Goal: Information Seeking & Learning: Learn about a topic

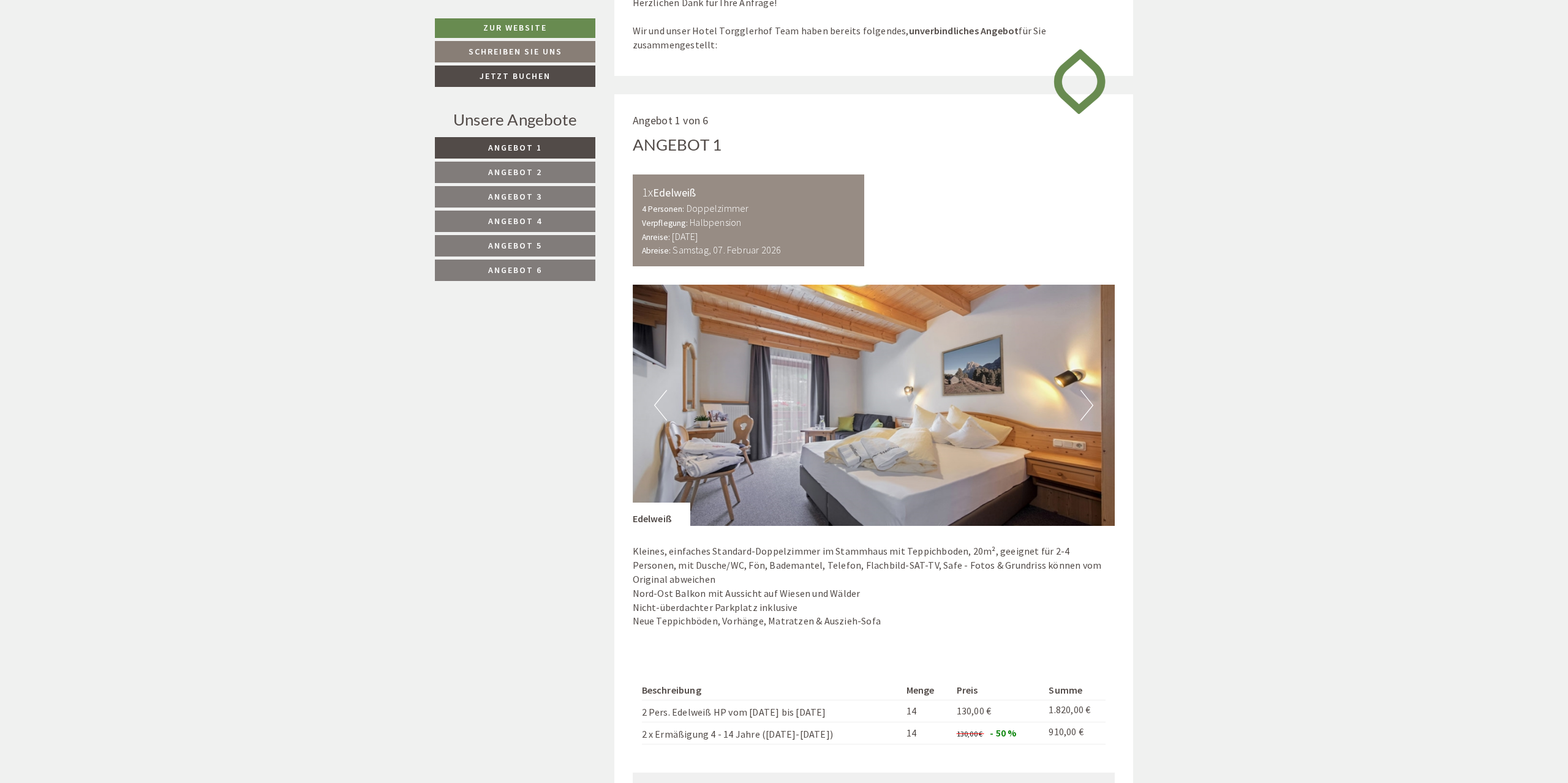
scroll to position [937, 0]
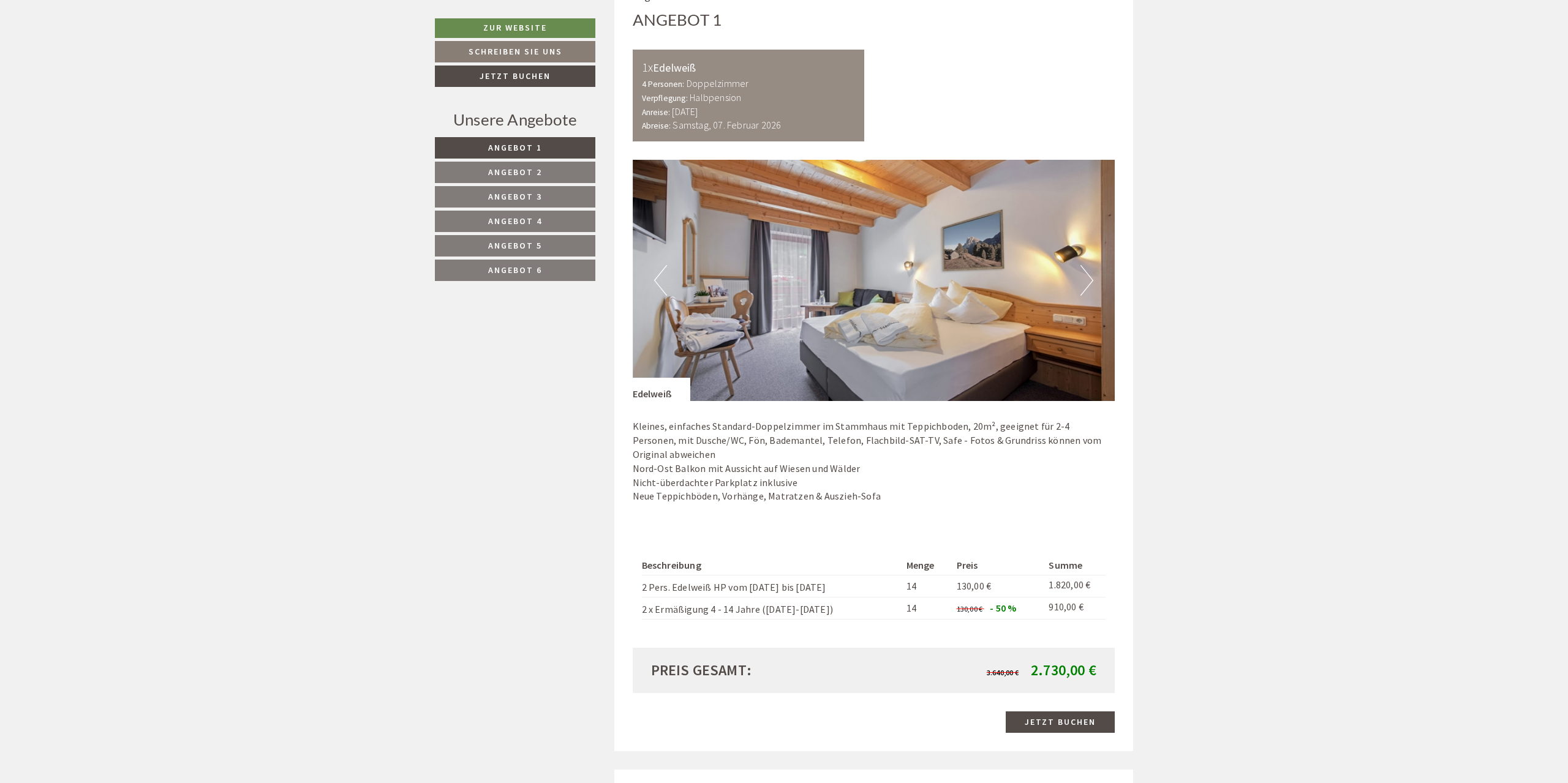
click at [1094, 281] on img at bounding box center [874, 280] width 483 height 241
click at [1090, 280] on button "Next" at bounding box center [1087, 281] width 13 height 31
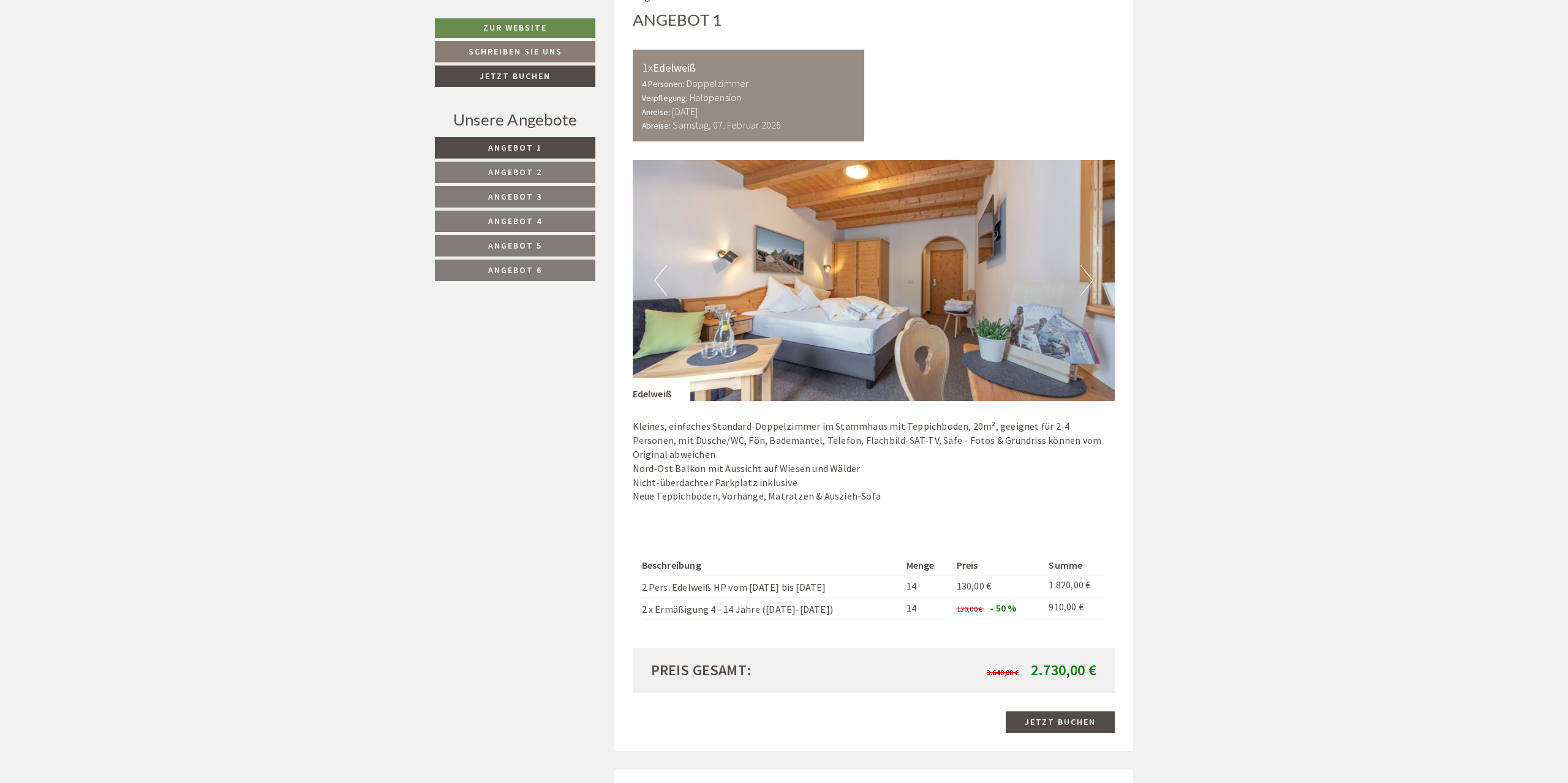
click at [1090, 280] on button "Next" at bounding box center [1087, 281] width 13 height 31
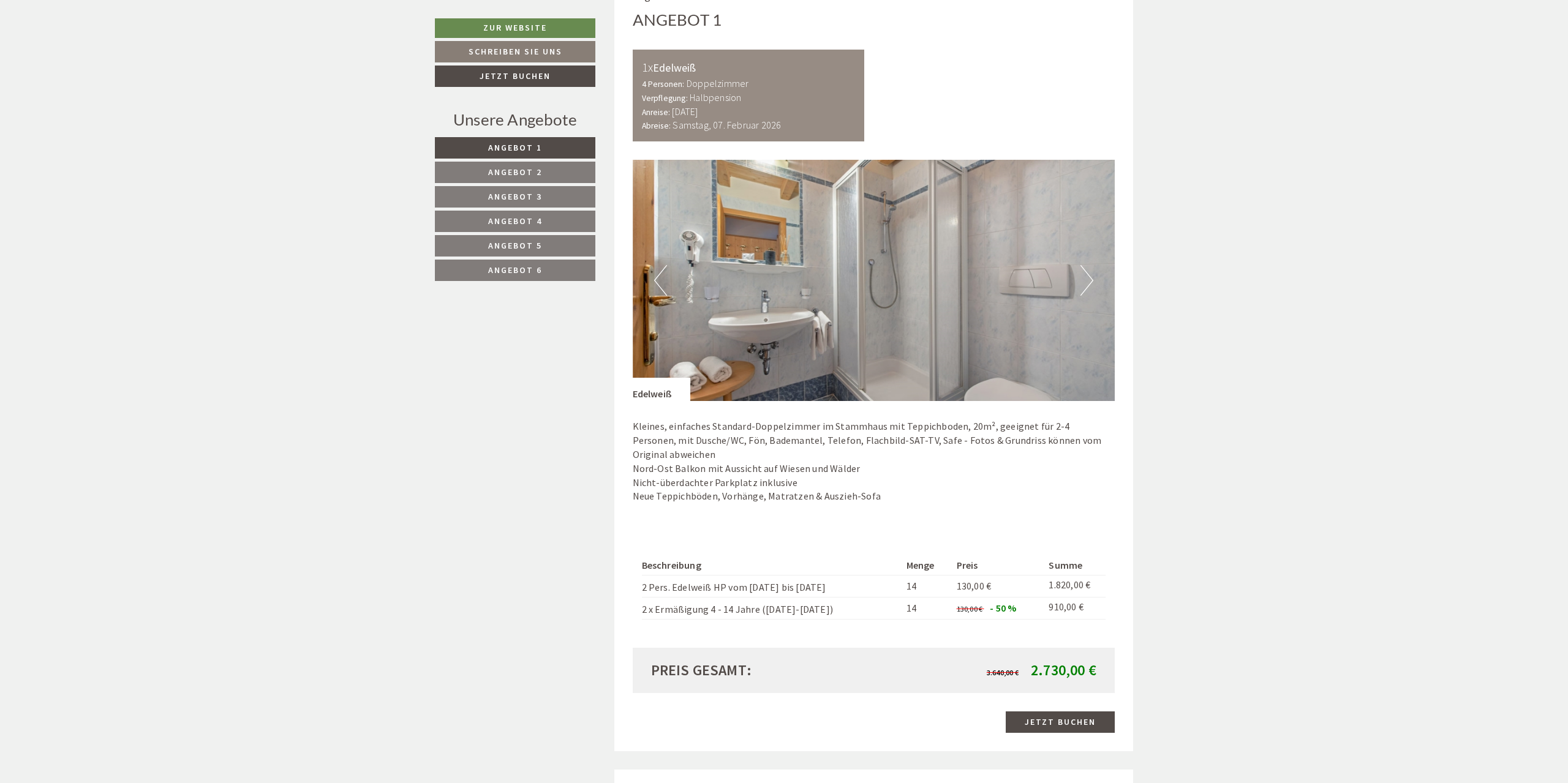
click at [1090, 280] on button "Next" at bounding box center [1087, 281] width 13 height 31
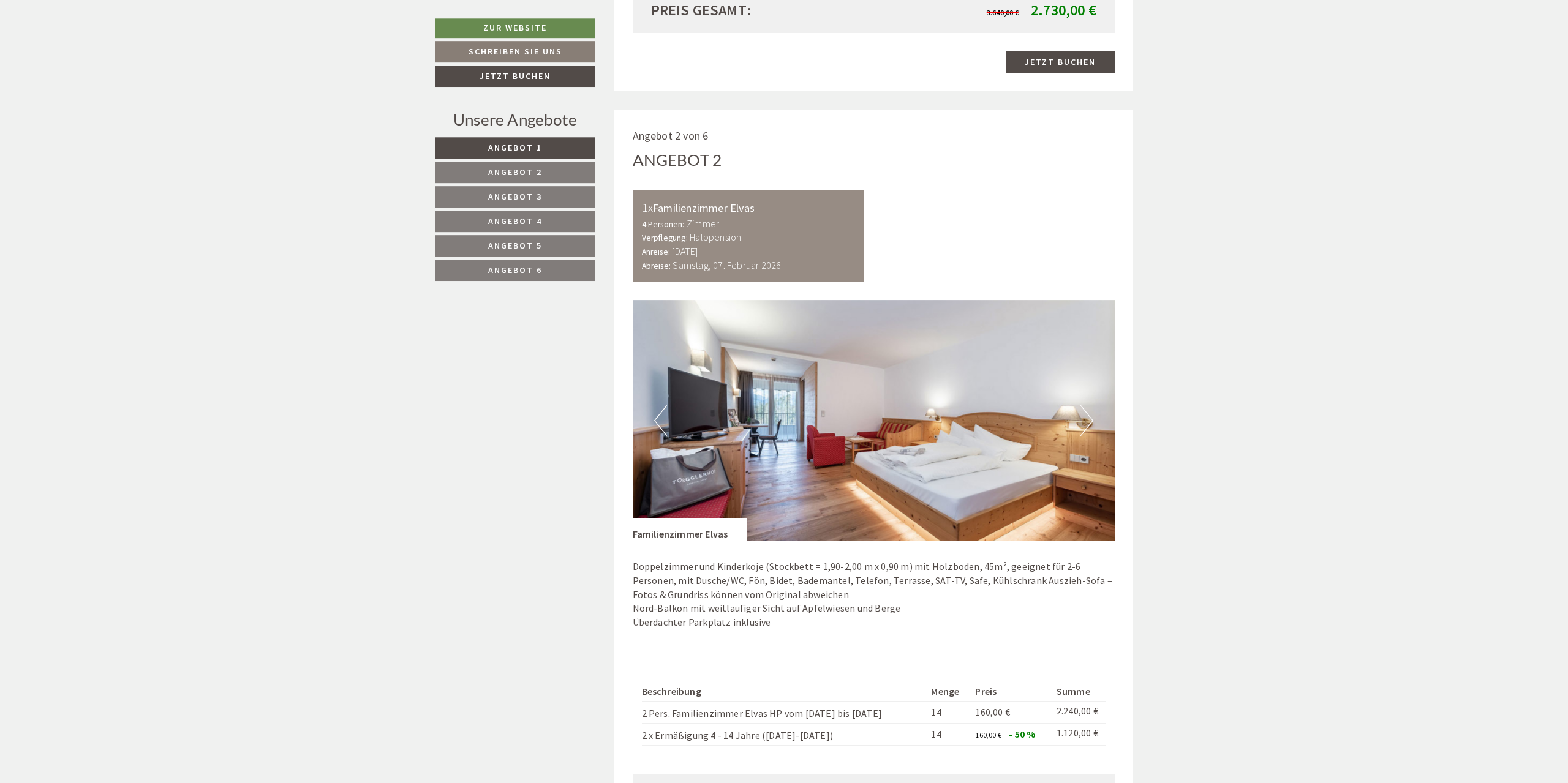
scroll to position [1624, 0]
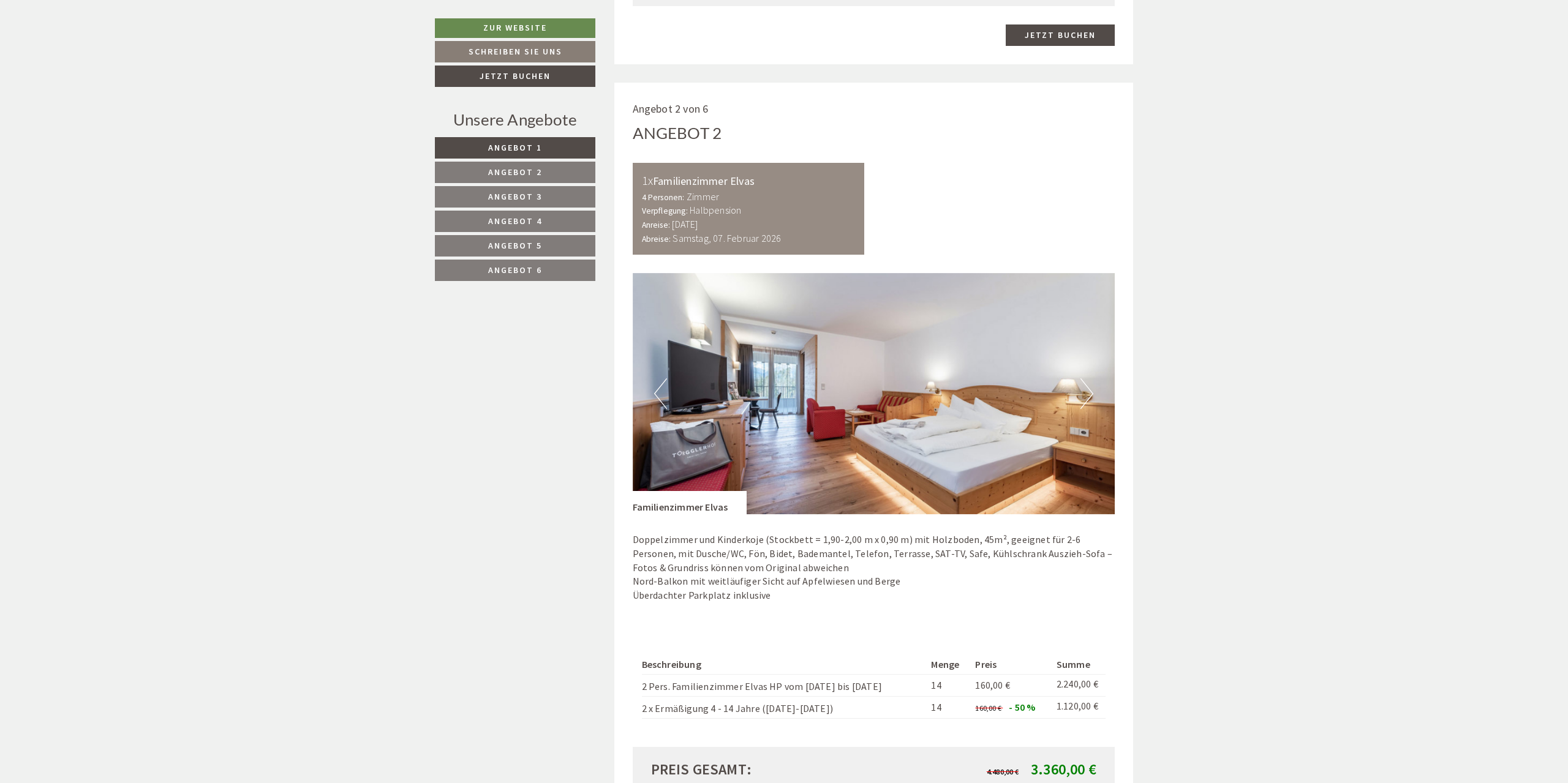
click at [1092, 383] on button "Next" at bounding box center [1087, 394] width 13 height 31
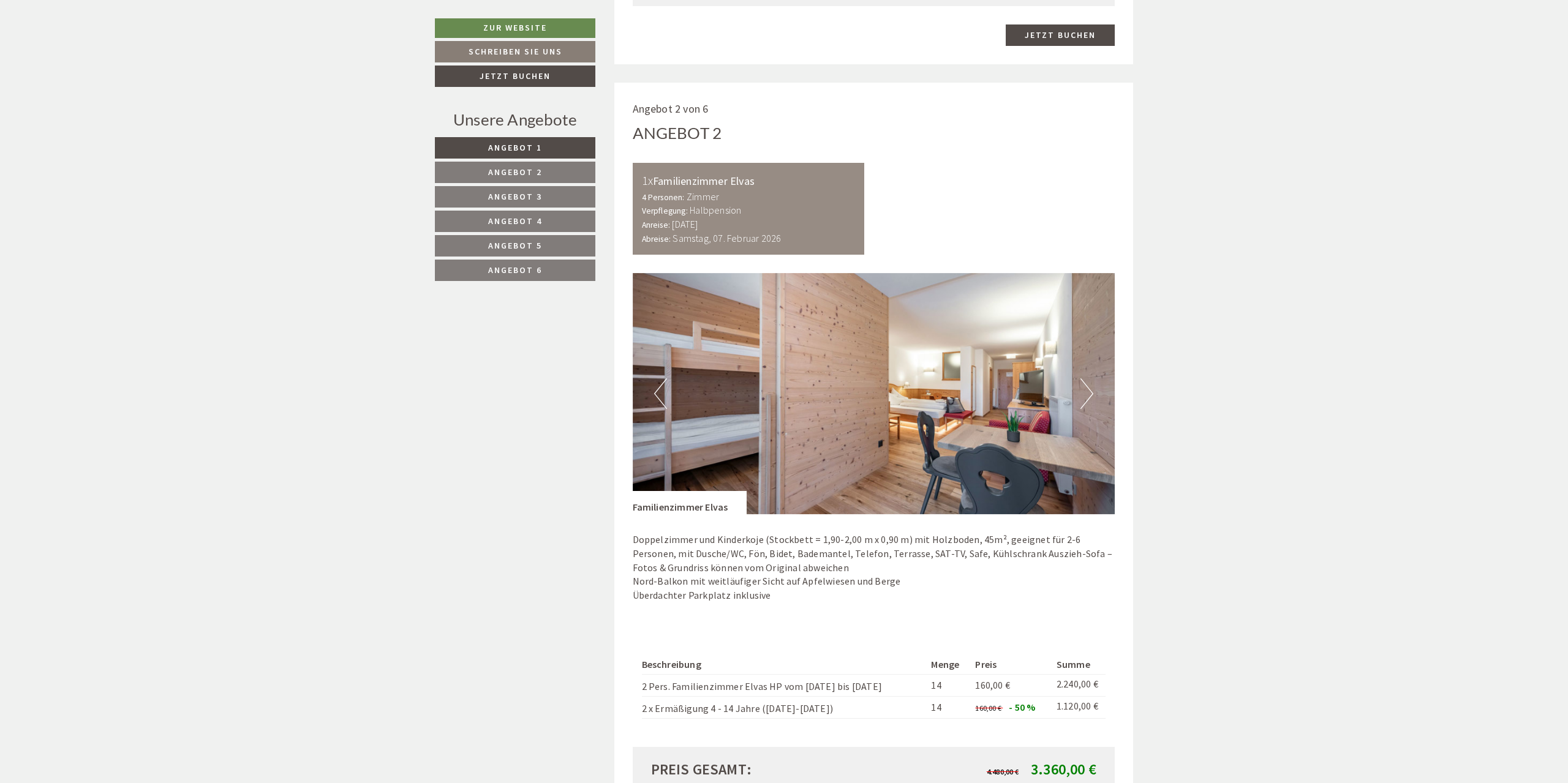
click at [1089, 381] on button "Next" at bounding box center [1087, 394] width 13 height 31
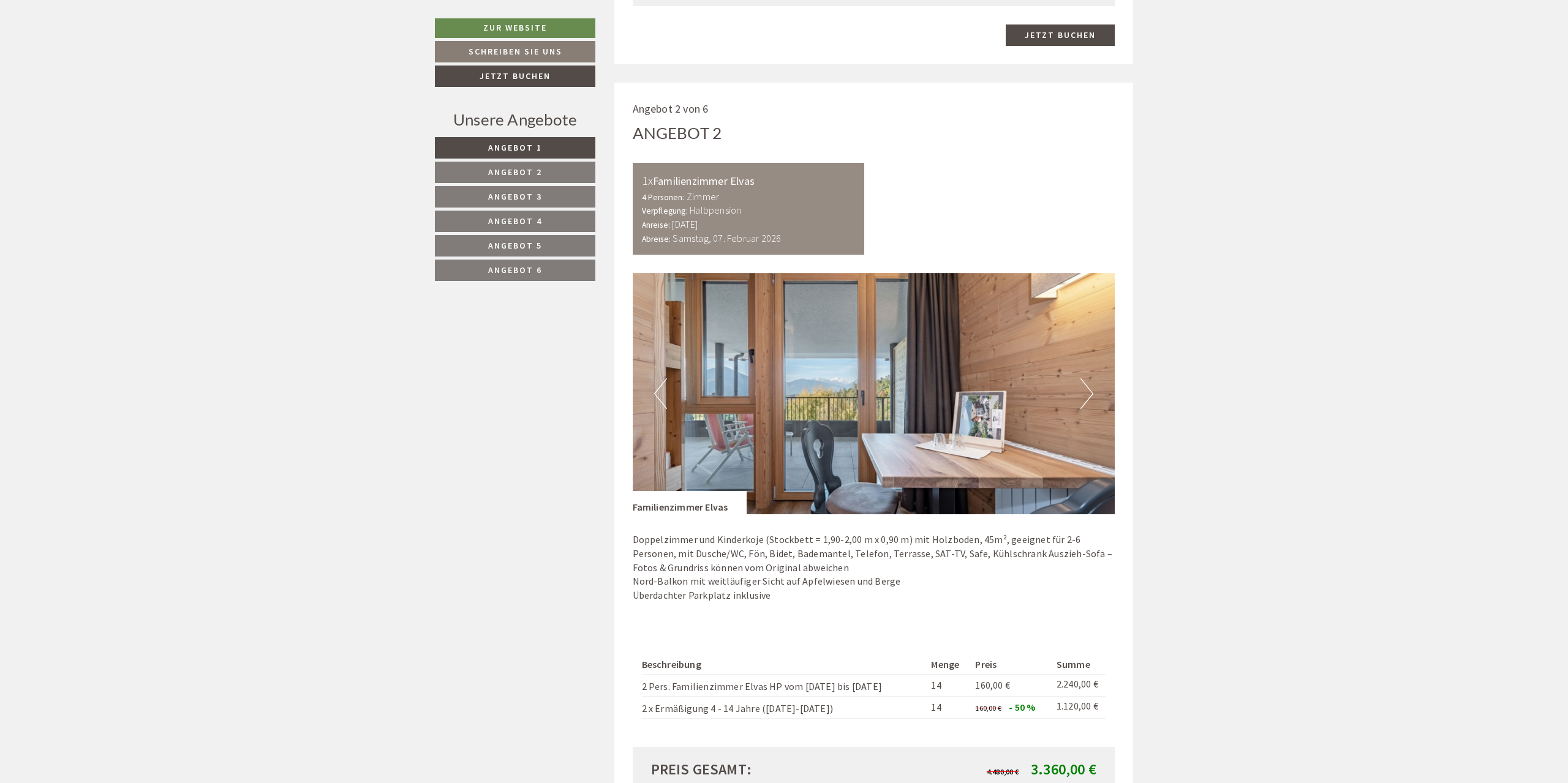
click at [1085, 379] on button "Next" at bounding box center [1087, 394] width 13 height 31
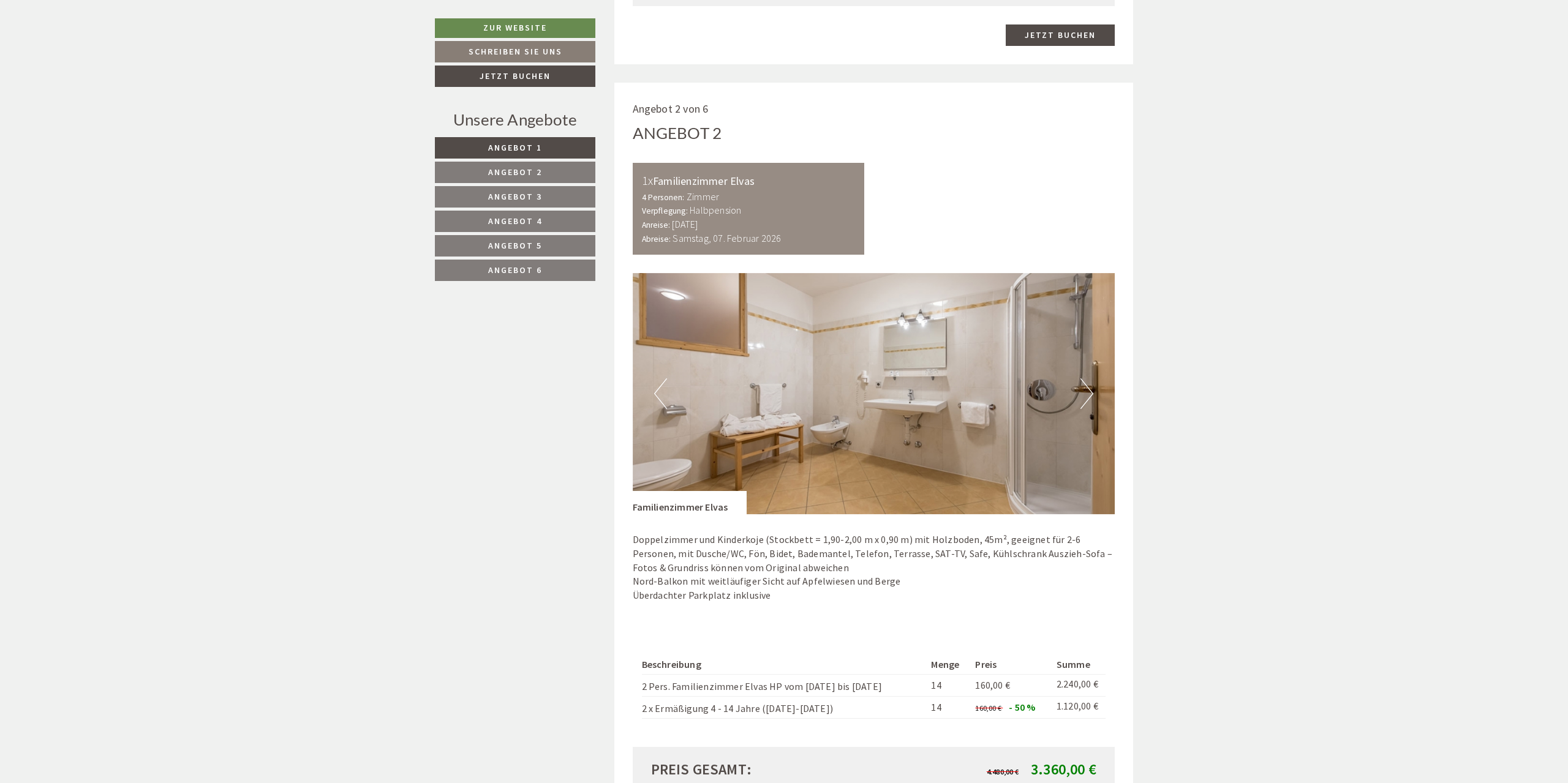
click at [1085, 379] on button "Next" at bounding box center [1087, 394] width 13 height 31
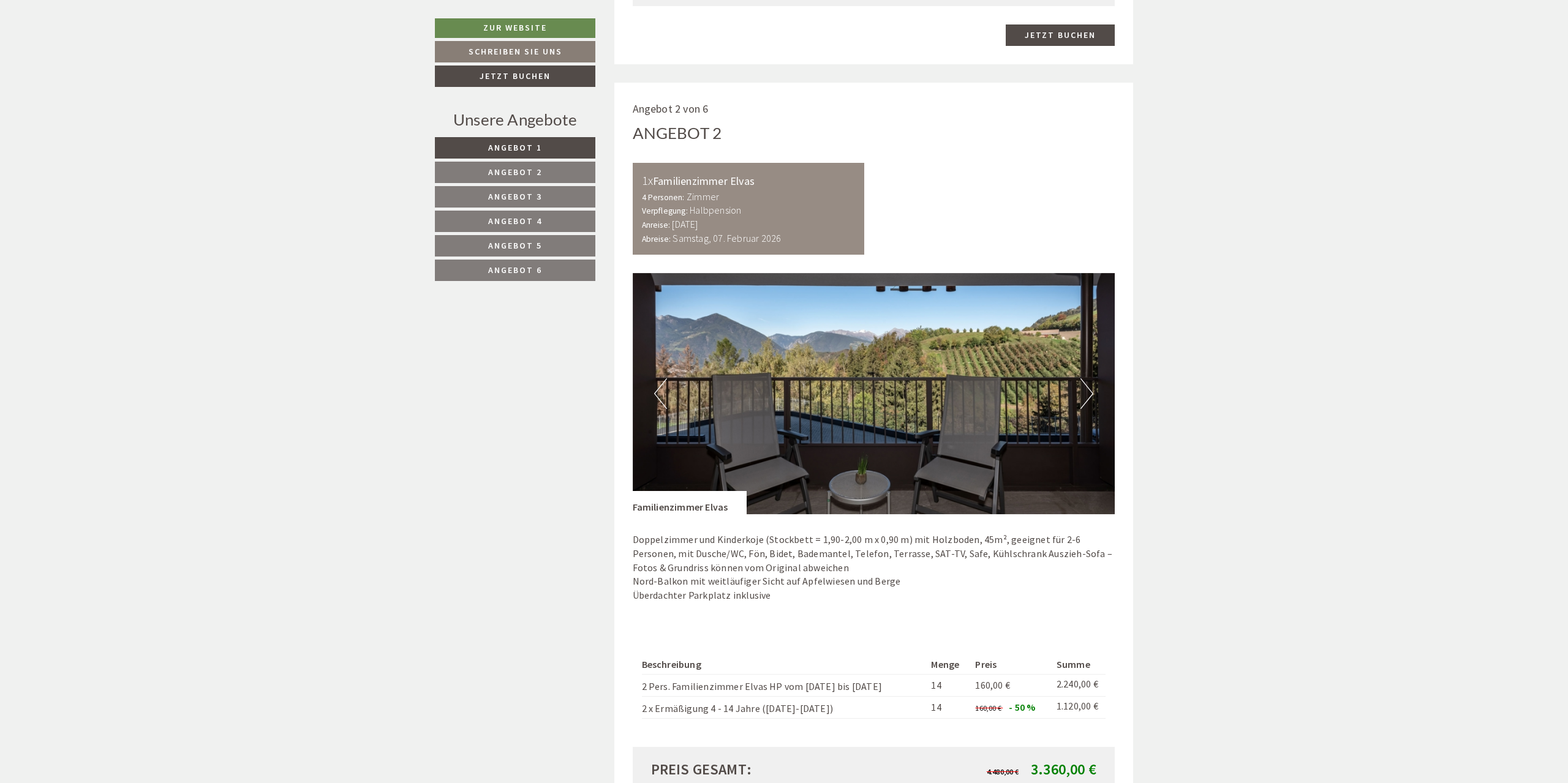
click at [1085, 379] on button "Next" at bounding box center [1087, 394] width 13 height 31
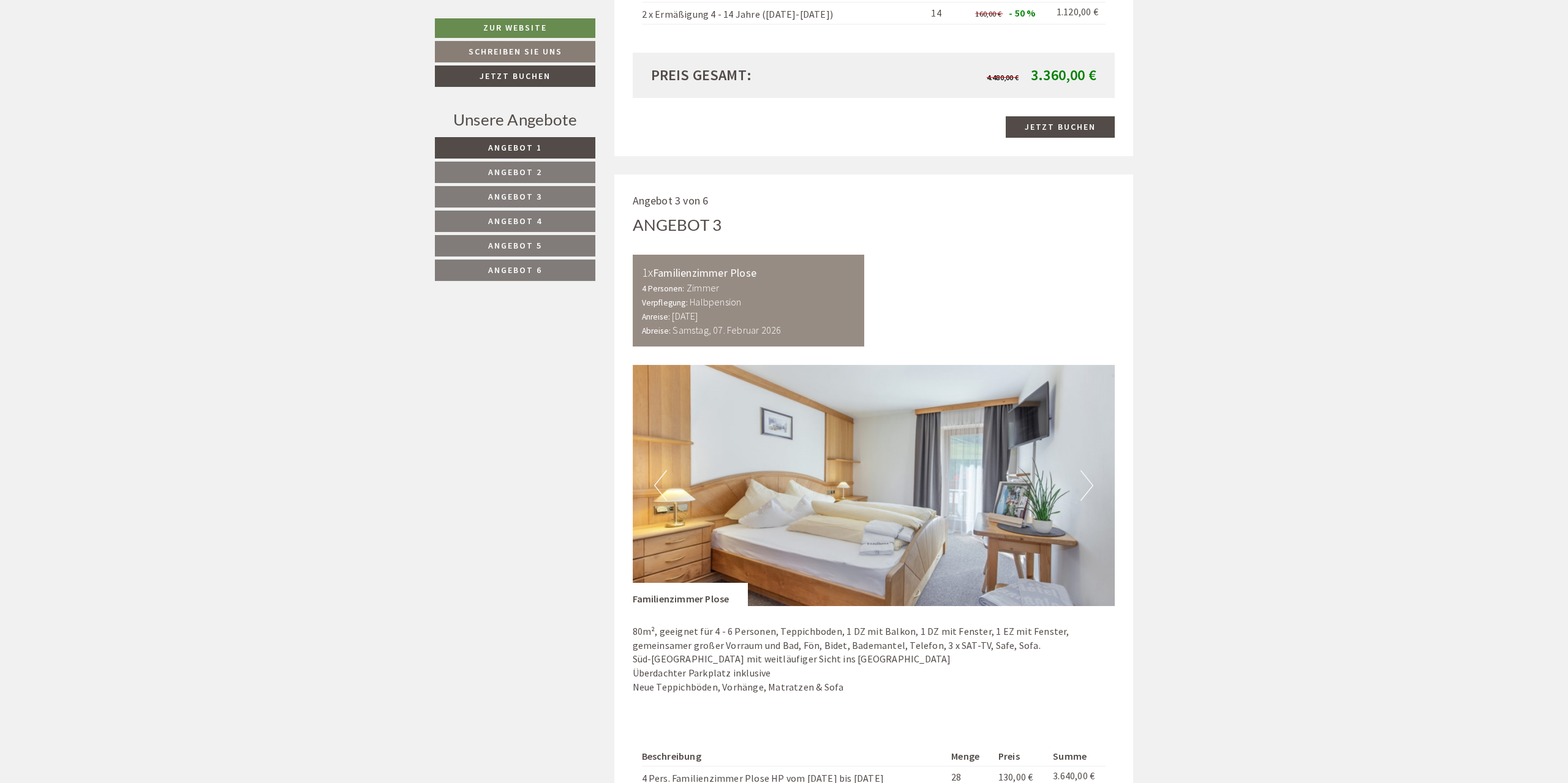
scroll to position [2498, 0]
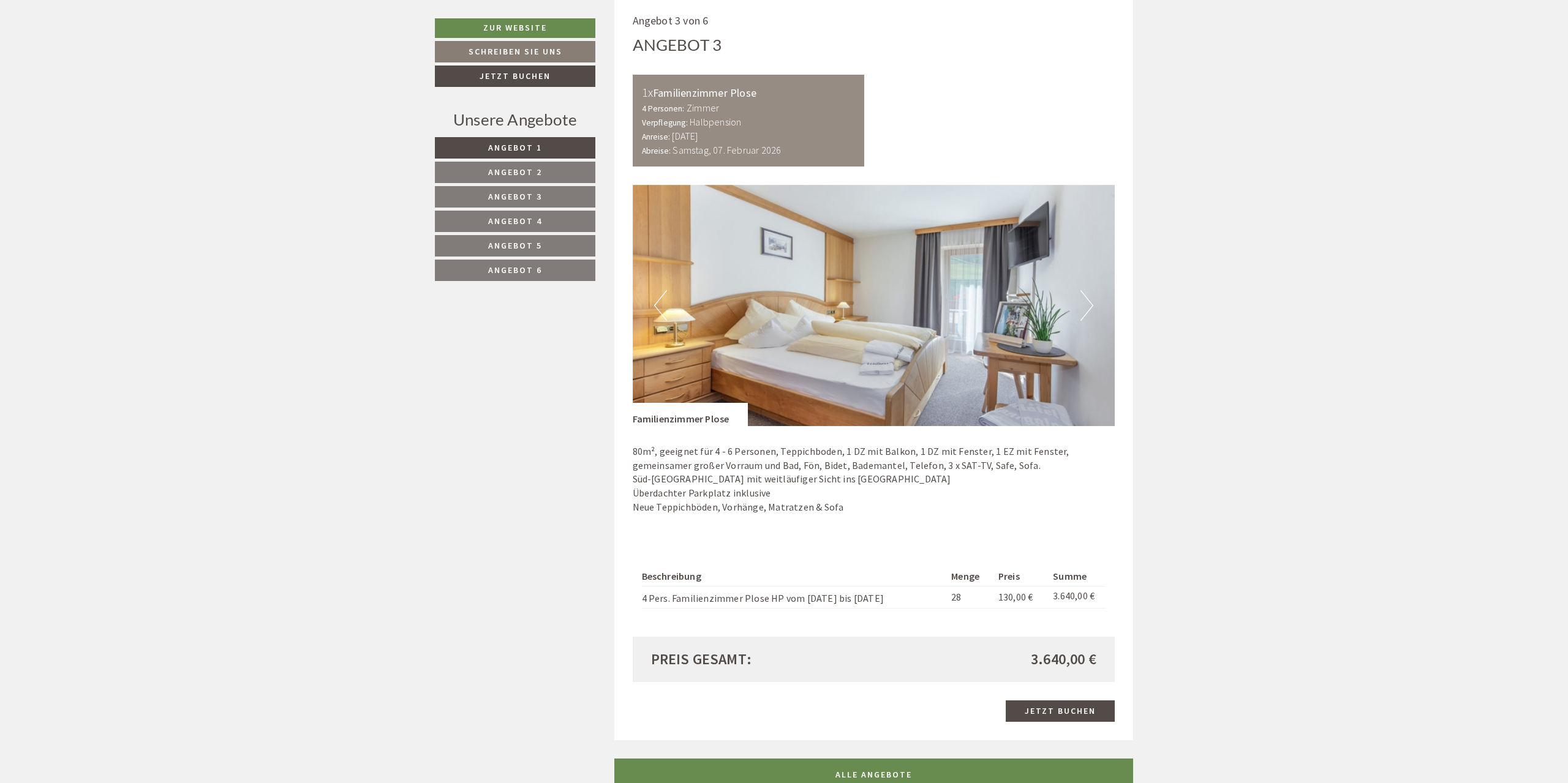
click at [1084, 299] on button "Next" at bounding box center [1087, 305] width 13 height 31
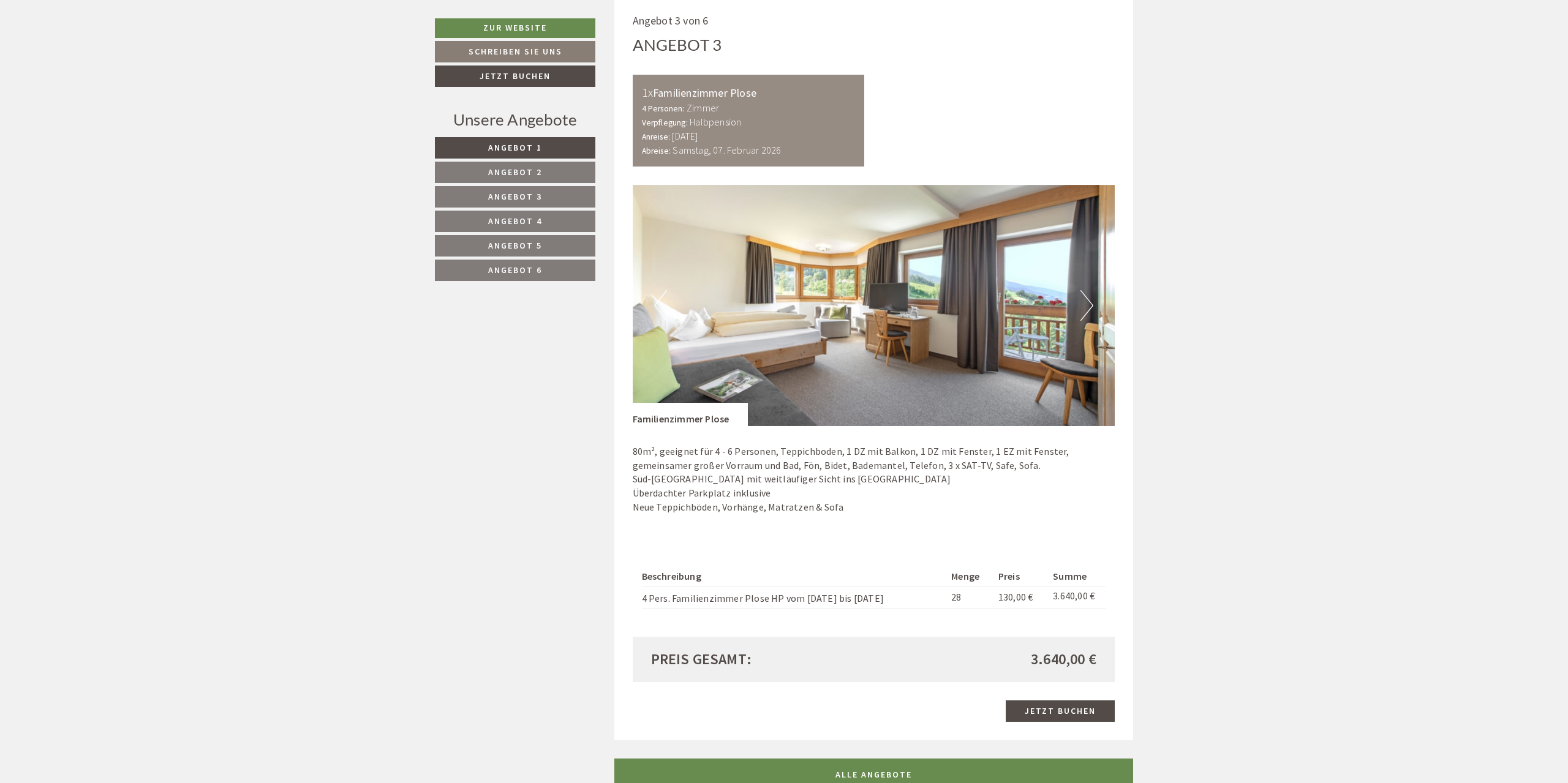
click at [1084, 299] on button "Next" at bounding box center [1087, 305] width 13 height 31
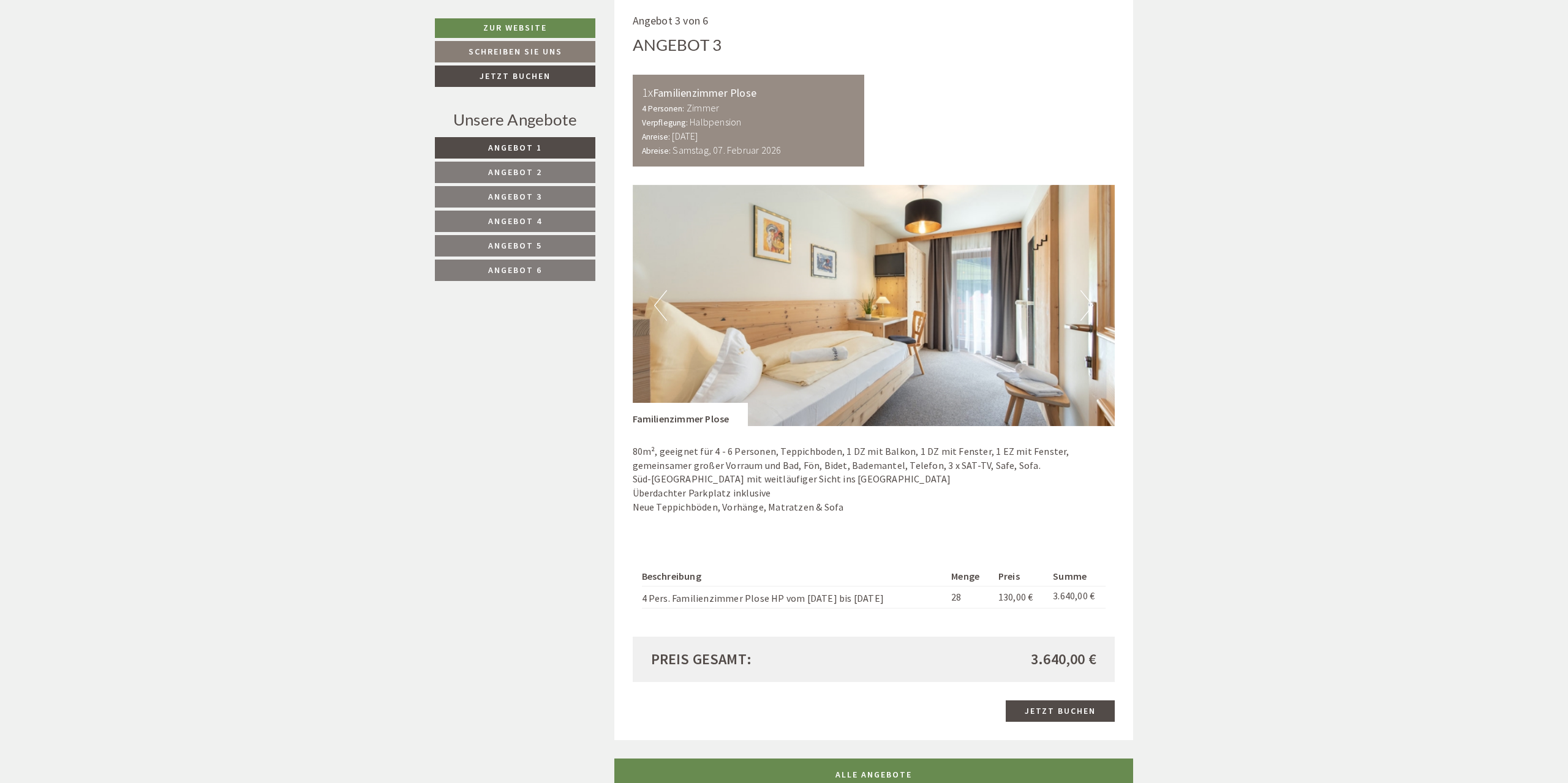
click at [1084, 299] on button "Next" at bounding box center [1087, 305] width 13 height 31
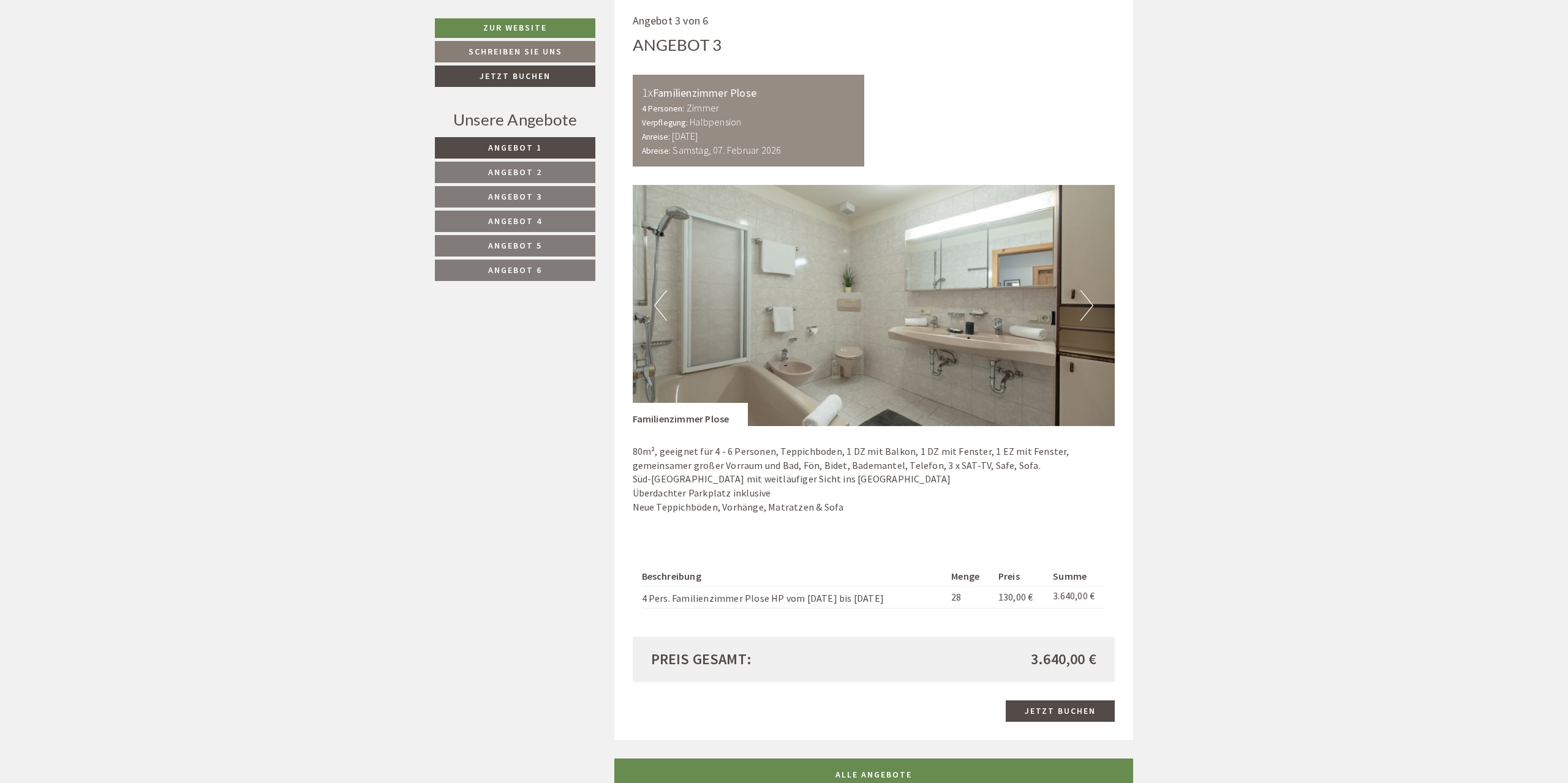
click at [1084, 299] on button "Next" at bounding box center [1087, 305] width 13 height 31
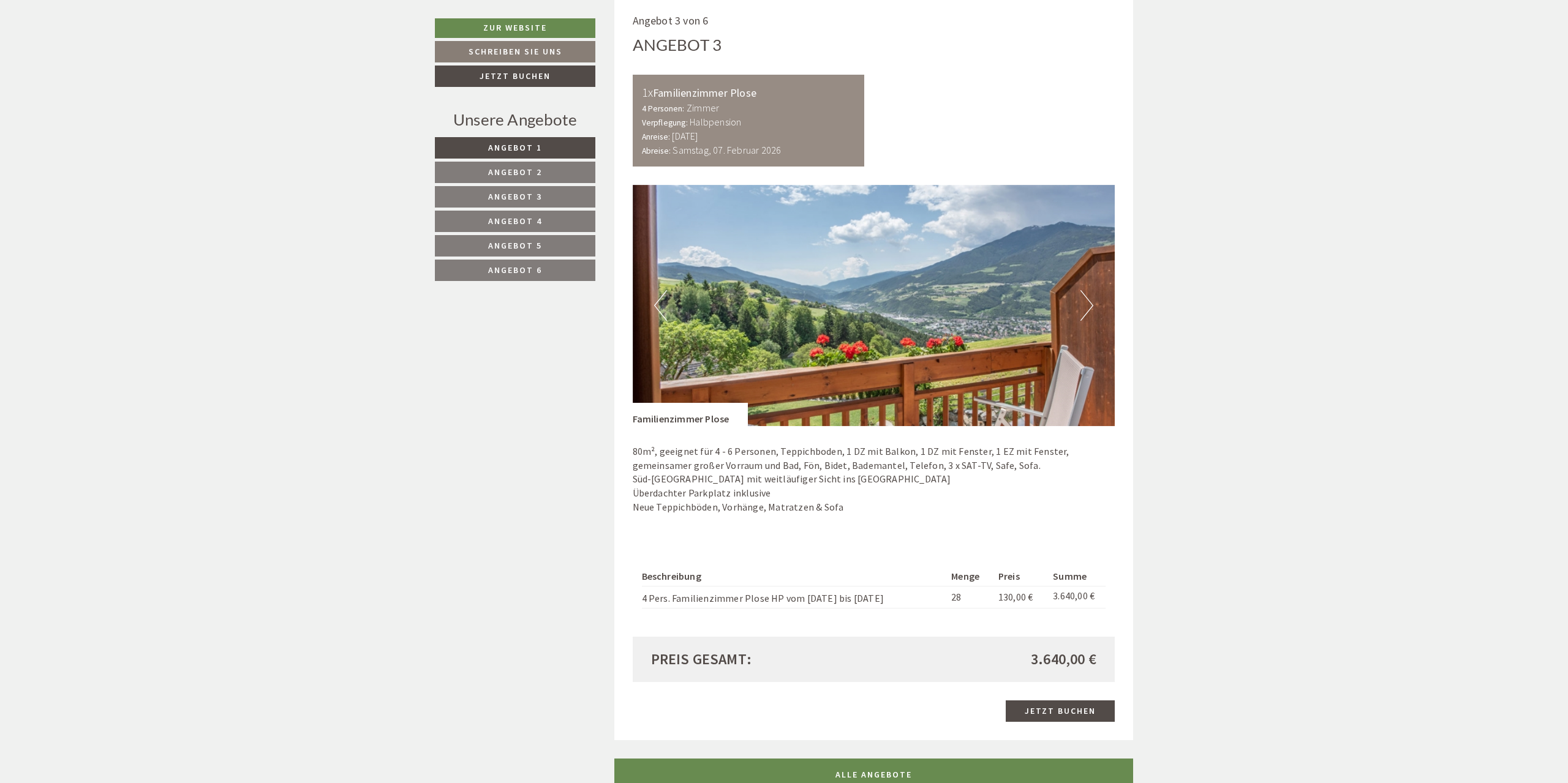
click at [1084, 299] on button "Next" at bounding box center [1087, 305] width 13 height 31
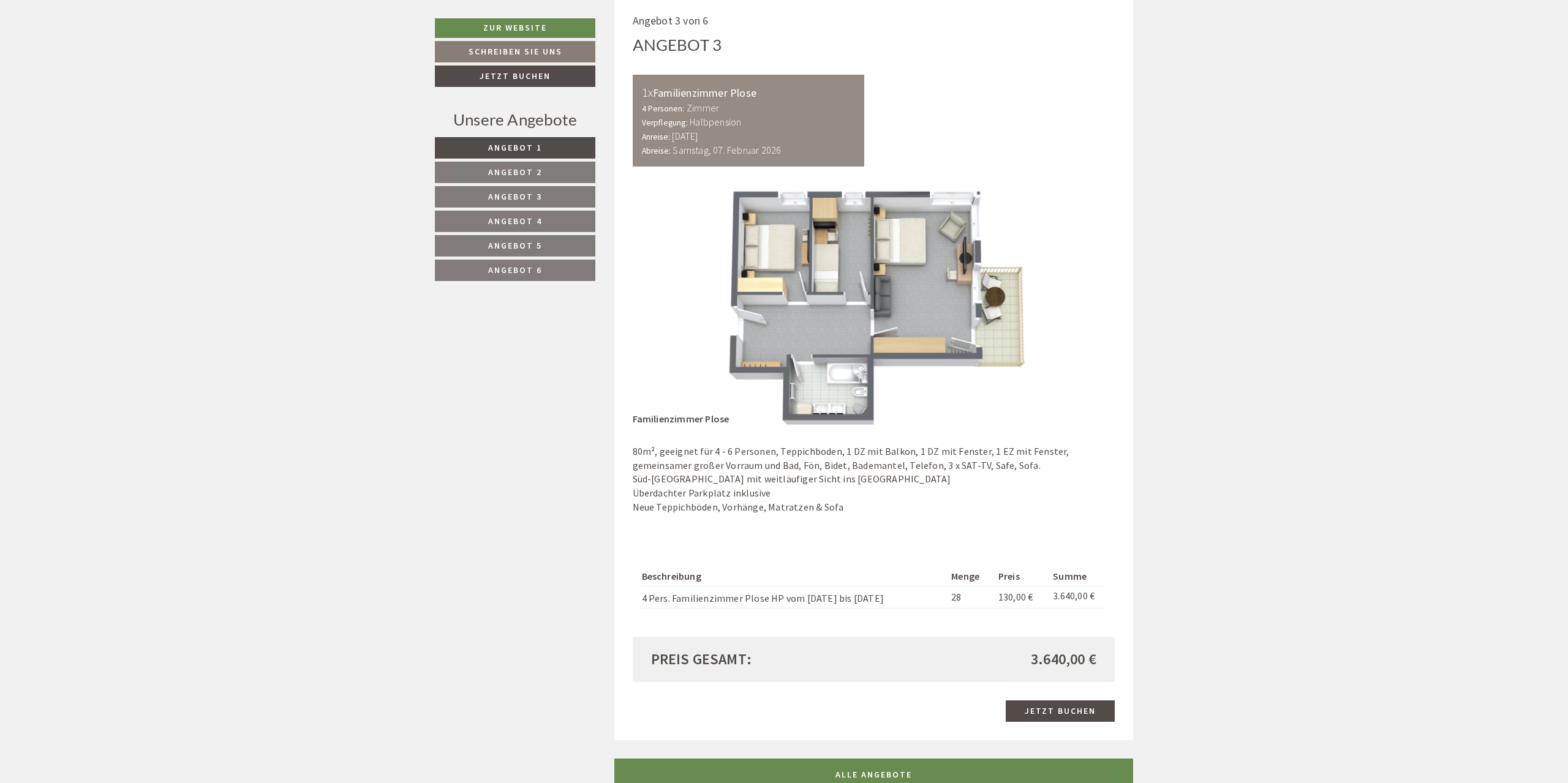
click at [1030, 284] on img at bounding box center [874, 305] width 483 height 241
click at [750, 288] on img at bounding box center [874, 305] width 483 height 241
drag, startPoint x: 727, startPoint y: 276, endPoint x: 757, endPoint y: 277, distance: 30.0
click at [723, 277] on img at bounding box center [874, 305] width 483 height 241
click at [1042, 302] on img at bounding box center [874, 305] width 483 height 241
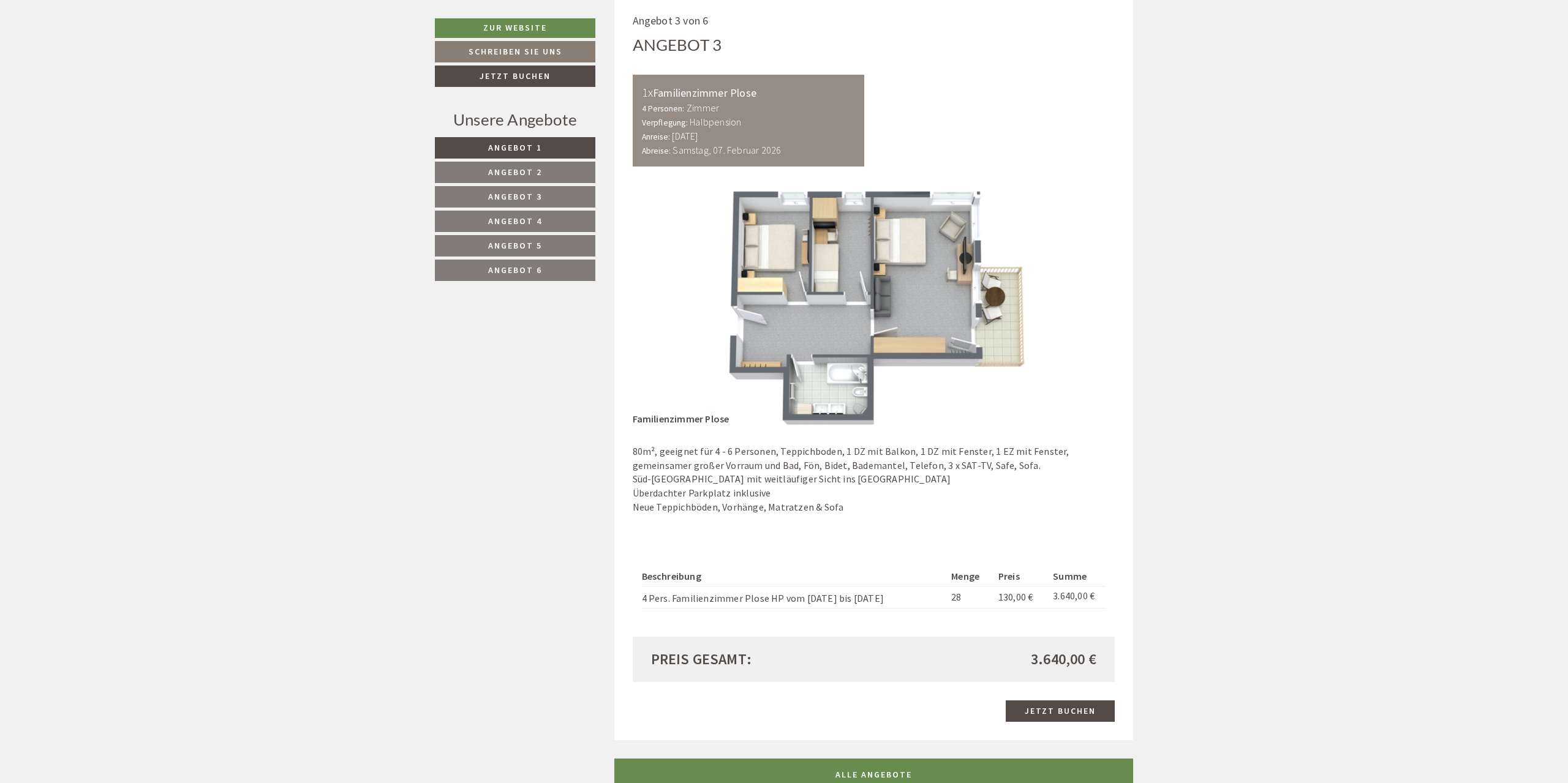
click at [976, 302] on img at bounding box center [874, 305] width 483 height 241
drag, startPoint x: 751, startPoint y: 292, endPoint x: 729, endPoint y: 296, distance: 22.4
click at [742, 295] on img at bounding box center [874, 305] width 483 height 241
click at [707, 300] on img at bounding box center [874, 305] width 483 height 241
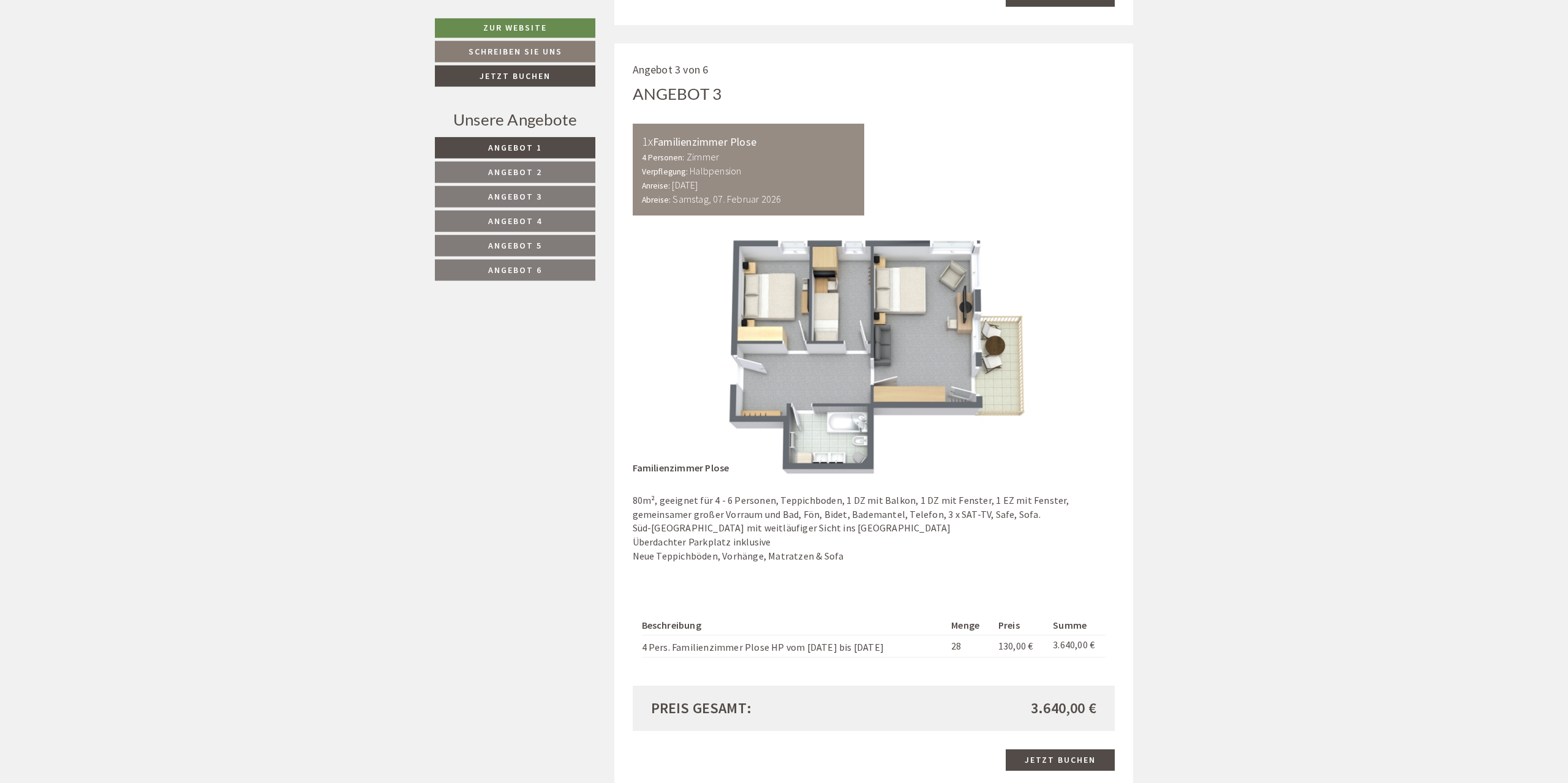
scroll to position [2436, 0]
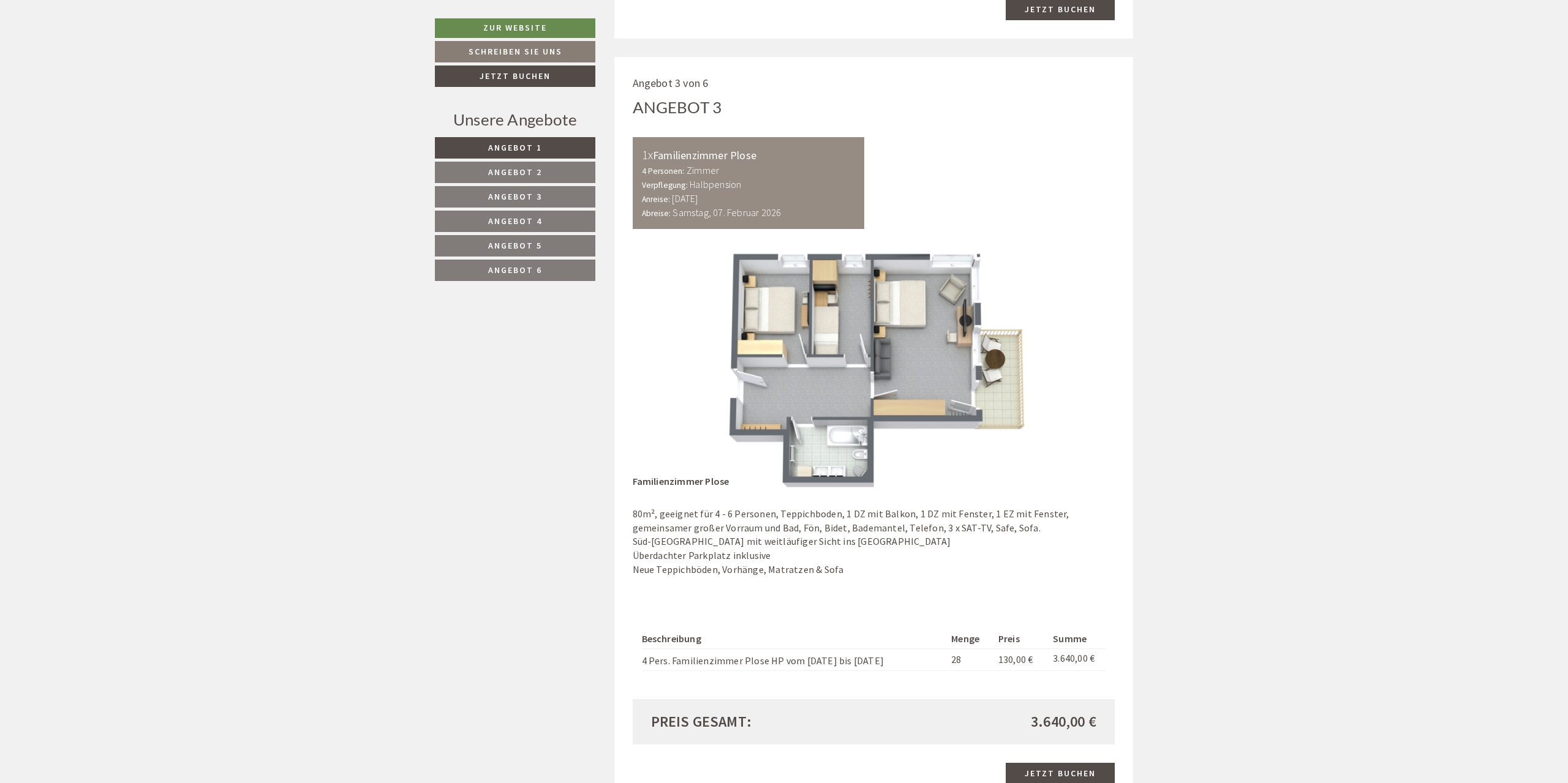
click at [1026, 335] on img at bounding box center [874, 367] width 483 height 241
click at [695, 336] on img at bounding box center [874, 367] width 483 height 241
click at [643, 360] on img at bounding box center [874, 367] width 483 height 241
drag, startPoint x: 630, startPoint y: 335, endPoint x: 634, endPoint y: 323, distance: 12.6
click at [632, 331] on div "Angebot 3 von 6 Angebot 3 1x Familienzimmer Plose 4 Personen: Zimmer Verpflegun…" at bounding box center [873, 430] width 519 height 746
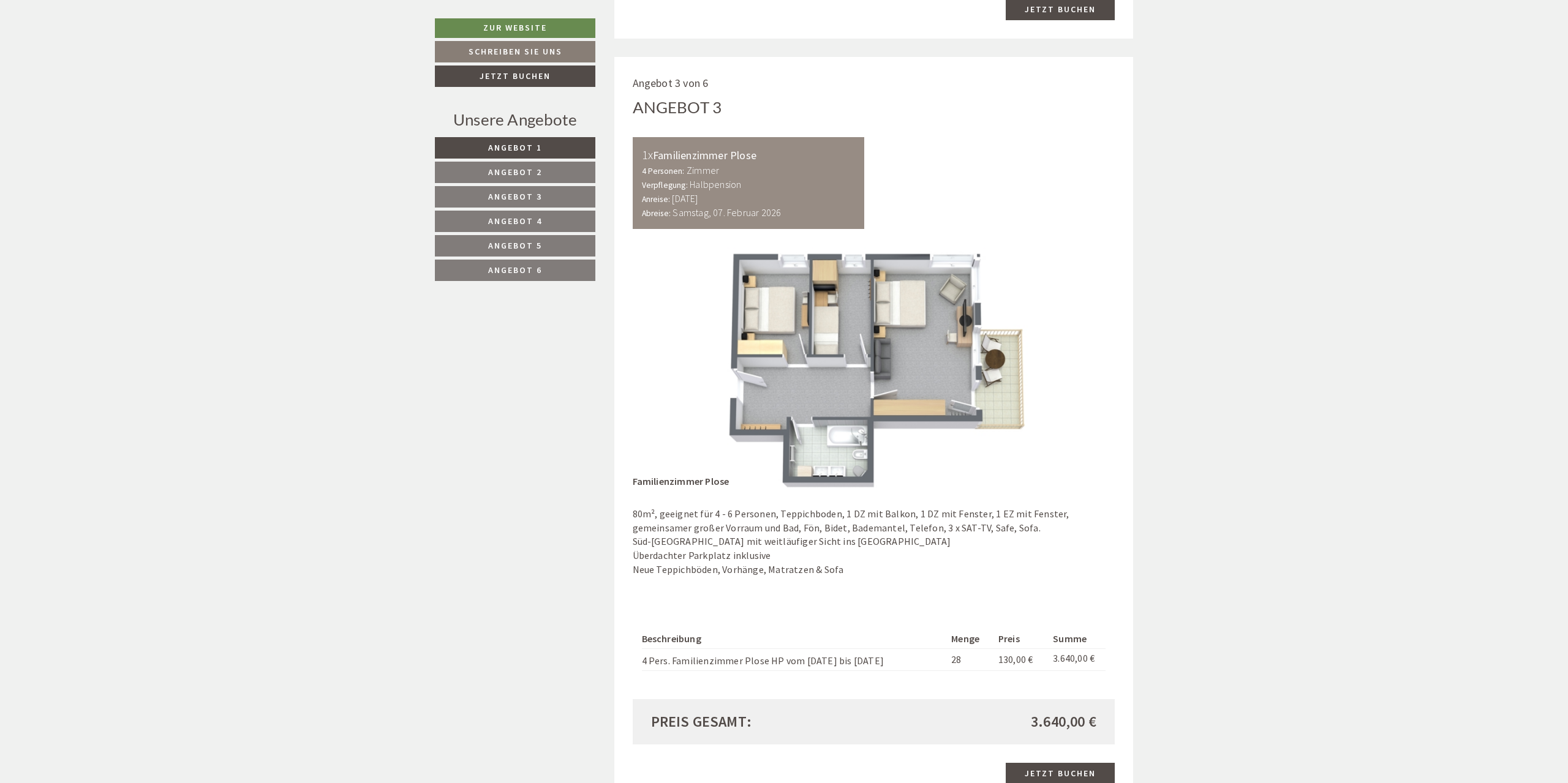
click at [1017, 344] on img at bounding box center [874, 367] width 483 height 241
click at [1029, 344] on img at bounding box center [874, 367] width 483 height 241
click at [1064, 349] on img at bounding box center [874, 367] width 483 height 241
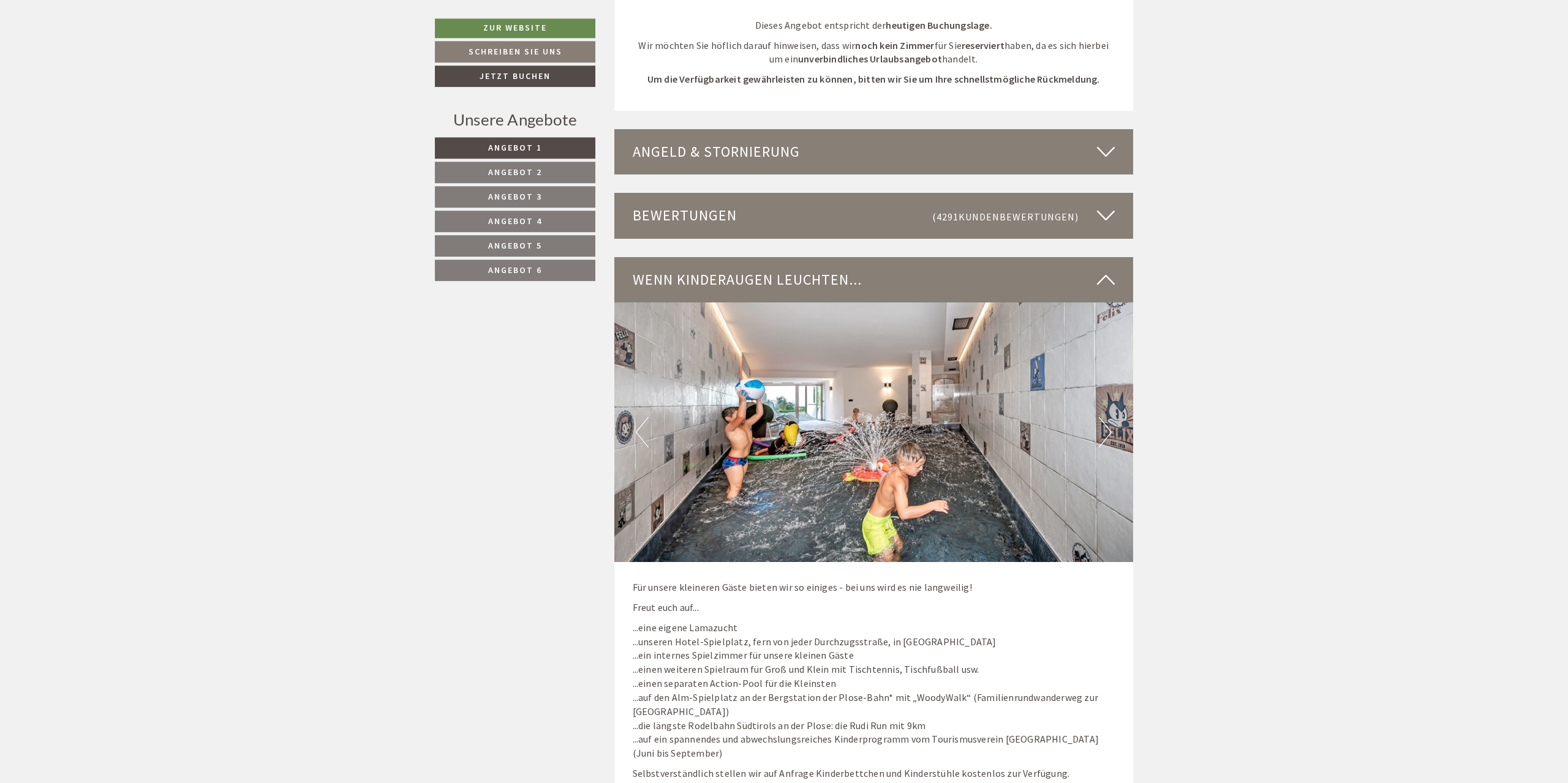
scroll to position [3497, 0]
click at [1117, 421] on img at bounding box center [873, 434] width 519 height 260
click at [1110, 418] on button "Next" at bounding box center [1105, 434] width 13 height 31
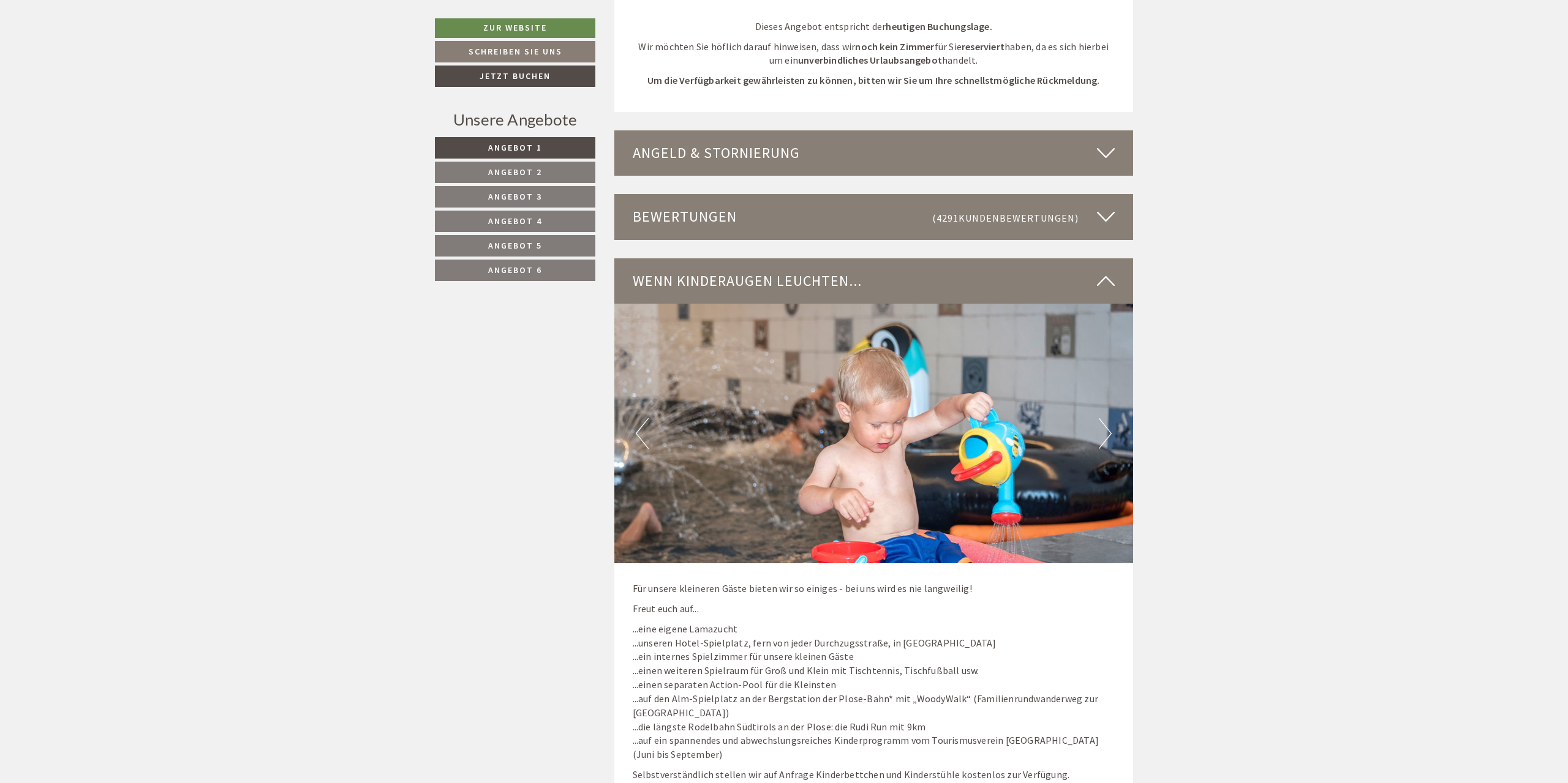
click at [1110, 418] on button "Next" at bounding box center [1105, 434] width 13 height 31
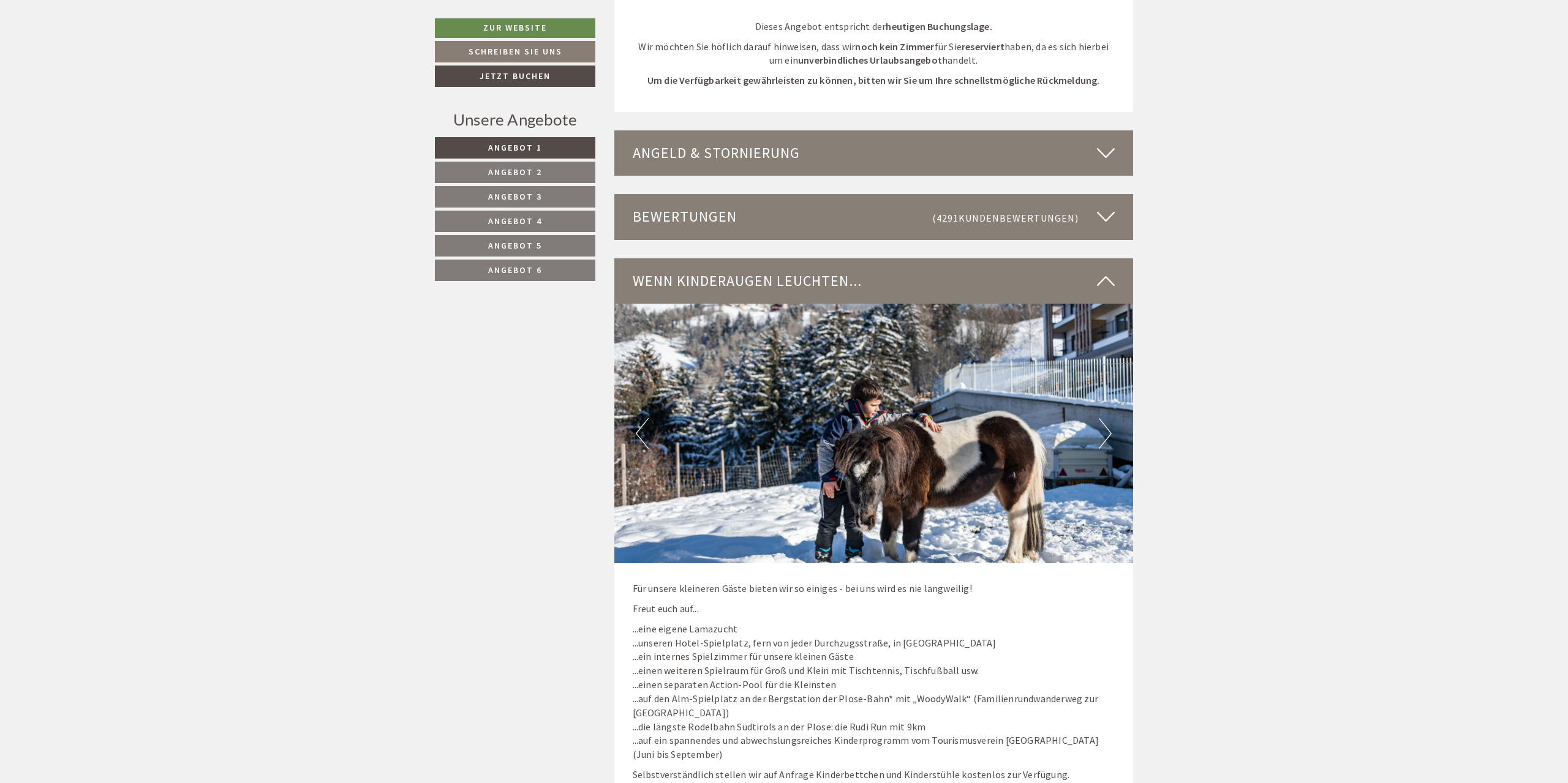
click at [1110, 418] on button "Next" at bounding box center [1105, 434] width 13 height 31
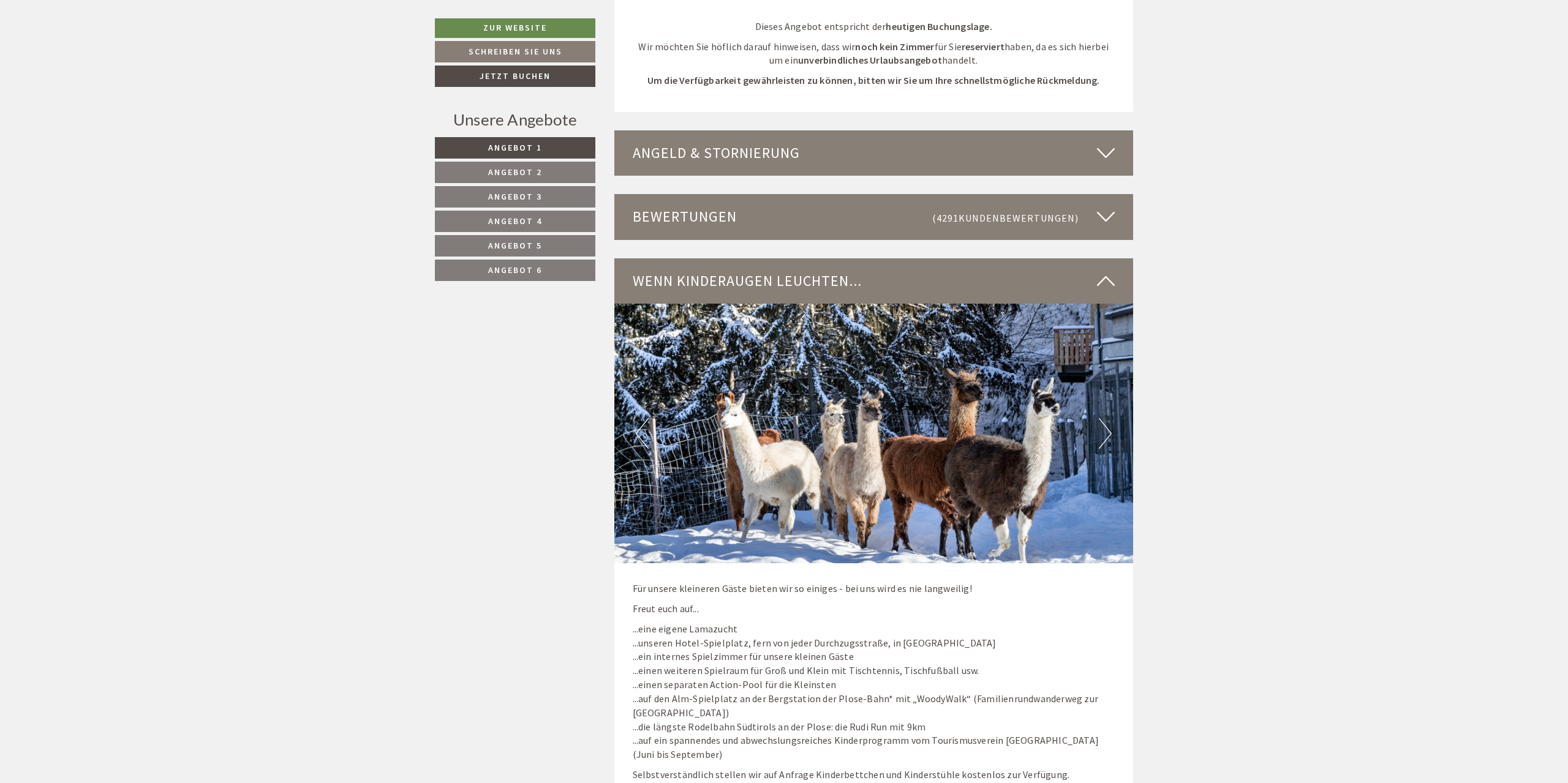
click at [1110, 418] on button "Next" at bounding box center [1105, 434] width 13 height 31
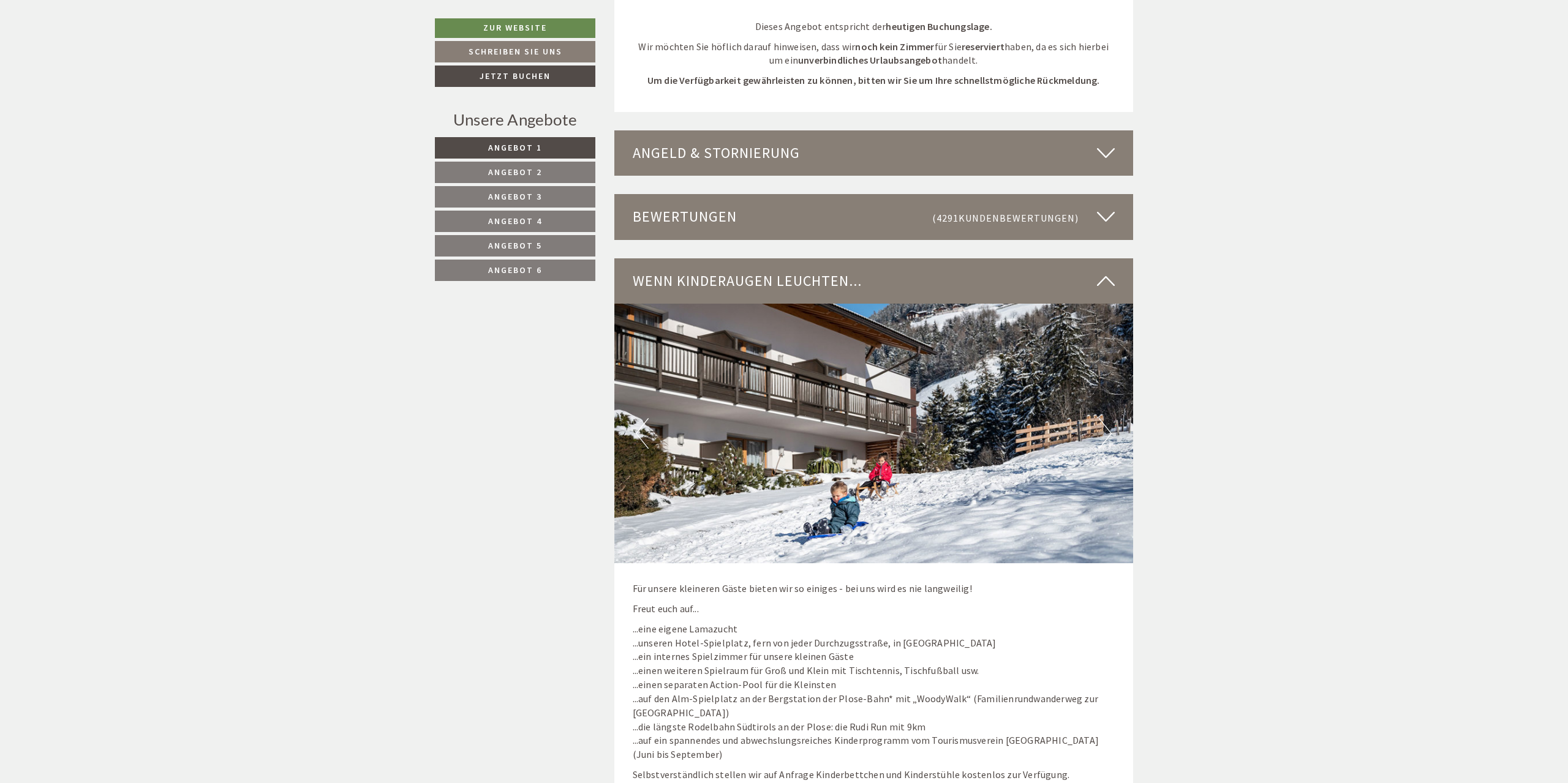
click at [1110, 418] on button "Next" at bounding box center [1105, 434] width 13 height 31
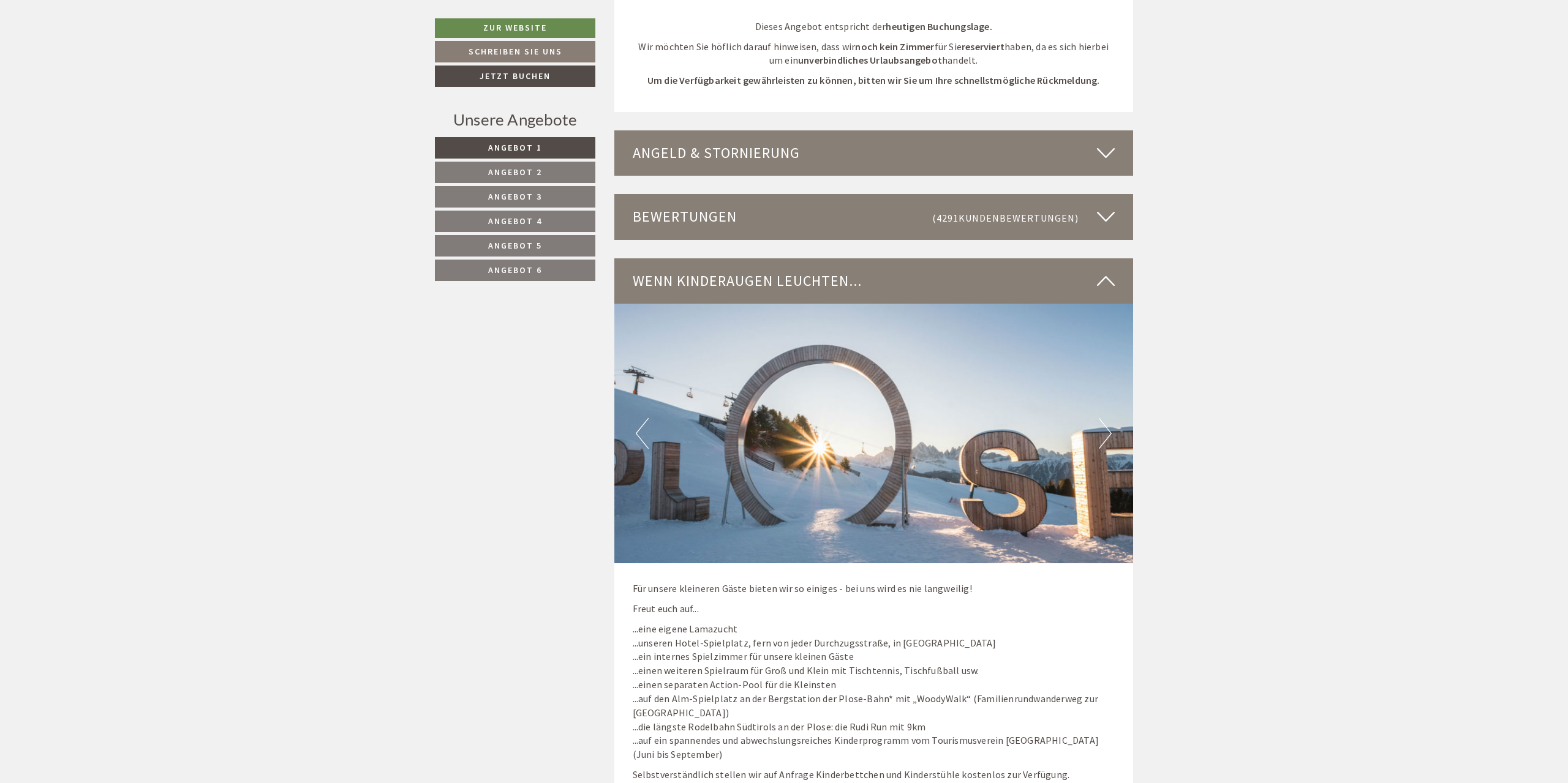
click at [1110, 418] on button "Next" at bounding box center [1105, 434] width 13 height 31
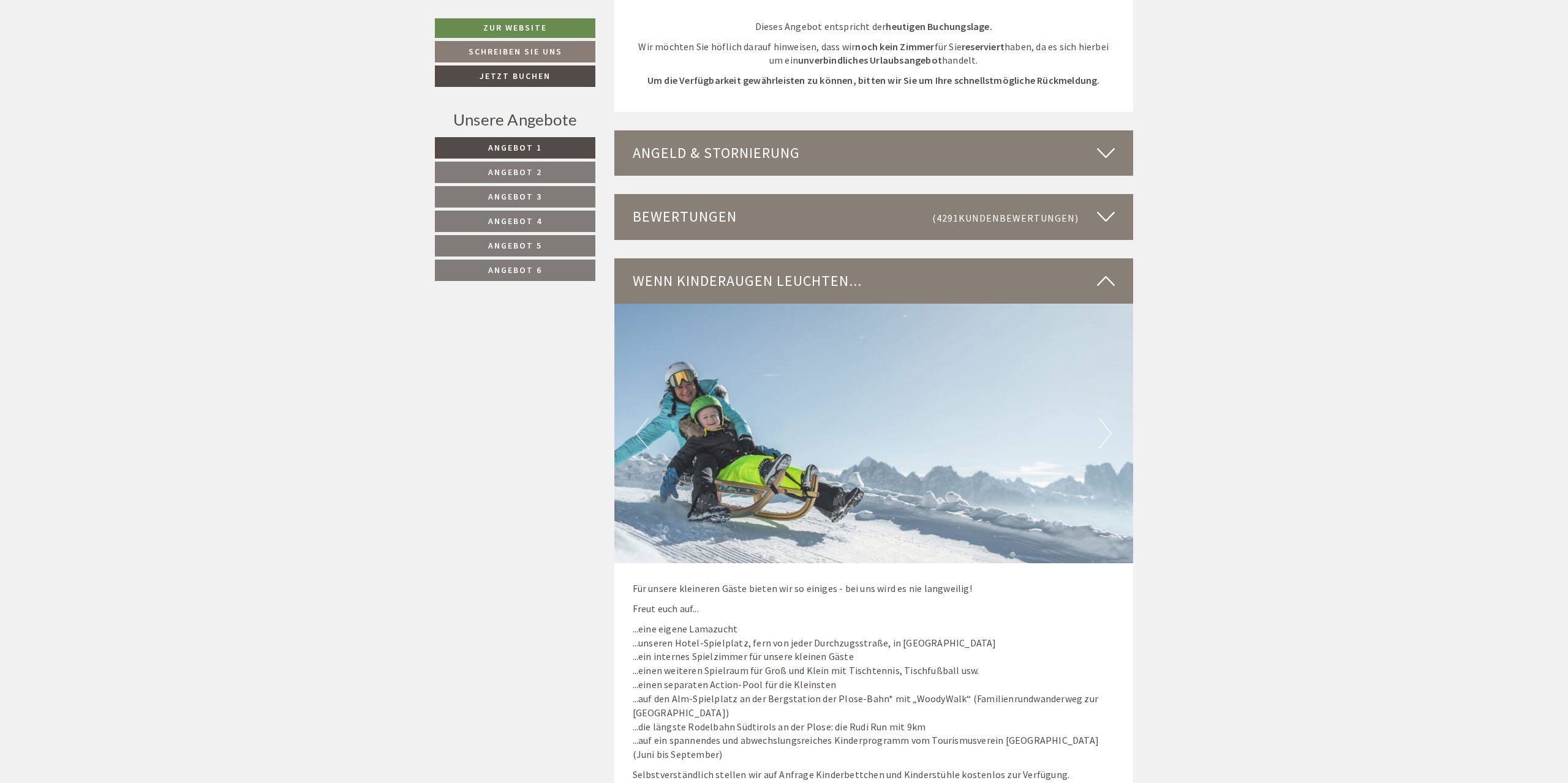
click at [1110, 418] on button "Next" at bounding box center [1105, 434] width 13 height 31
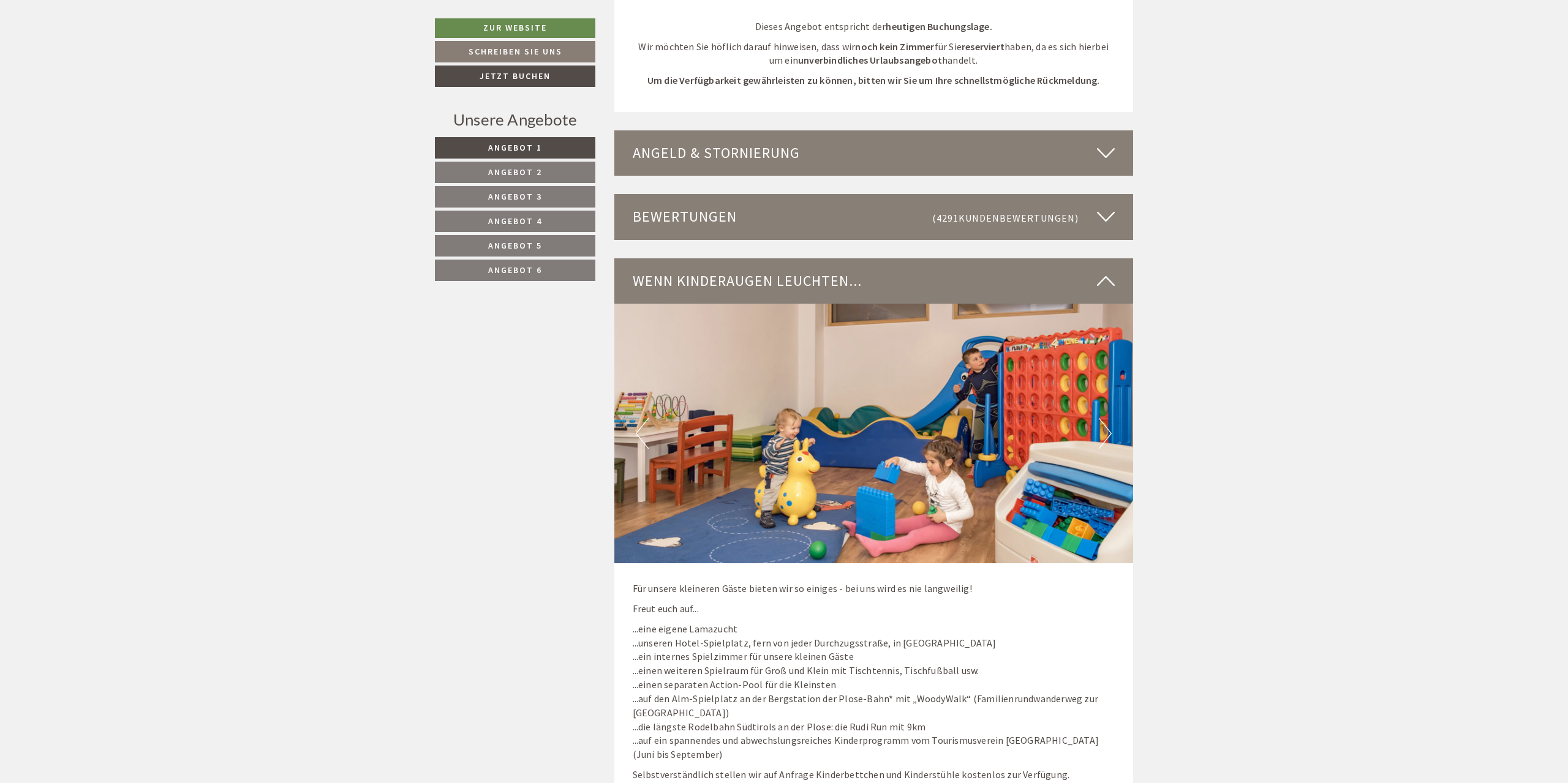
click at [1110, 418] on button "Next" at bounding box center [1105, 434] width 13 height 31
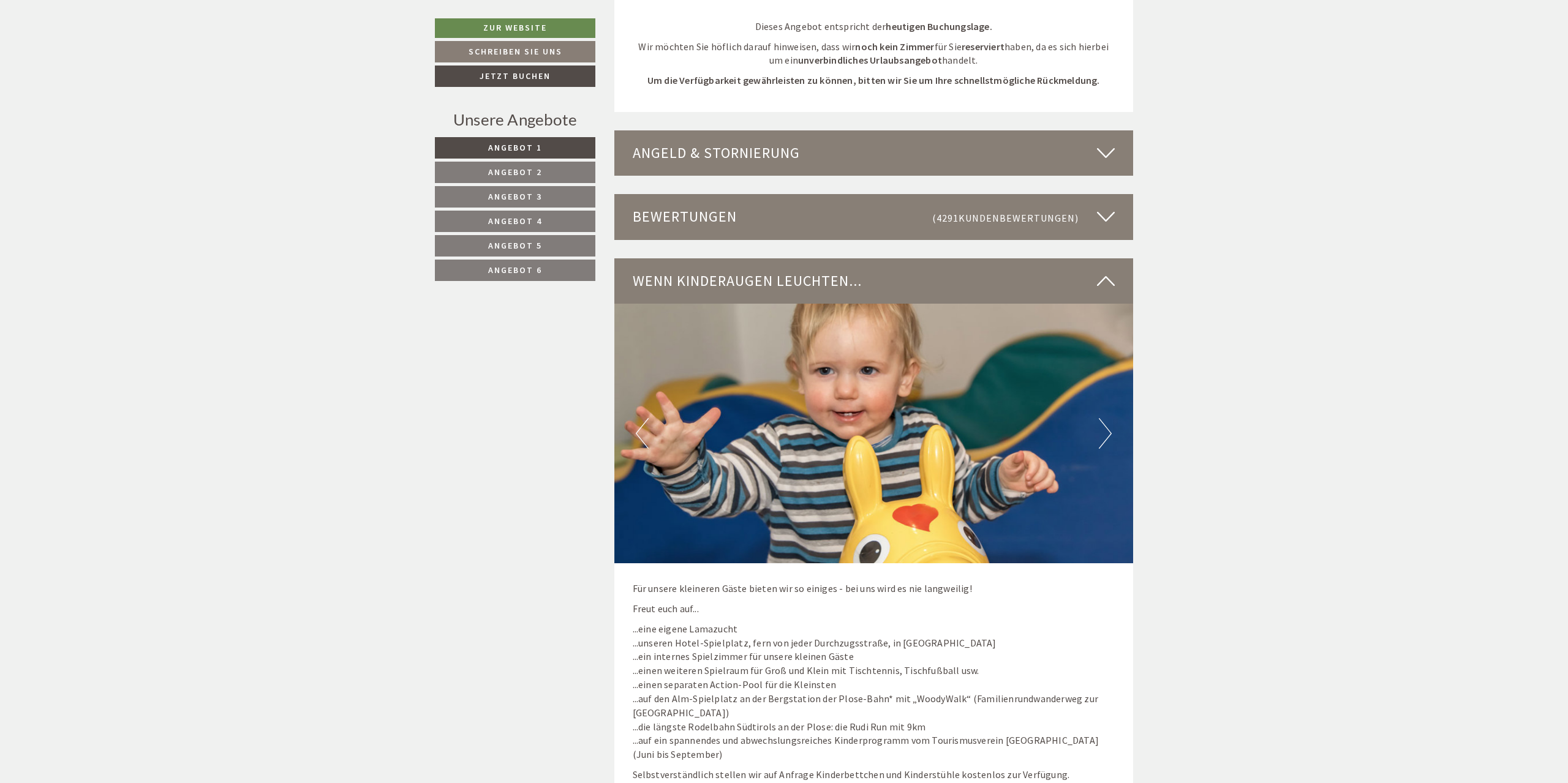
click at [1110, 418] on button "Next" at bounding box center [1105, 434] width 13 height 31
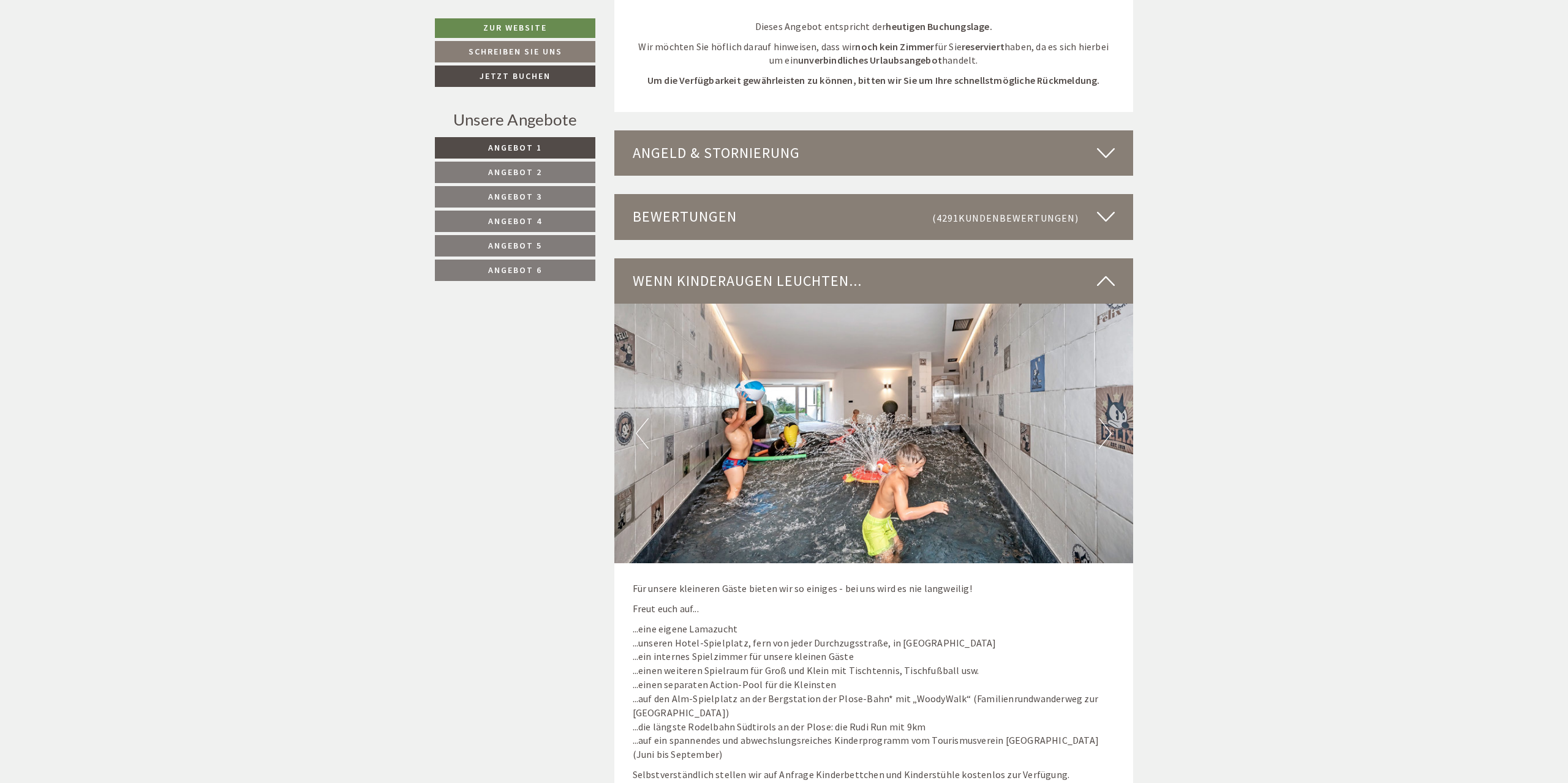
click at [1110, 418] on button "Next" at bounding box center [1105, 434] width 13 height 31
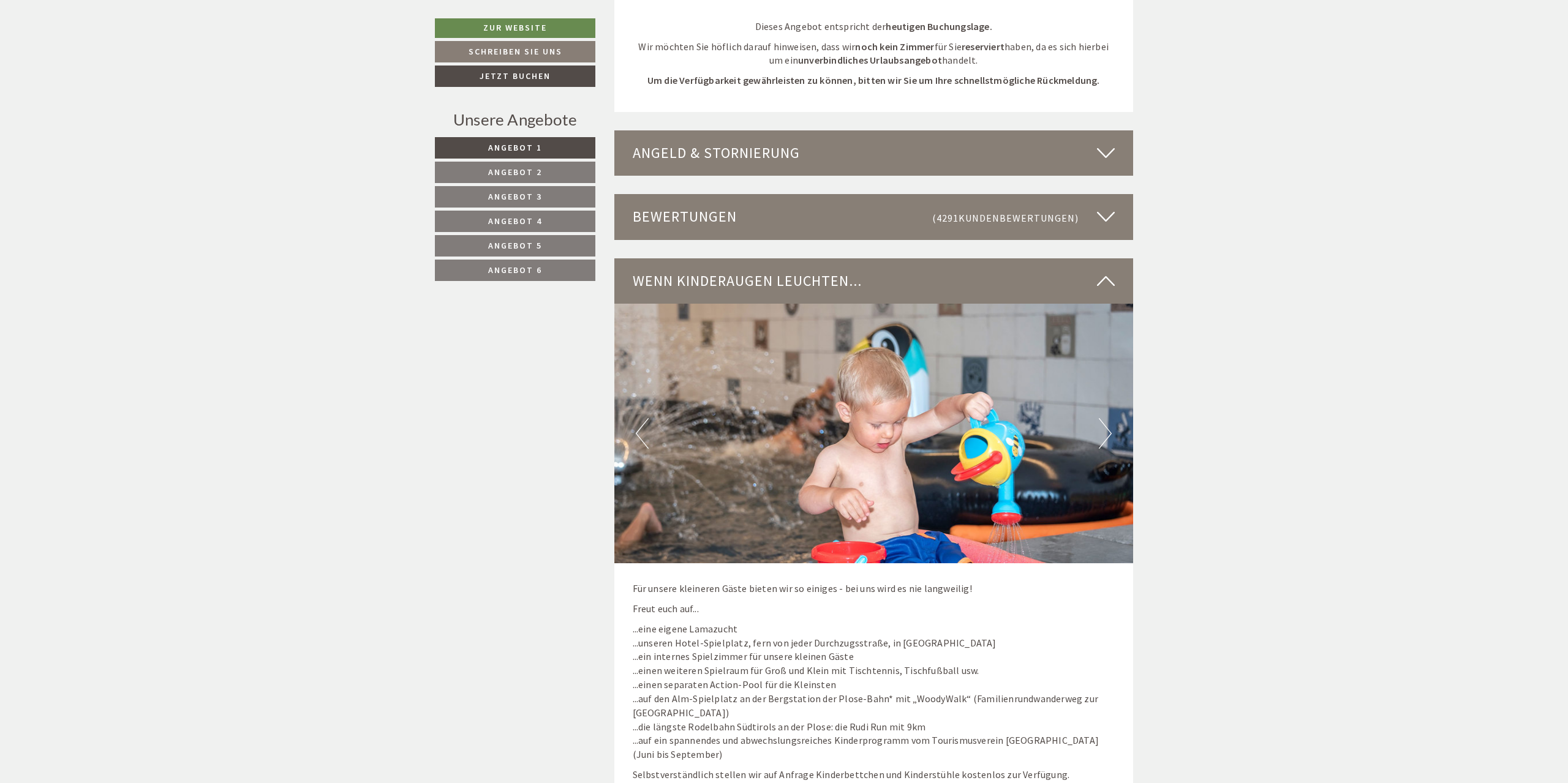
click at [1110, 418] on button "Next" at bounding box center [1105, 434] width 13 height 31
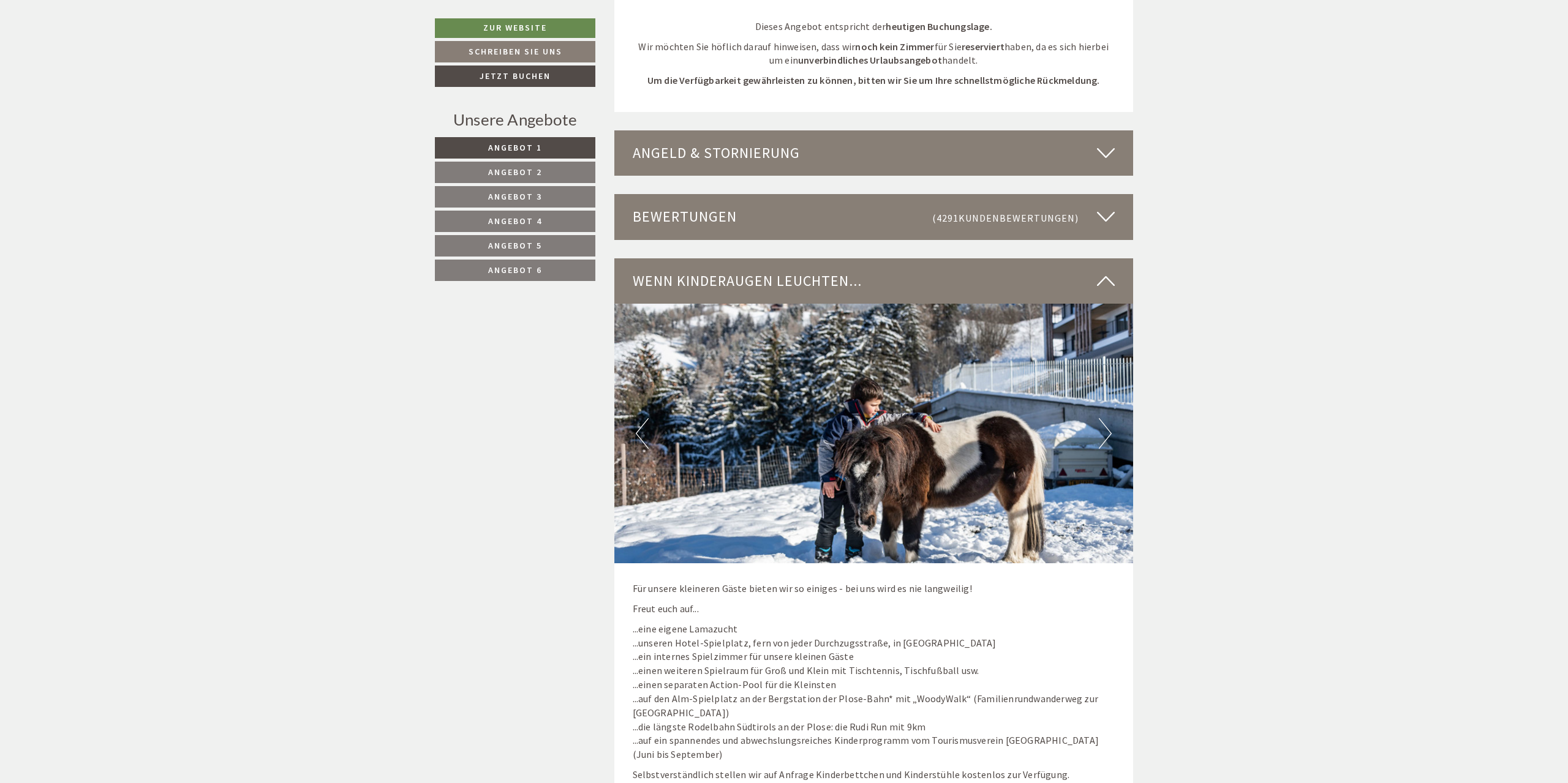
click at [1097, 423] on img at bounding box center [873, 434] width 519 height 260
click at [1108, 422] on button "Next" at bounding box center [1105, 434] width 13 height 31
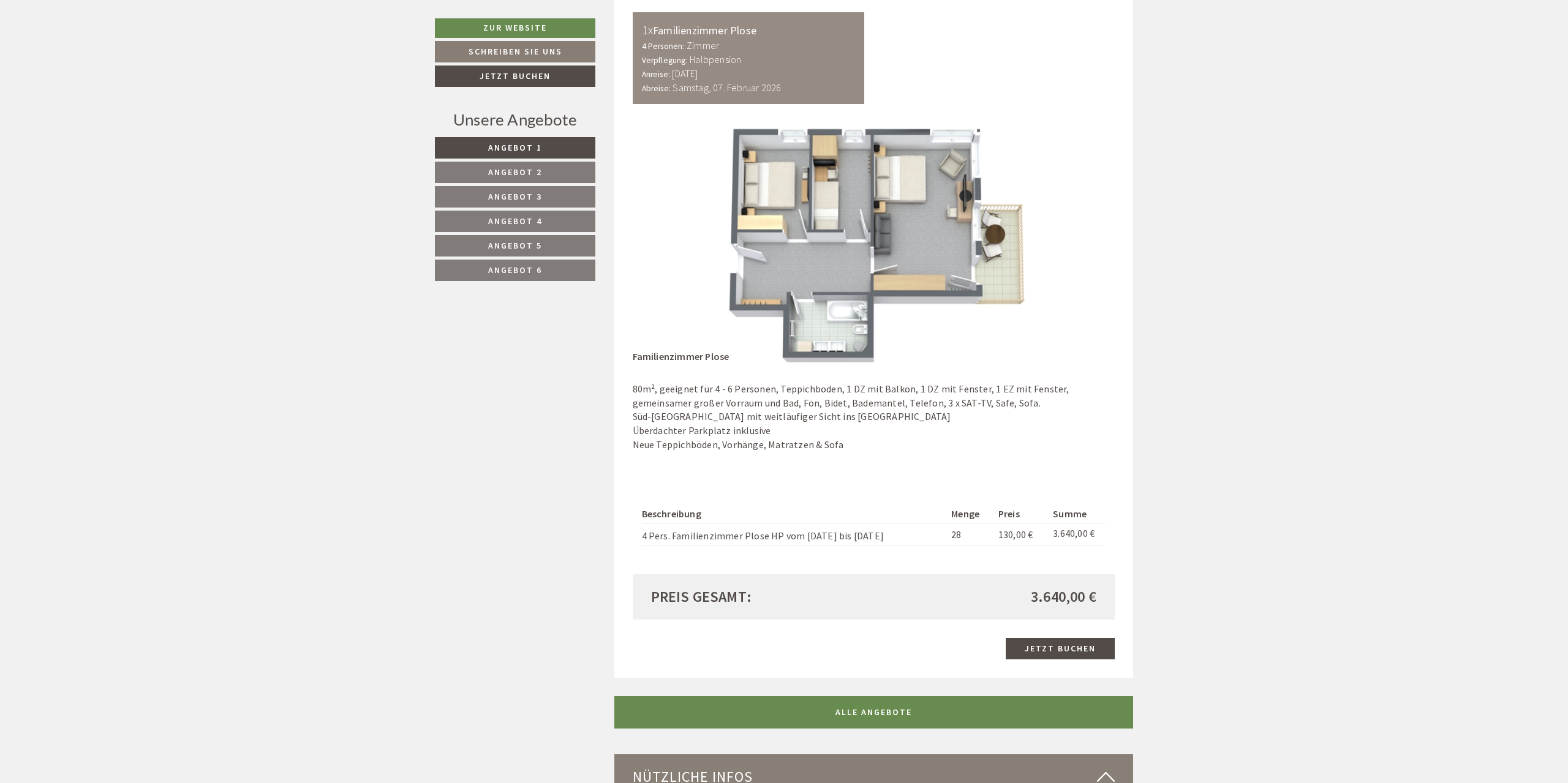
scroll to position [3060, 0]
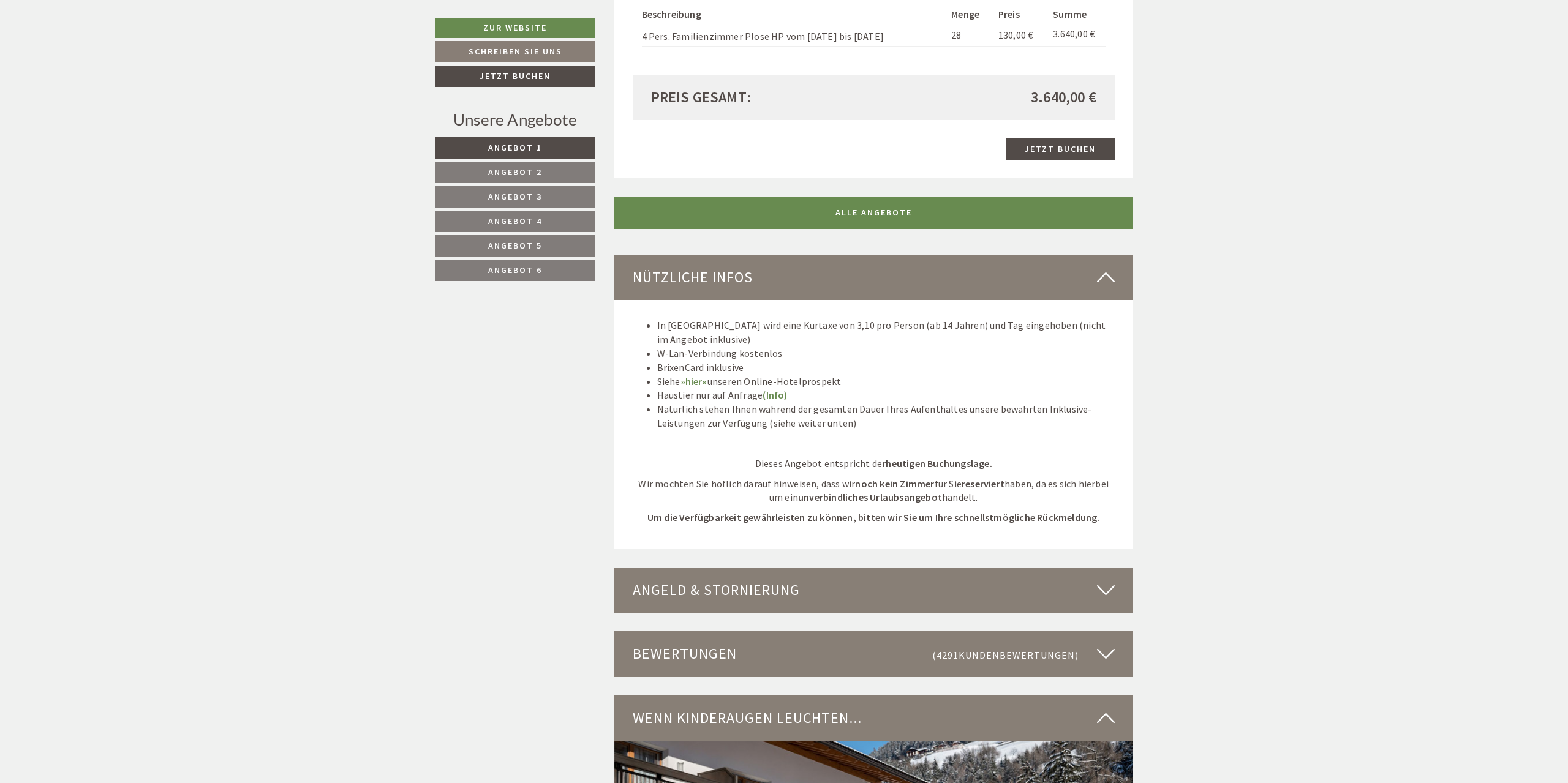
click at [510, 244] on span "Angebot 5" at bounding box center [515, 246] width 54 height 11
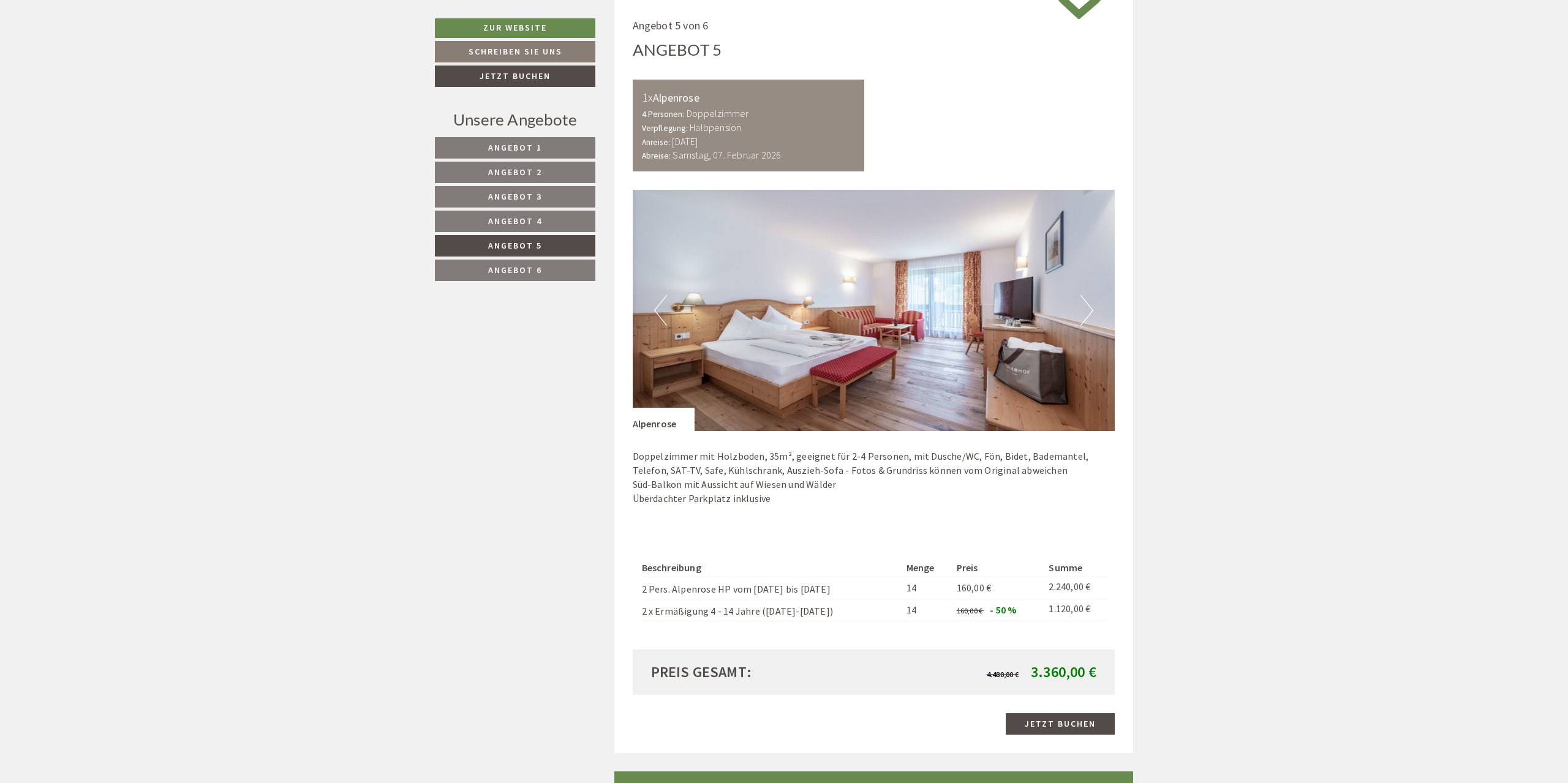
click at [1089, 313] on button "Next" at bounding box center [1087, 311] width 13 height 31
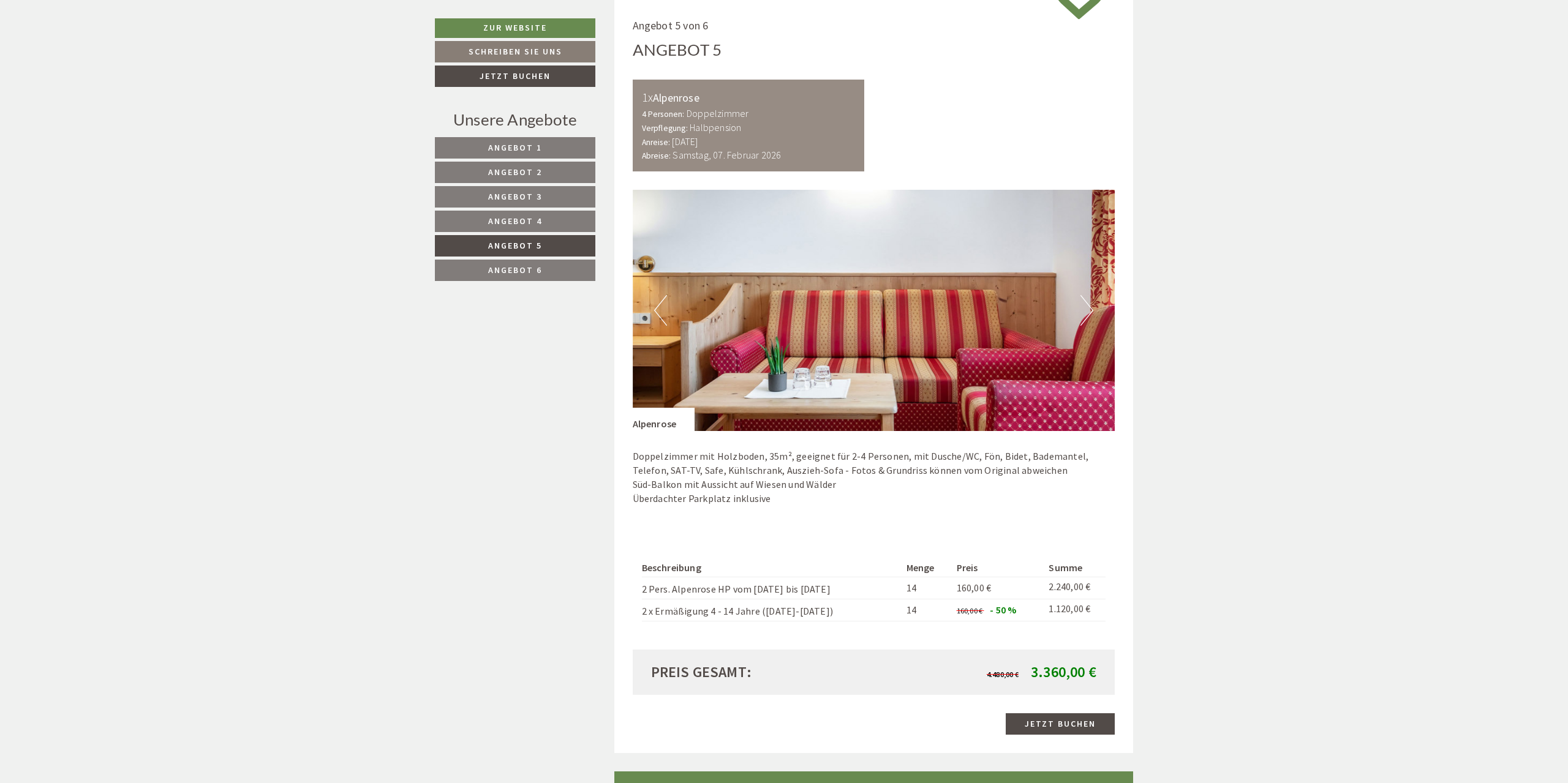
click at [1089, 313] on button "Next" at bounding box center [1087, 311] width 13 height 31
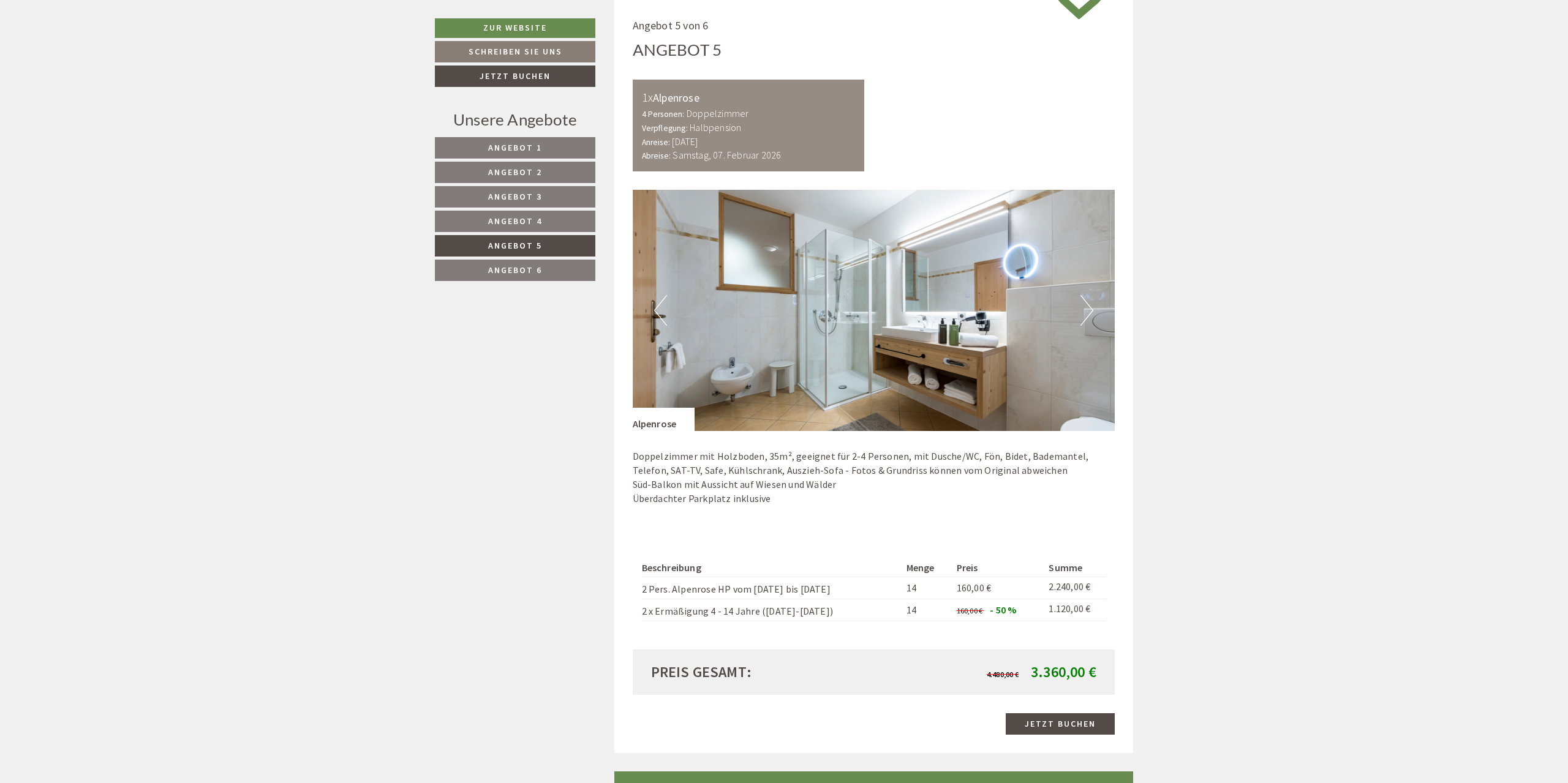
click at [1089, 313] on button "Next" at bounding box center [1087, 311] width 13 height 31
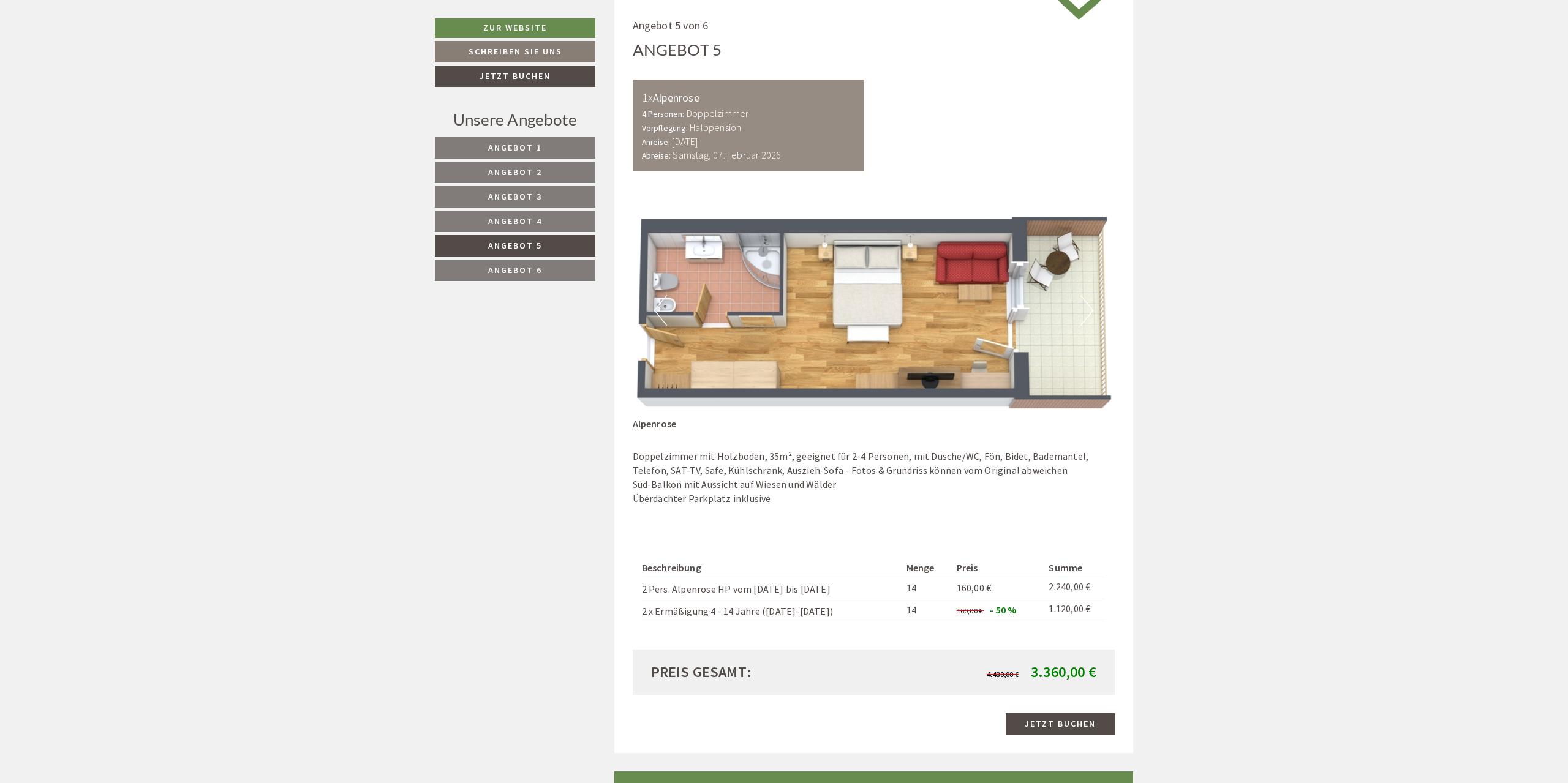
click at [658, 305] on button "Previous" at bounding box center [660, 311] width 13 height 31
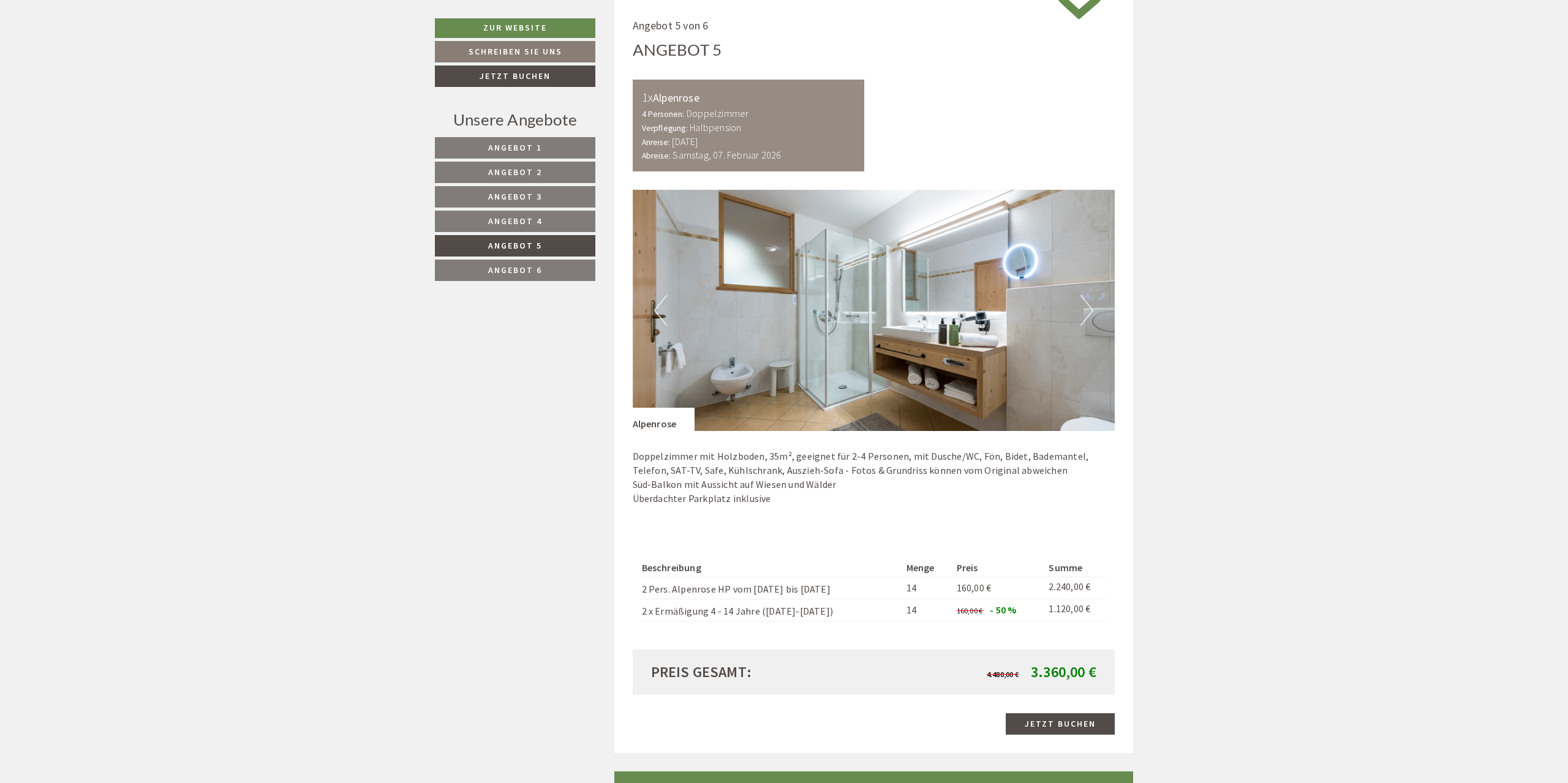
click at [659, 305] on button "Previous" at bounding box center [660, 311] width 13 height 31
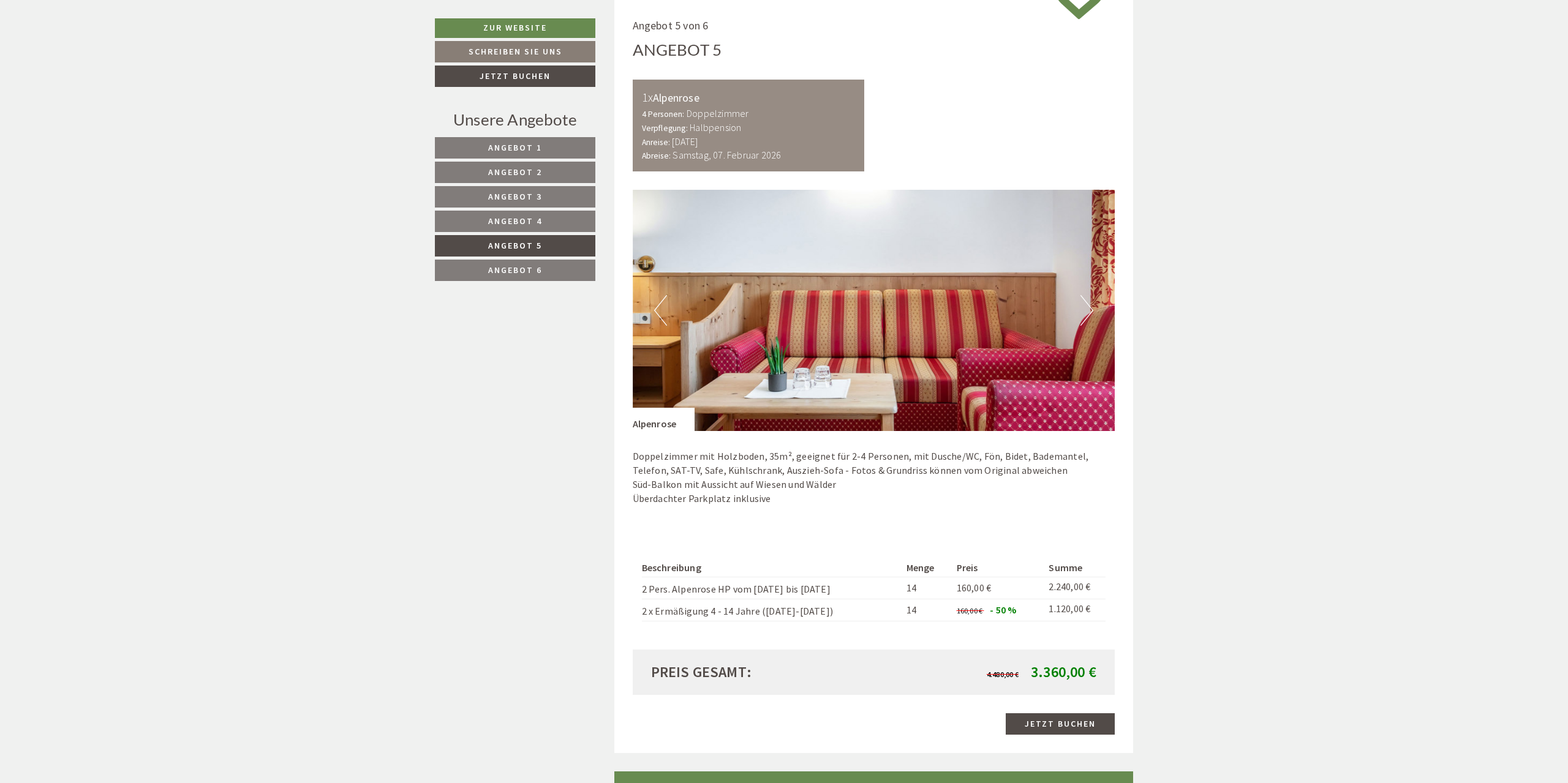
click at [659, 305] on button "Previous" at bounding box center [660, 311] width 13 height 31
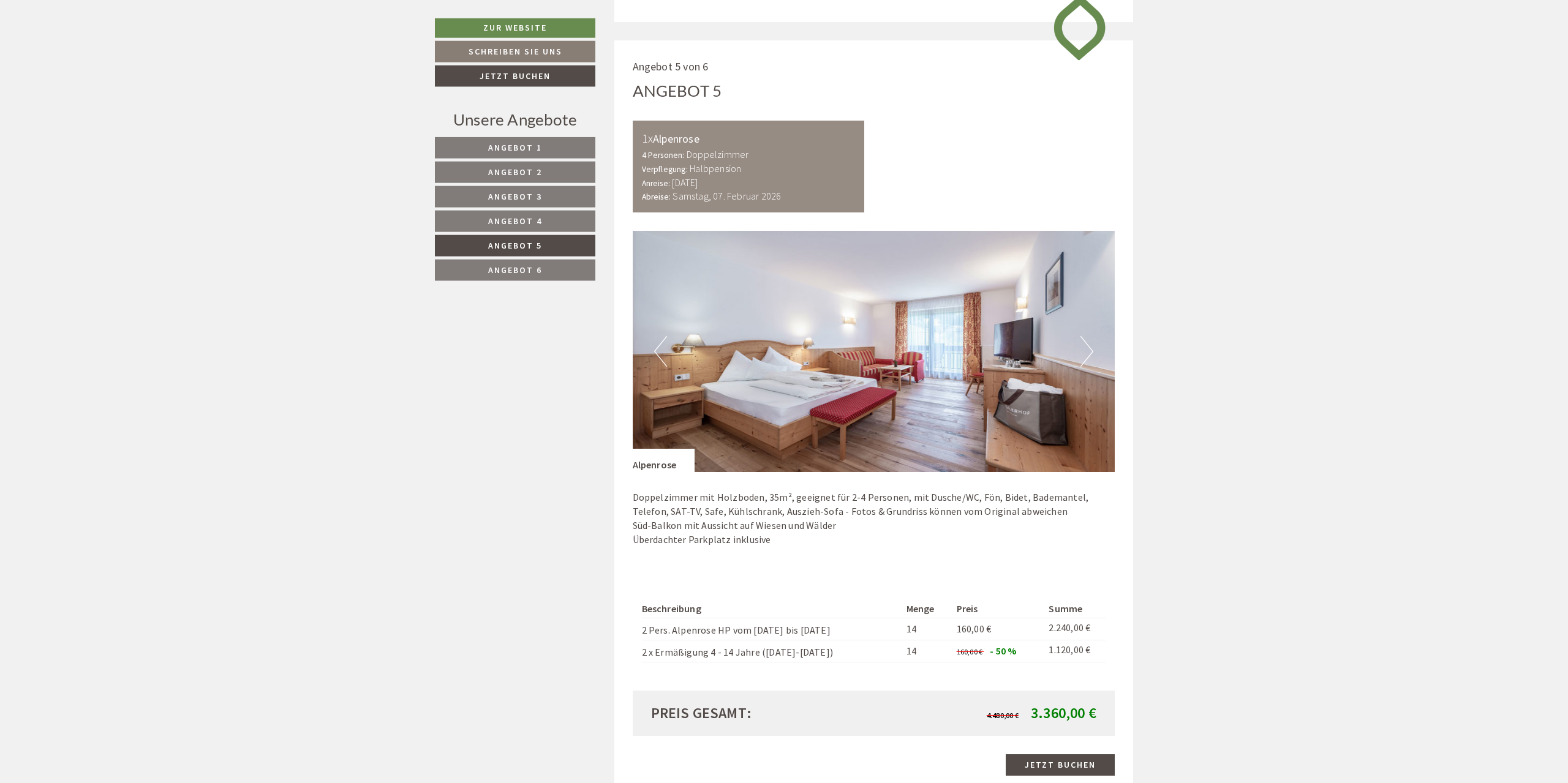
scroll to position [844, 0]
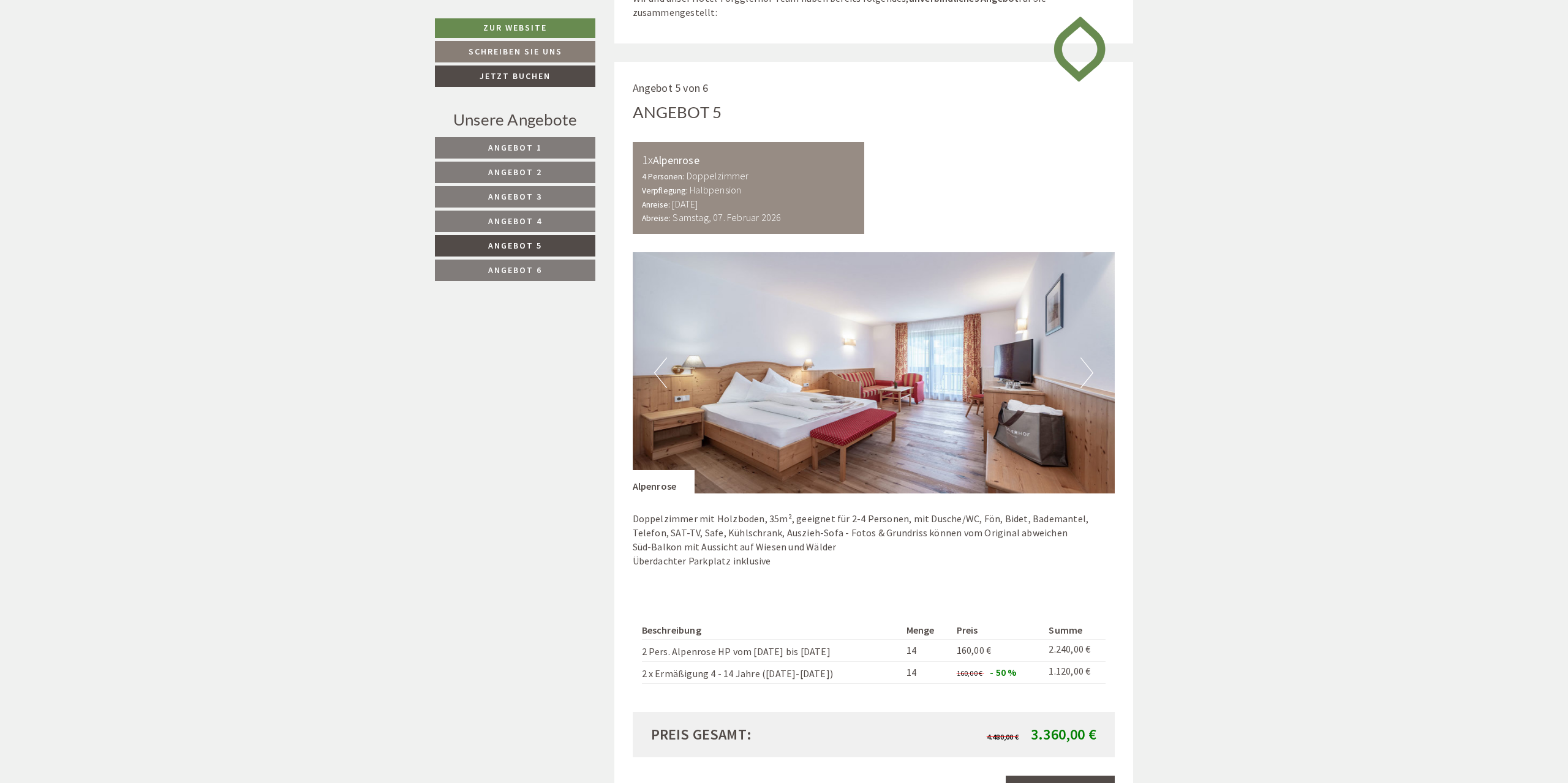
click at [1077, 375] on img at bounding box center [874, 372] width 483 height 241
click at [1087, 370] on button "Next" at bounding box center [1087, 373] width 13 height 31
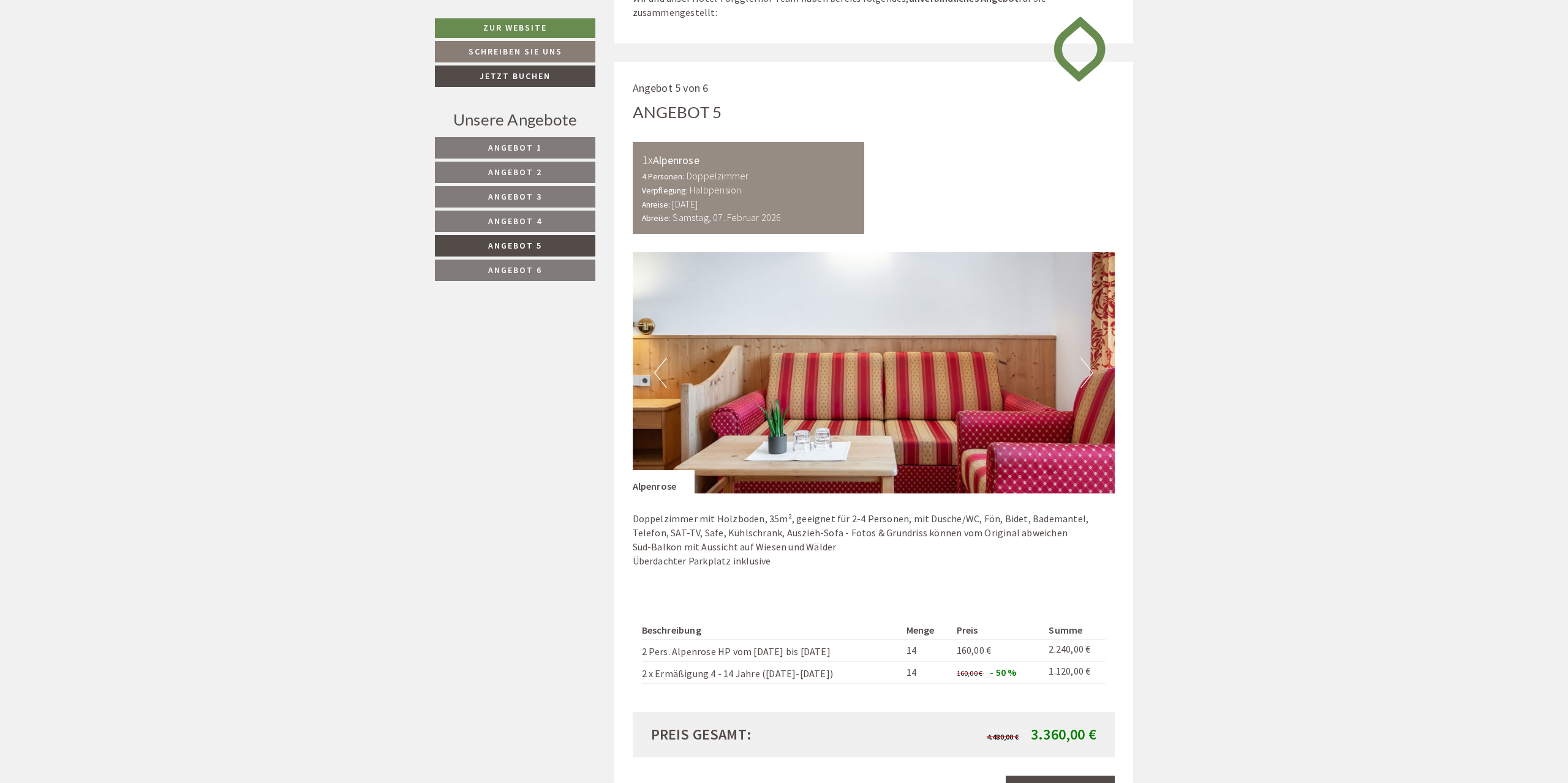
click at [1087, 370] on button "Next" at bounding box center [1087, 373] width 13 height 31
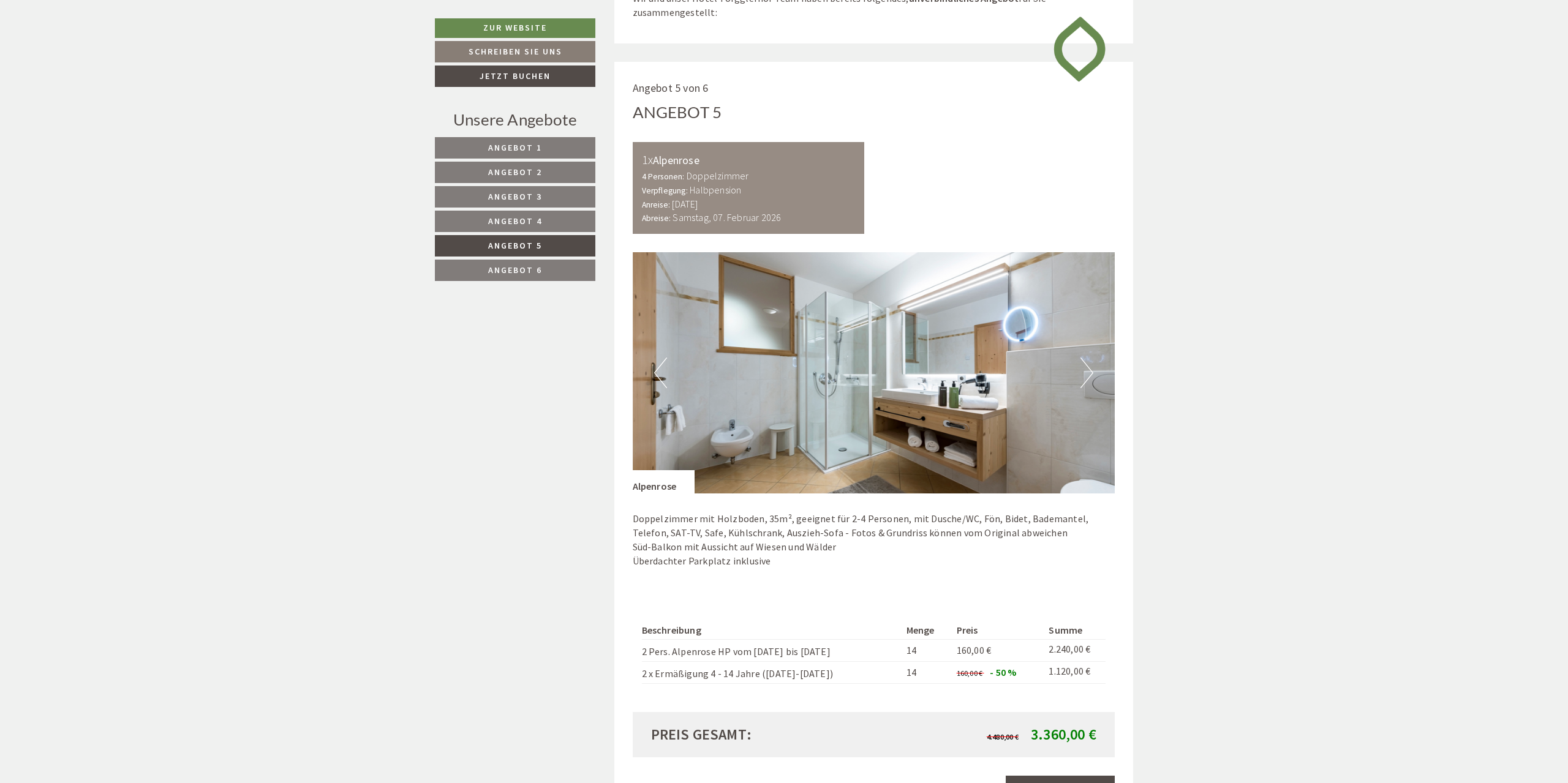
click at [1087, 370] on button "Next" at bounding box center [1087, 373] width 13 height 31
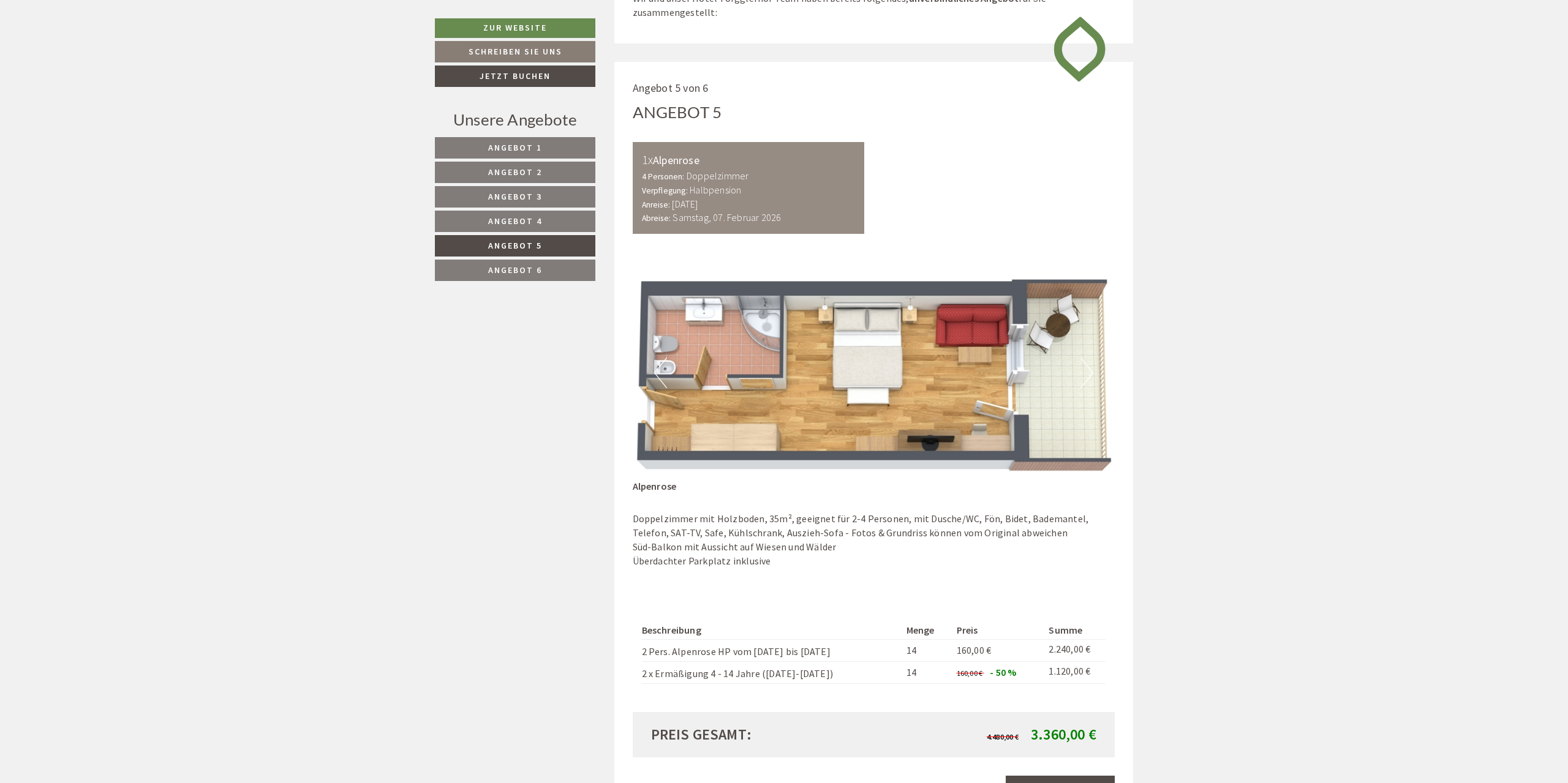
click at [1087, 370] on button "Next" at bounding box center [1087, 373] width 13 height 31
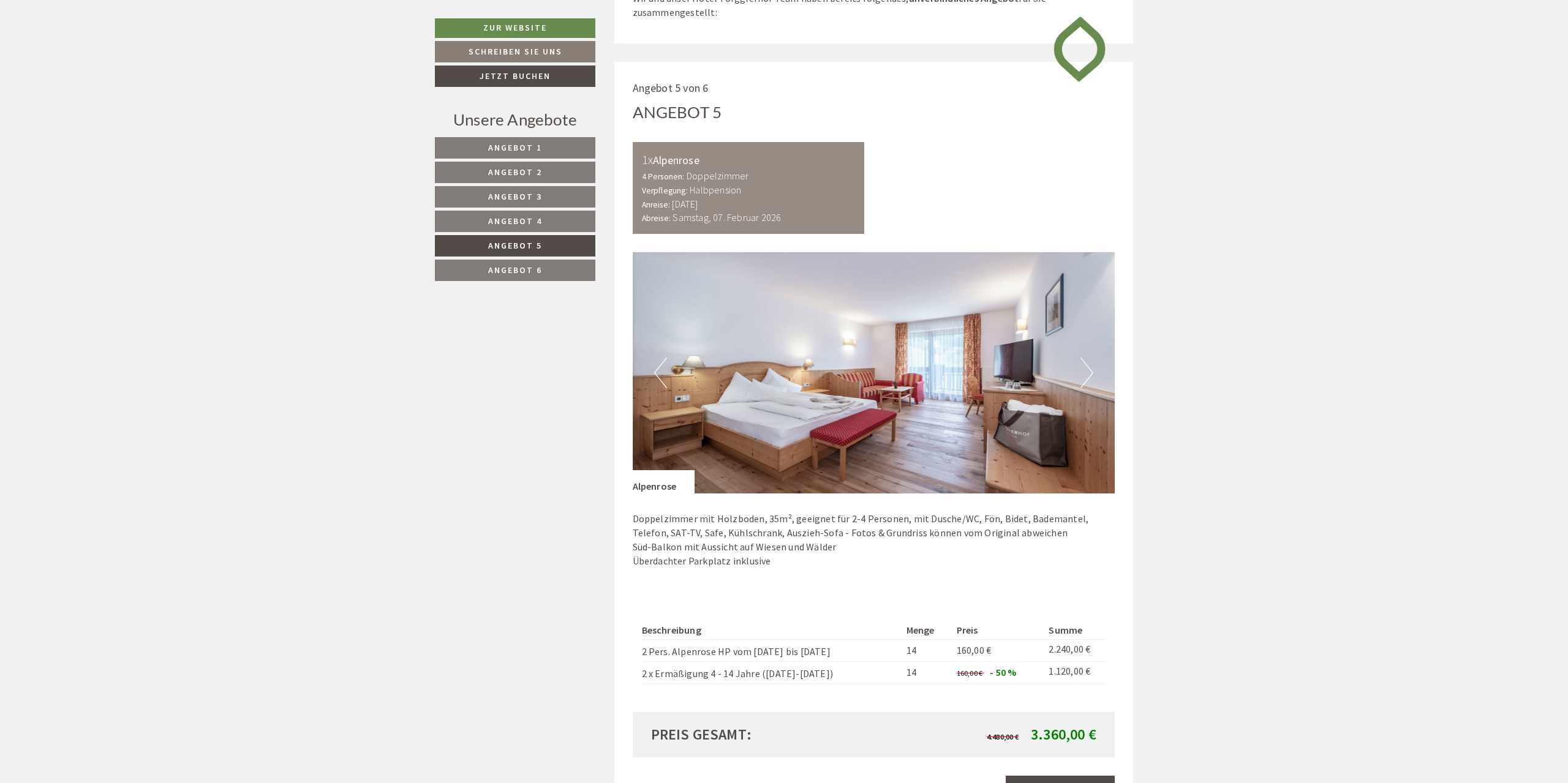
click at [1085, 374] on button "Next" at bounding box center [1087, 373] width 13 height 31
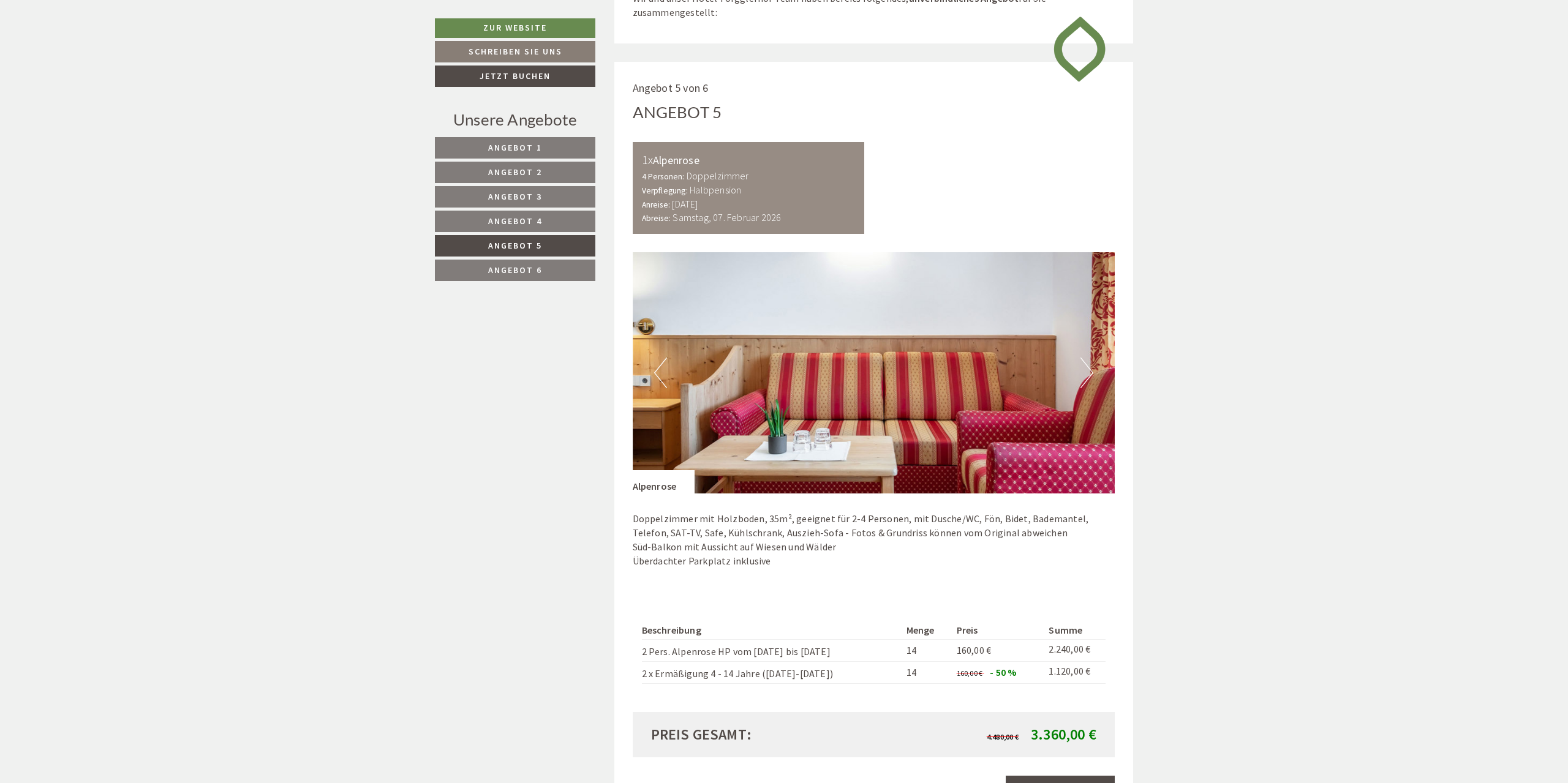
click at [1085, 374] on button "Next" at bounding box center [1087, 373] width 13 height 31
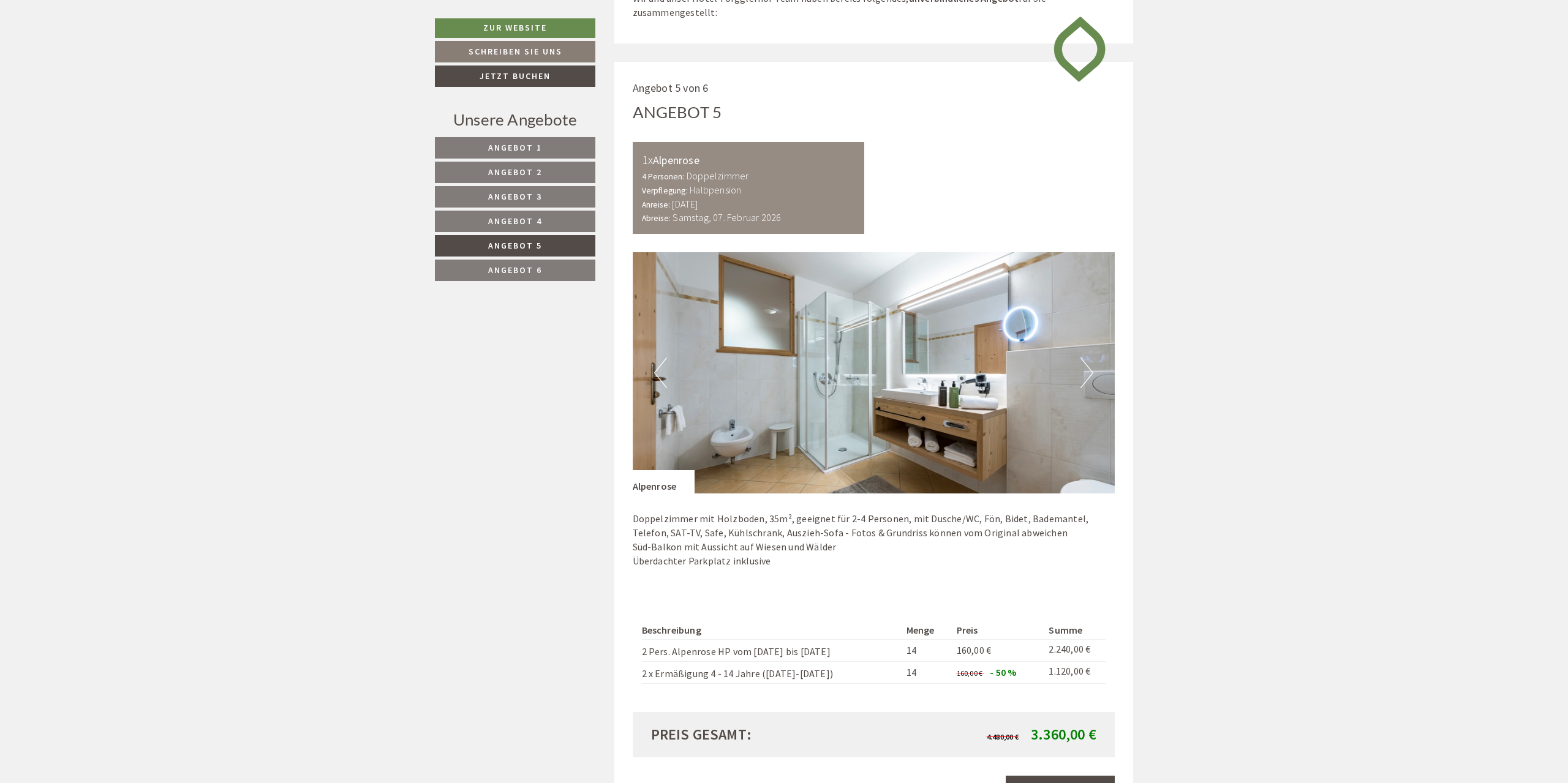
click at [1085, 372] on button "Next" at bounding box center [1087, 373] width 13 height 31
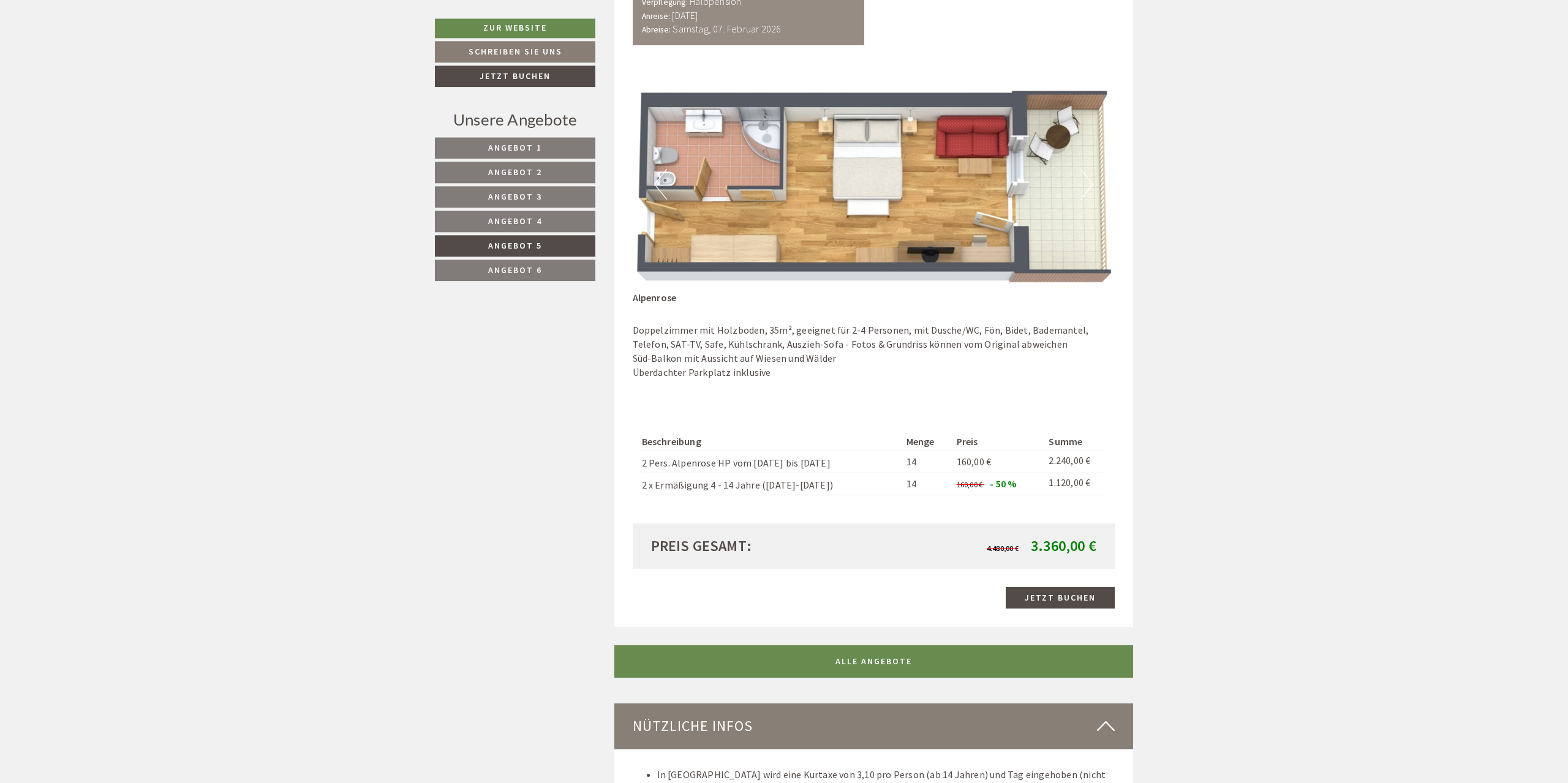
scroll to position [1032, 0]
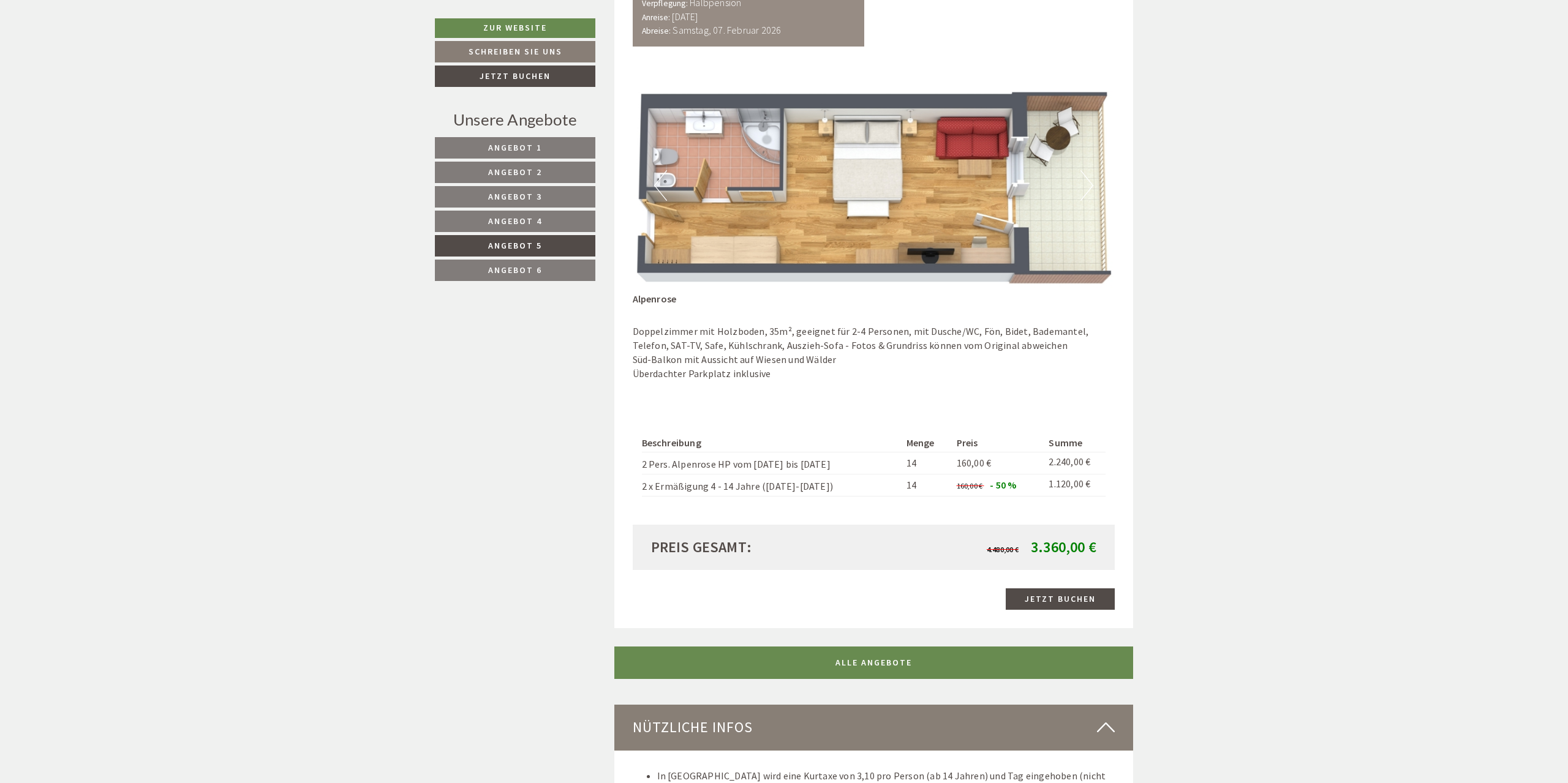
click at [523, 271] on span "Angebot 6" at bounding box center [515, 270] width 54 height 11
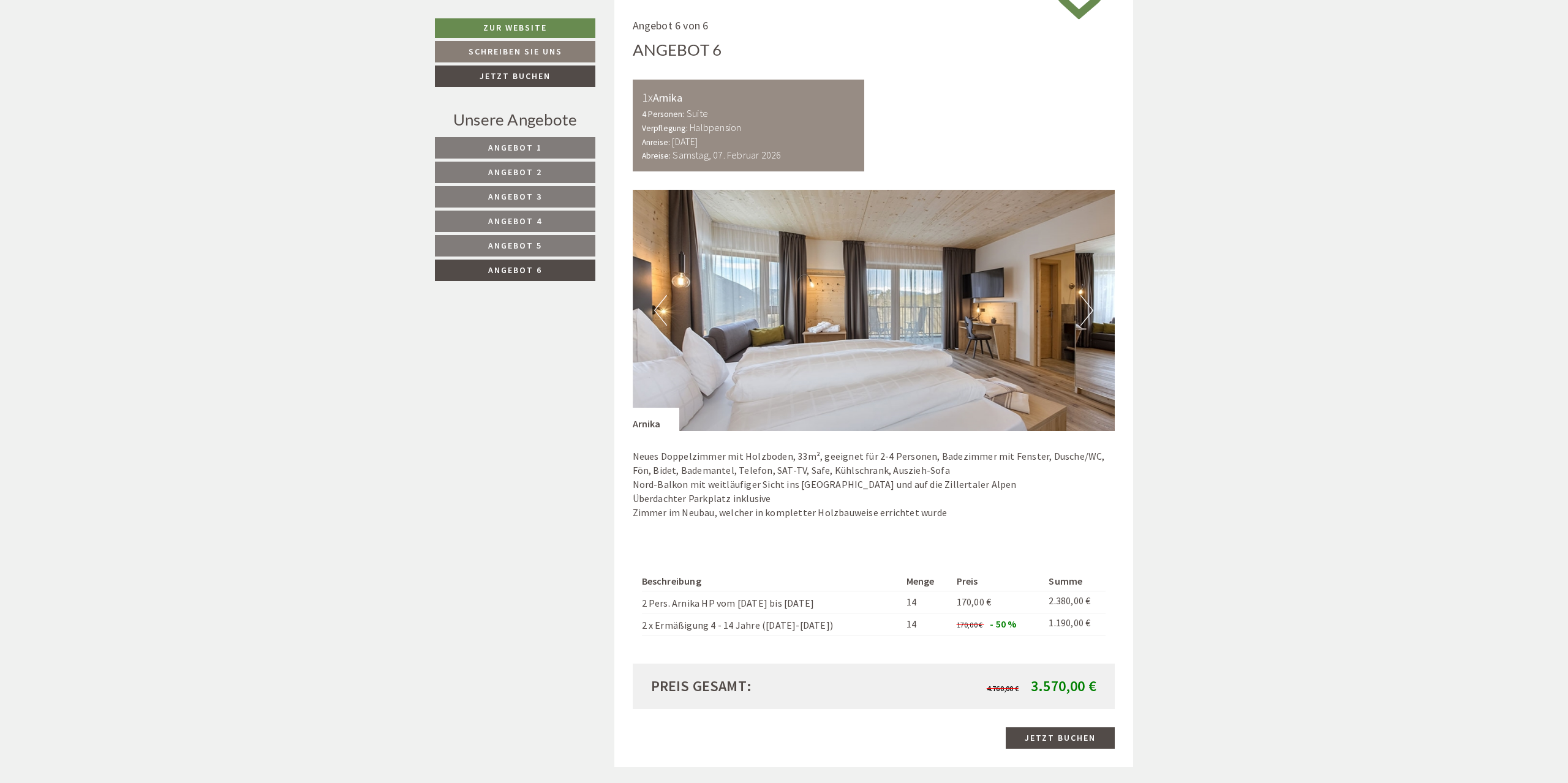
click at [560, 221] on link "Angebot 4" at bounding box center [515, 221] width 161 height 22
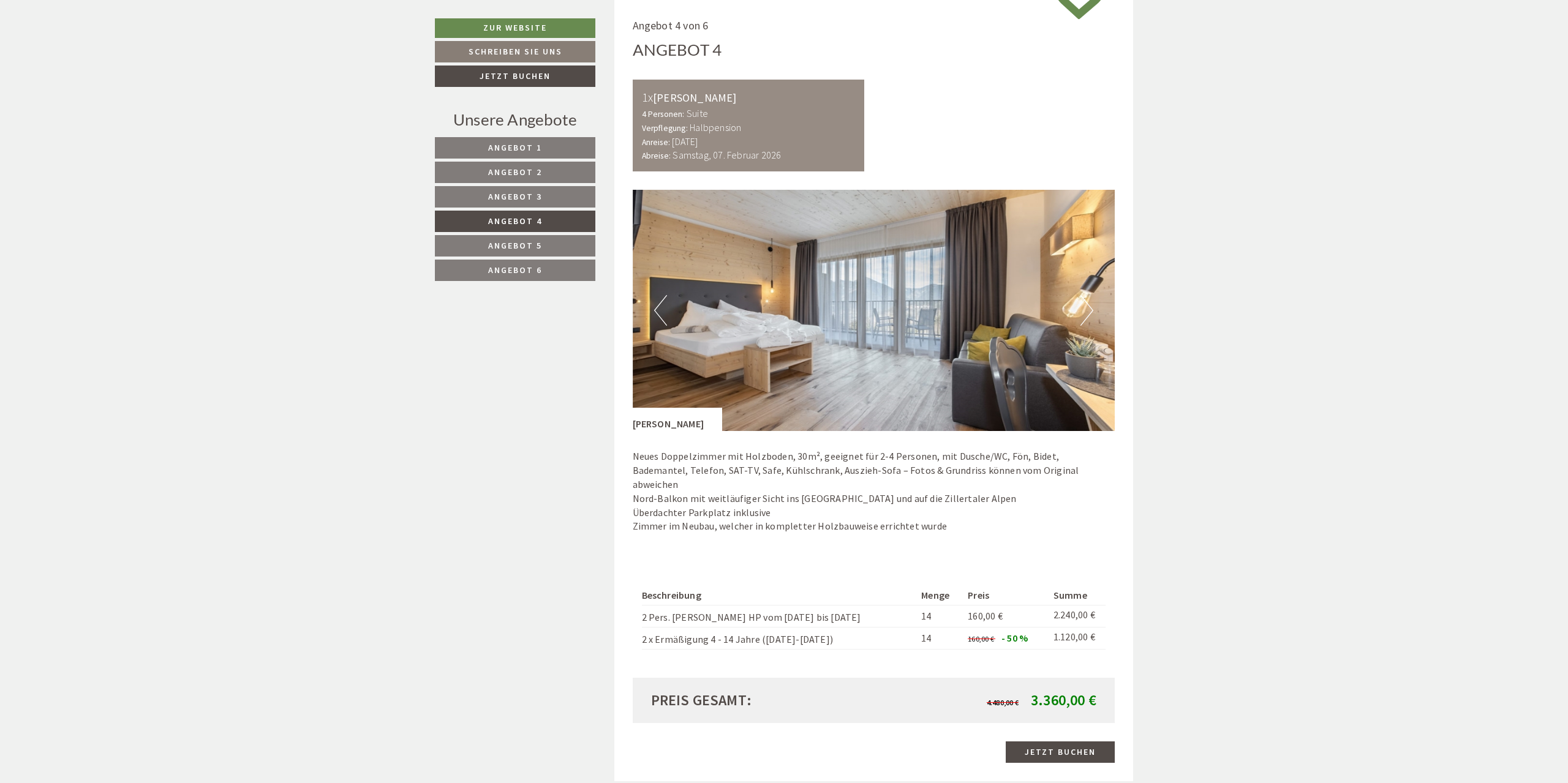
click at [536, 196] on span "Angebot 3" at bounding box center [515, 196] width 54 height 11
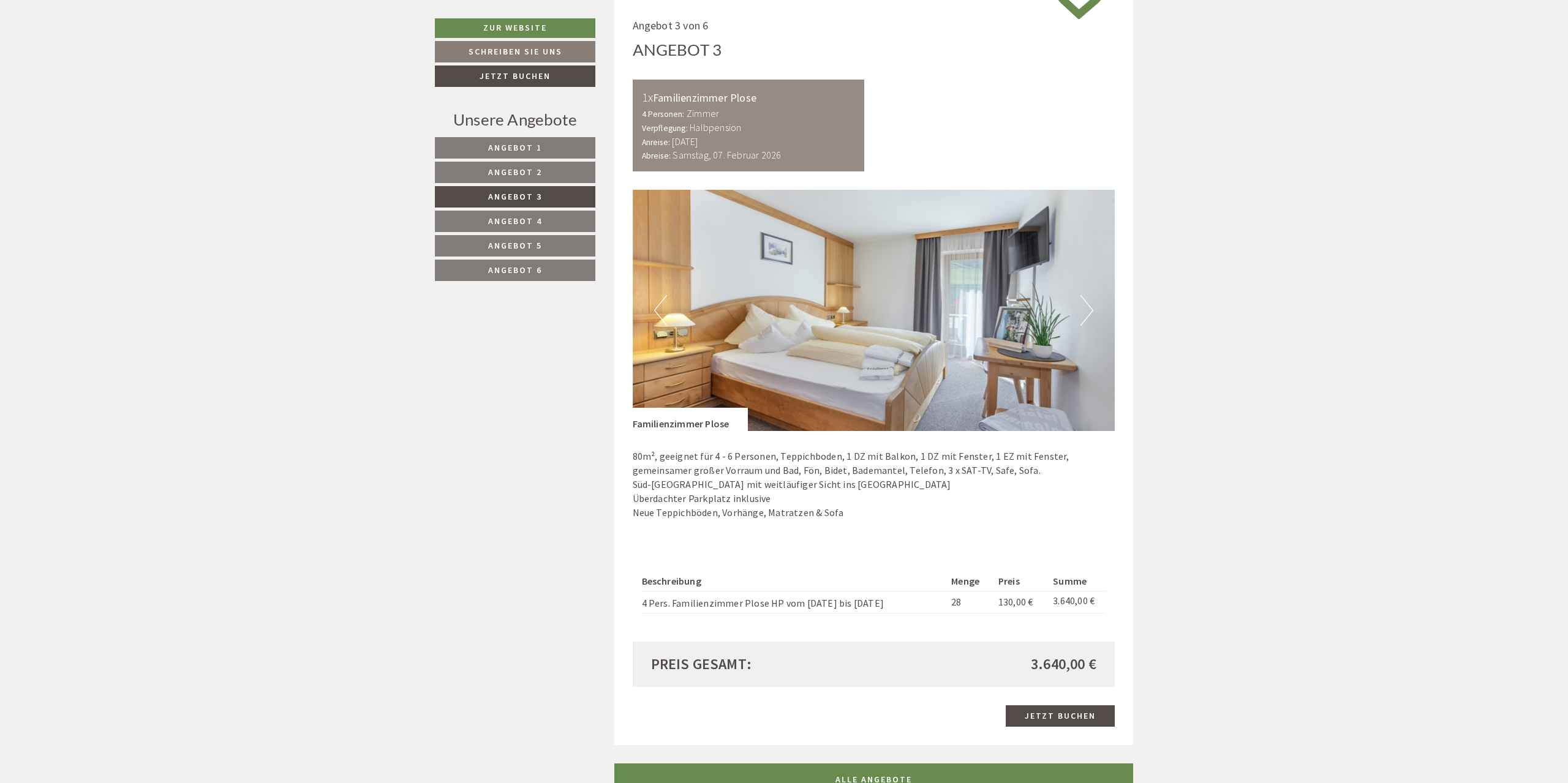
click at [1087, 314] on button "Next" at bounding box center [1087, 311] width 13 height 31
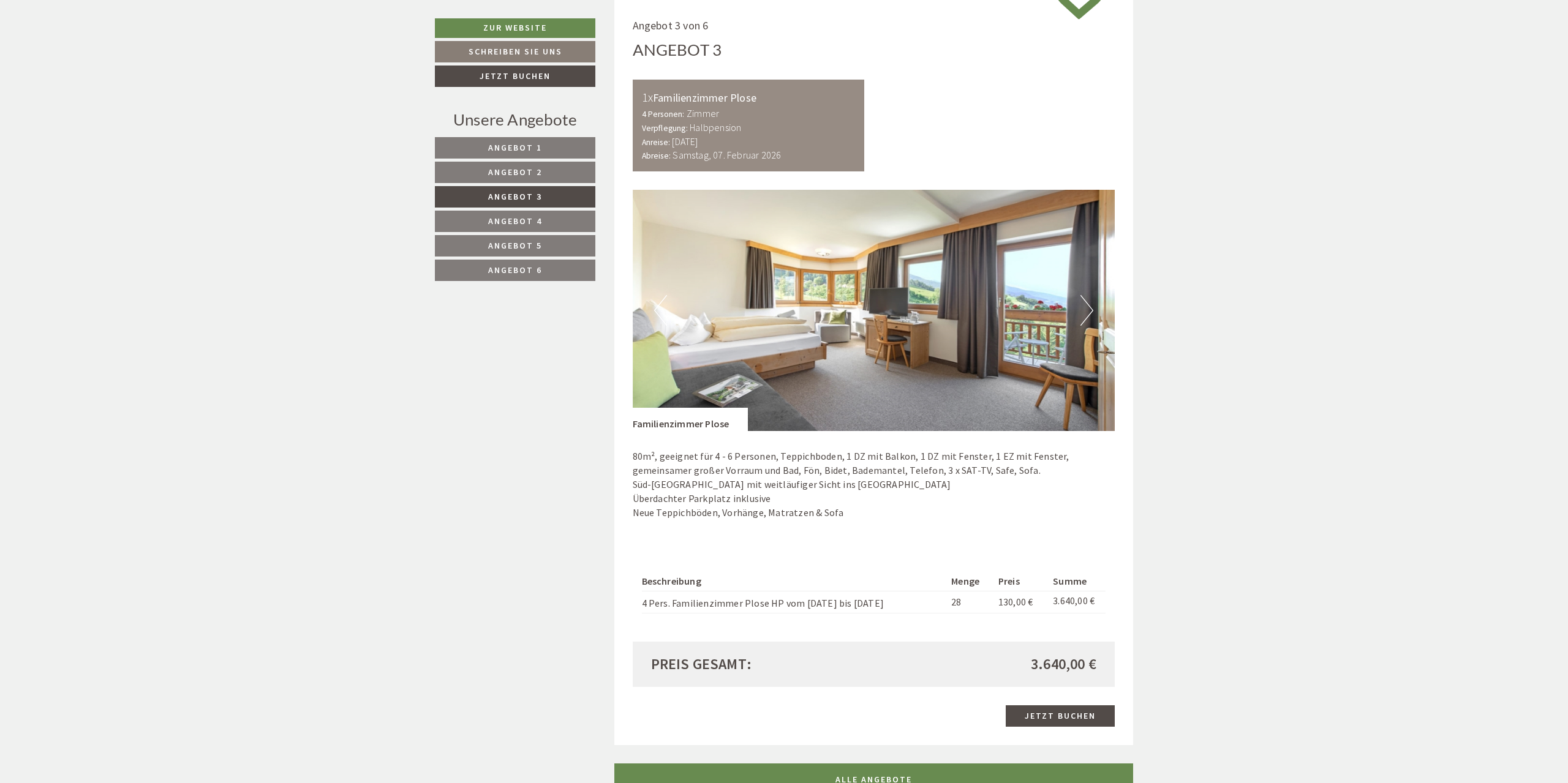
click at [1089, 305] on button "Next" at bounding box center [1087, 311] width 13 height 31
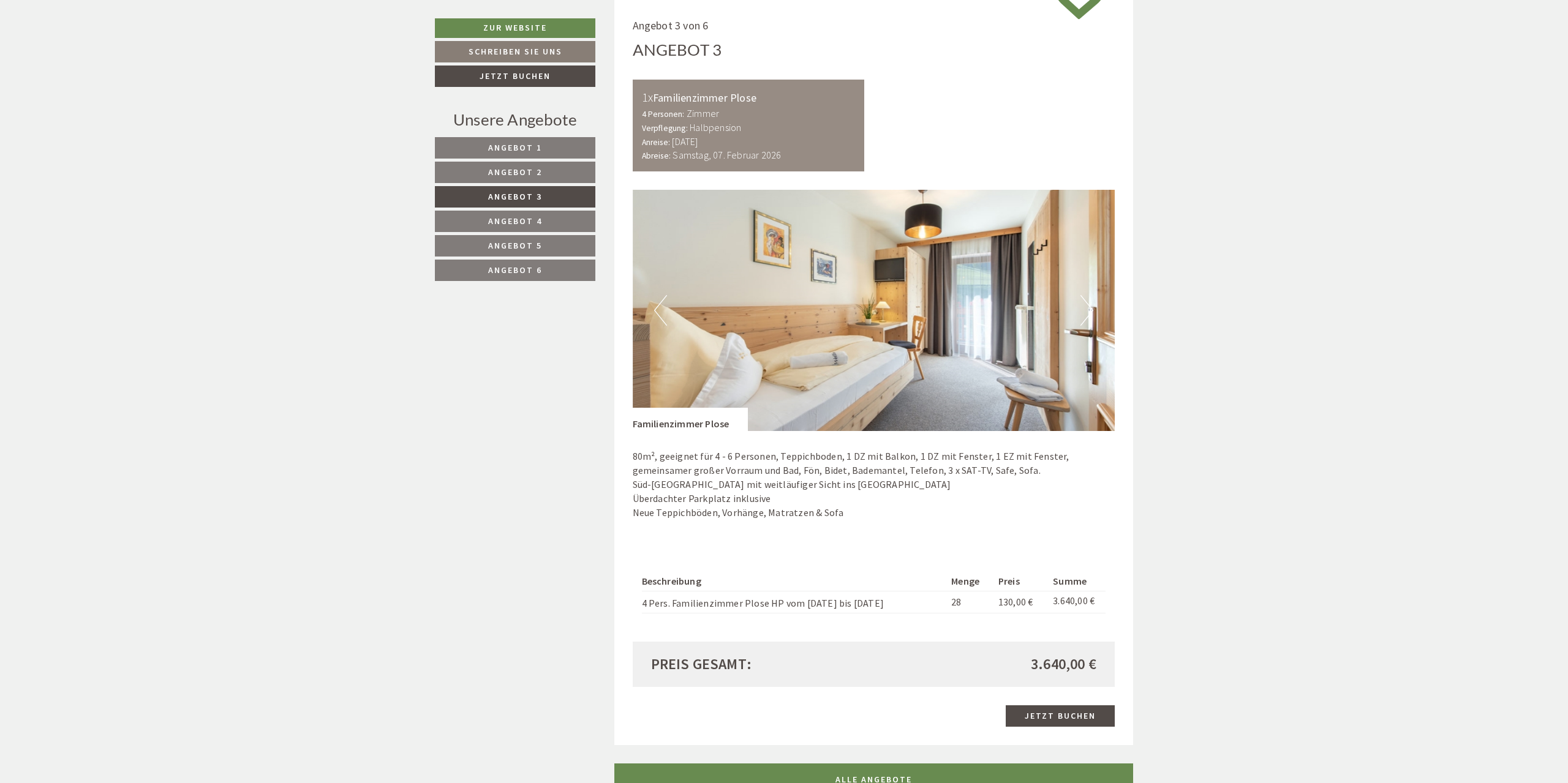
click at [1089, 305] on button "Next" at bounding box center [1087, 311] width 13 height 31
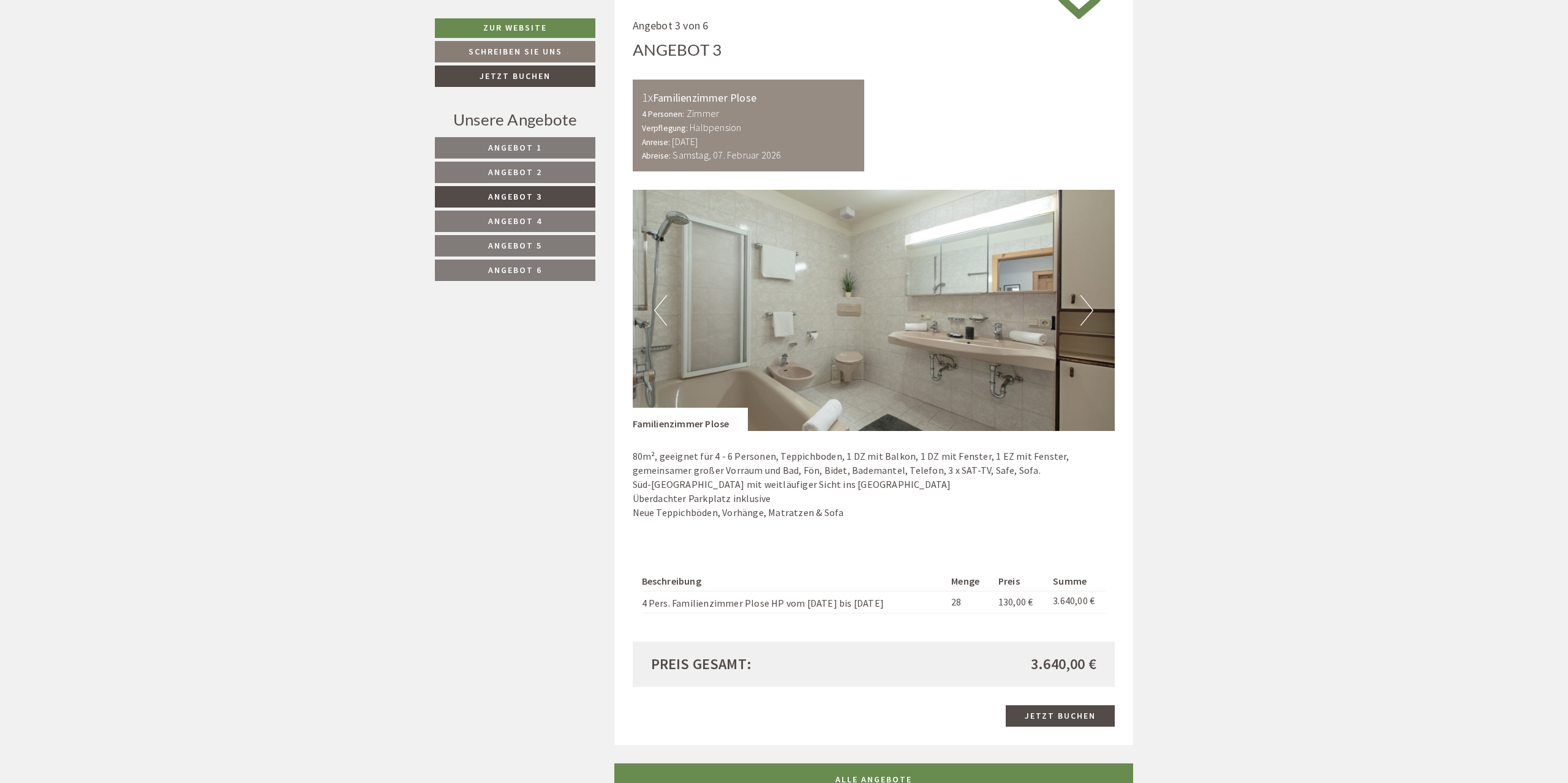
click at [1089, 305] on button "Next" at bounding box center [1087, 311] width 13 height 31
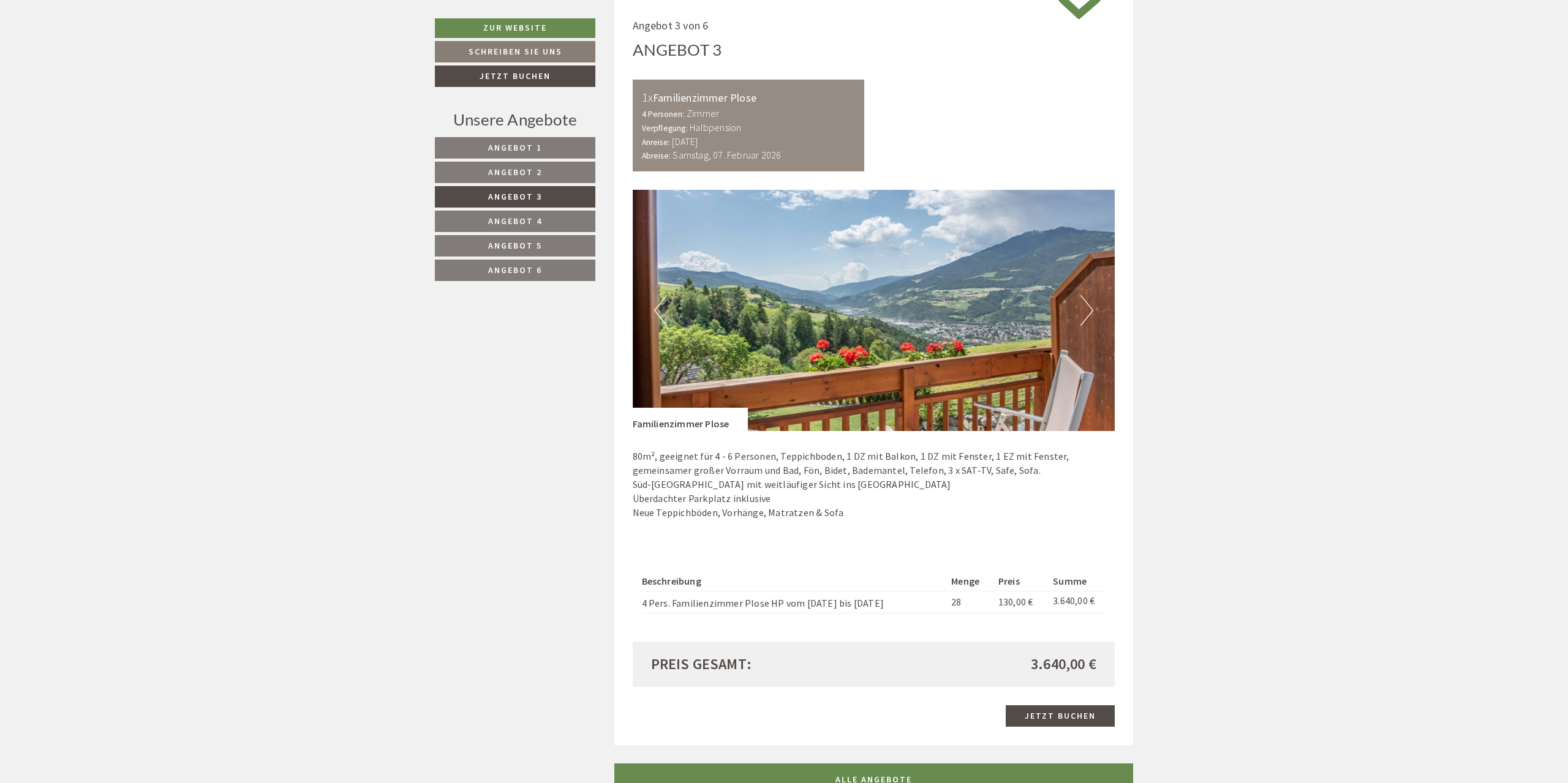
click at [1089, 305] on button "Next" at bounding box center [1087, 311] width 13 height 31
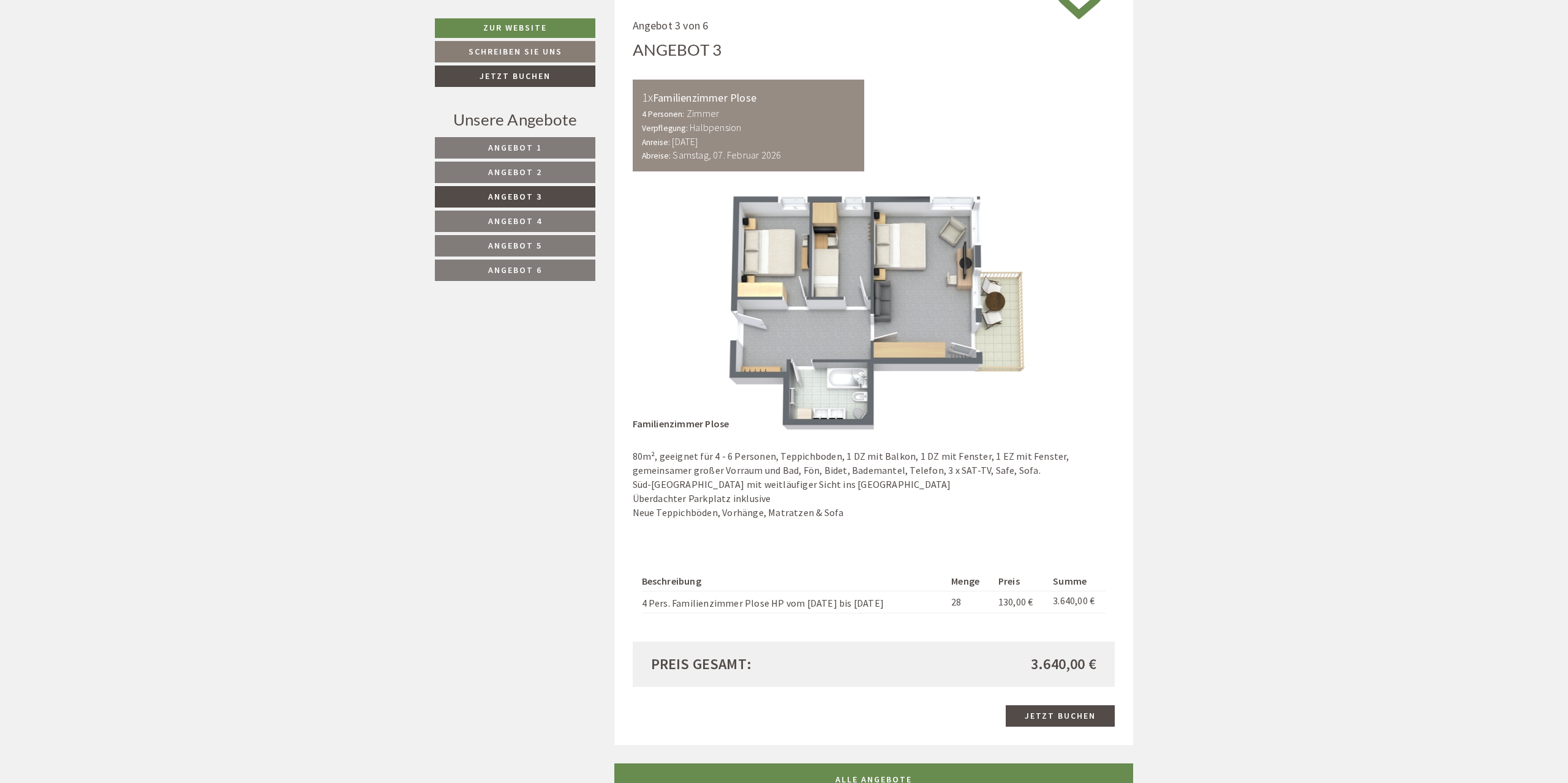
click at [630, 285] on div "Angebot 3 von 6 Angebot 3 1x Familienzimmer Plose 4 Personen: Zimmer Verpflegun…" at bounding box center [873, 372] width 519 height 746
click at [1066, 295] on img at bounding box center [874, 310] width 483 height 241
click at [1107, 300] on img at bounding box center [874, 310] width 483 height 241
click at [665, 303] on button "Previous" at bounding box center [660, 311] width 13 height 31
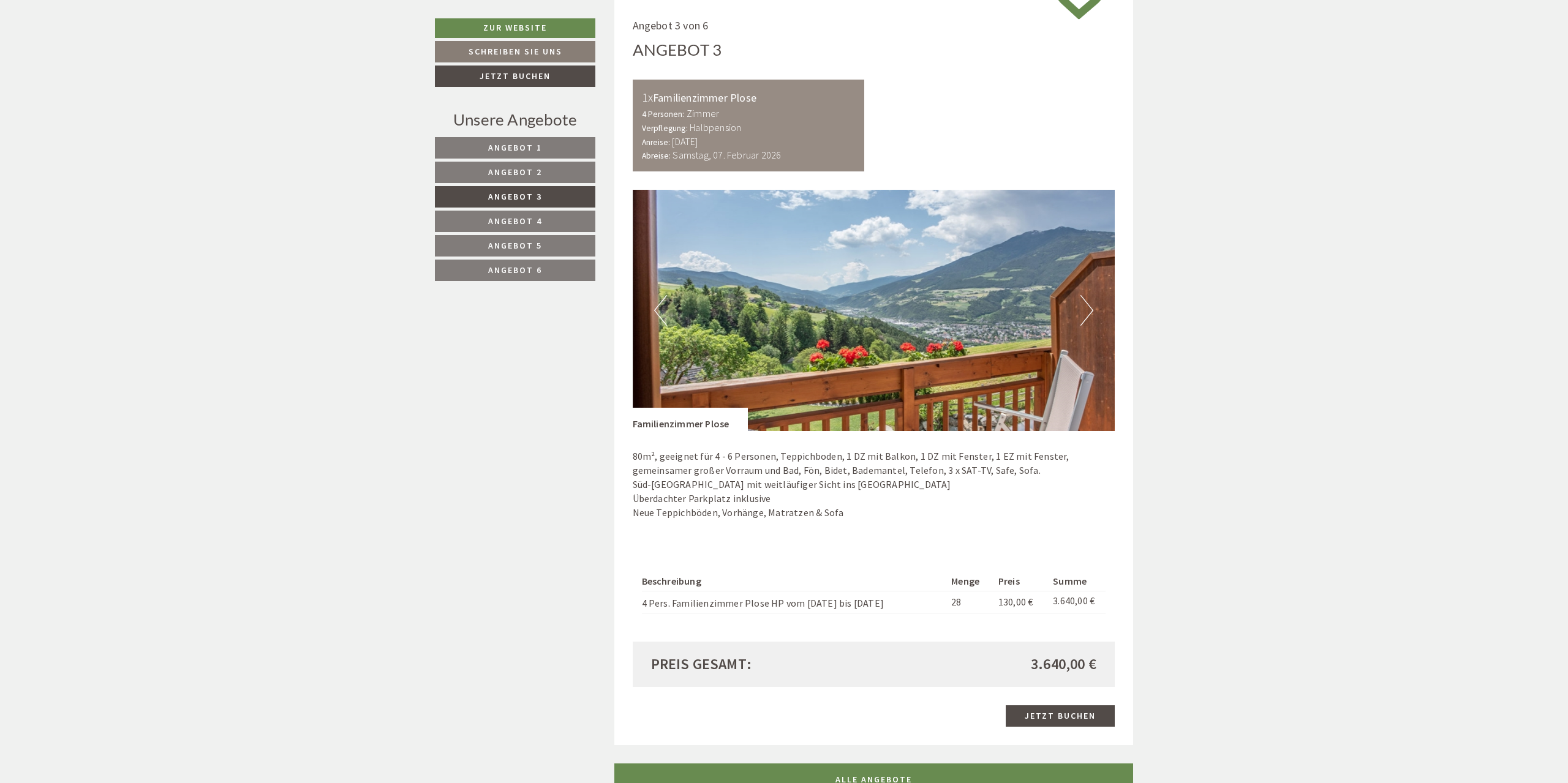
click at [665, 303] on button "Previous" at bounding box center [660, 311] width 13 height 31
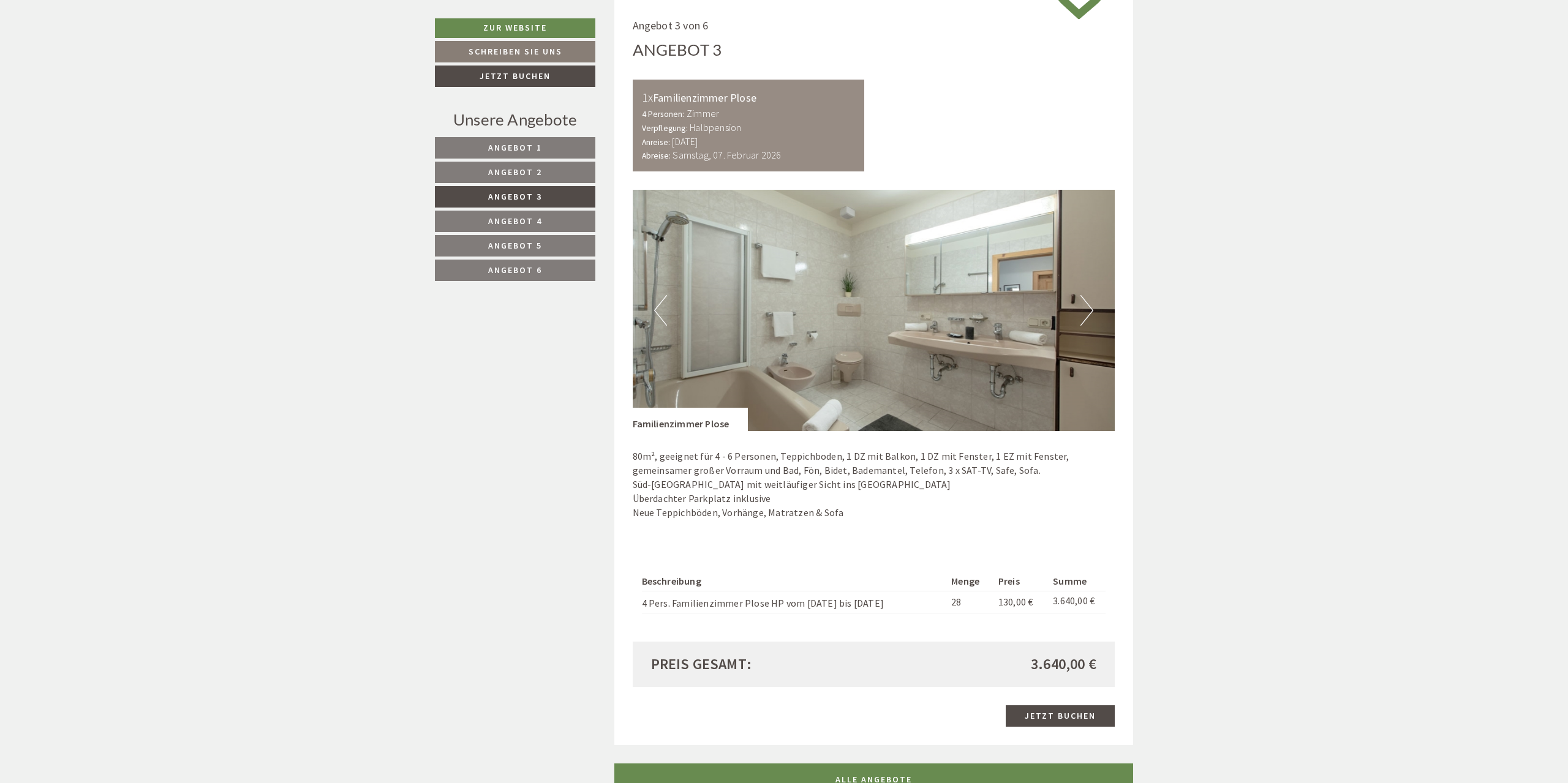
click at [665, 303] on button "Previous" at bounding box center [660, 311] width 13 height 31
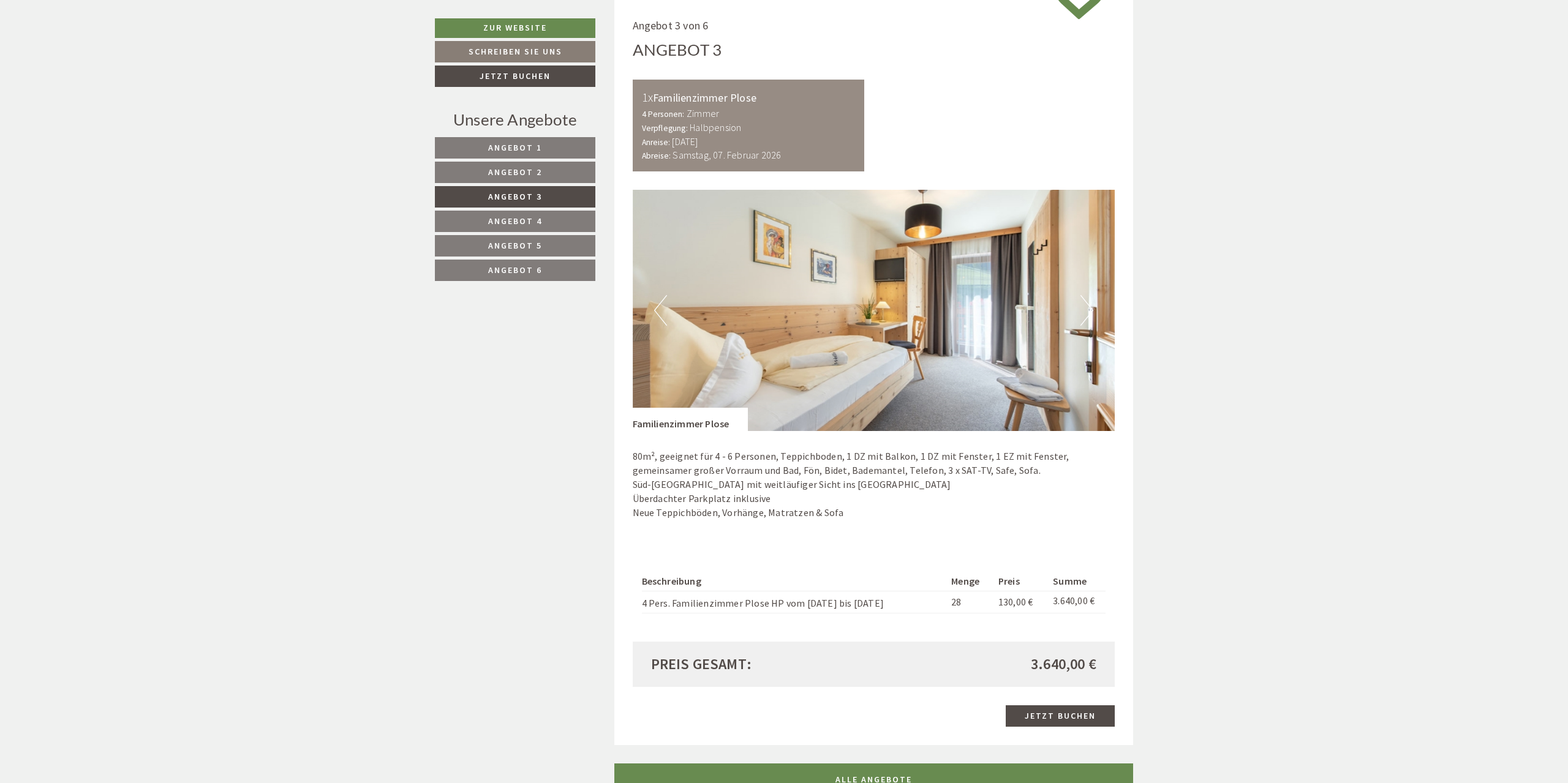
click at [665, 303] on button "Previous" at bounding box center [660, 311] width 13 height 31
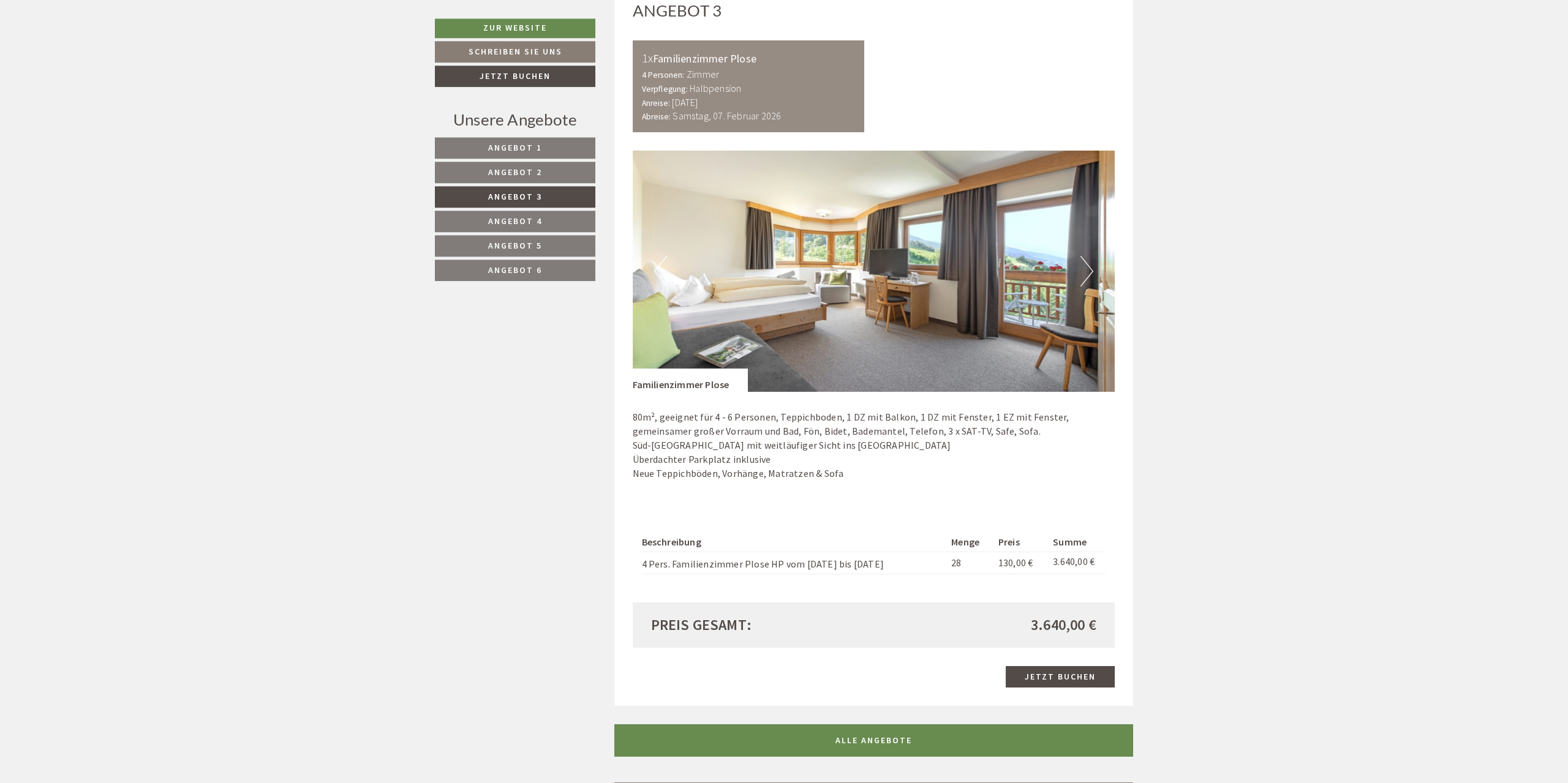
scroll to position [969, 0]
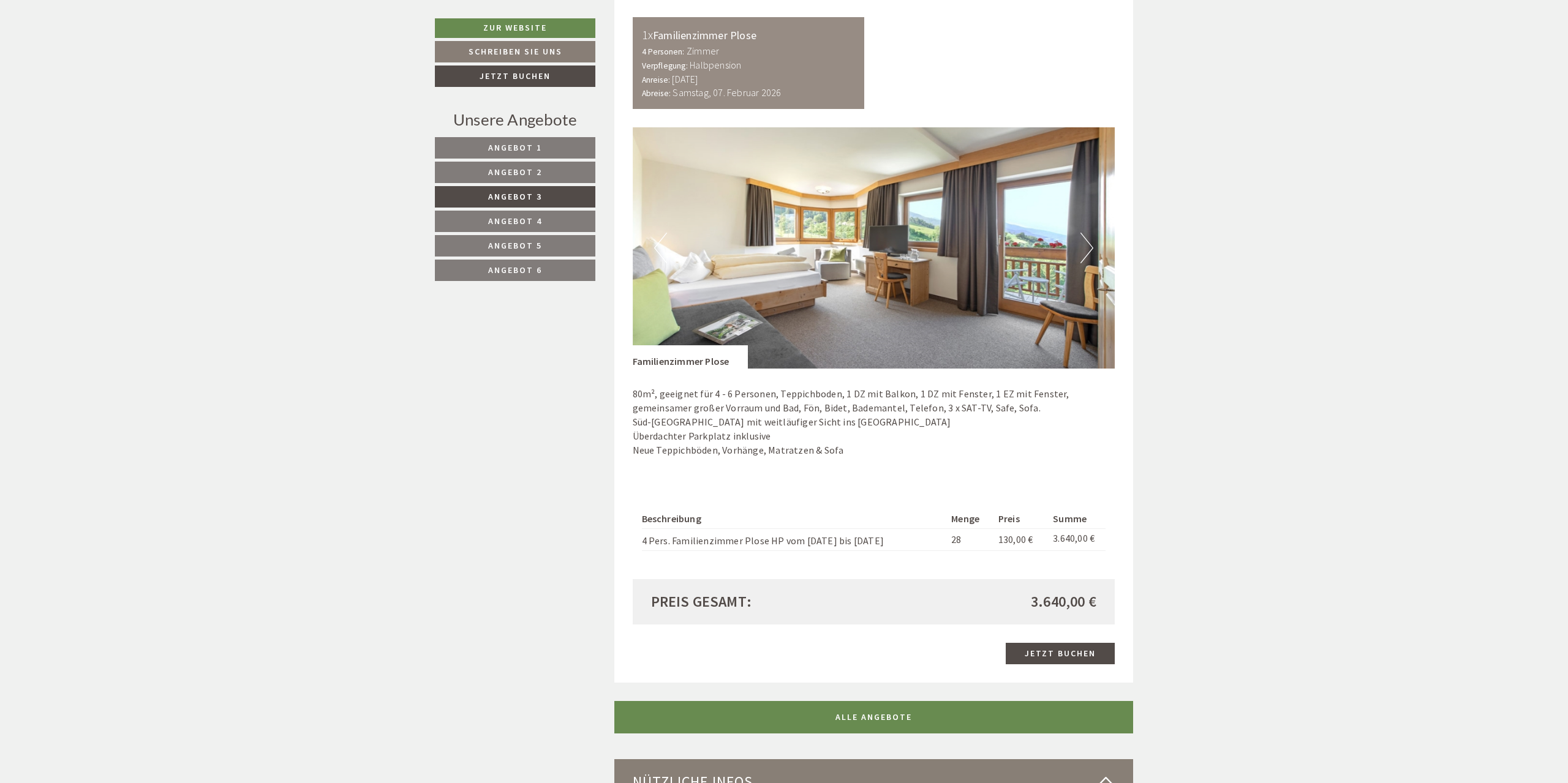
click at [665, 251] on button "Previous" at bounding box center [660, 248] width 13 height 31
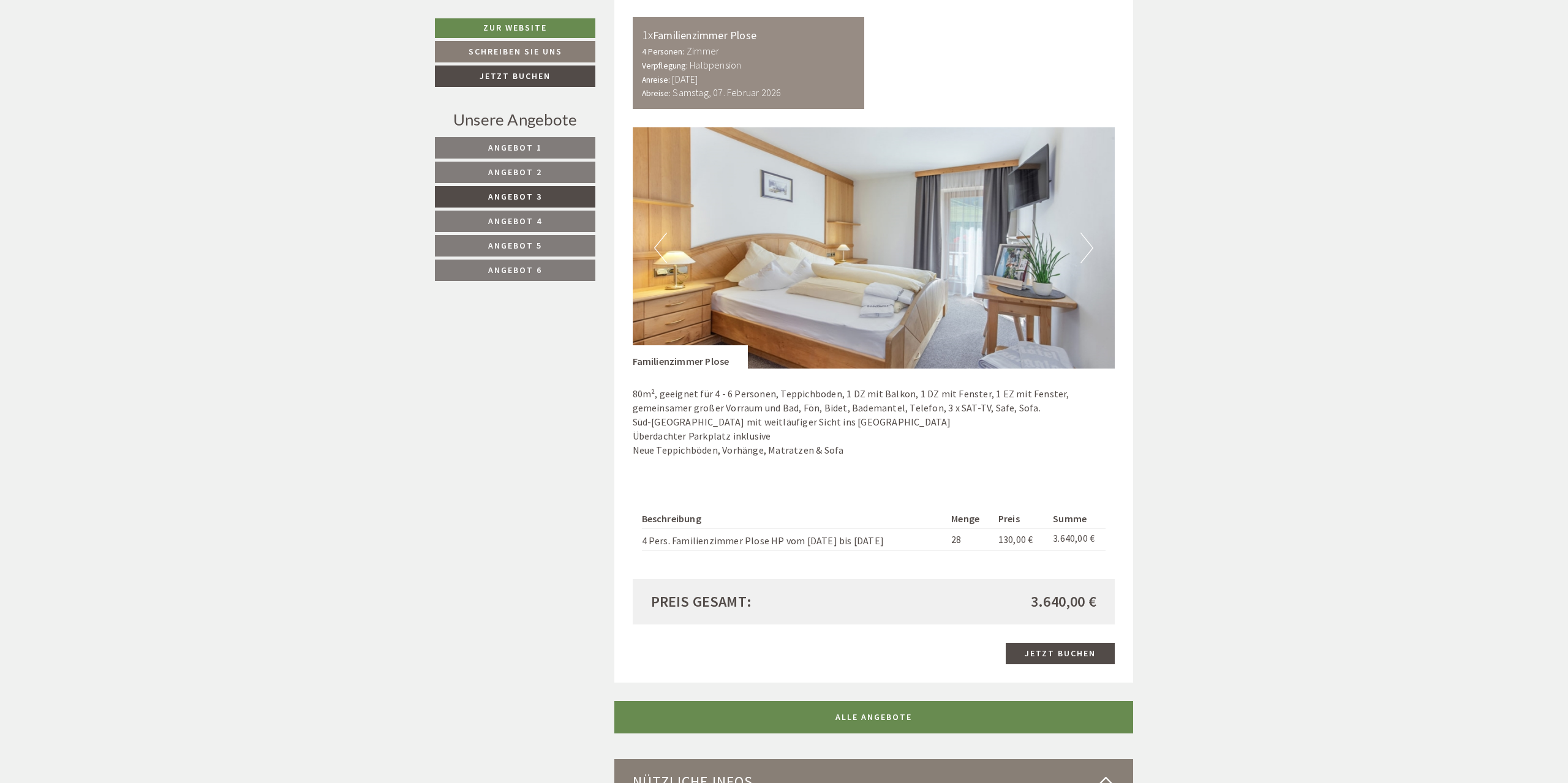
click at [664, 251] on button "Previous" at bounding box center [660, 248] width 13 height 31
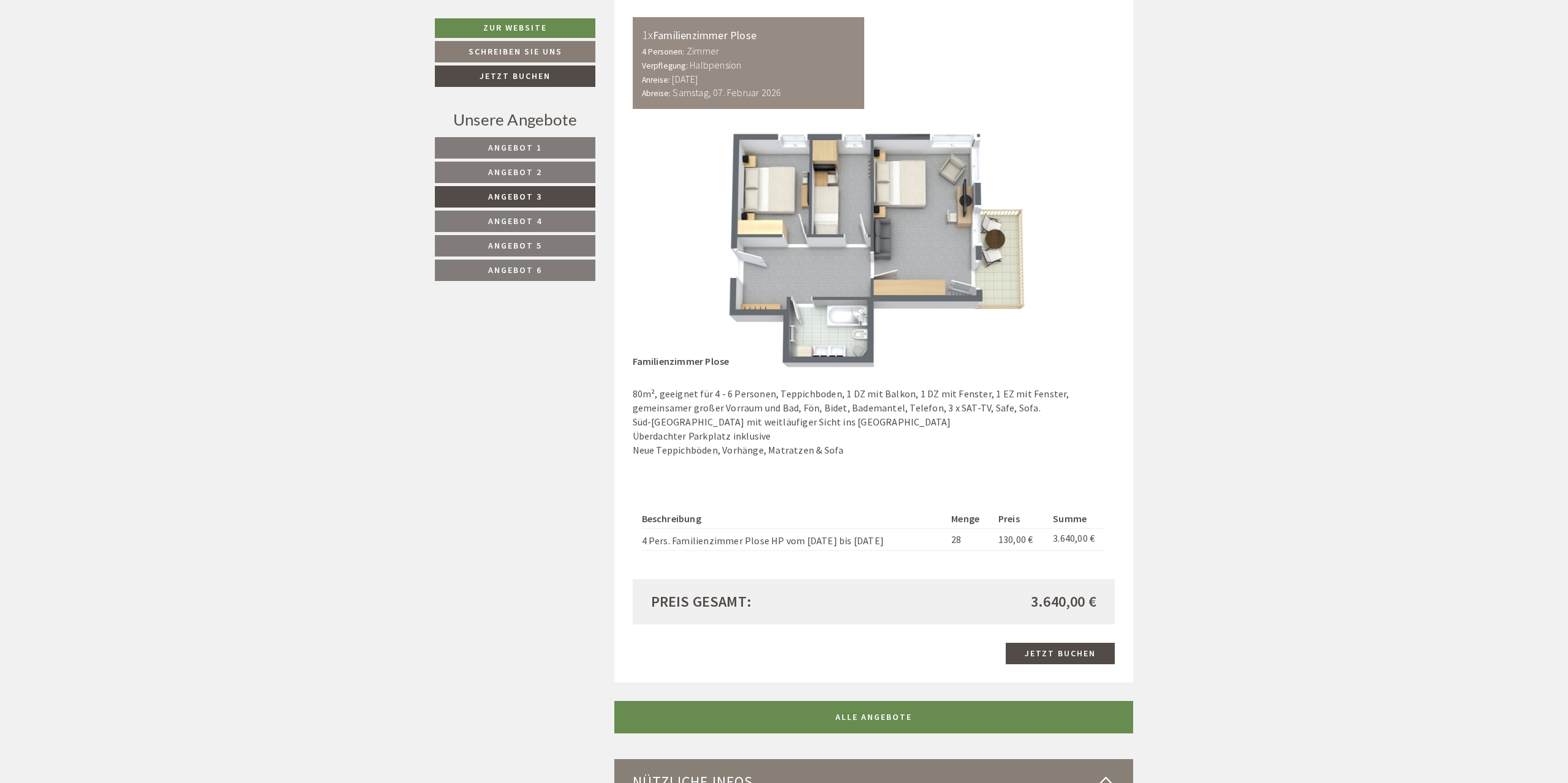
click at [664, 251] on button "Previous" at bounding box center [660, 248] width 13 height 31
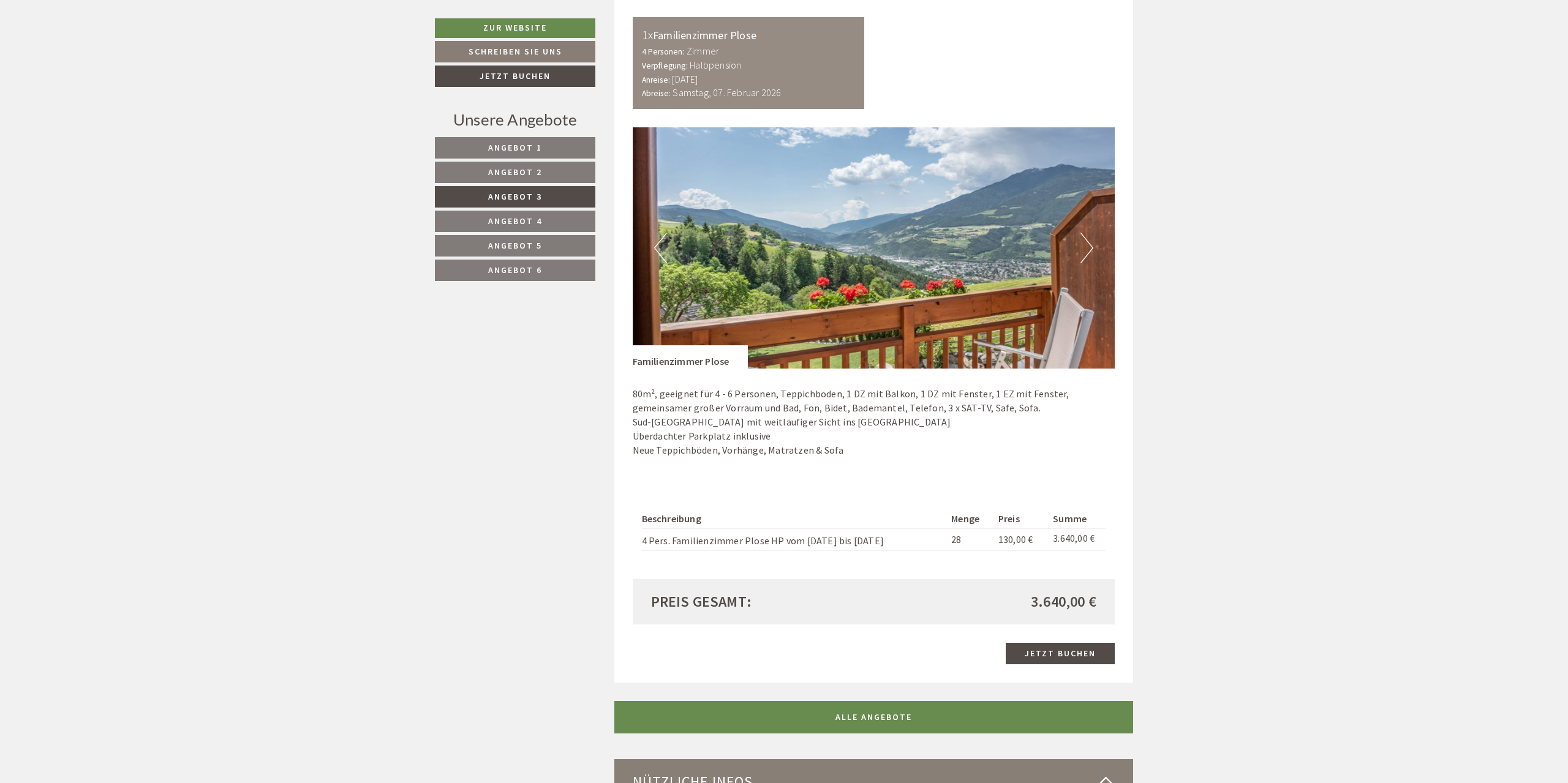
click at [664, 251] on button "Previous" at bounding box center [660, 248] width 13 height 31
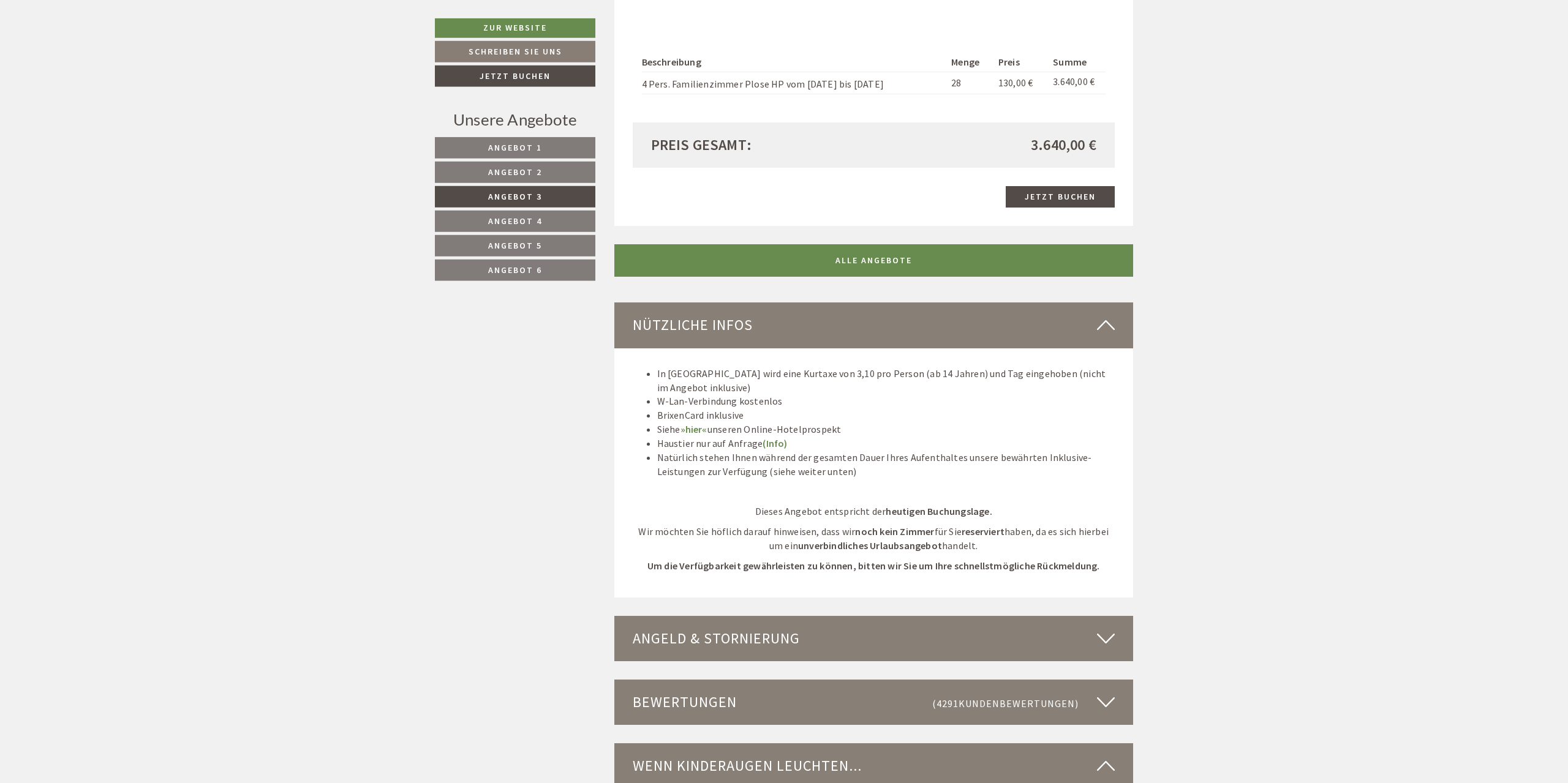
scroll to position [1282, 0]
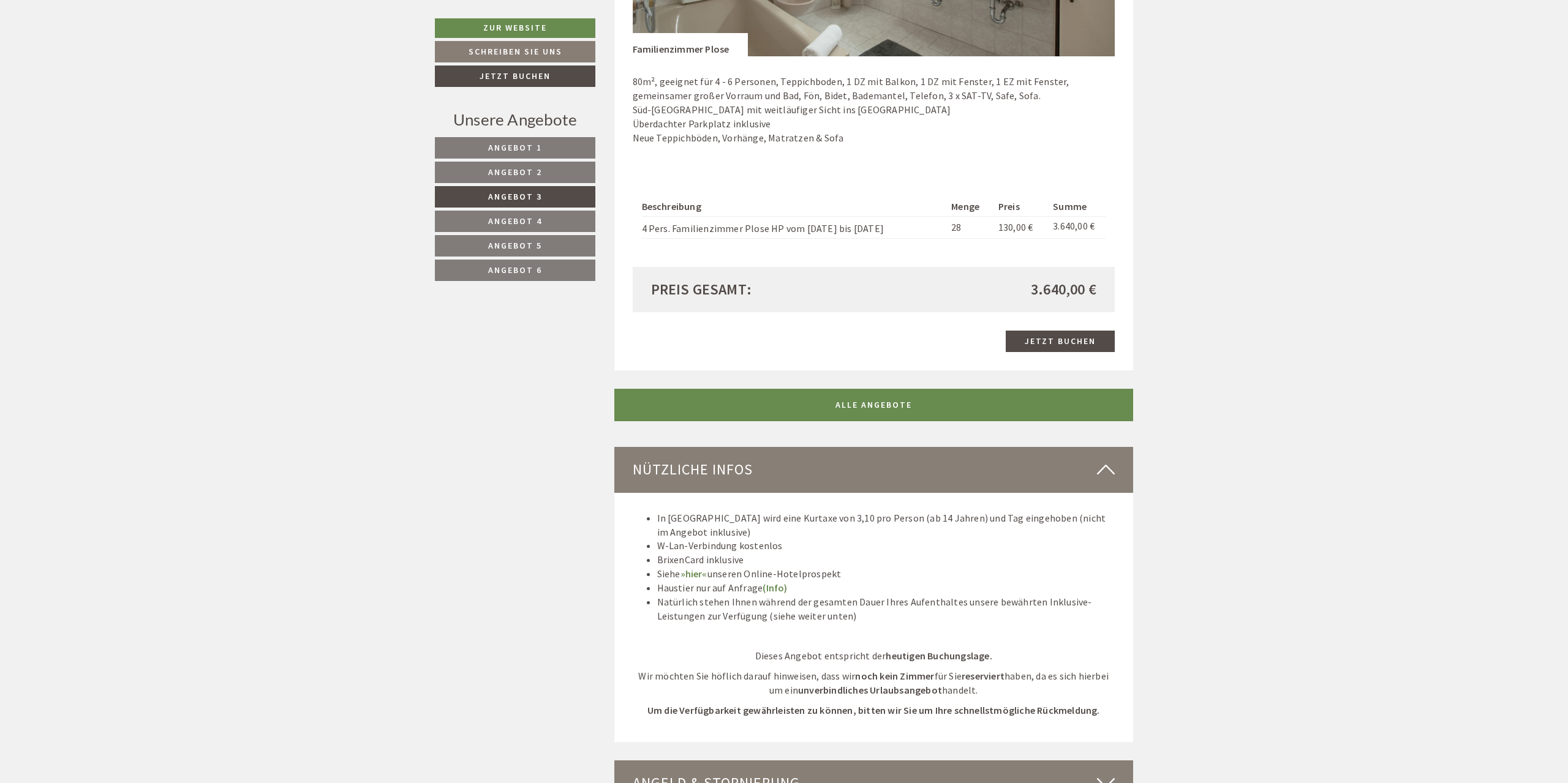
click at [509, 245] on span "Angebot 5" at bounding box center [515, 246] width 54 height 11
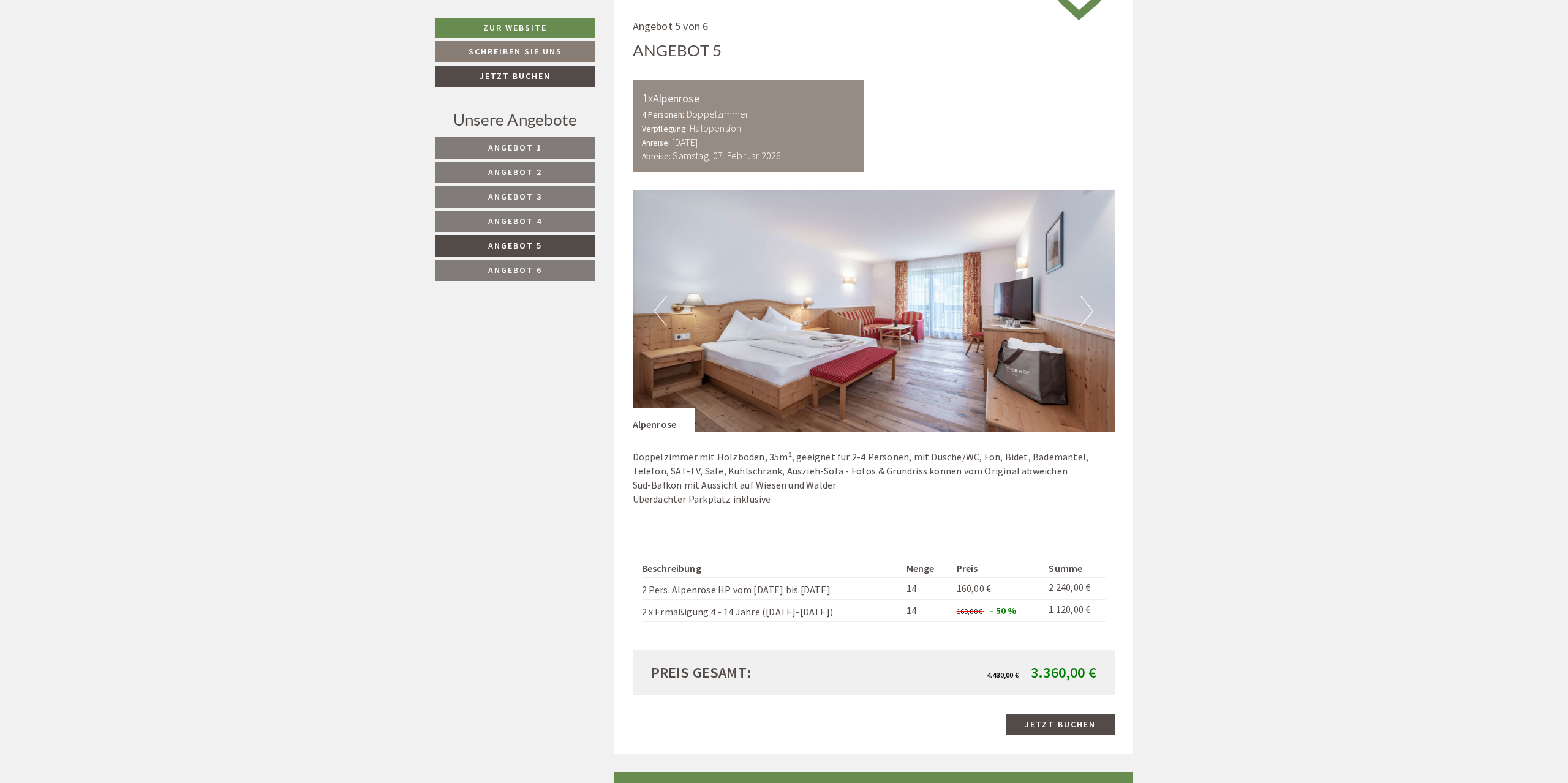
click at [1086, 320] on button "Next" at bounding box center [1087, 311] width 13 height 31
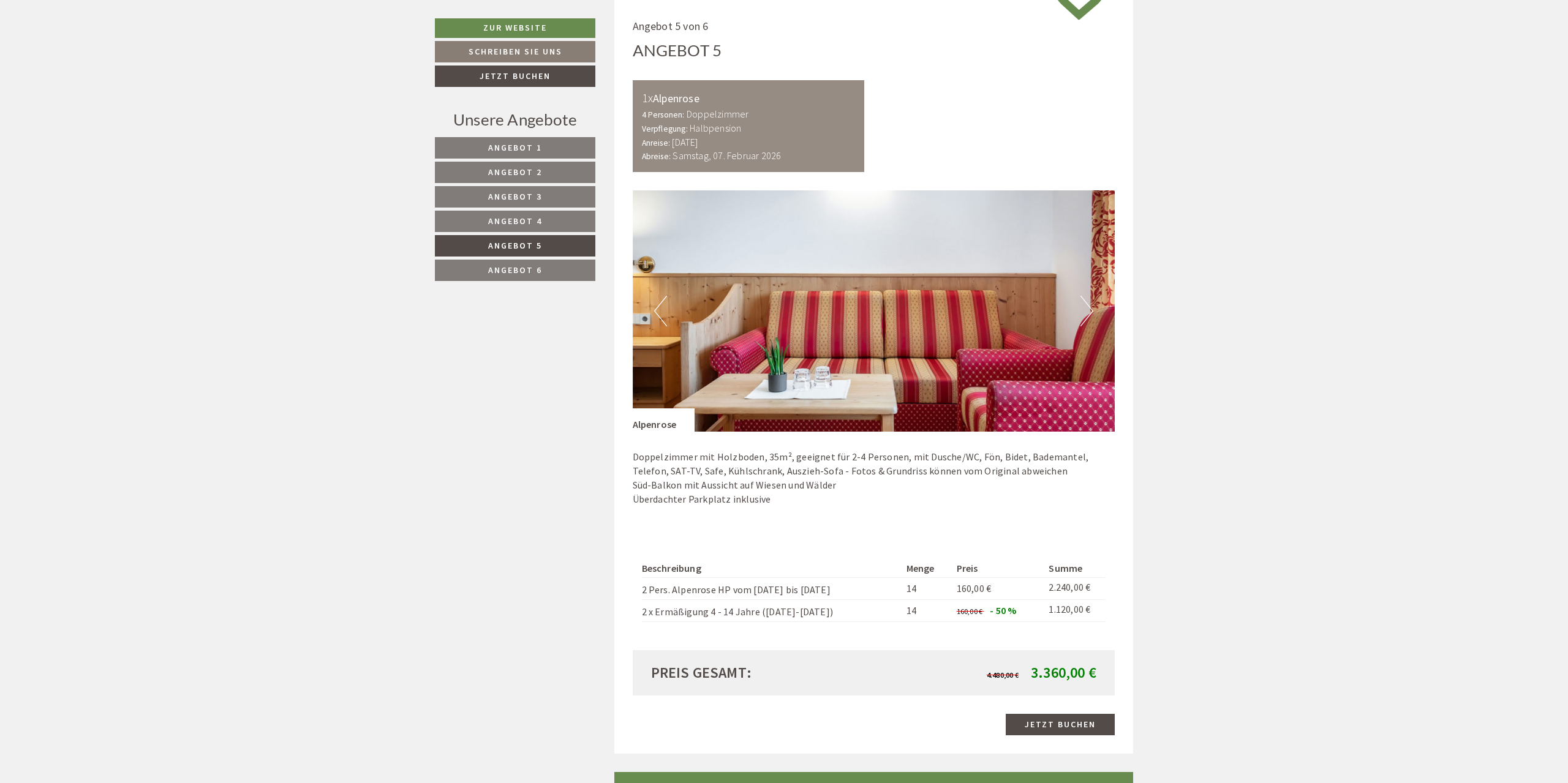
click at [1086, 320] on button "Next" at bounding box center [1087, 311] width 13 height 31
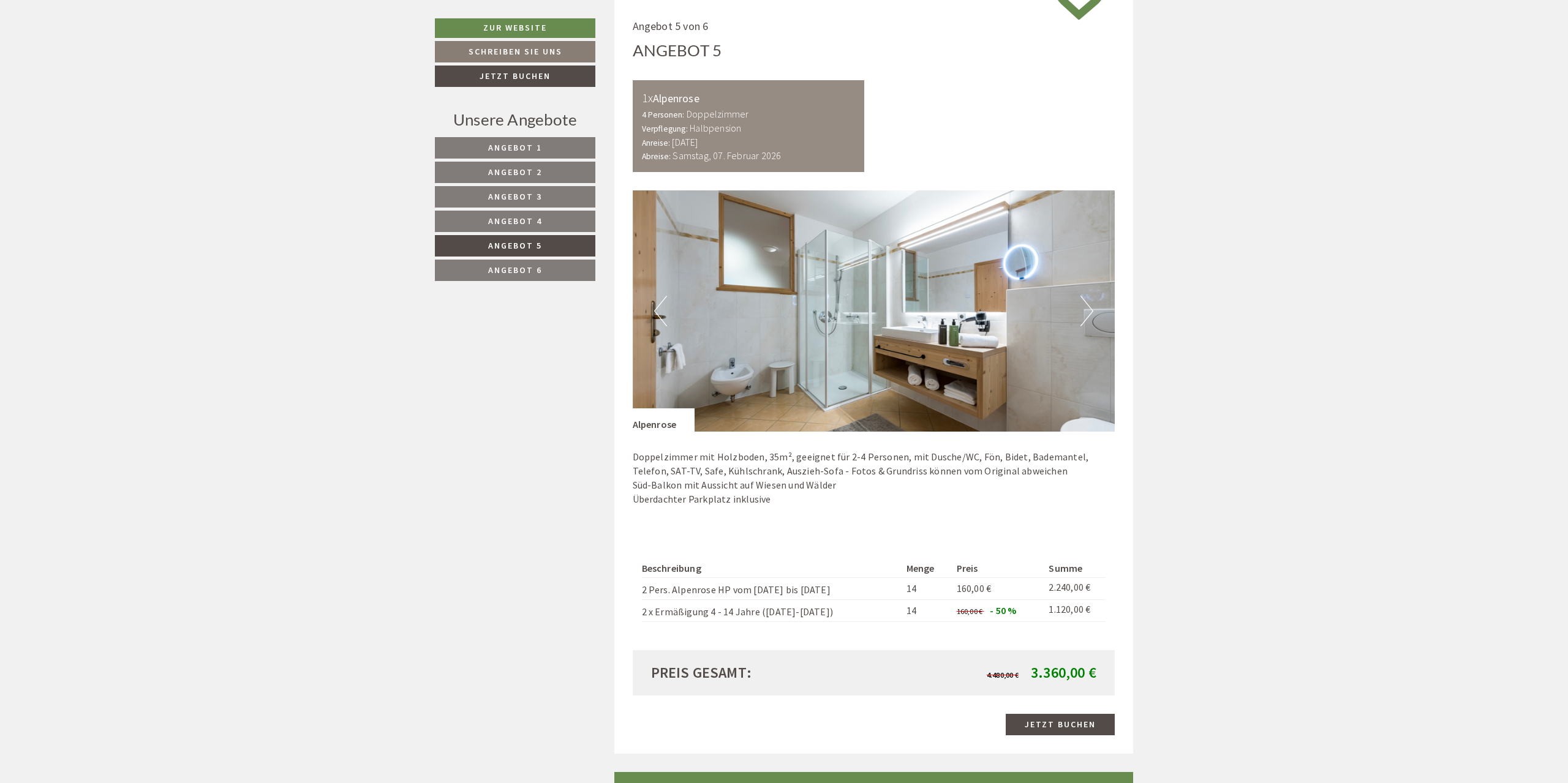
click at [1085, 316] on button "Next" at bounding box center [1087, 311] width 13 height 31
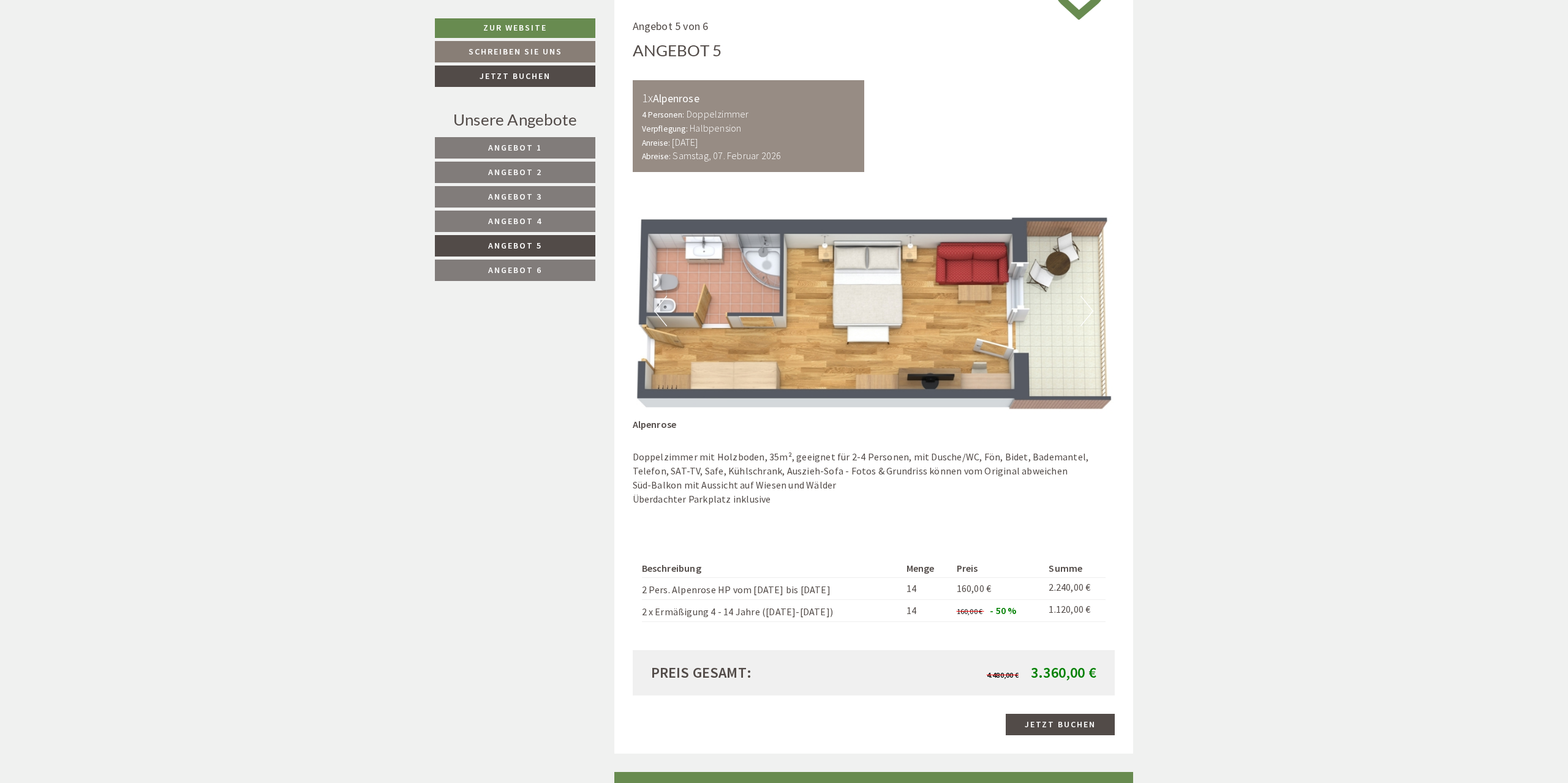
click at [1085, 316] on button "Next" at bounding box center [1087, 311] width 13 height 31
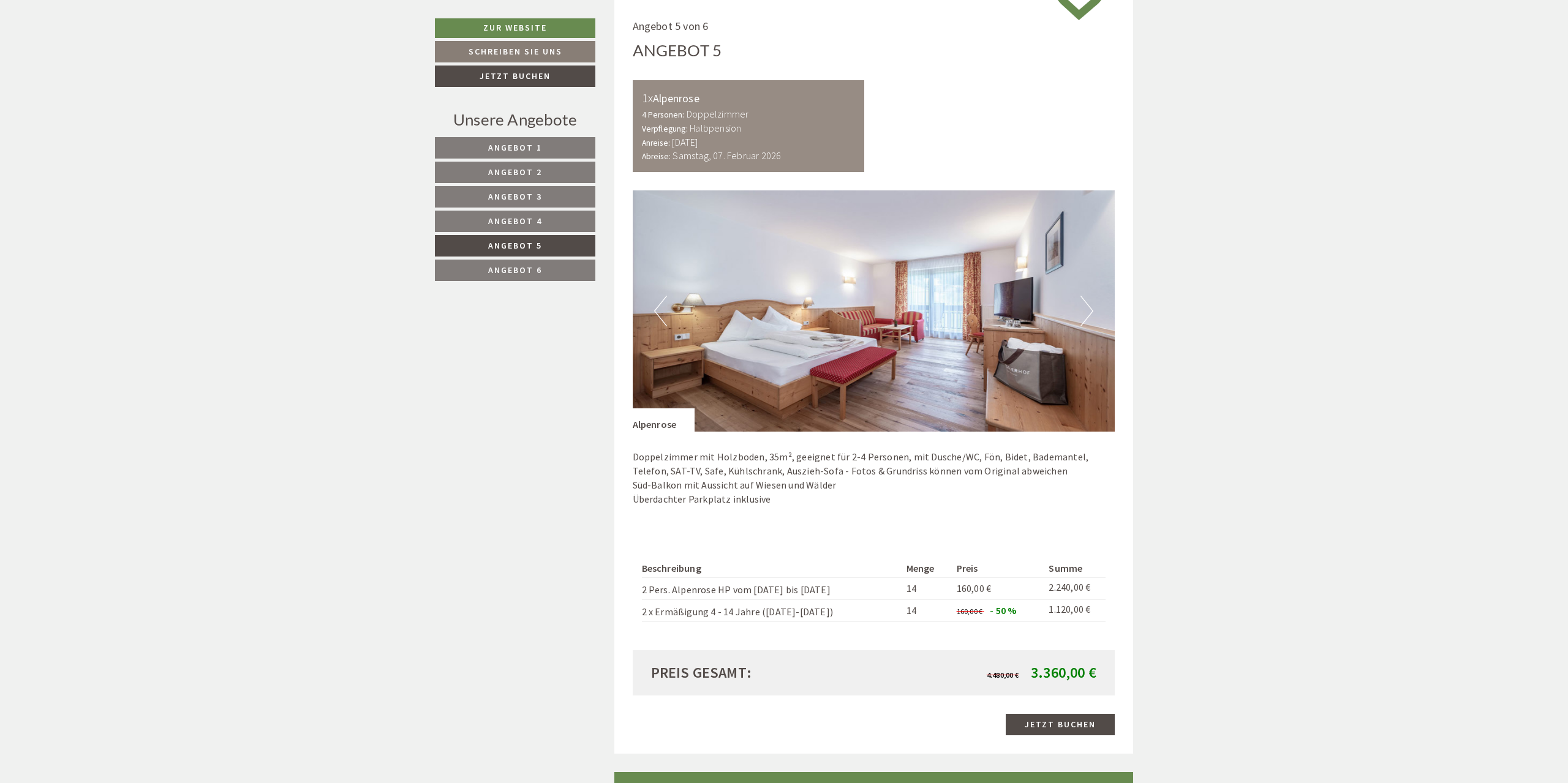
click at [1091, 310] on button "Next" at bounding box center [1087, 311] width 13 height 31
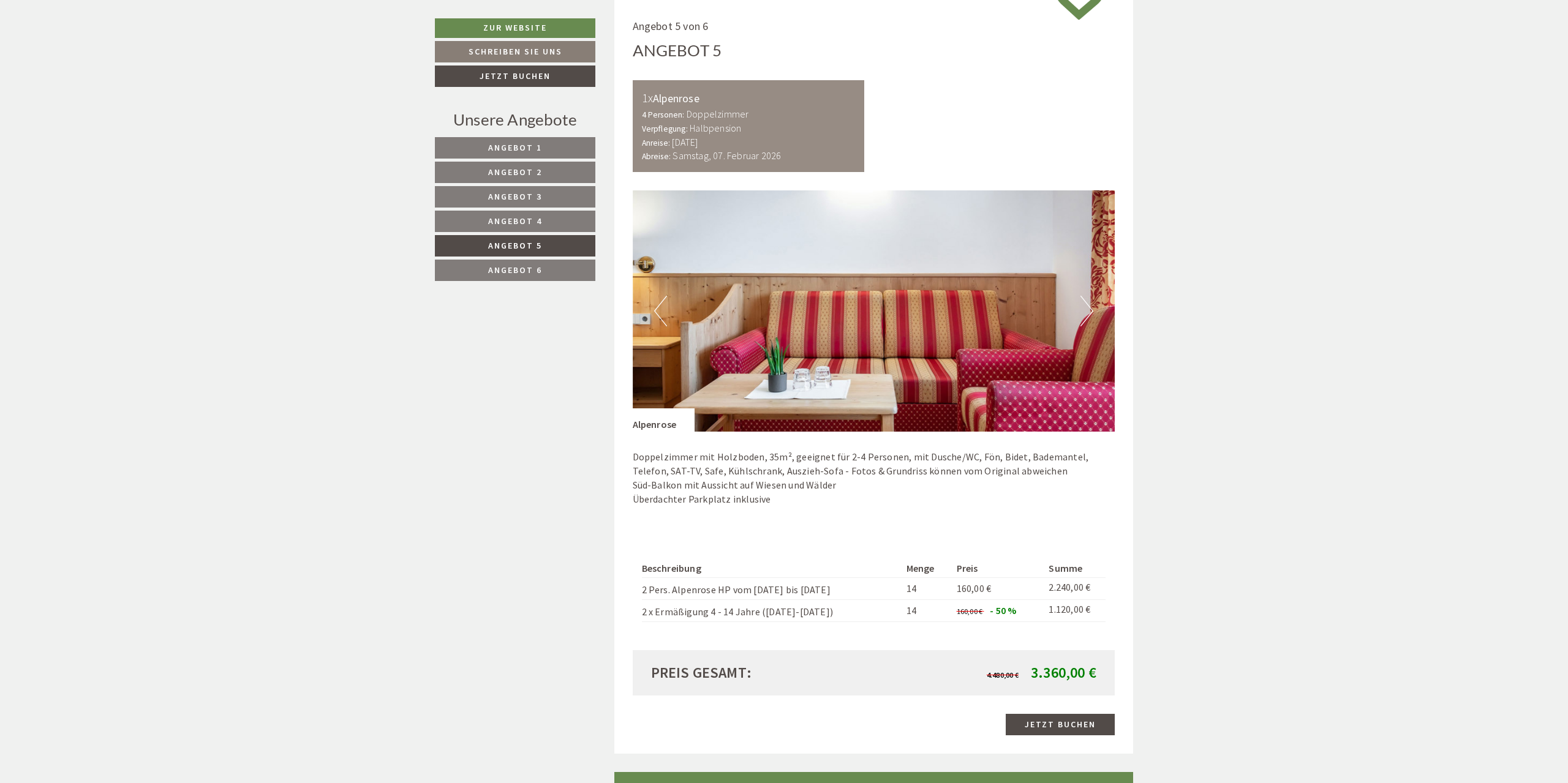
click at [1086, 315] on button "Next" at bounding box center [1087, 311] width 13 height 31
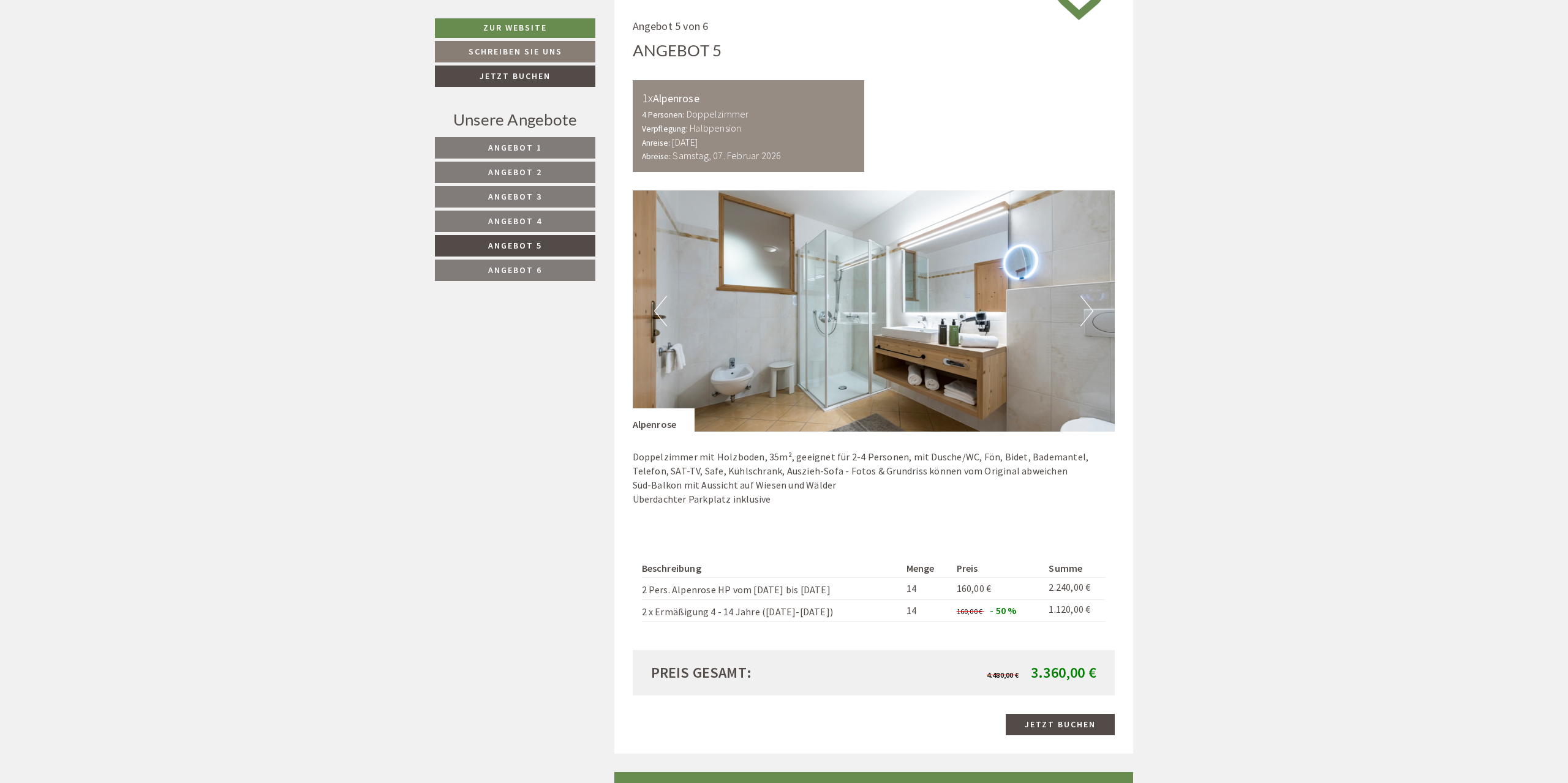
click at [1086, 314] on button "Next" at bounding box center [1087, 311] width 13 height 31
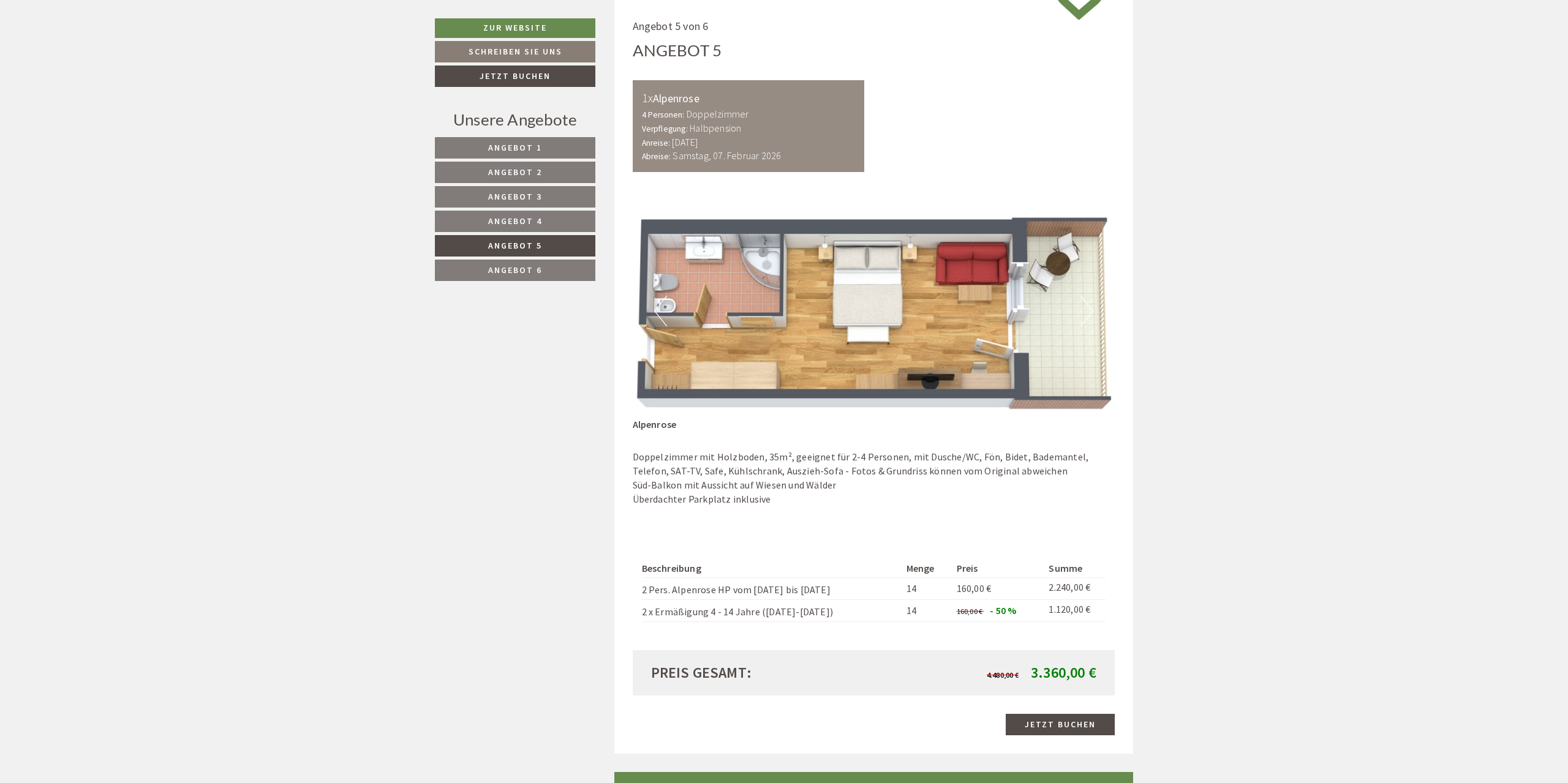
click at [1085, 314] on button "Next" at bounding box center [1087, 311] width 13 height 31
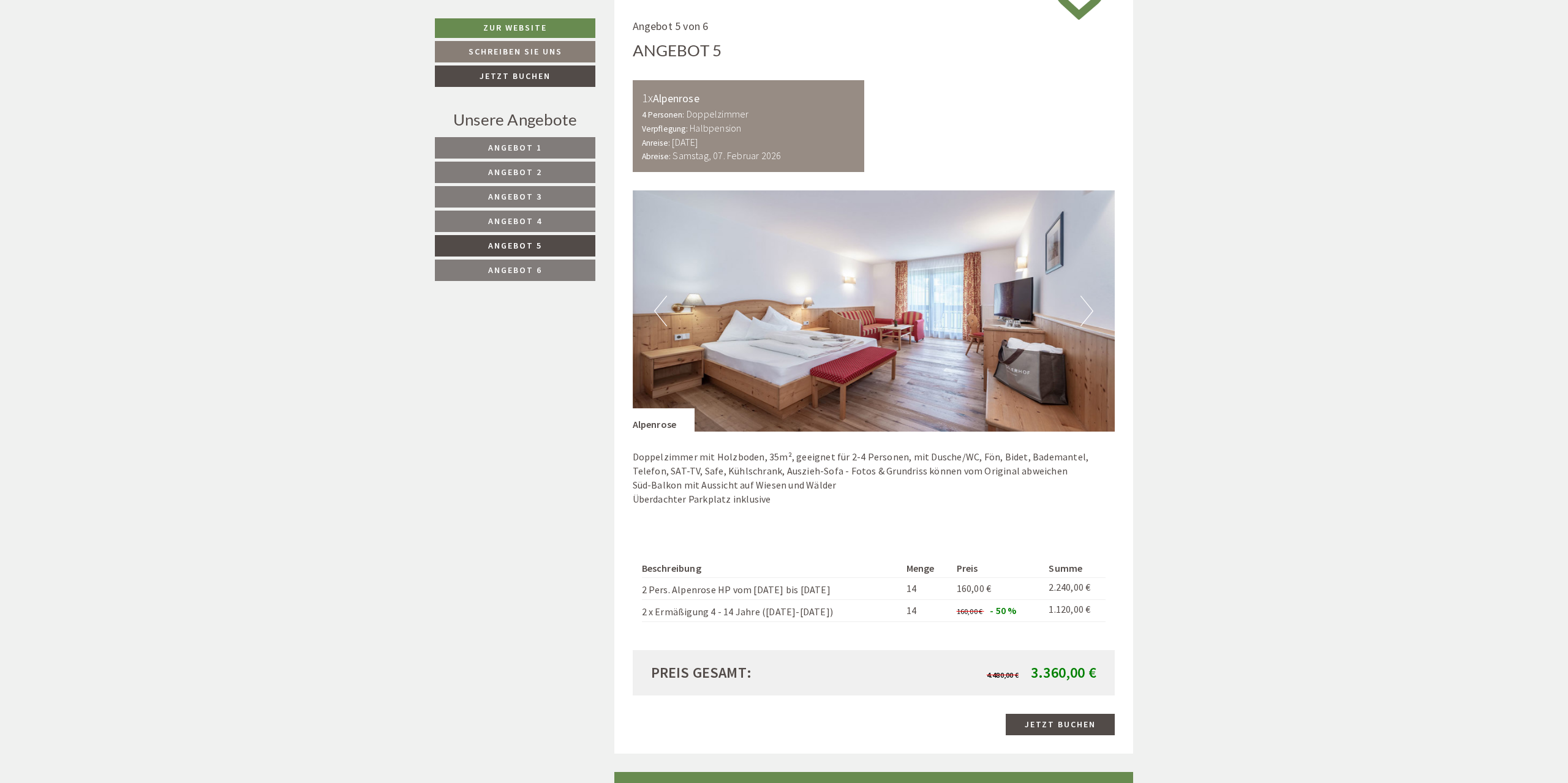
click at [1085, 314] on button "Next" at bounding box center [1087, 311] width 13 height 31
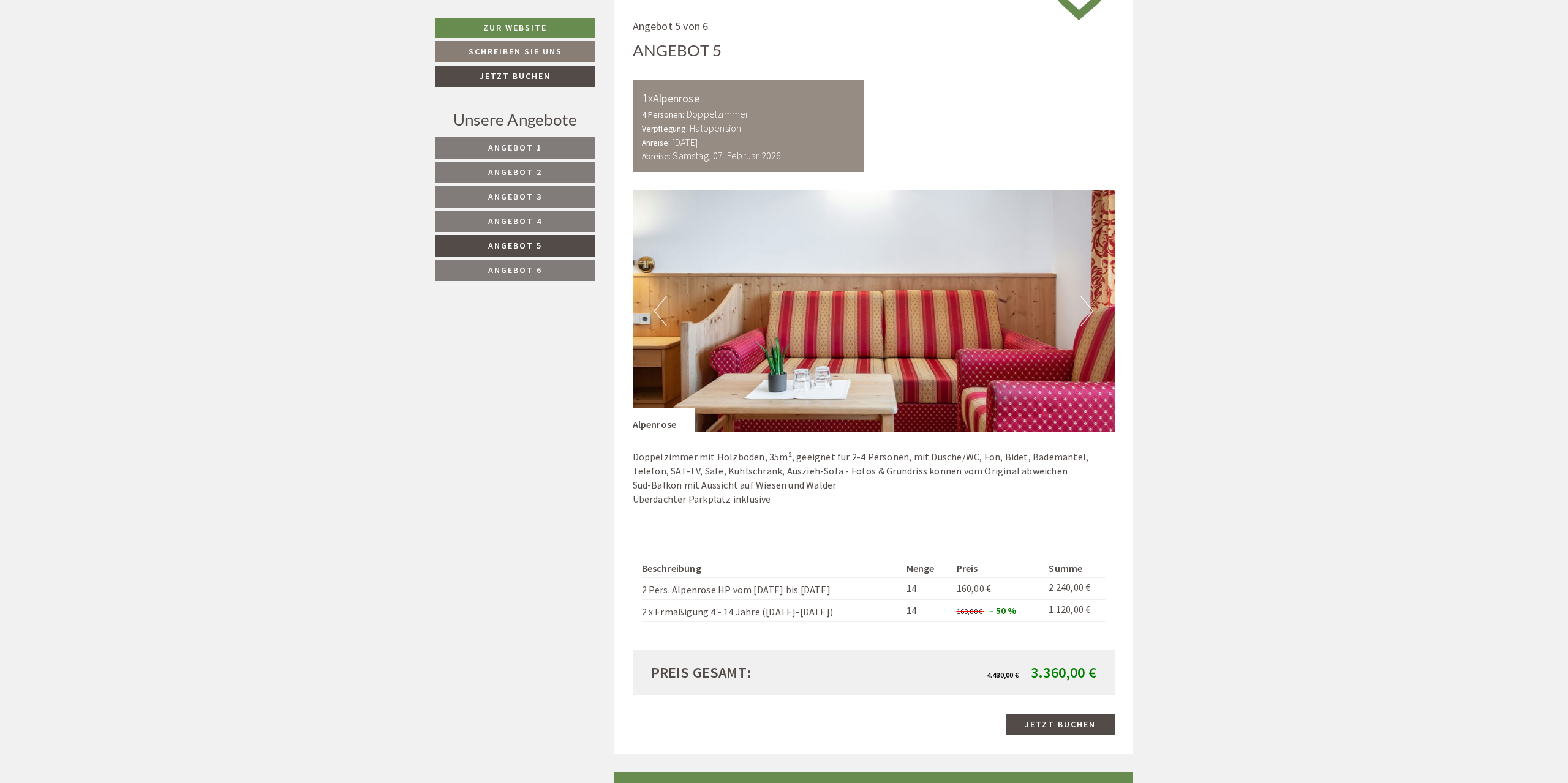
click at [1085, 314] on button "Next" at bounding box center [1087, 311] width 13 height 31
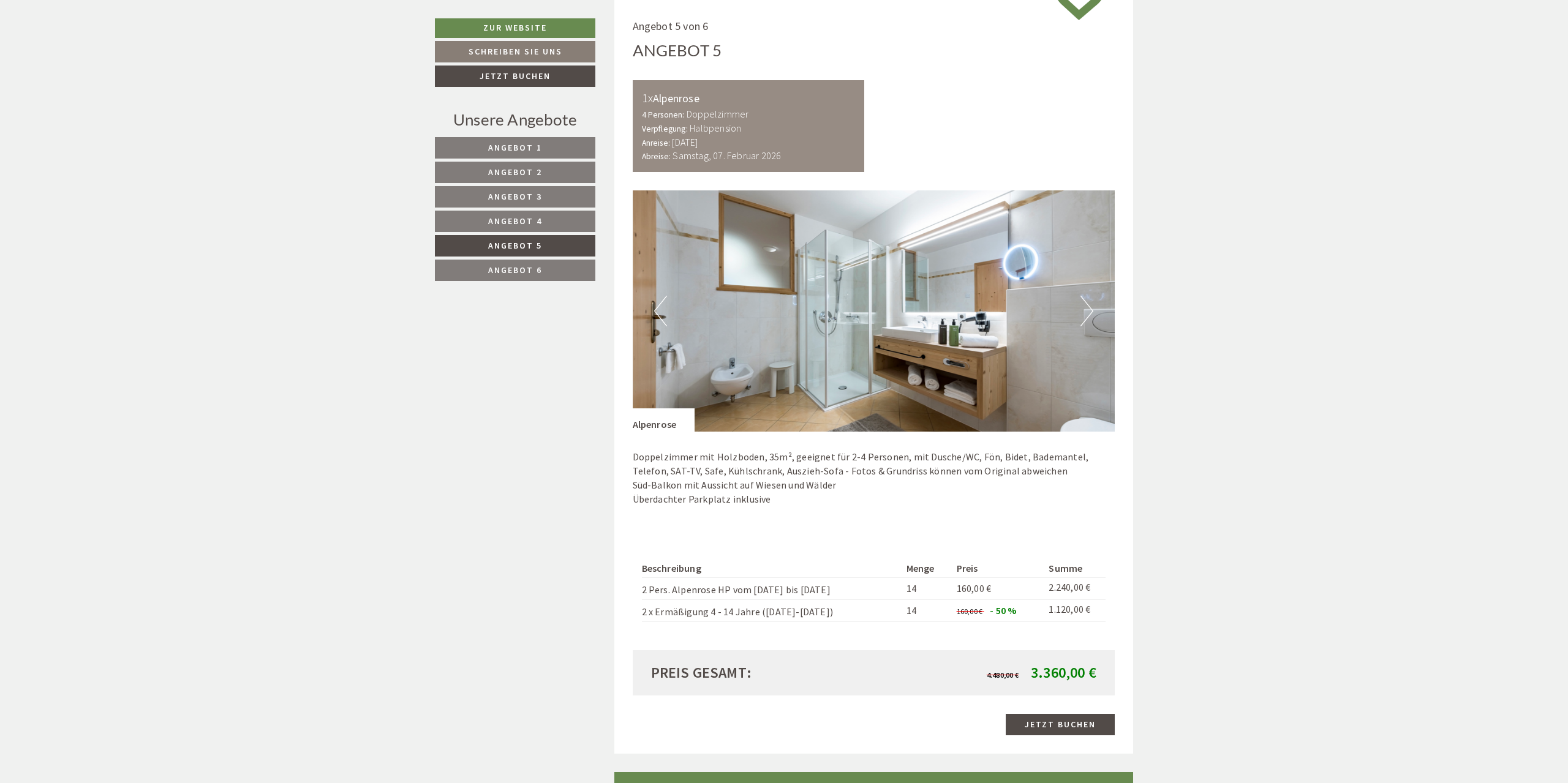
click at [1085, 314] on button "Next" at bounding box center [1087, 311] width 13 height 31
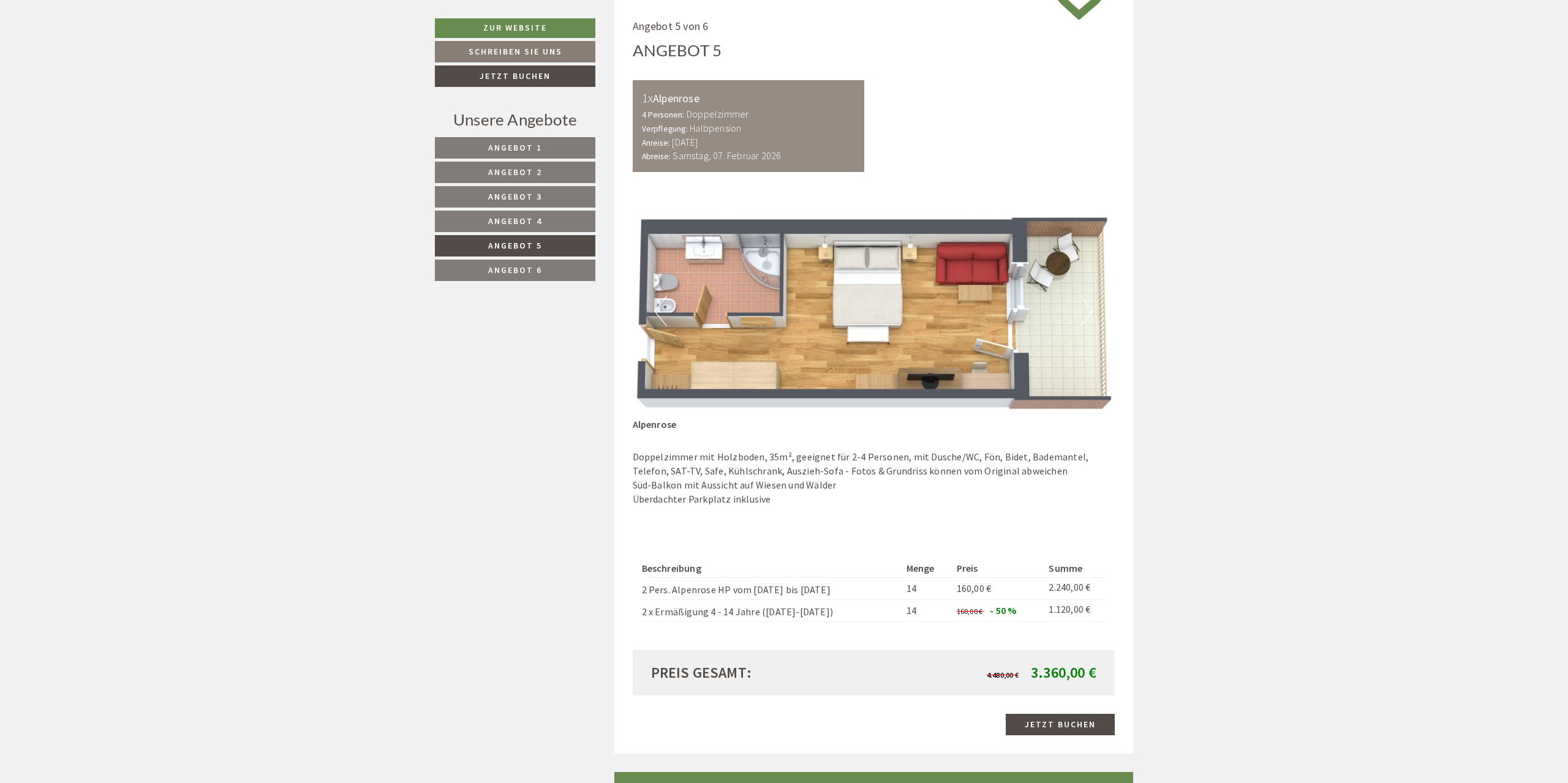
click at [1085, 314] on button "Next" at bounding box center [1087, 311] width 13 height 31
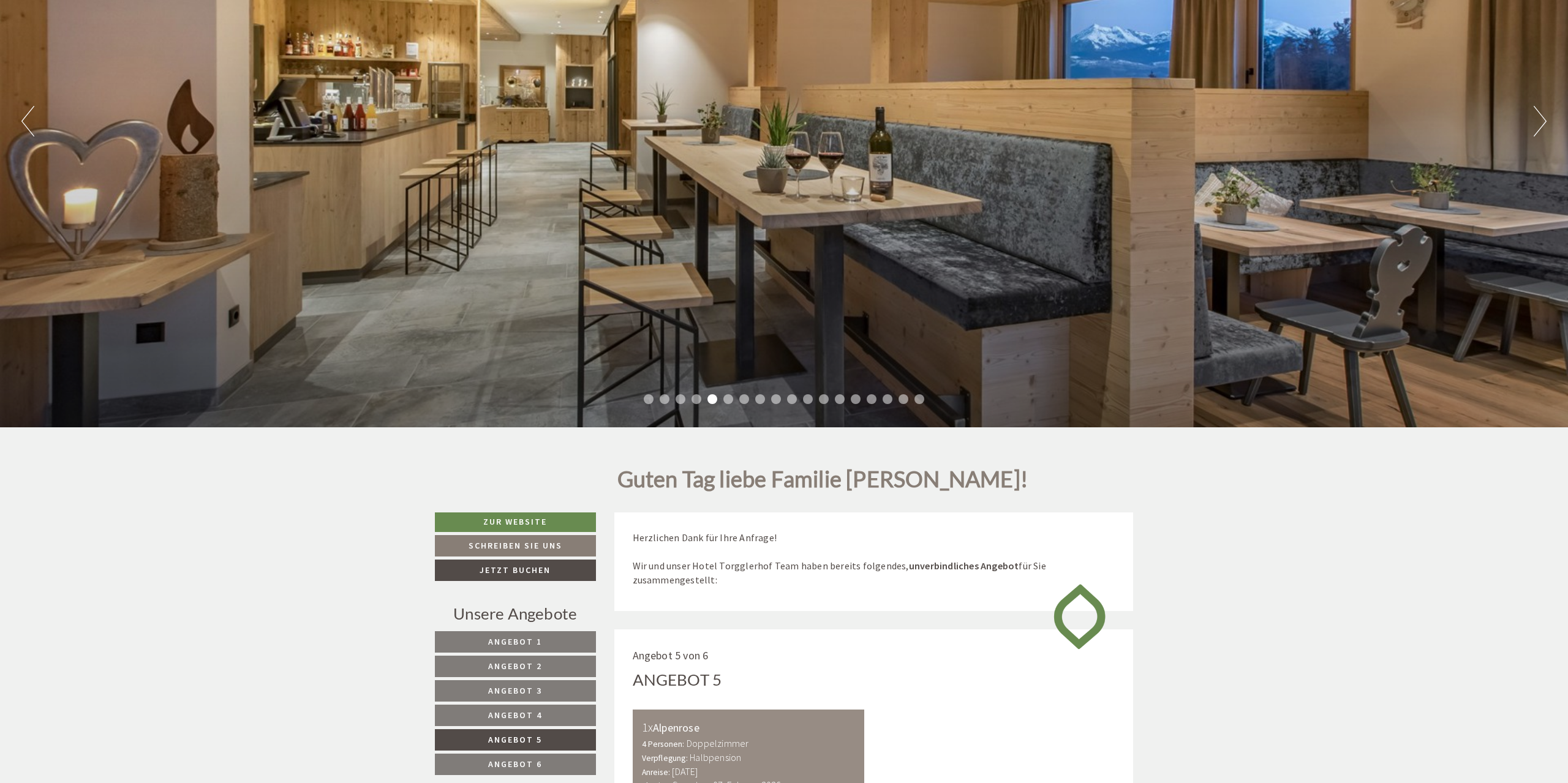
scroll to position [0, 0]
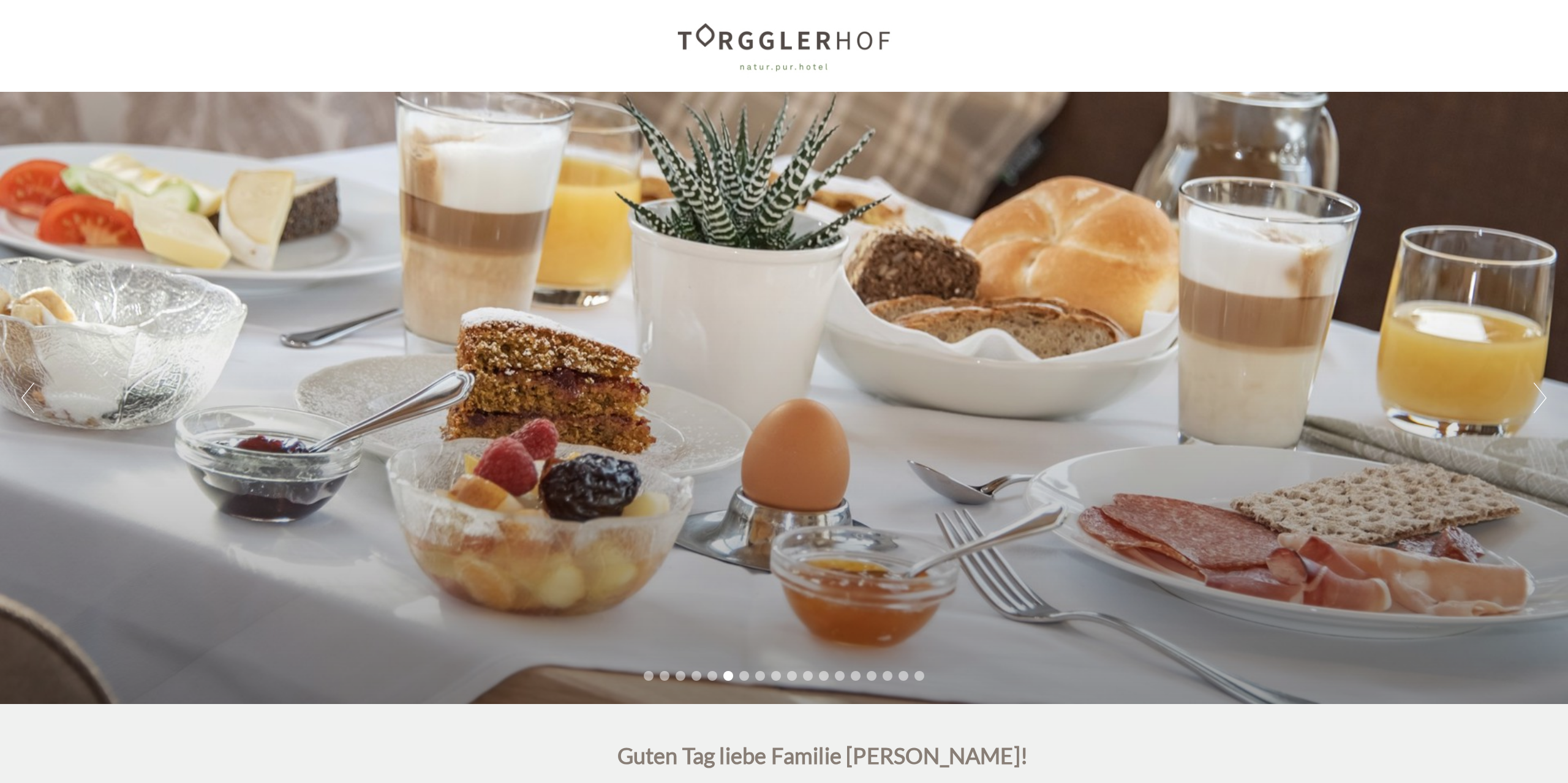
click at [1541, 402] on button "Next" at bounding box center [1540, 398] width 13 height 31
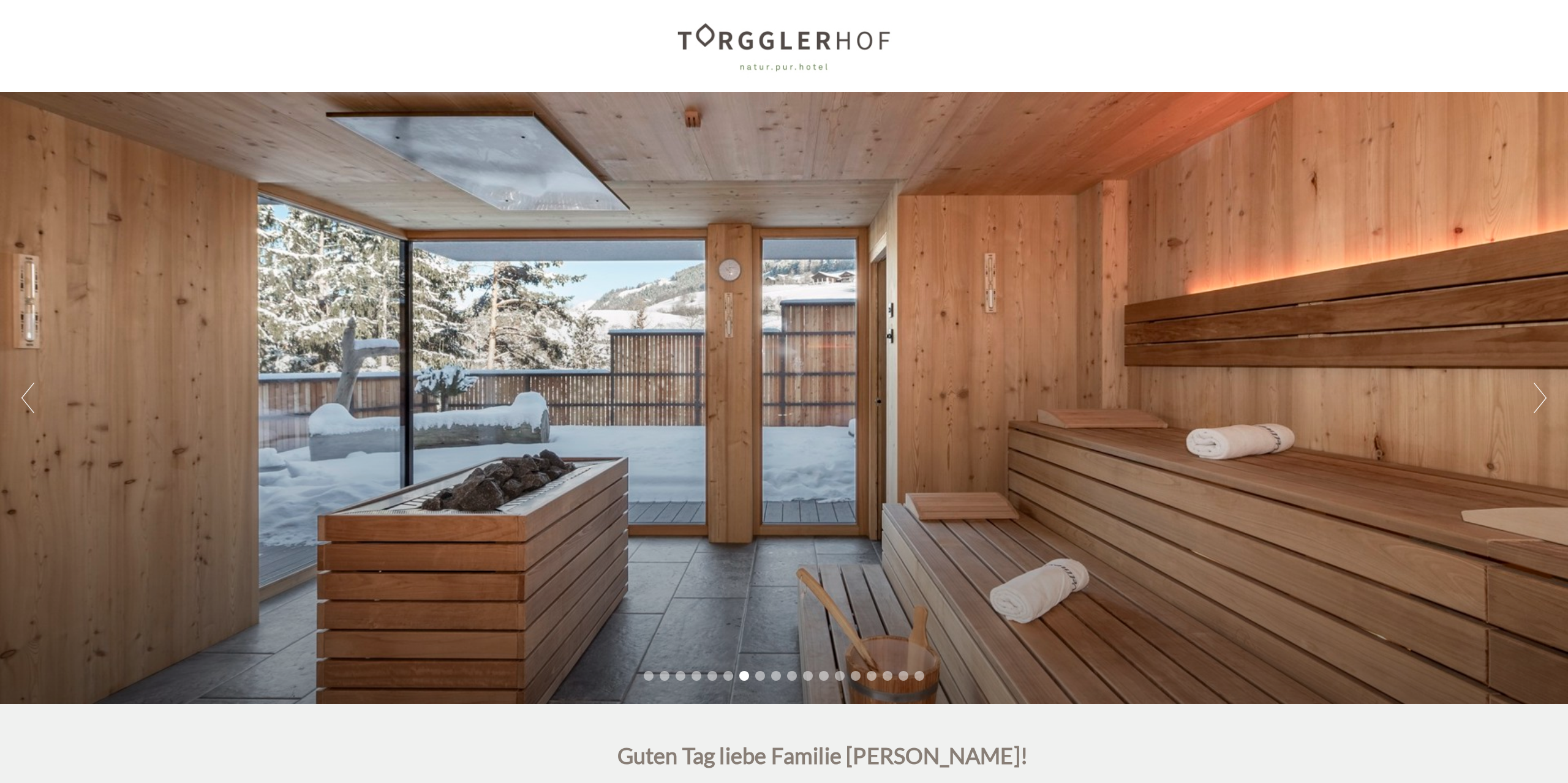
click at [1541, 402] on button "Next" at bounding box center [1540, 398] width 13 height 31
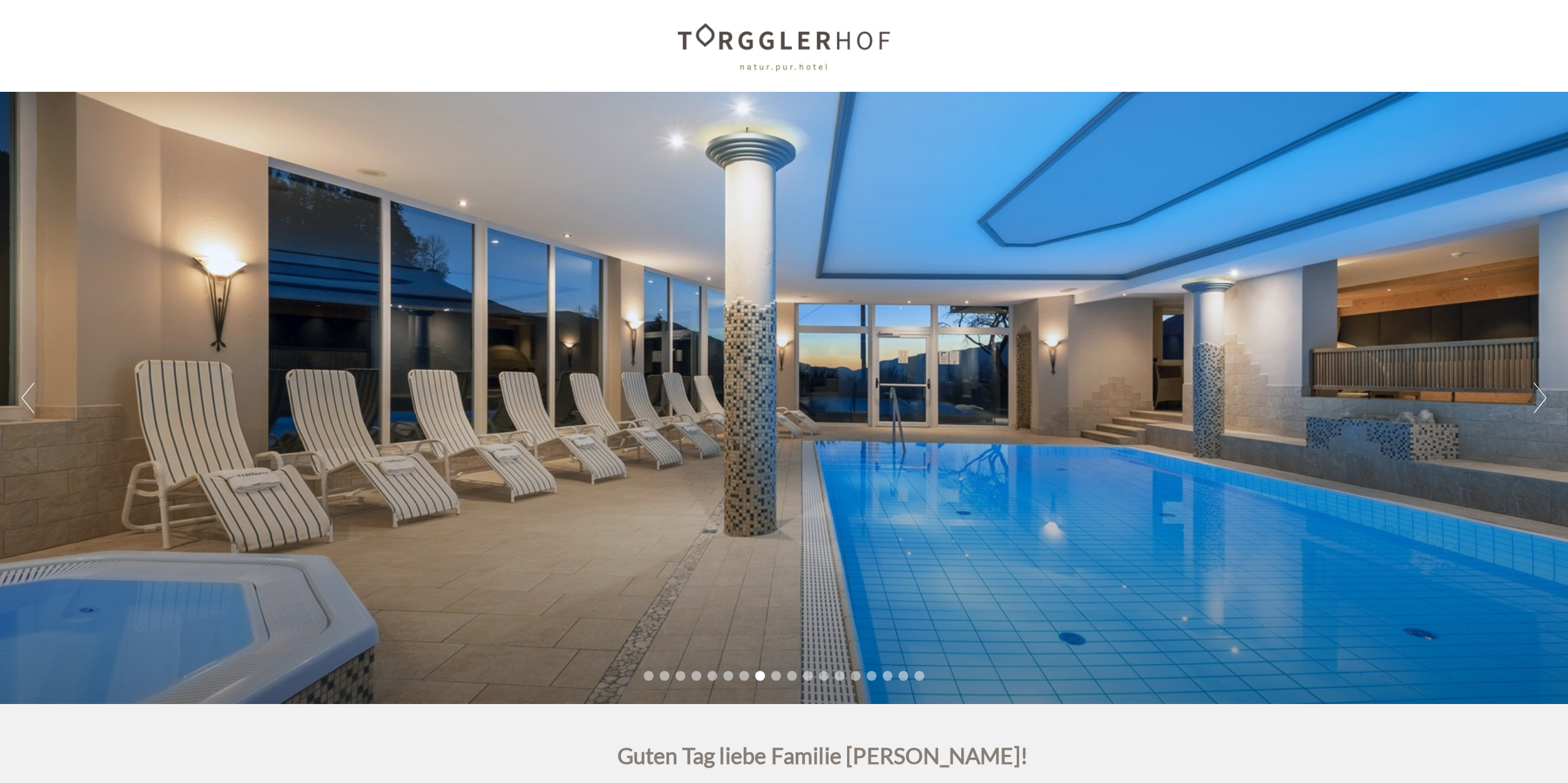
click at [1541, 402] on button "Next" at bounding box center [1540, 398] width 13 height 31
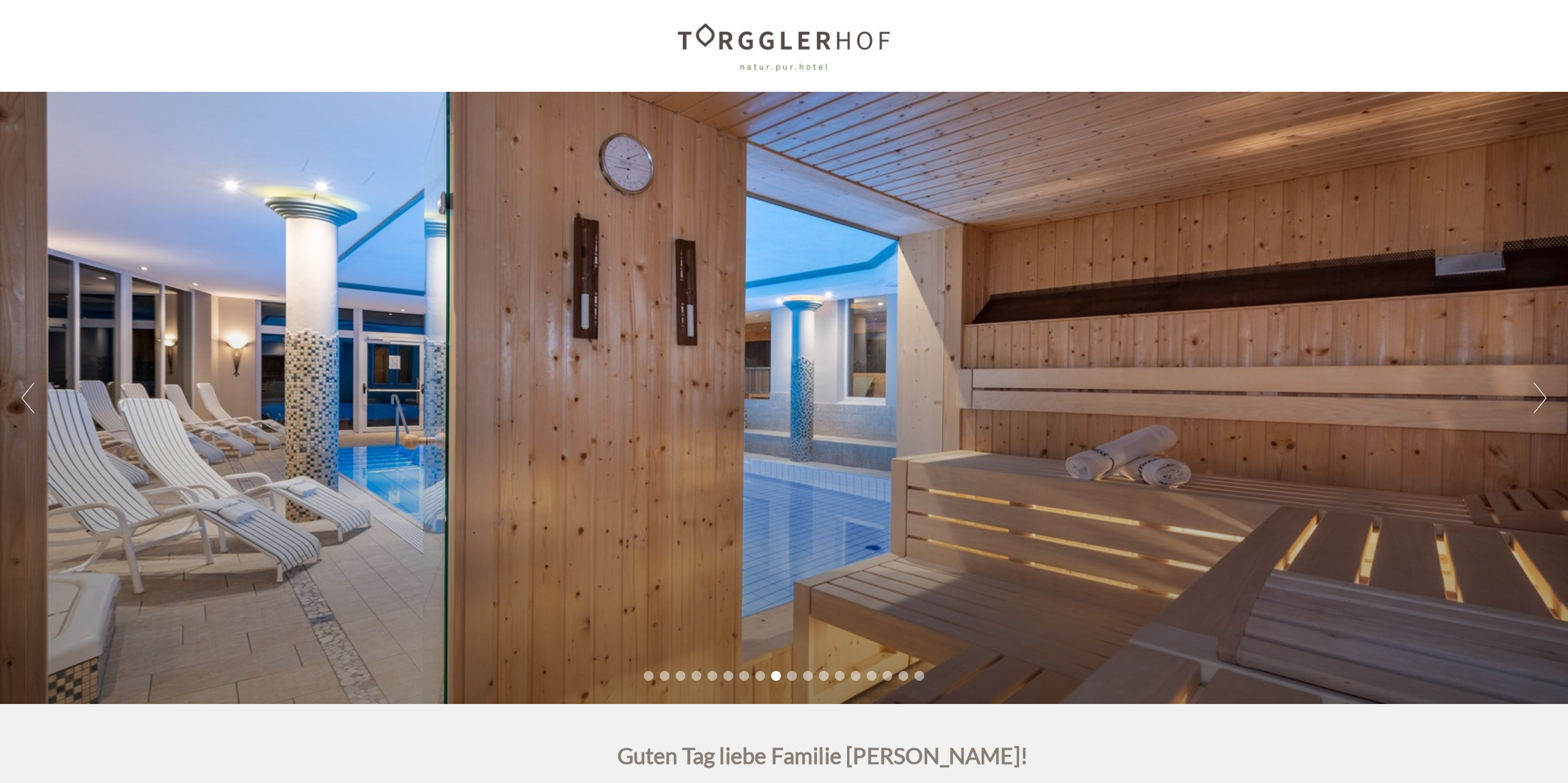
click at [1541, 402] on button "Next" at bounding box center [1540, 398] width 13 height 31
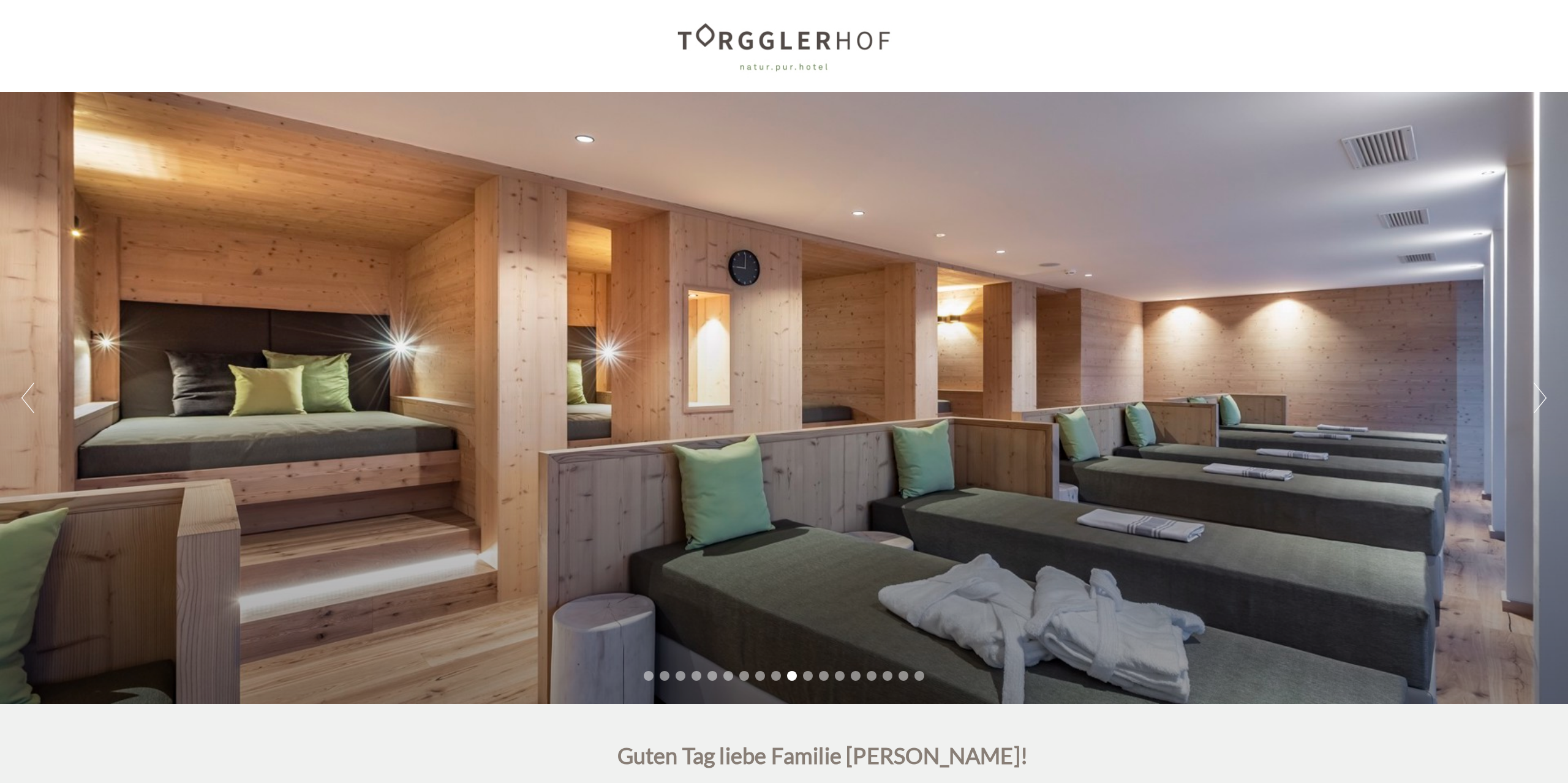
click at [1541, 402] on button "Next" at bounding box center [1540, 398] width 13 height 31
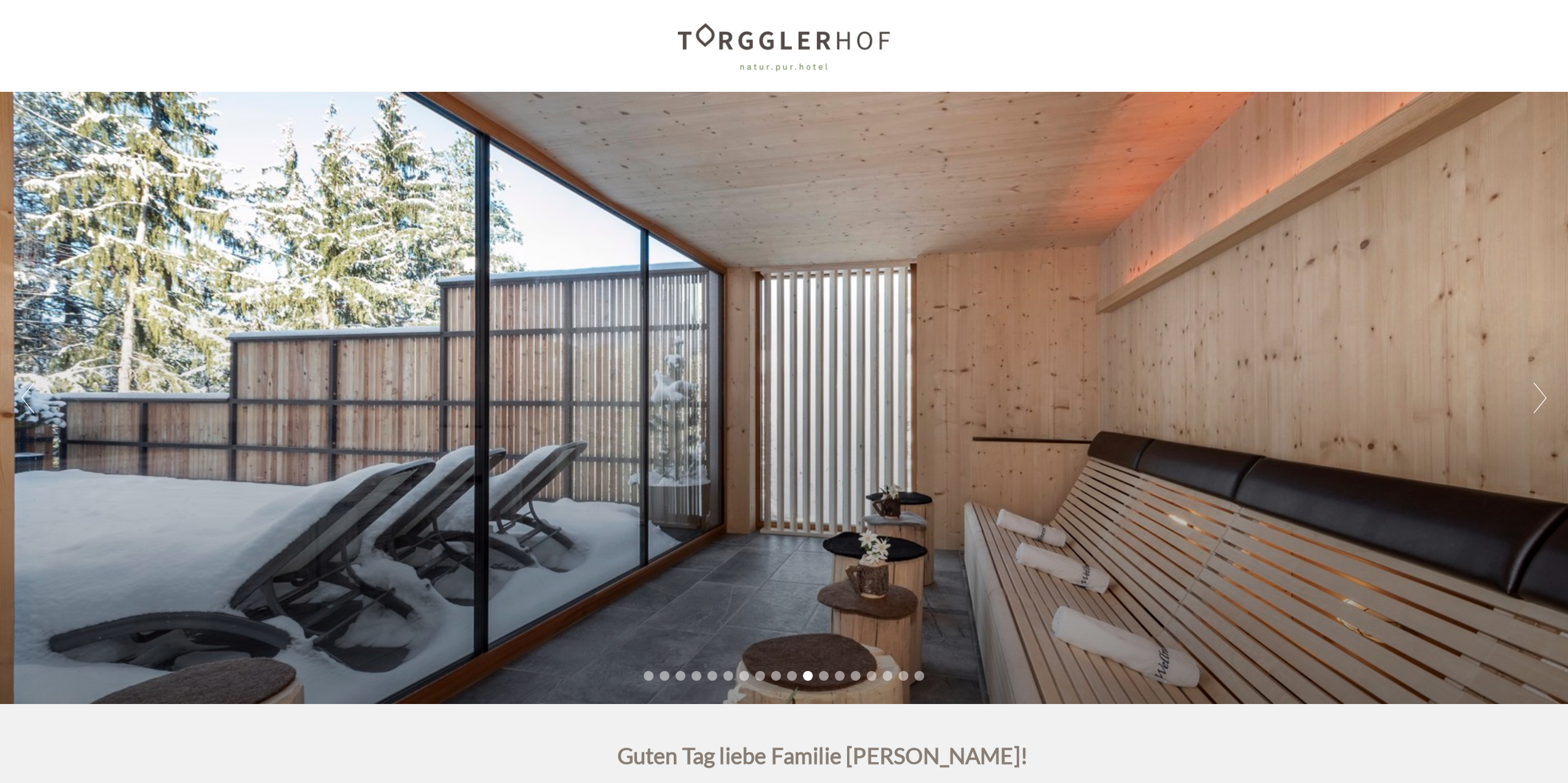
click at [1541, 402] on button "Next" at bounding box center [1540, 398] width 13 height 31
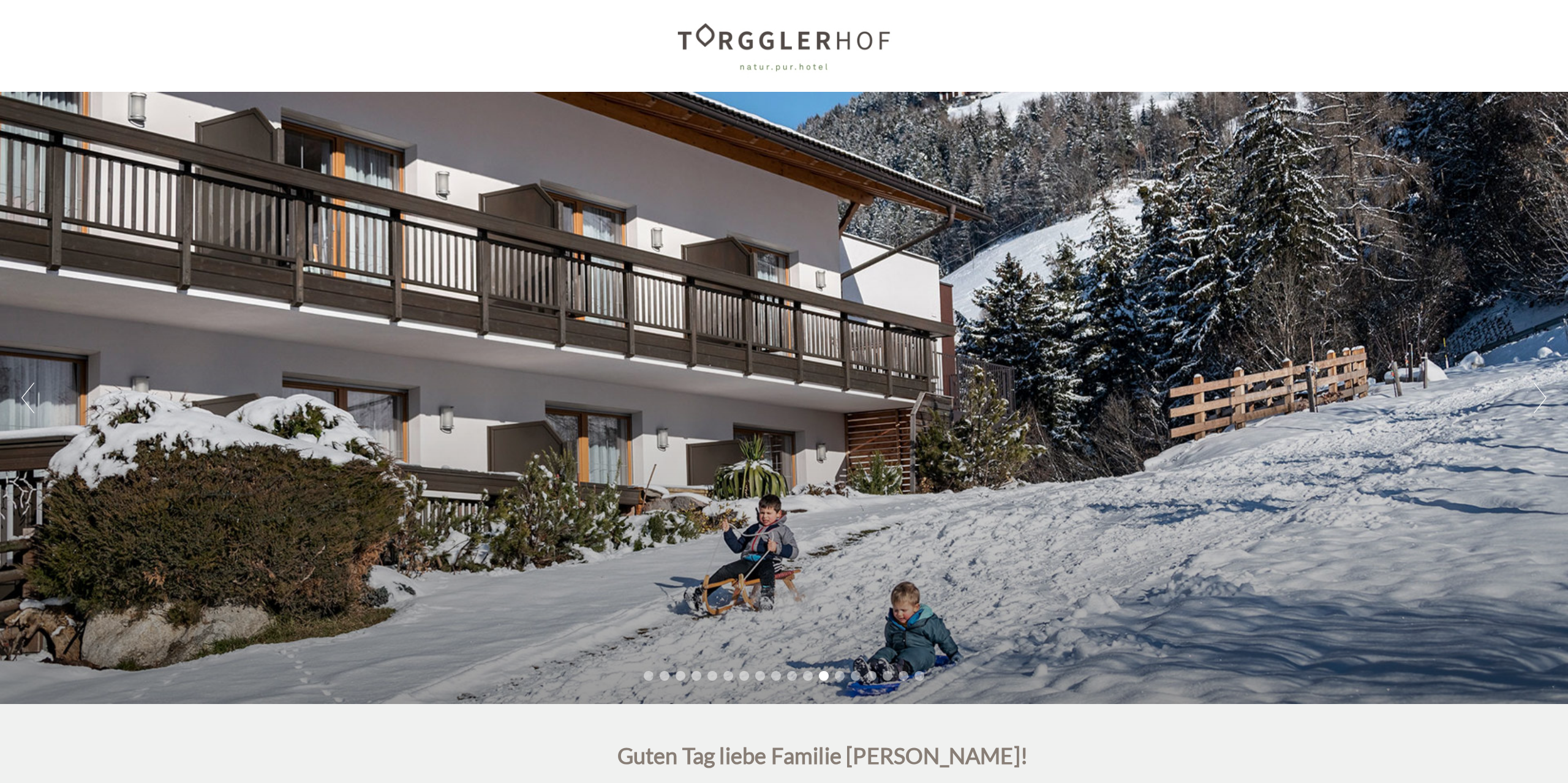
click at [1541, 402] on button "Next" at bounding box center [1540, 398] width 13 height 31
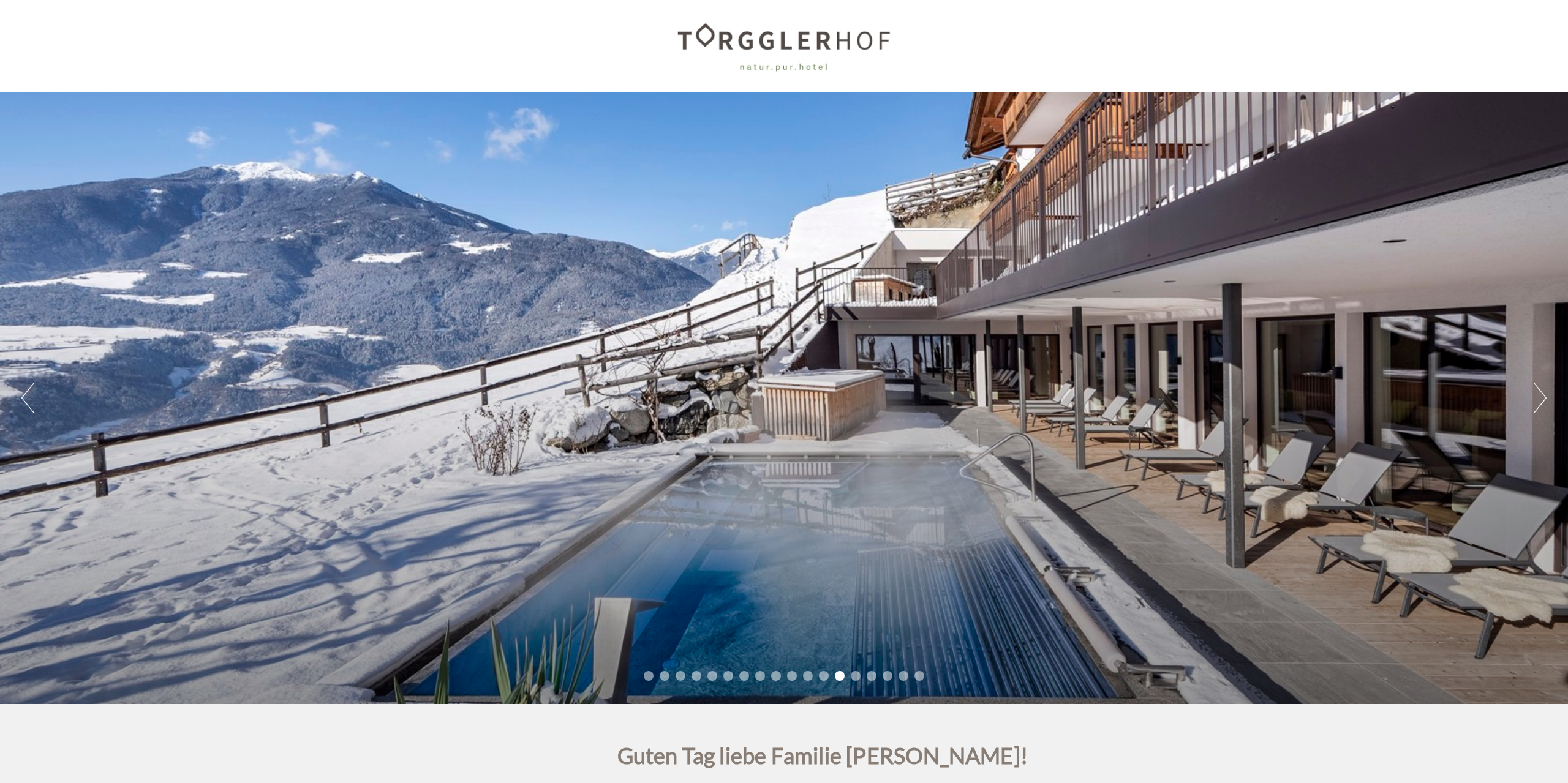
click at [1541, 401] on button "Next" at bounding box center [1540, 398] width 13 height 31
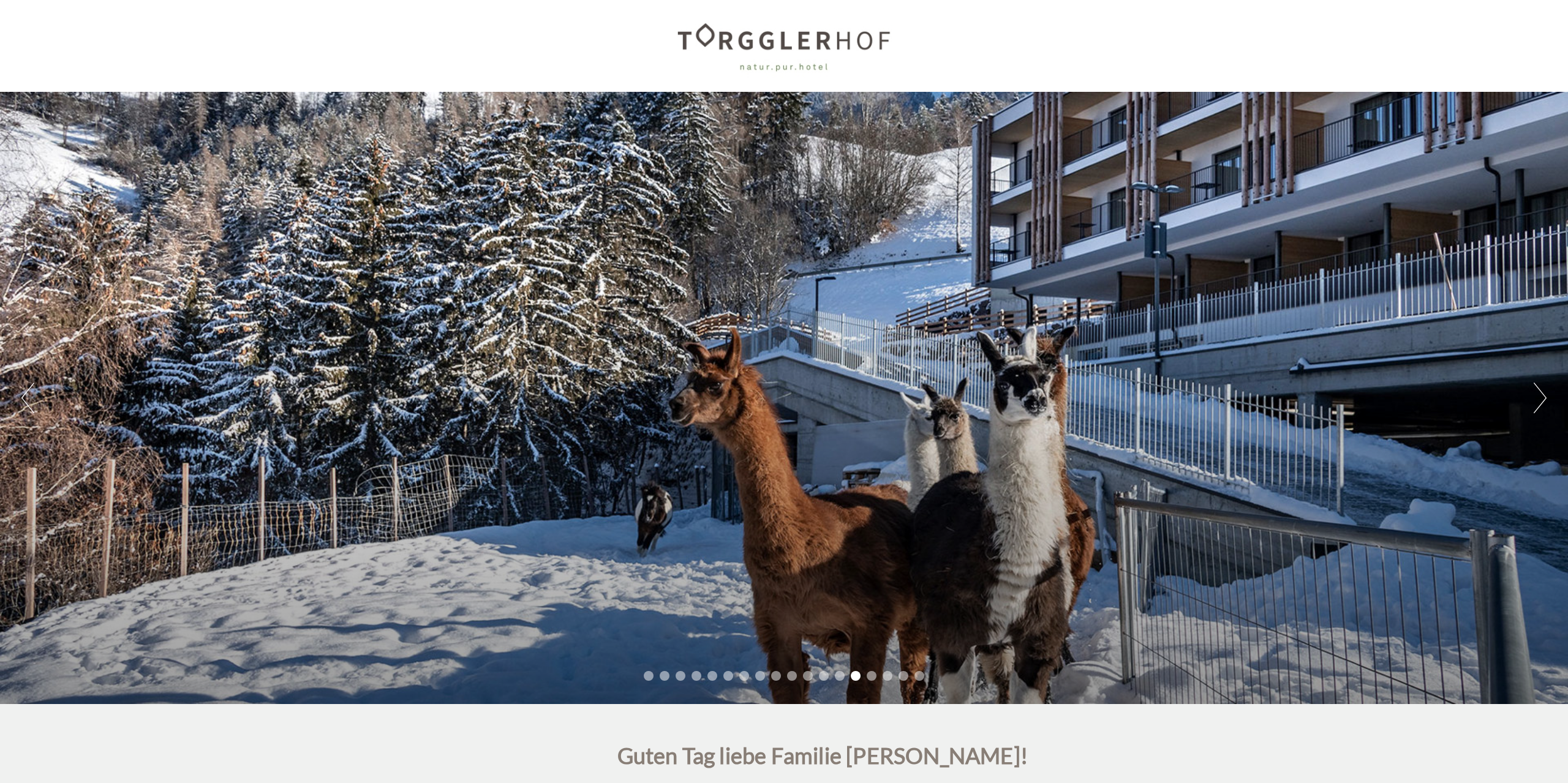
click at [1541, 401] on button "Next" at bounding box center [1540, 398] width 13 height 31
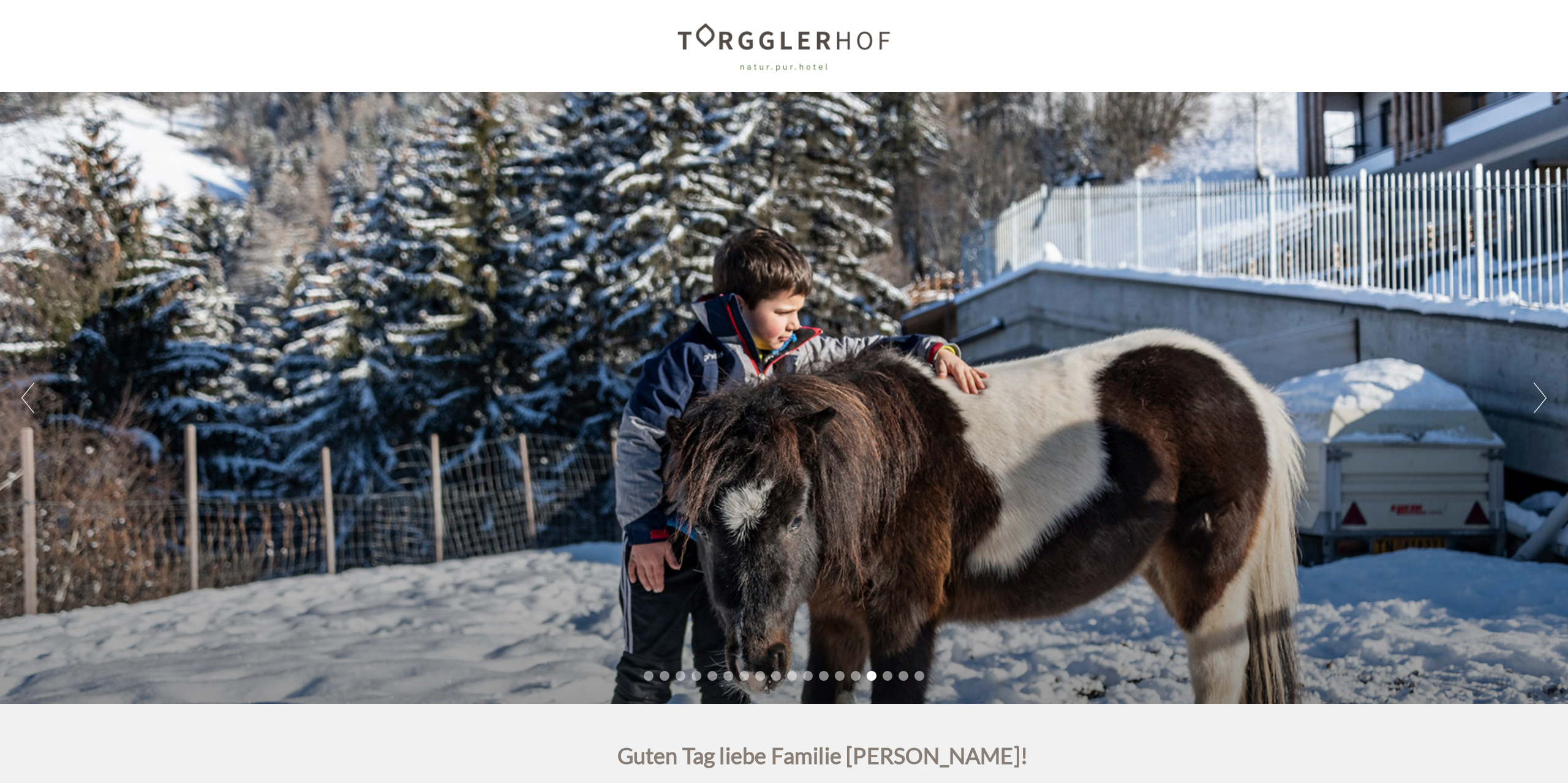
click at [1541, 401] on button "Next" at bounding box center [1540, 398] width 13 height 31
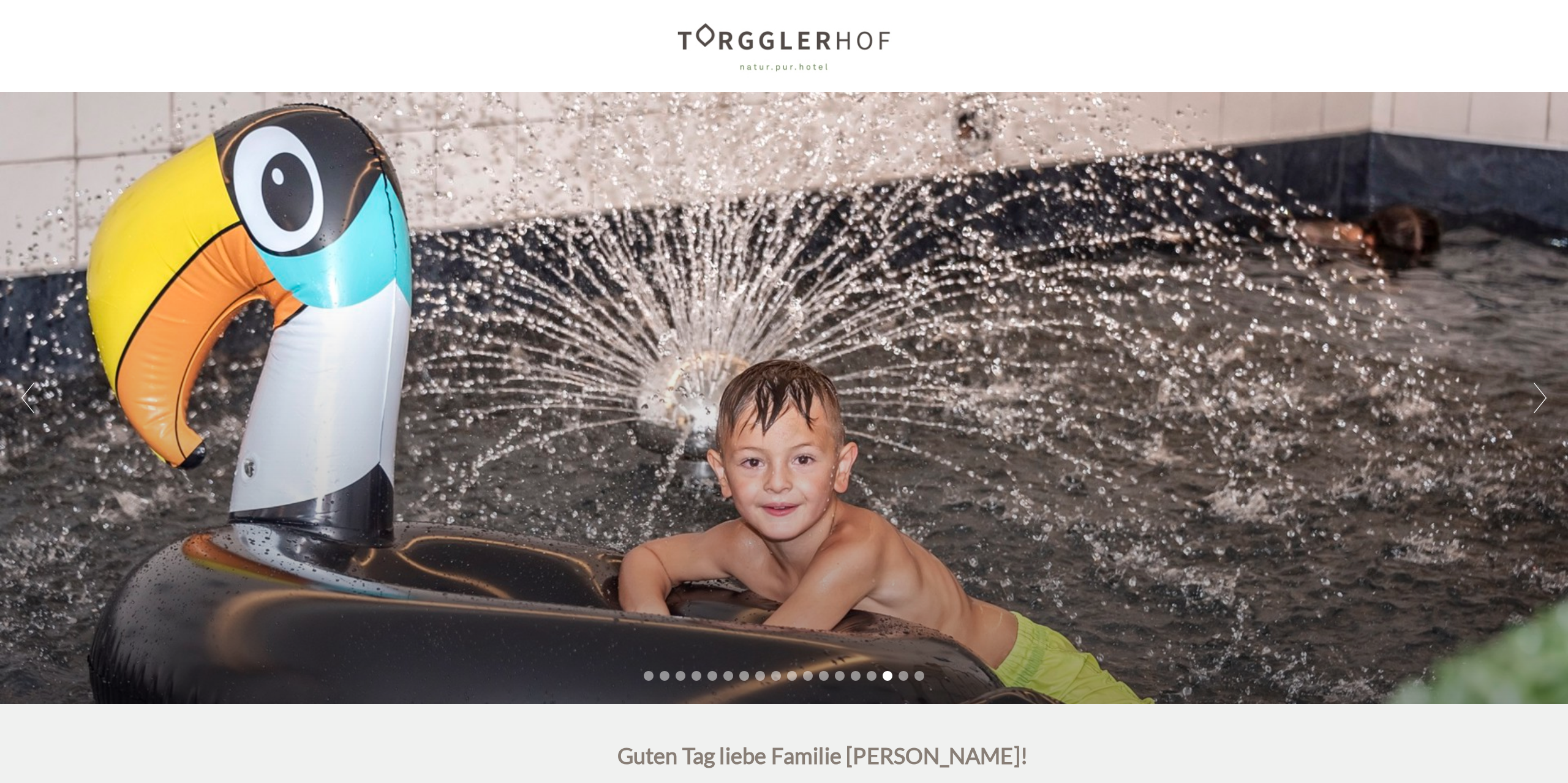
click at [1541, 401] on button "Next" at bounding box center [1540, 398] width 13 height 31
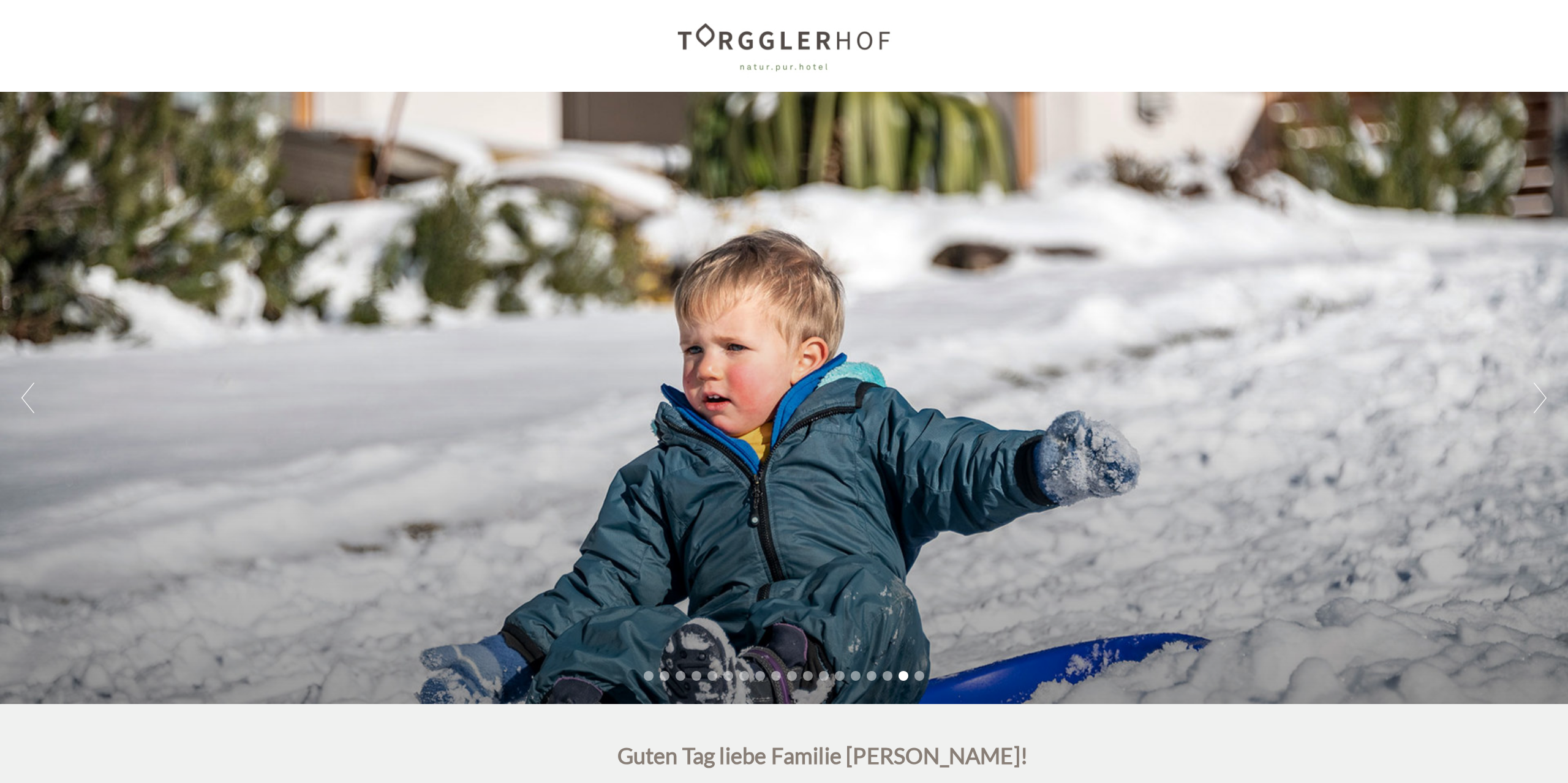
click at [1541, 401] on button "Next" at bounding box center [1540, 398] width 13 height 31
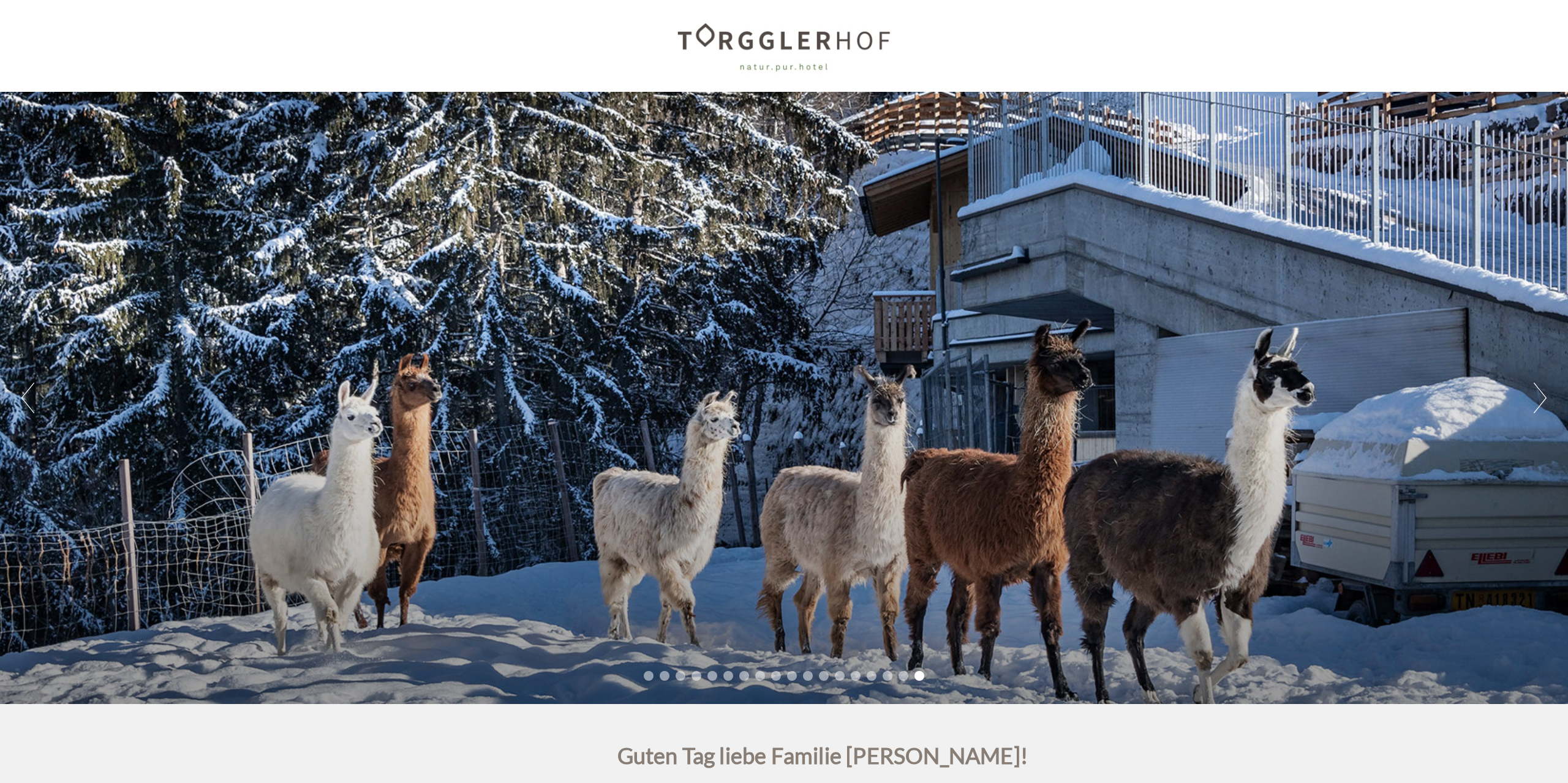
click at [1541, 401] on button "Next" at bounding box center [1540, 398] width 13 height 31
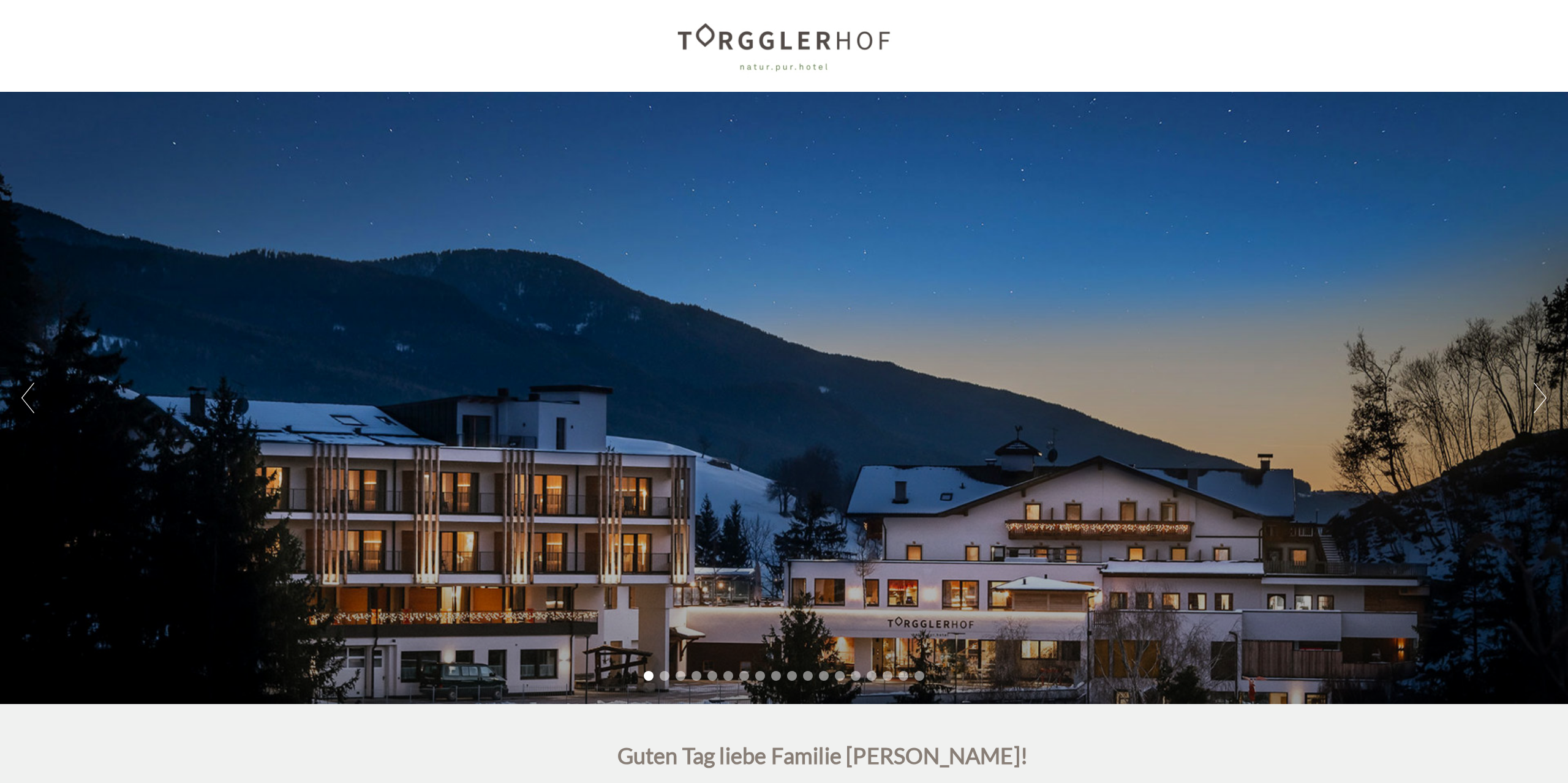
click at [1541, 401] on button "Next" at bounding box center [1540, 398] width 13 height 31
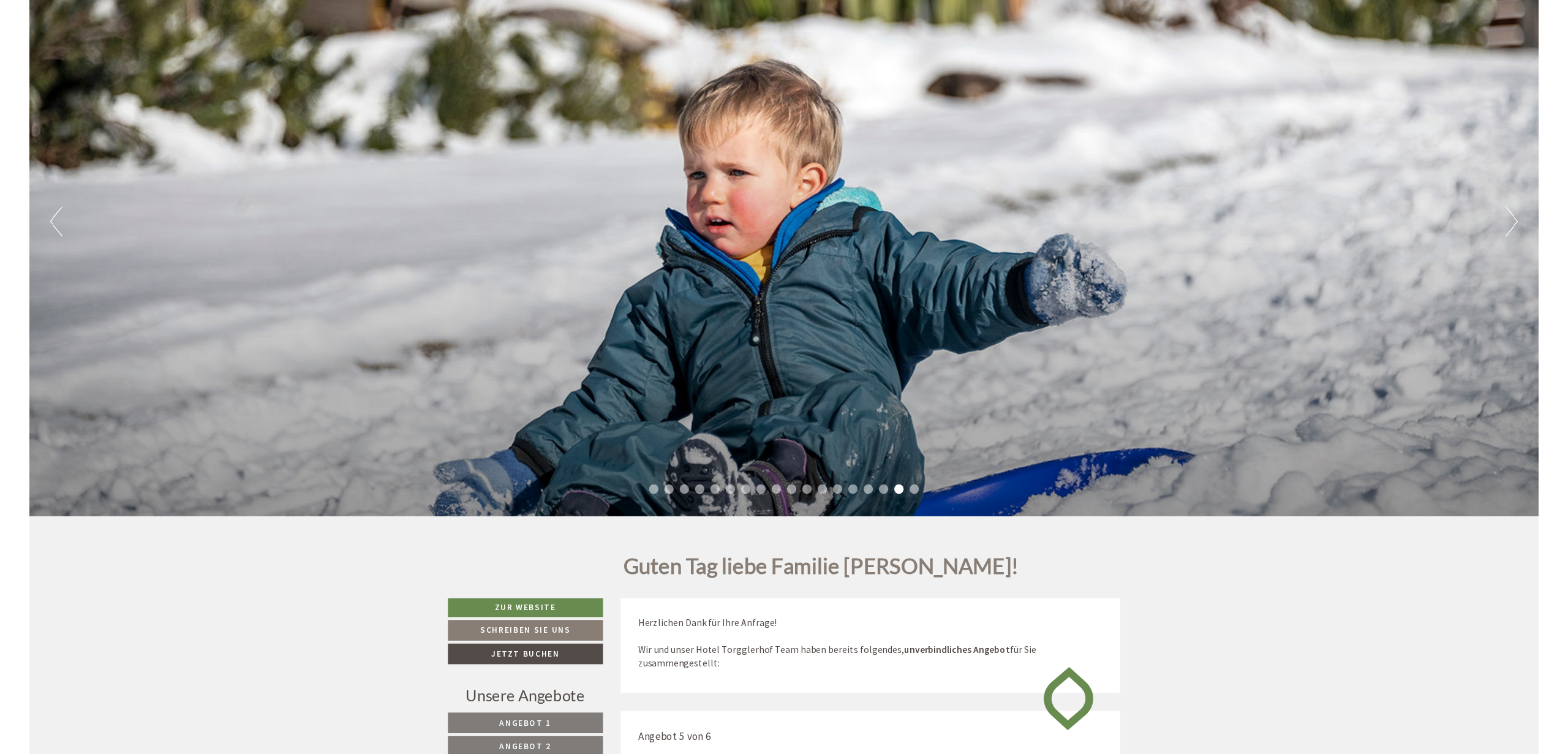
scroll to position [187, 0]
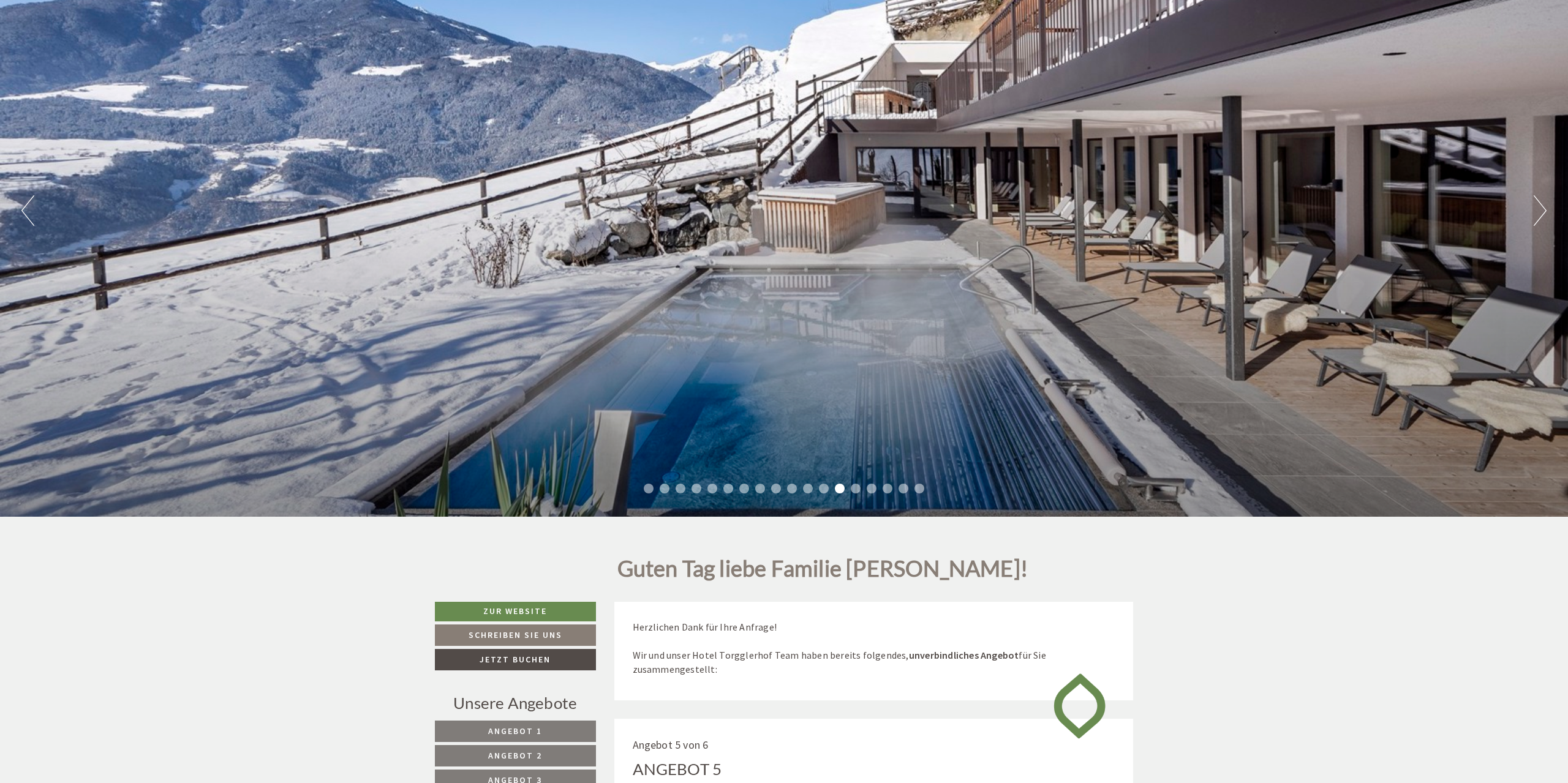
click at [1531, 218] on div "Previous Next 1 2 3 4 5 6 7 8 9 10 11 12 13 14 15 16 17 18" at bounding box center [784, 210] width 1568 height 613
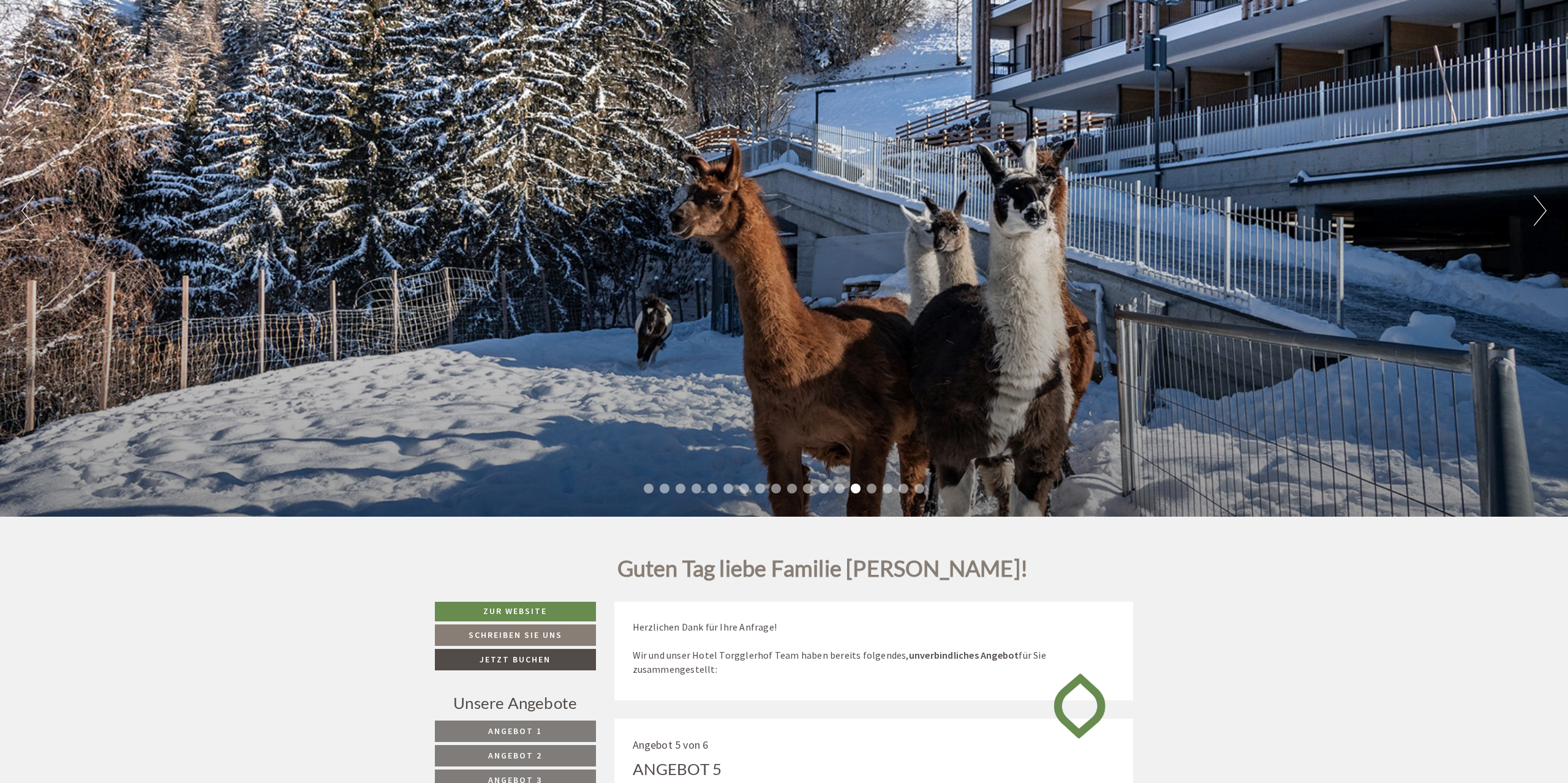
click at [1536, 224] on button "Next" at bounding box center [1540, 211] width 13 height 31
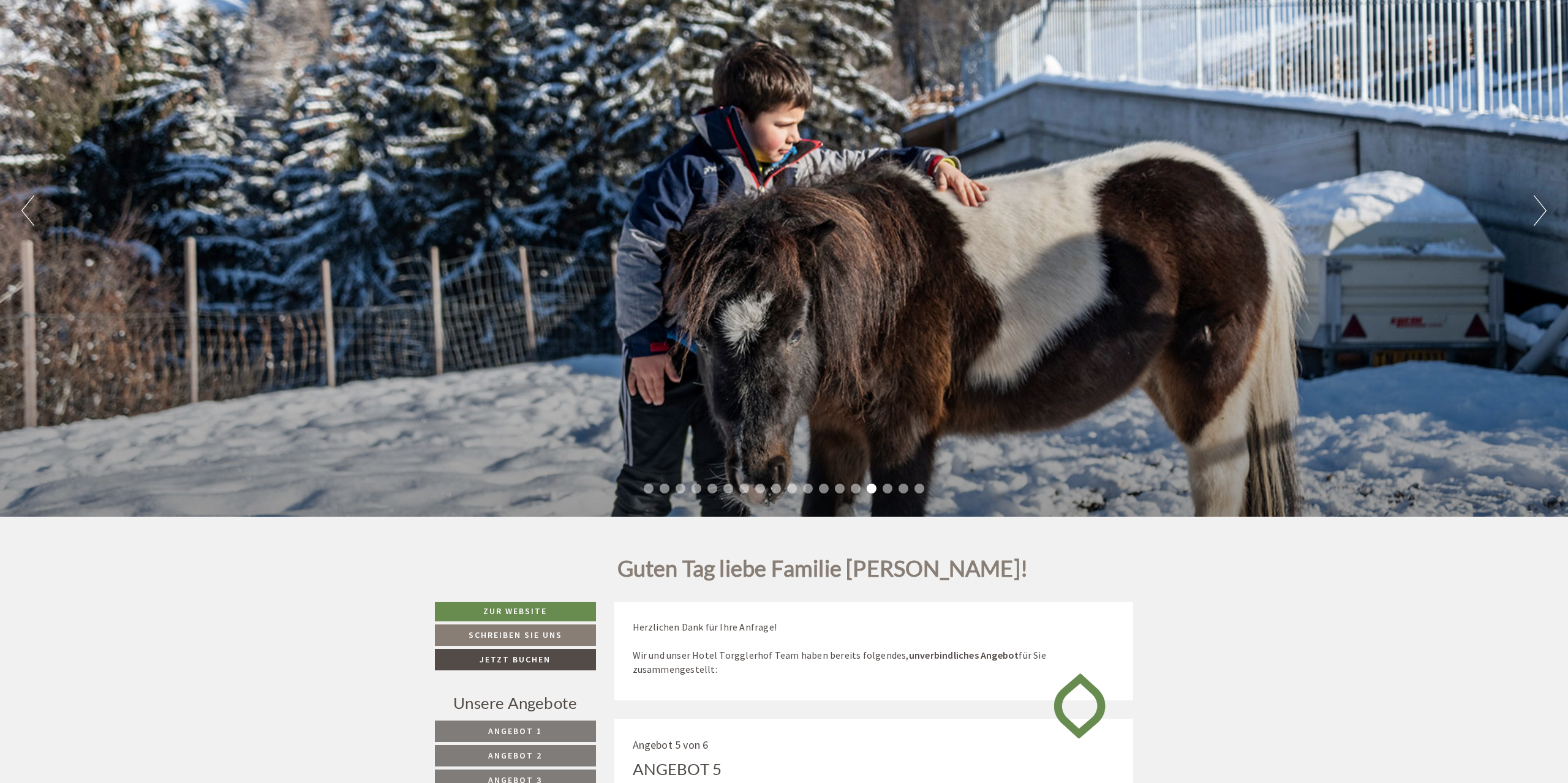
click at [1541, 231] on div "Previous Next 1 2 3 4 5 6 7 8 9 10 11 12 13 14 15 16 17 18" at bounding box center [784, 210] width 1568 height 613
click at [1538, 213] on button "Next" at bounding box center [1540, 211] width 13 height 31
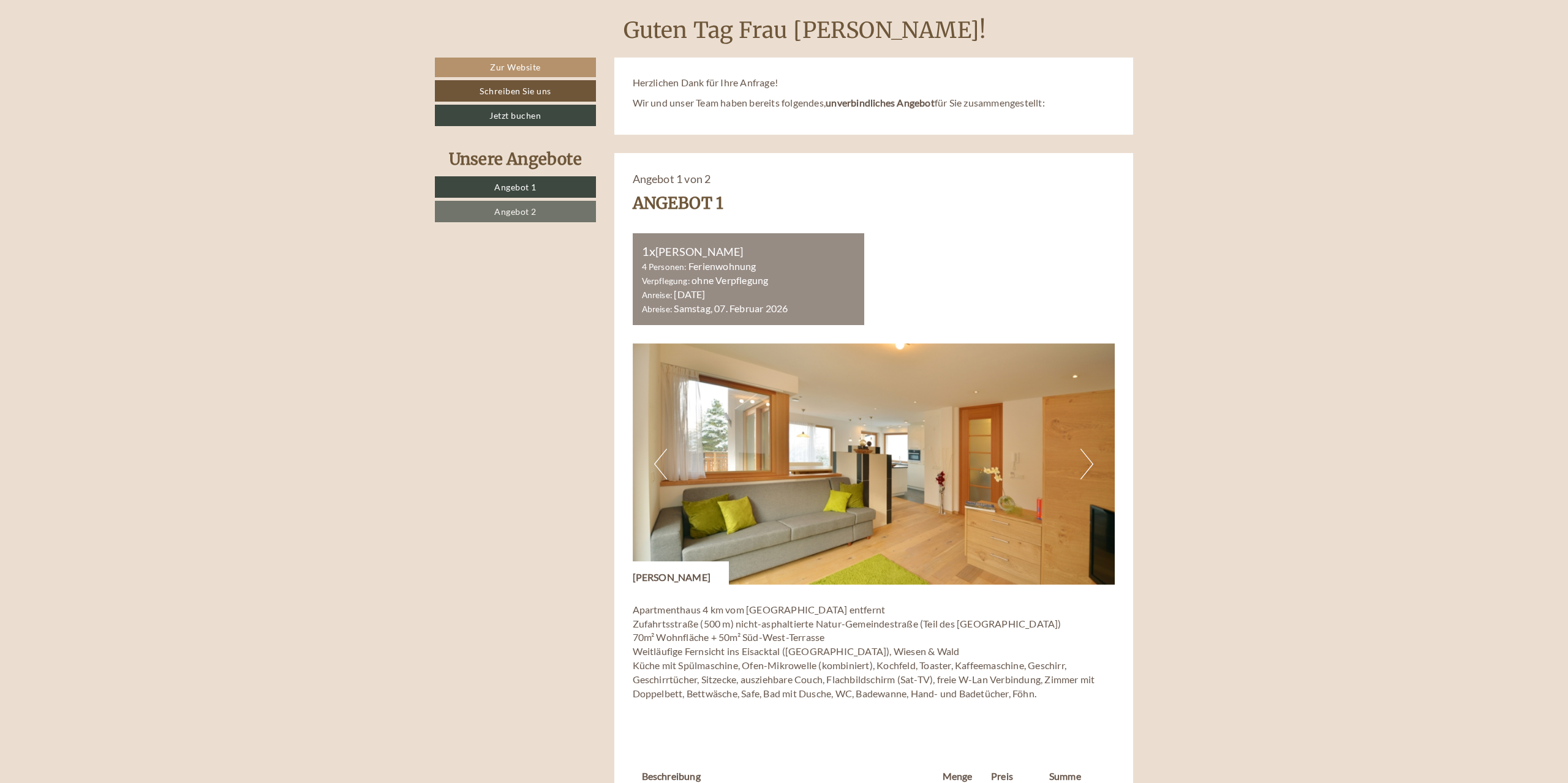
scroll to position [749, 0]
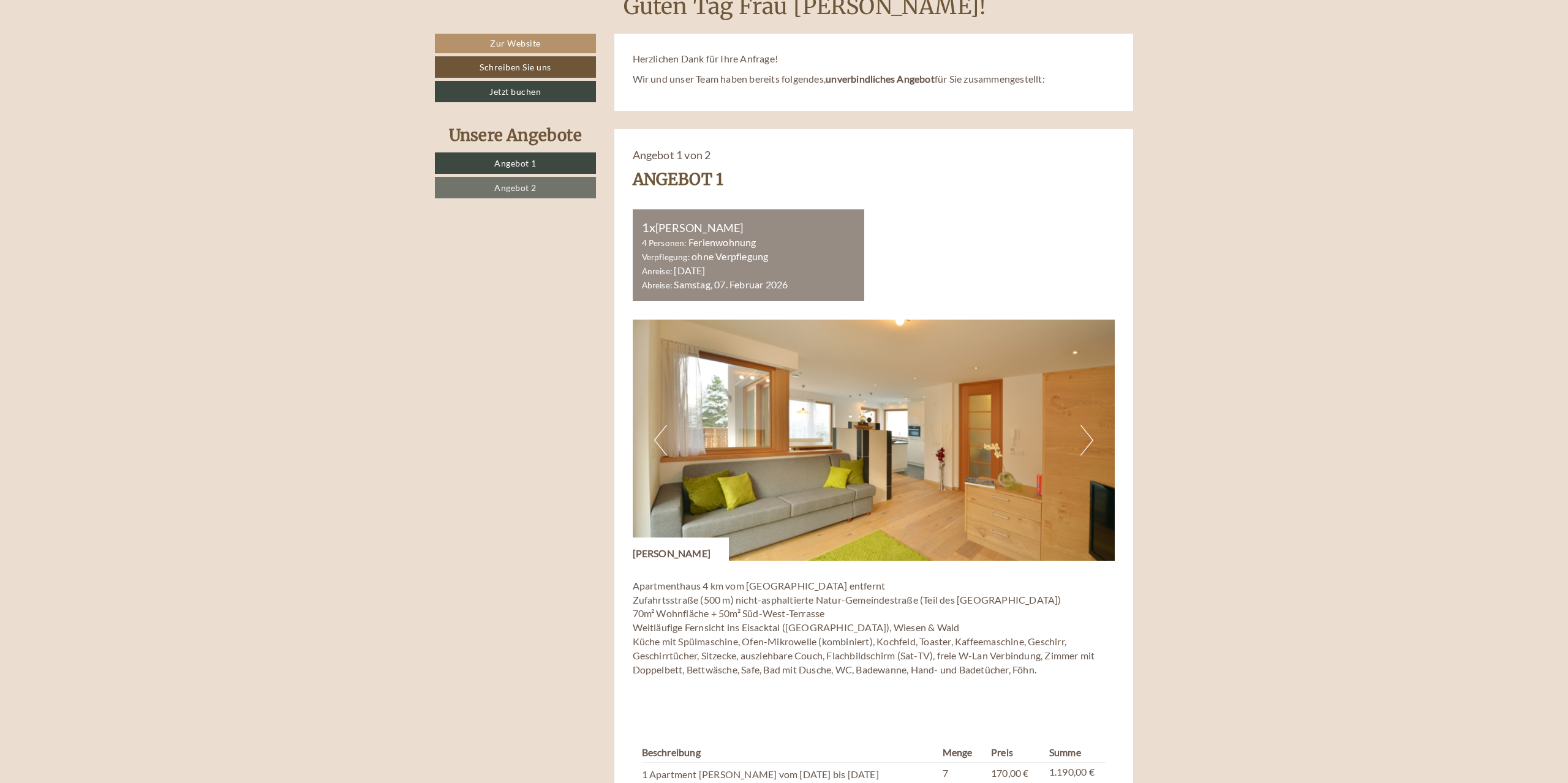
click at [1087, 445] on button "Next" at bounding box center [1087, 440] width 13 height 31
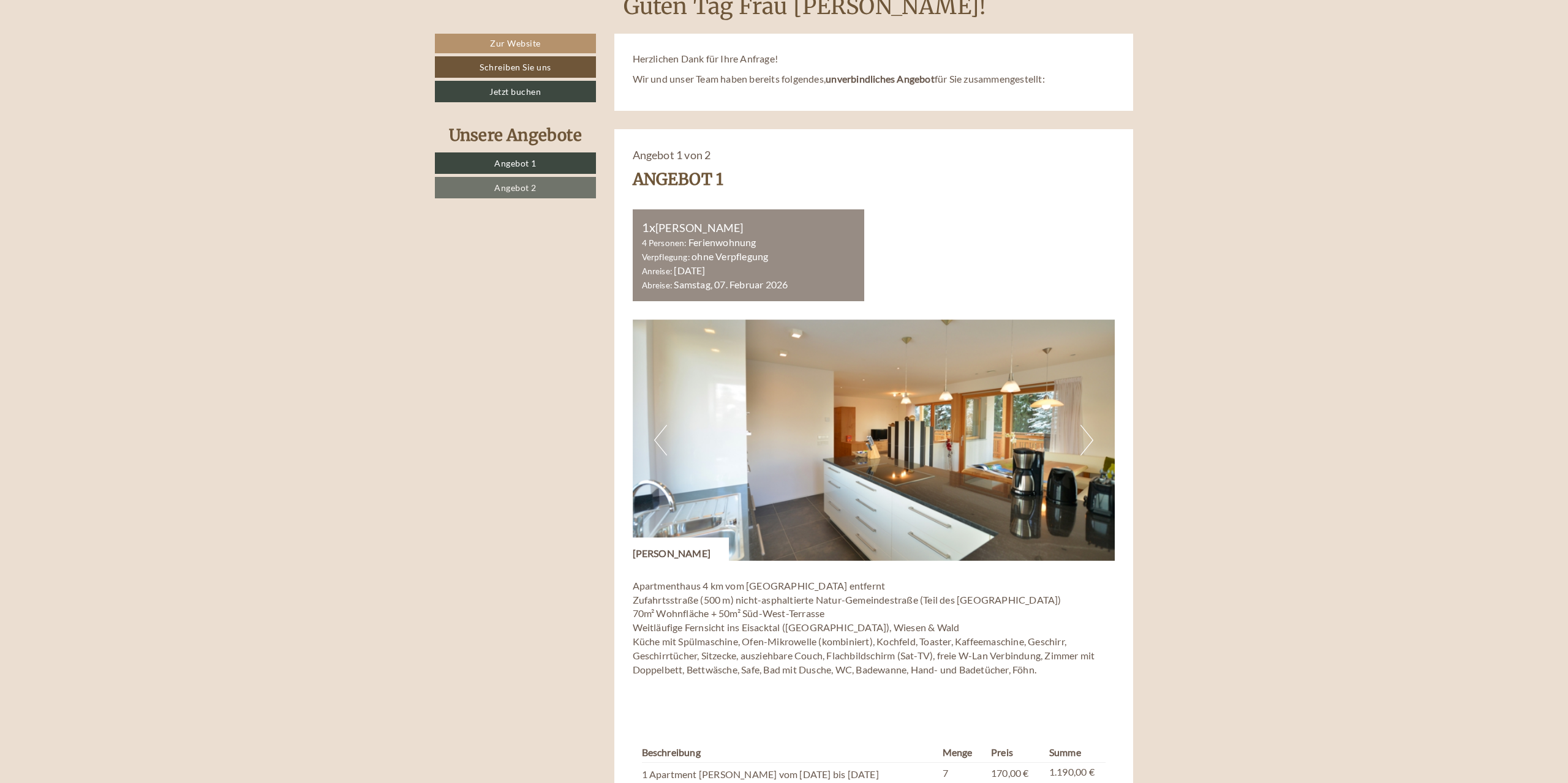
click at [652, 457] on img at bounding box center [874, 440] width 483 height 241
click at [653, 439] on img at bounding box center [874, 440] width 483 height 241
click at [660, 444] on button "Previous" at bounding box center [660, 440] width 13 height 31
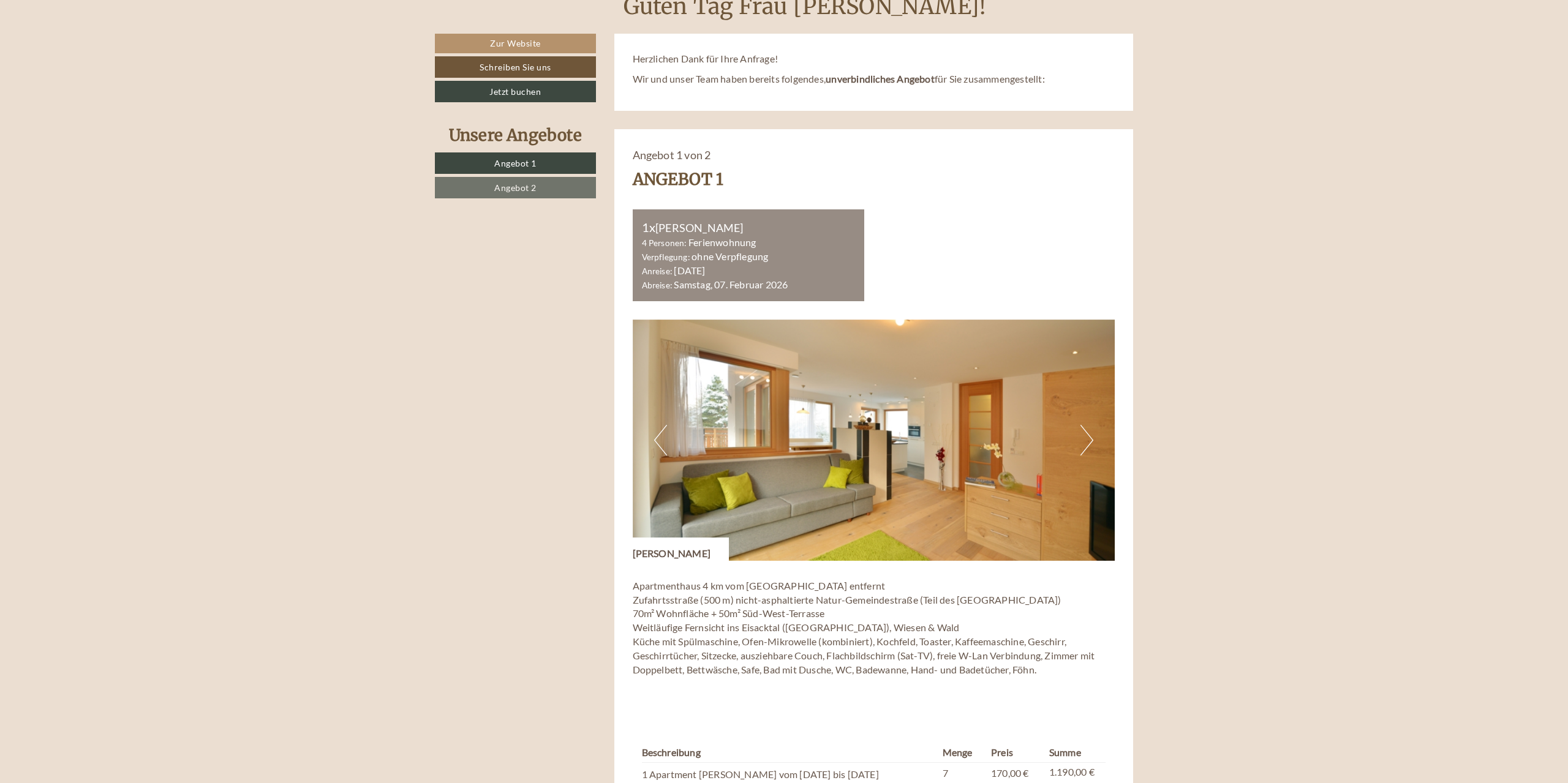
click at [1083, 444] on button "Next" at bounding box center [1087, 440] width 13 height 31
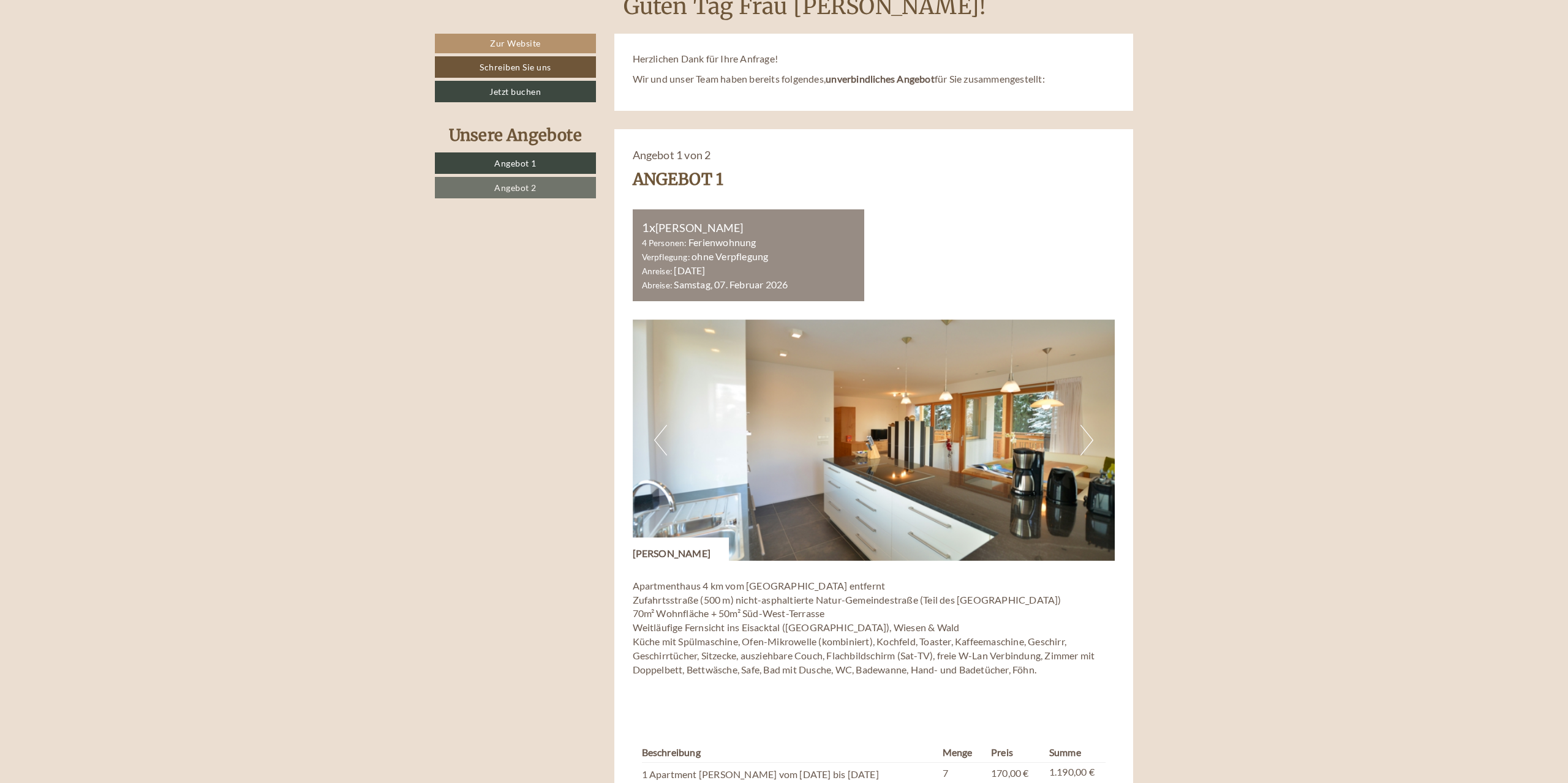
click at [1083, 444] on button "Next" at bounding box center [1087, 440] width 13 height 31
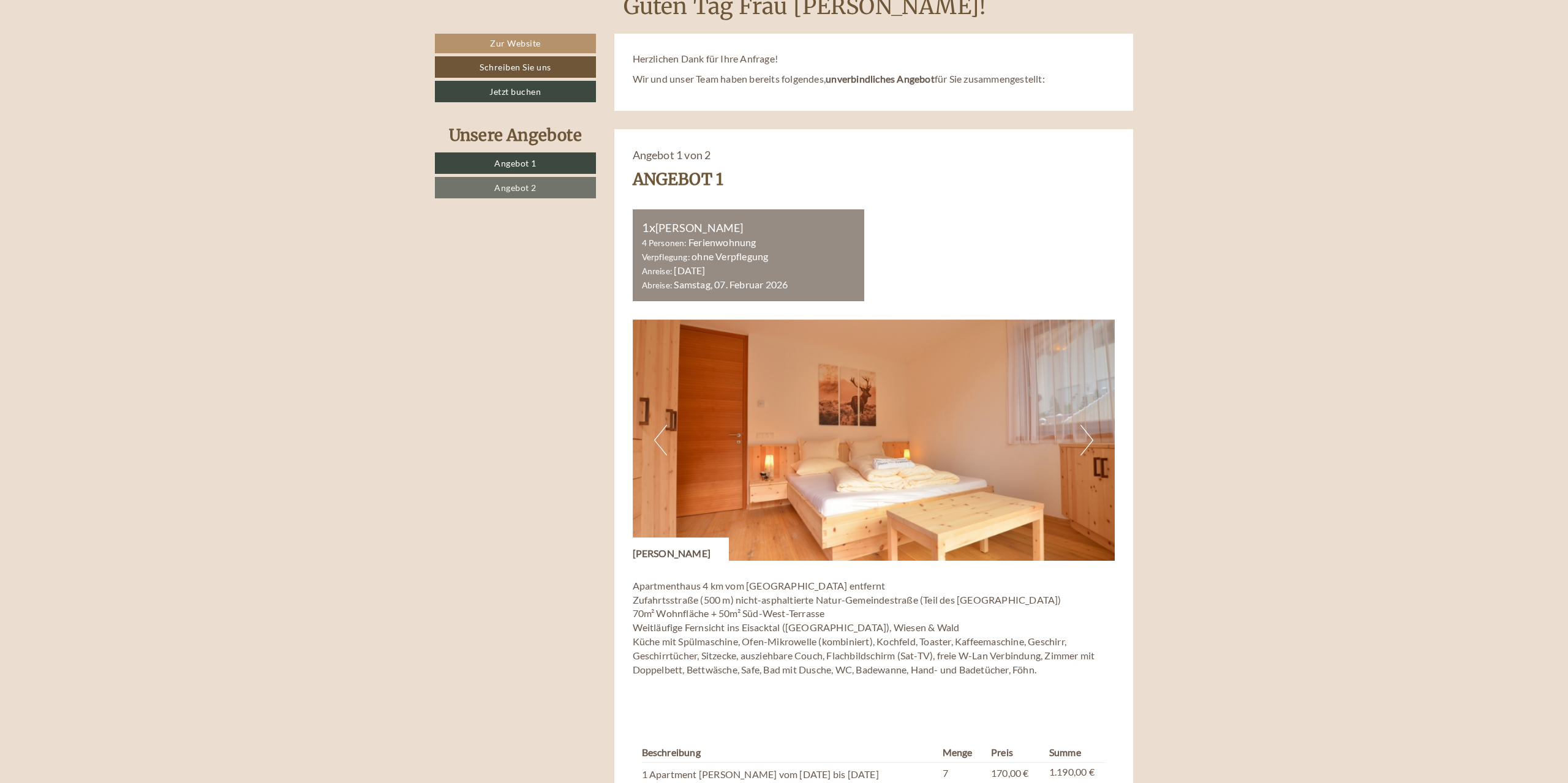
click at [1083, 444] on button "Next" at bounding box center [1087, 440] width 13 height 31
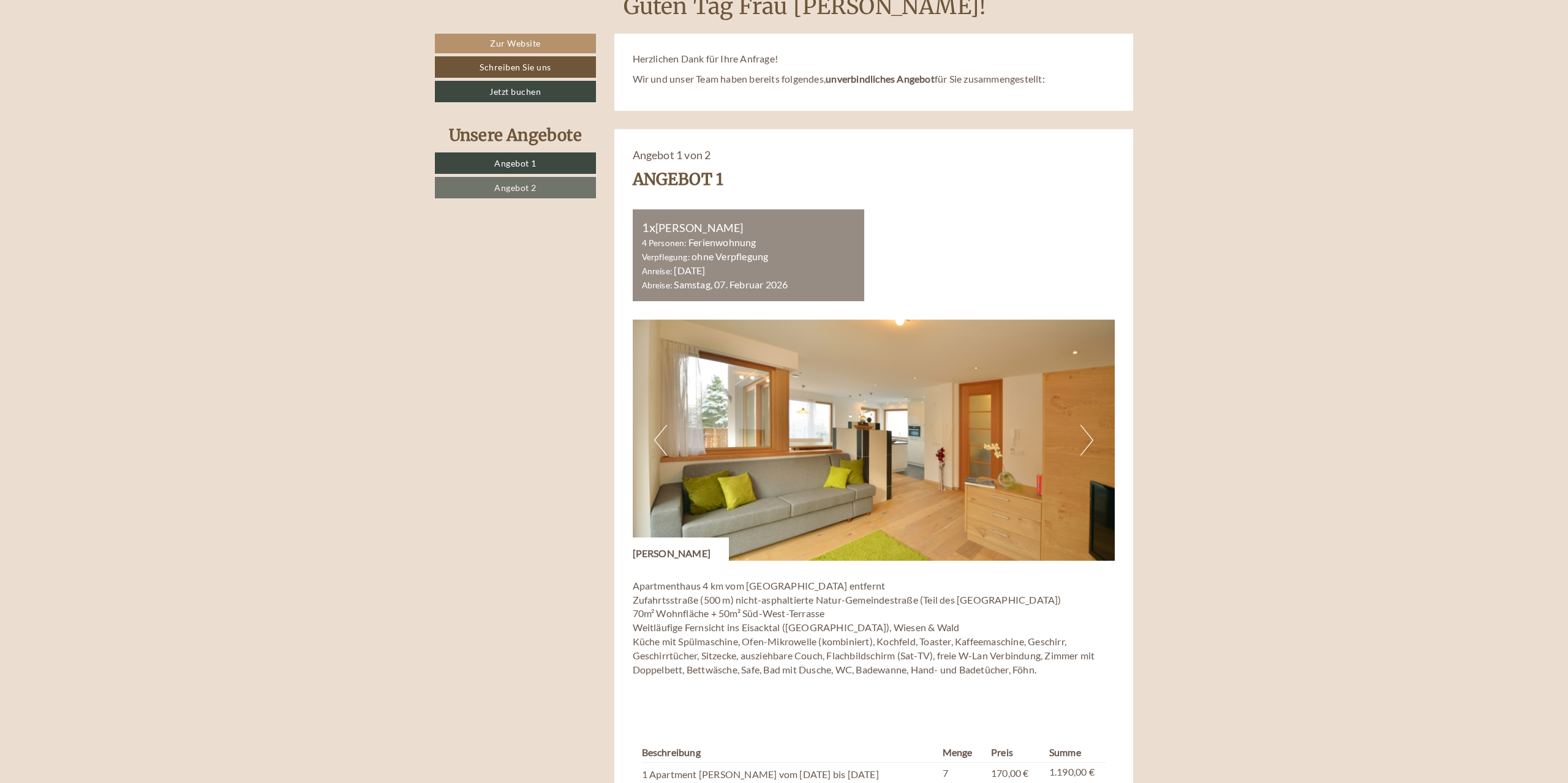
click at [1083, 444] on button "Next" at bounding box center [1087, 440] width 13 height 31
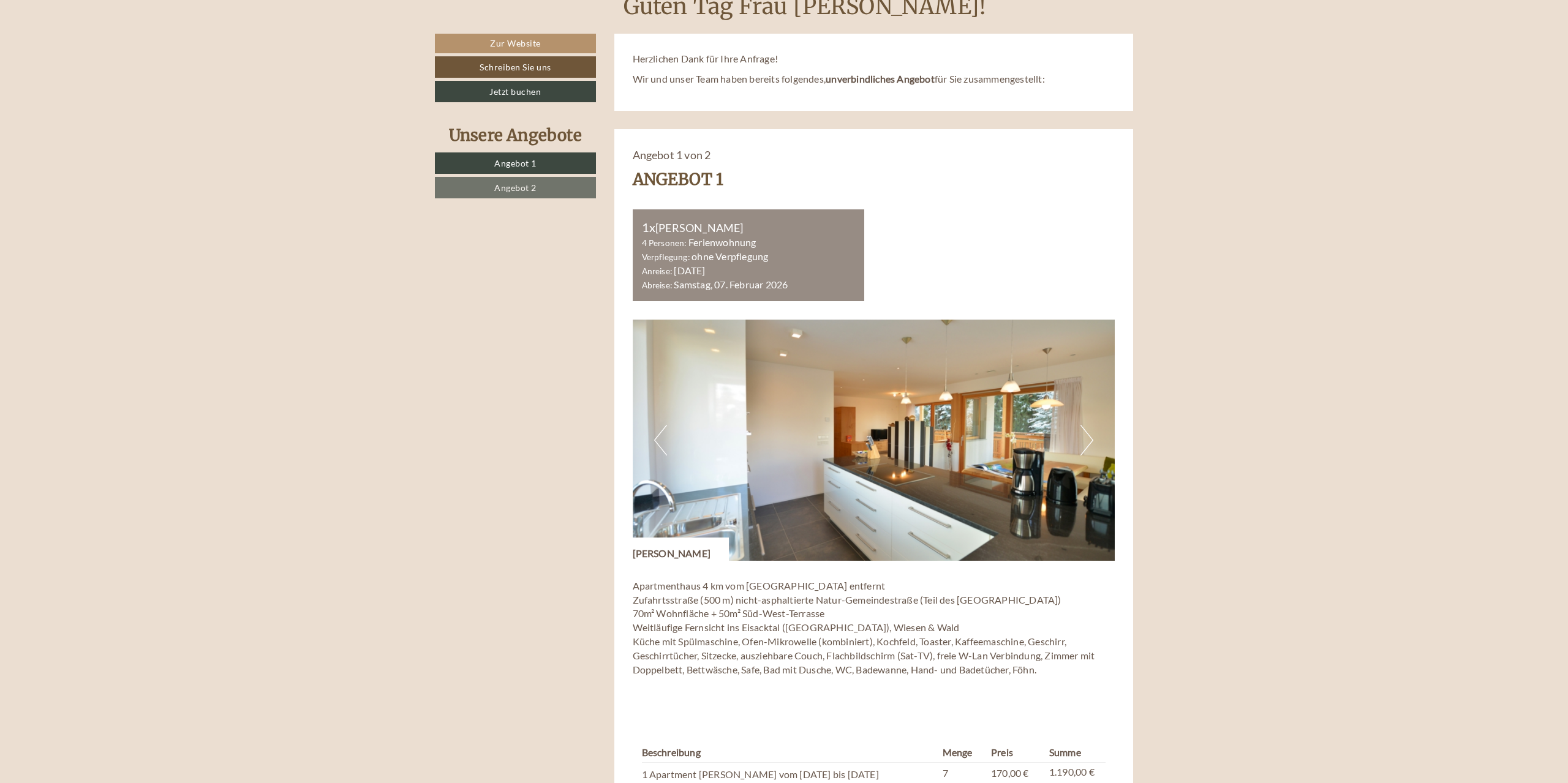
click at [1083, 444] on button "Next" at bounding box center [1087, 440] width 13 height 31
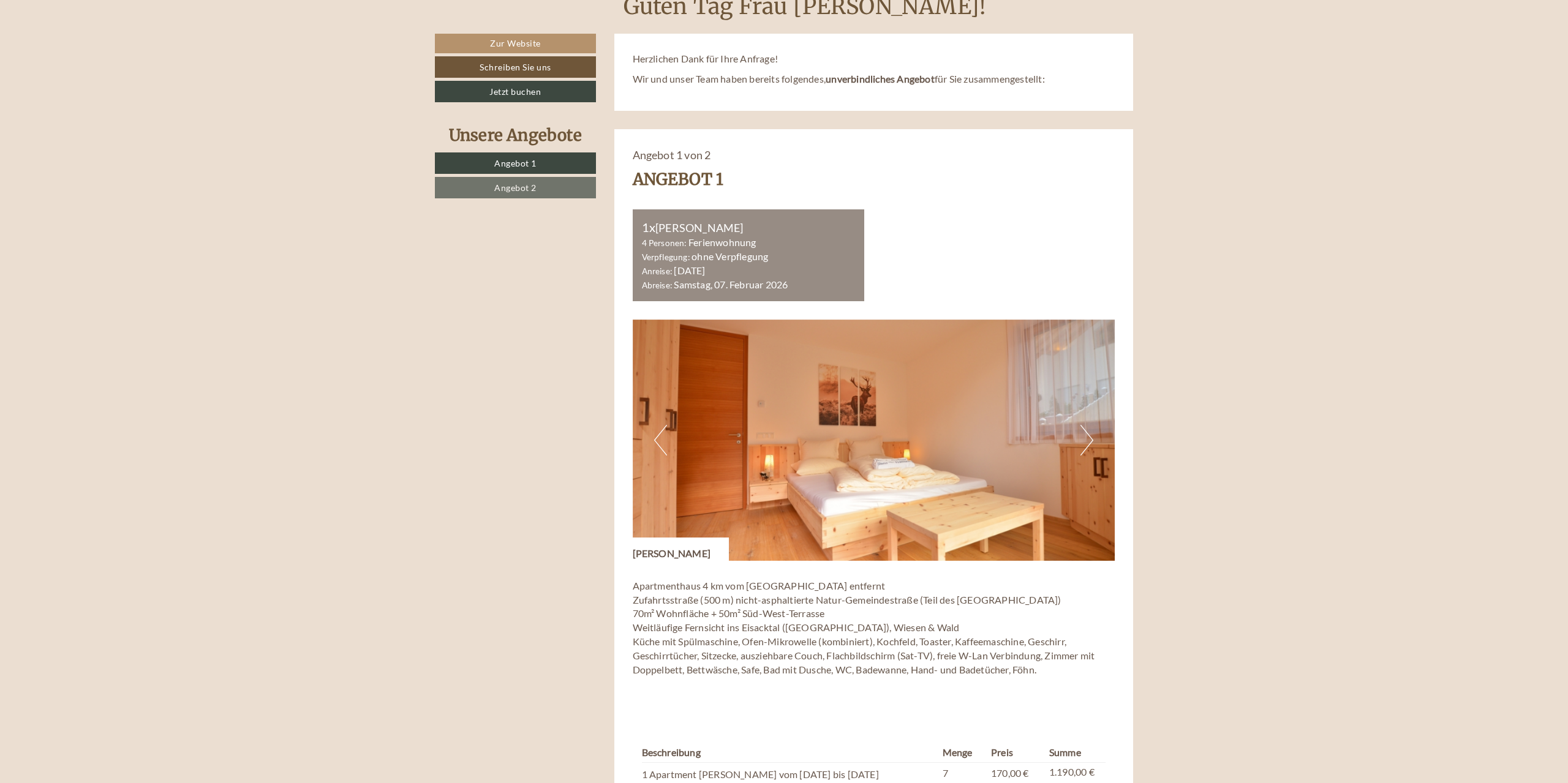
click at [1089, 441] on button "Next" at bounding box center [1087, 440] width 13 height 31
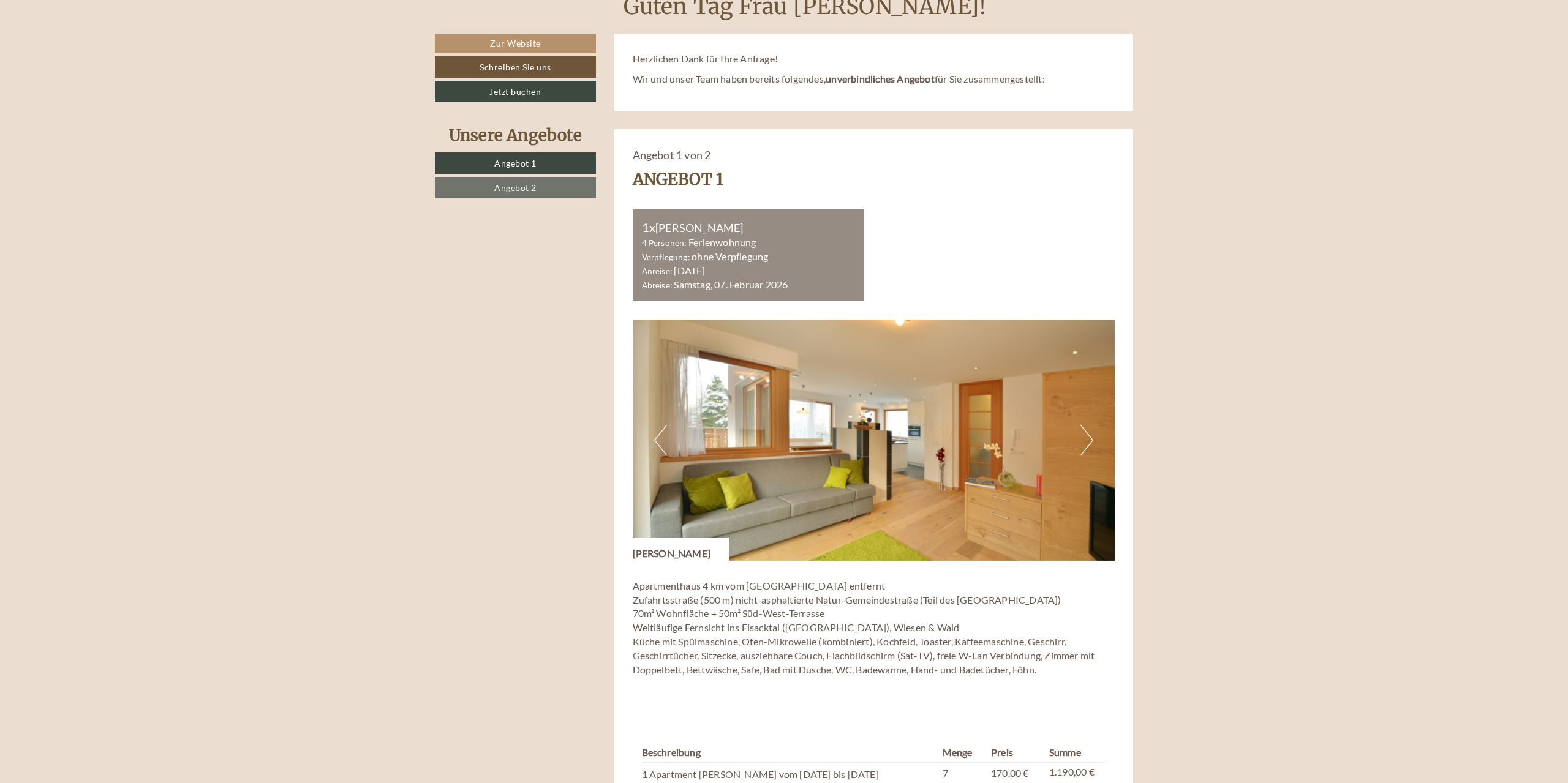
click at [1089, 441] on button "Next" at bounding box center [1087, 440] width 13 height 31
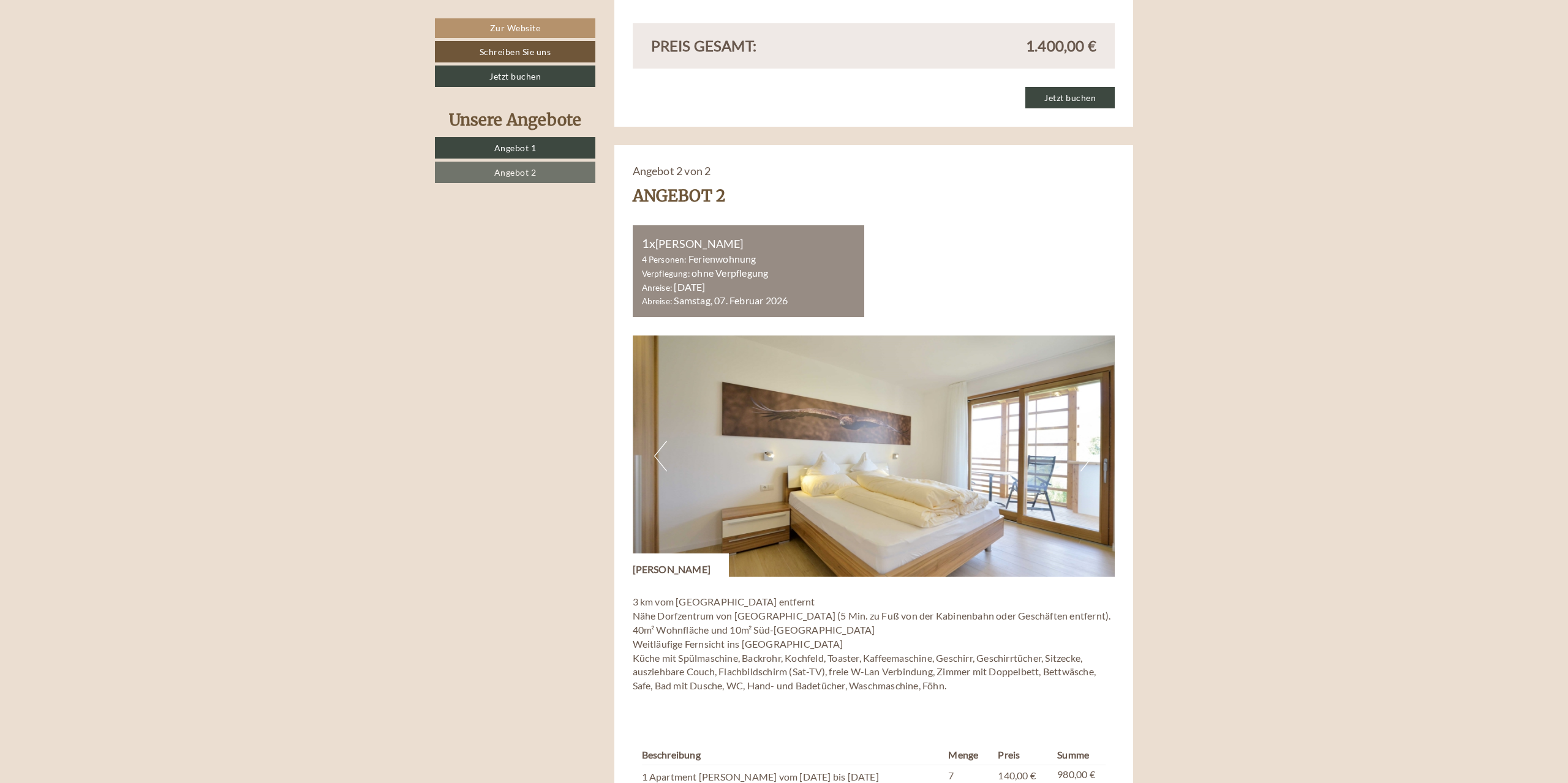
scroll to position [1686, 0]
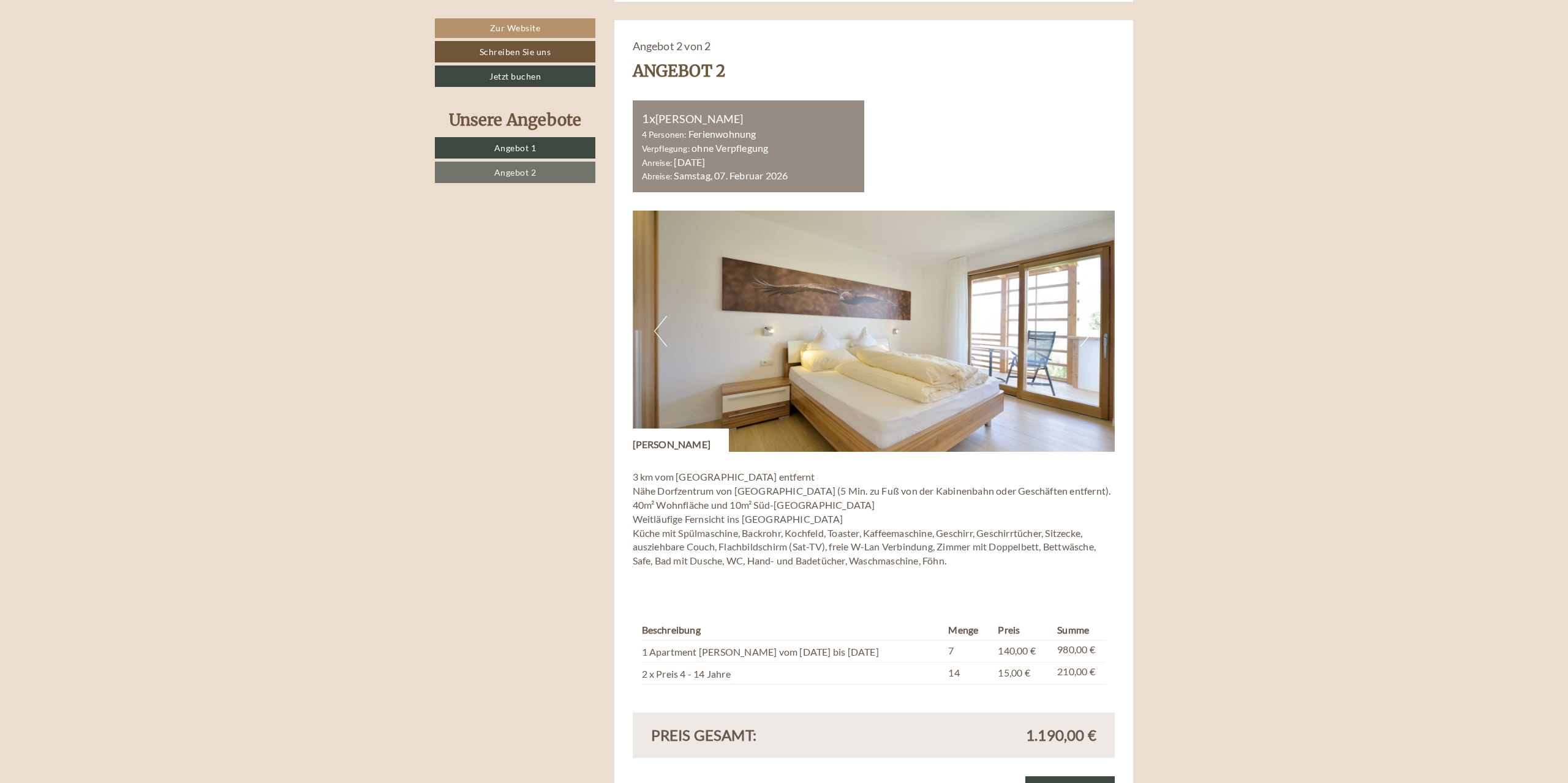
click at [1075, 339] on img at bounding box center [874, 331] width 483 height 241
click at [1098, 348] on img at bounding box center [874, 331] width 483 height 241
click at [1080, 342] on img at bounding box center [874, 331] width 483 height 241
click at [1089, 331] on button "Next" at bounding box center [1087, 331] width 13 height 31
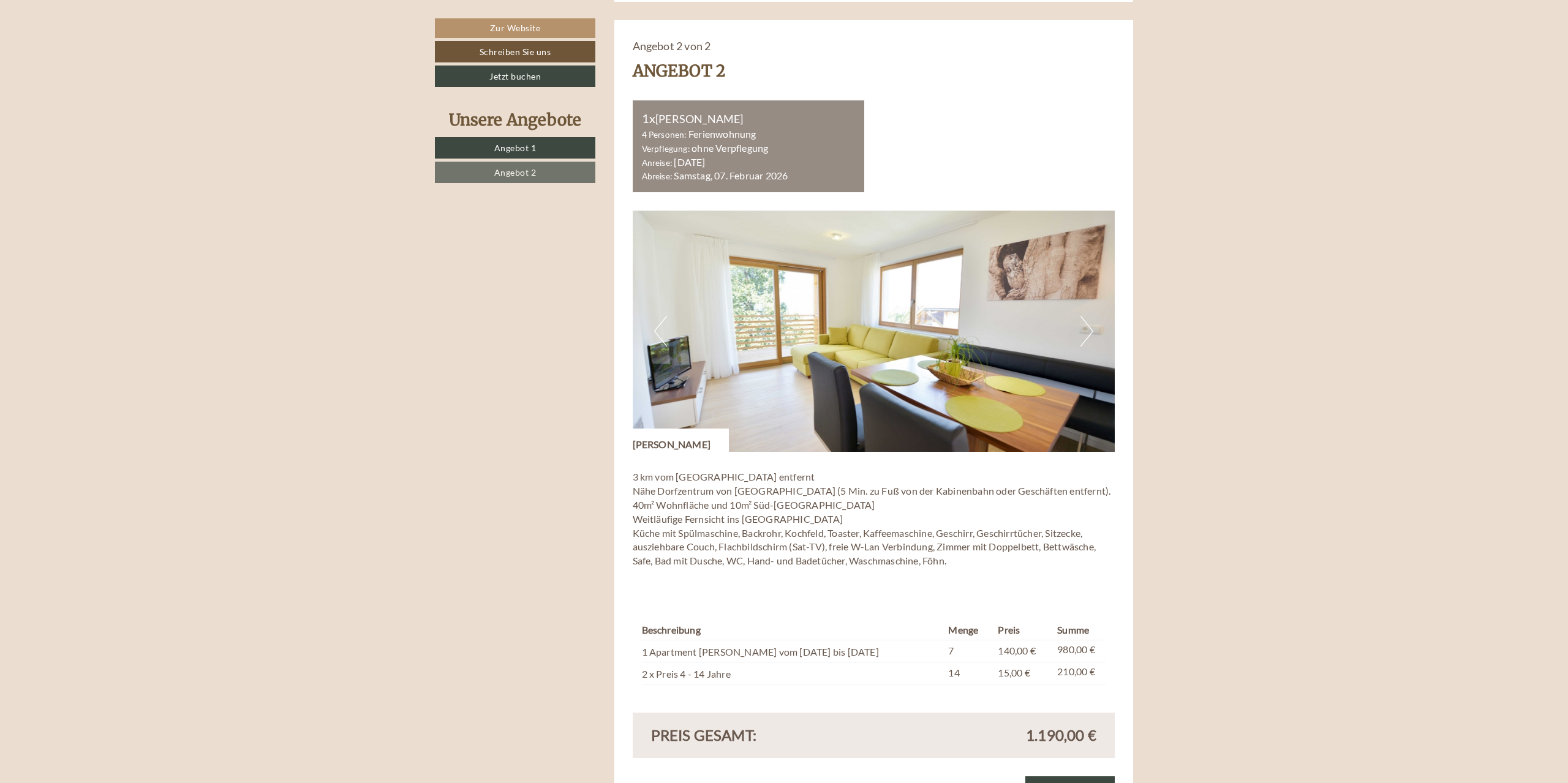
click at [1087, 333] on button "Next" at bounding box center [1087, 331] width 13 height 31
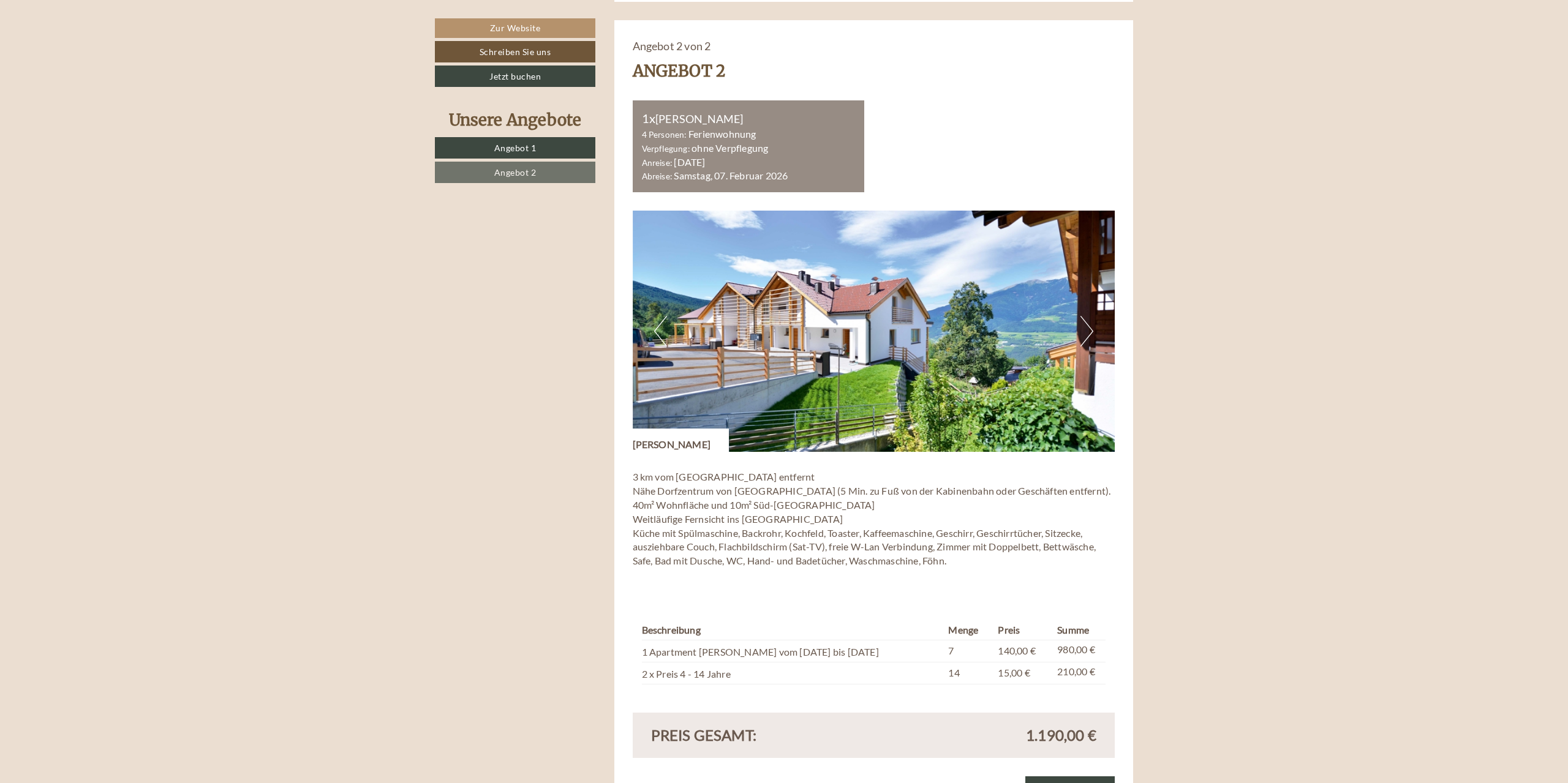
click at [1087, 333] on button "Next" at bounding box center [1087, 331] width 13 height 31
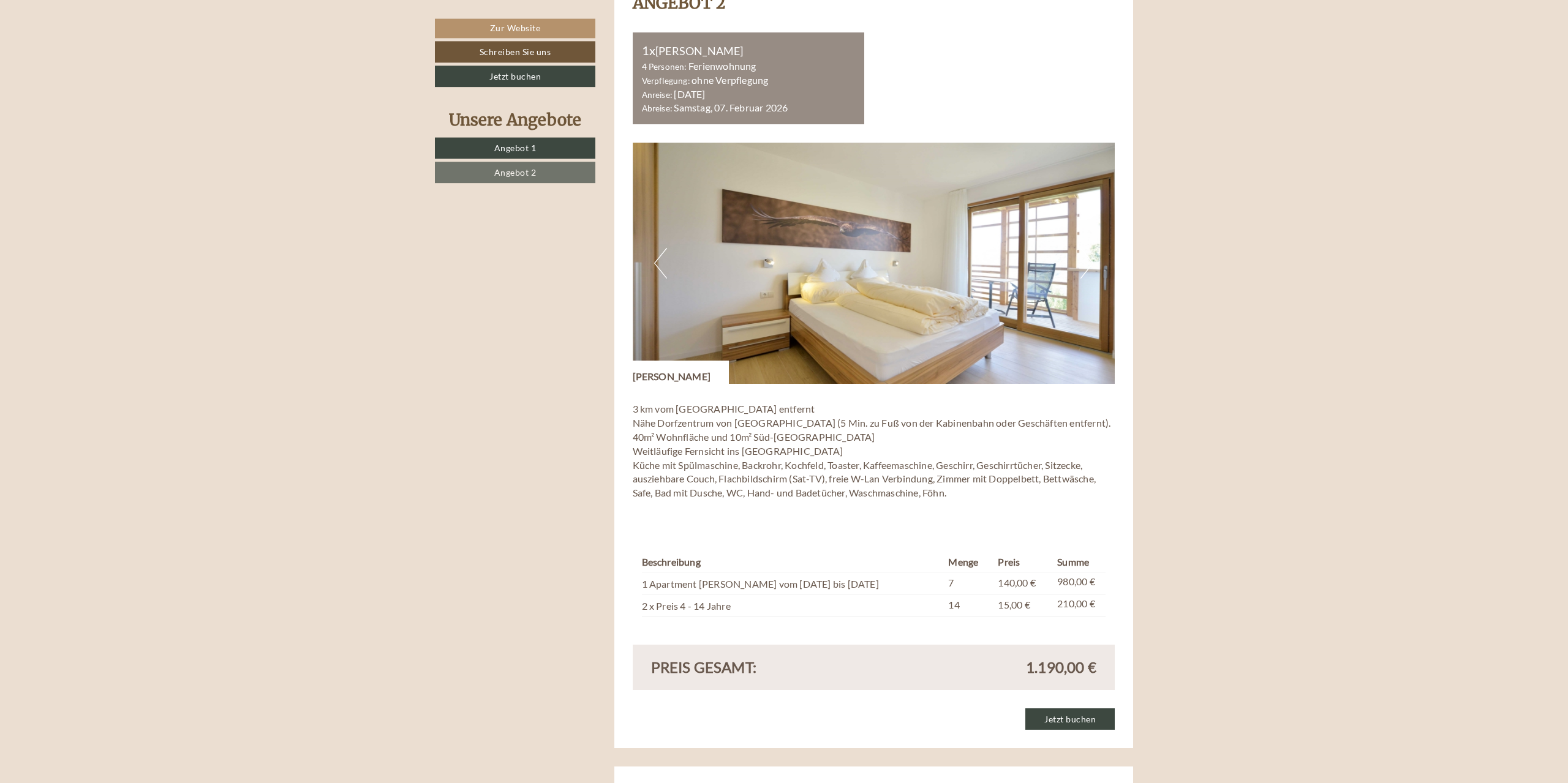
scroll to position [1749, 0]
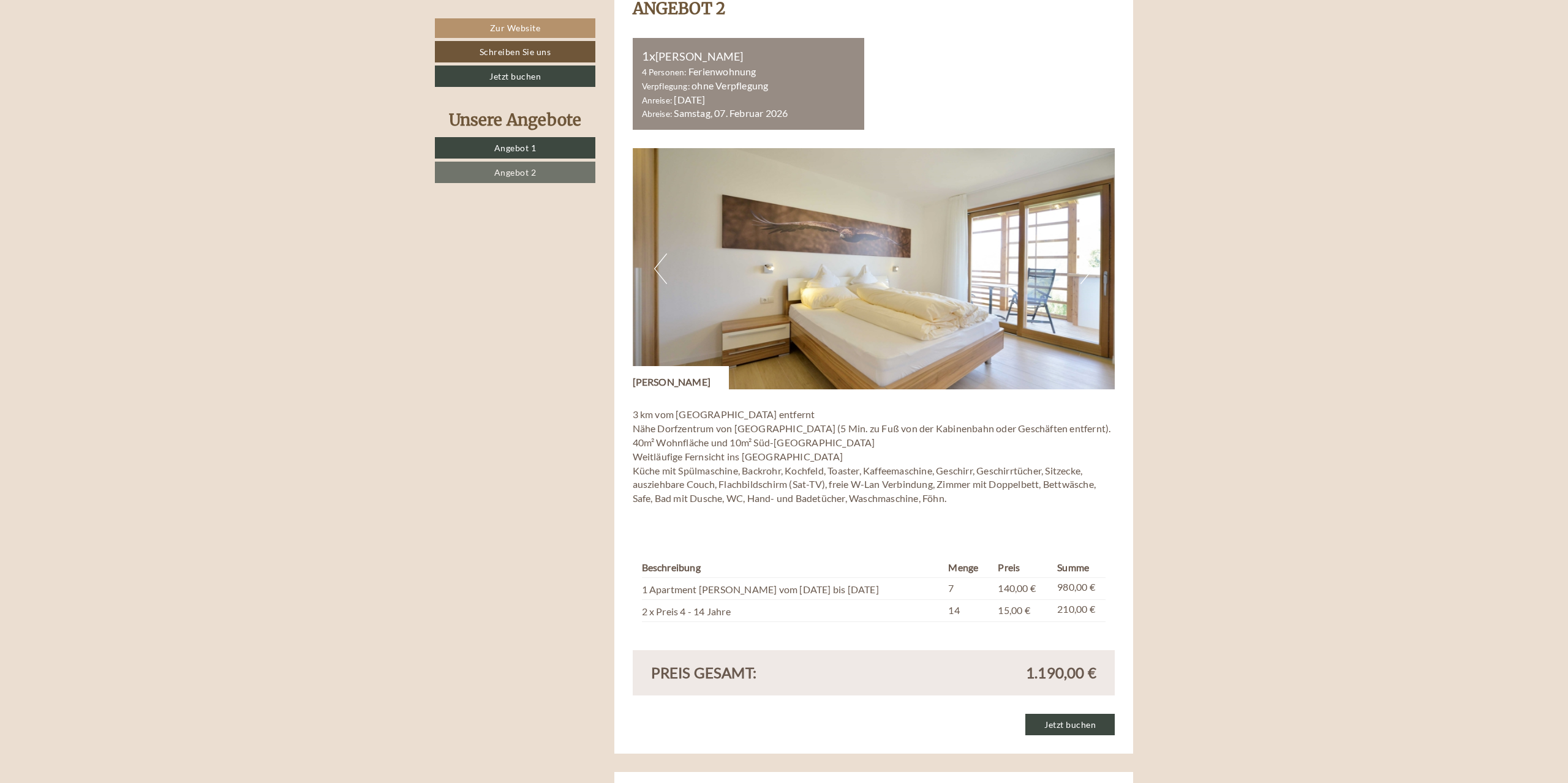
click at [649, 270] on img at bounding box center [874, 268] width 483 height 241
click at [658, 272] on button "Previous" at bounding box center [660, 269] width 13 height 31
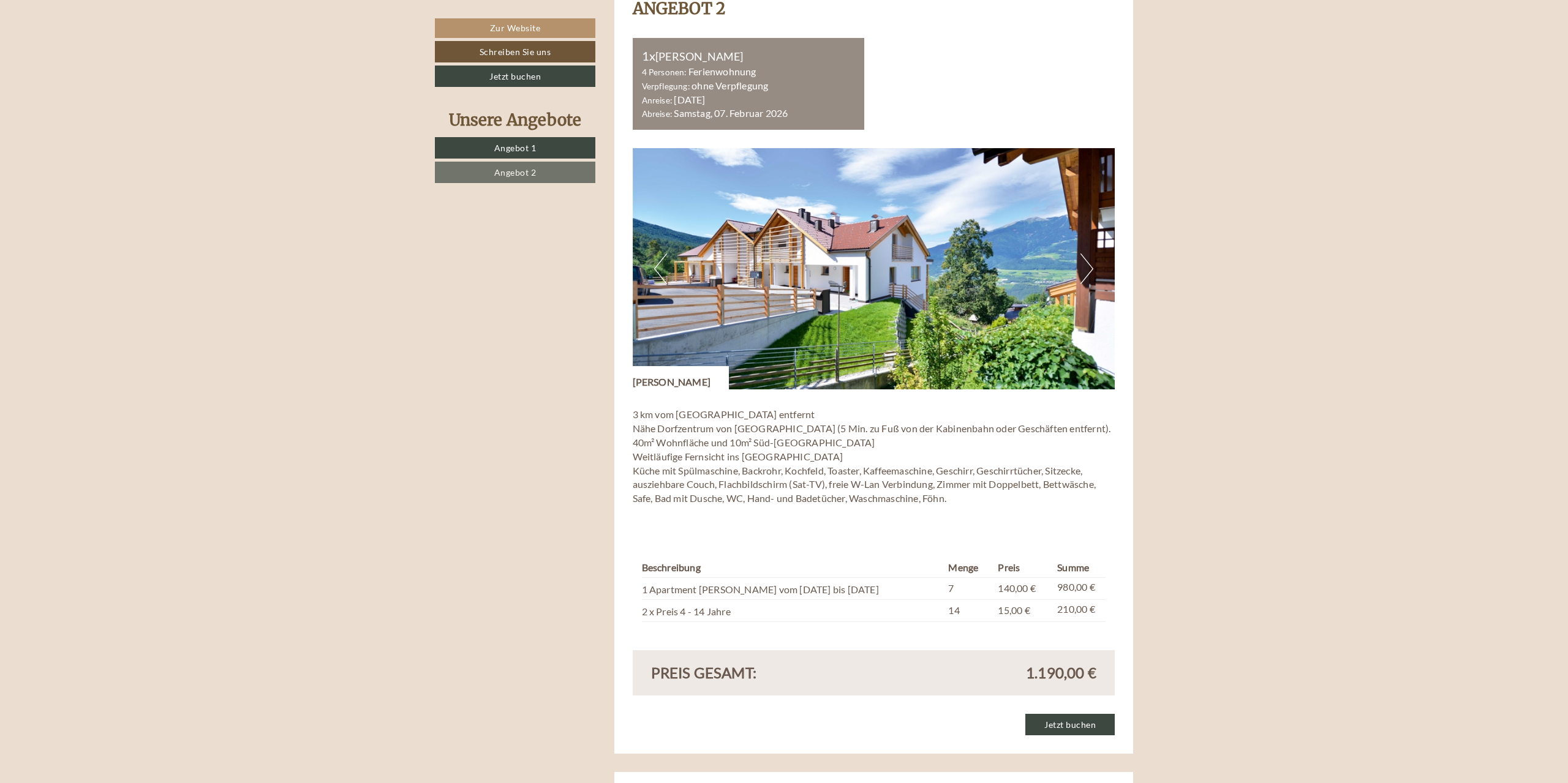
click at [658, 272] on button "Previous" at bounding box center [660, 269] width 13 height 31
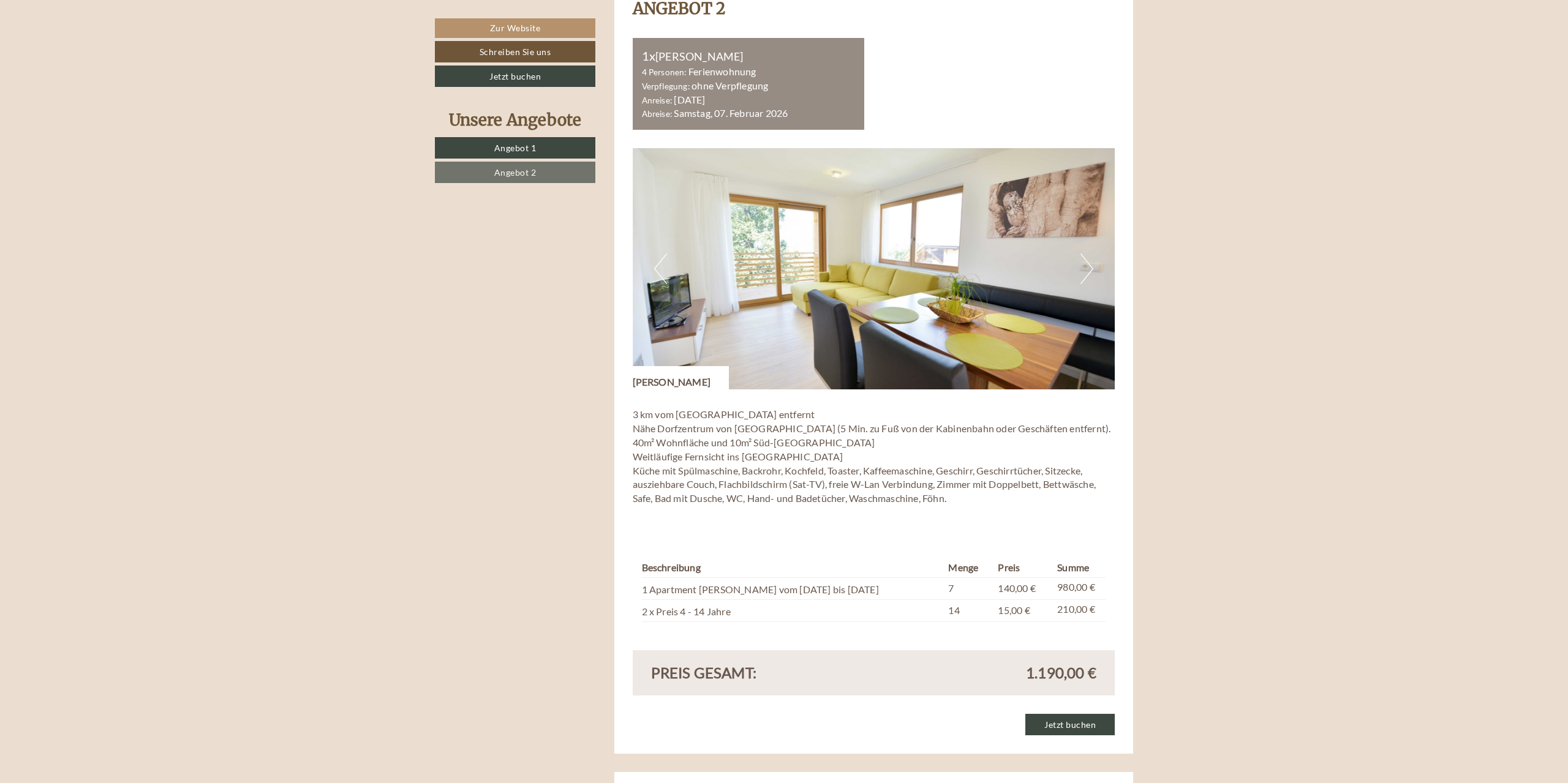
click at [1080, 277] on button "Next" at bounding box center [1087, 269] width 13 height 31
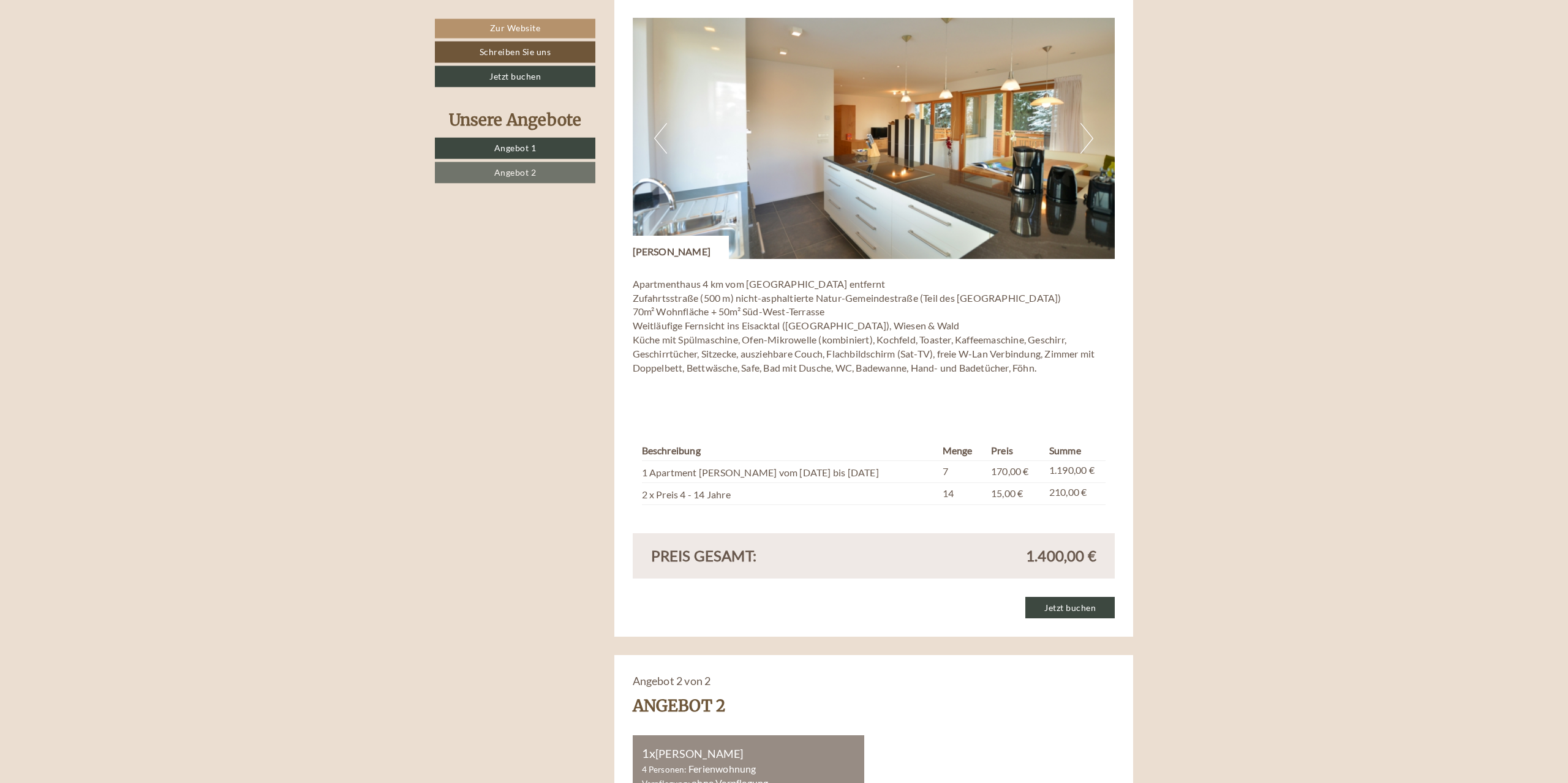
scroll to position [937, 0]
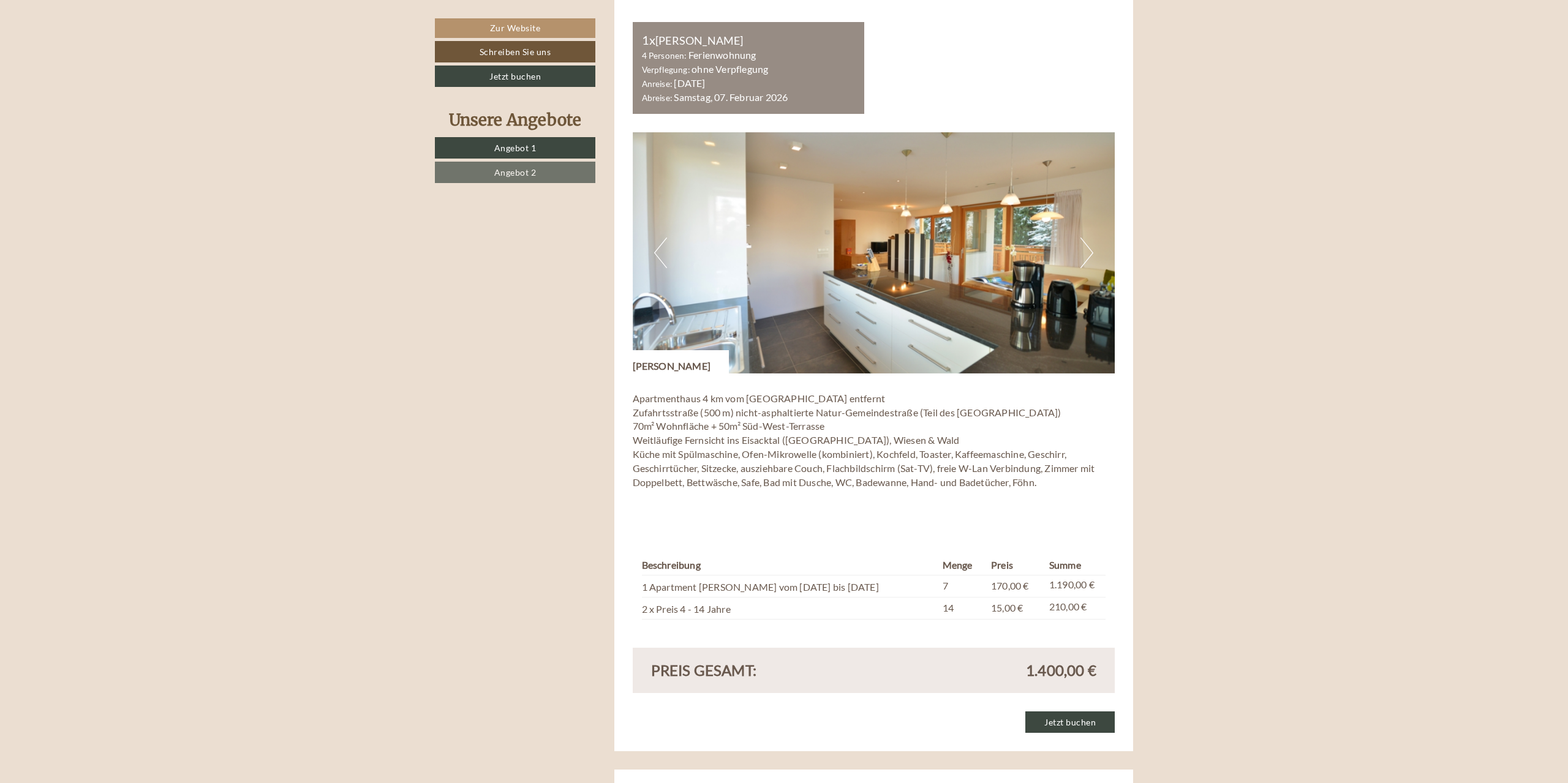
click at [1088, 246] on button "Next" at bounding box center [1087, 253] width 13 height 31
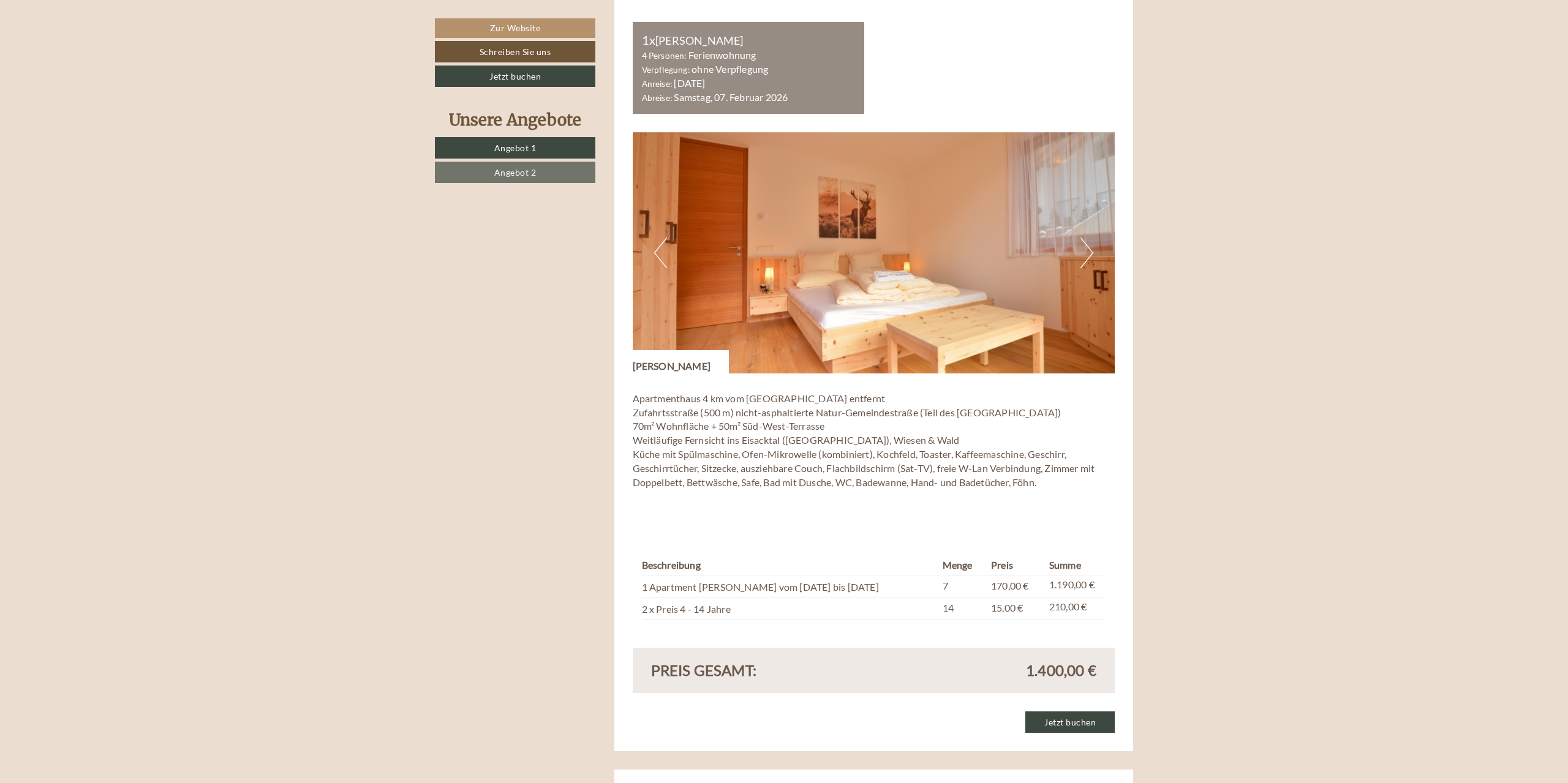
click at [1085, 249] on button "Next" at bounding box center [1087, 253] width 13 height 31
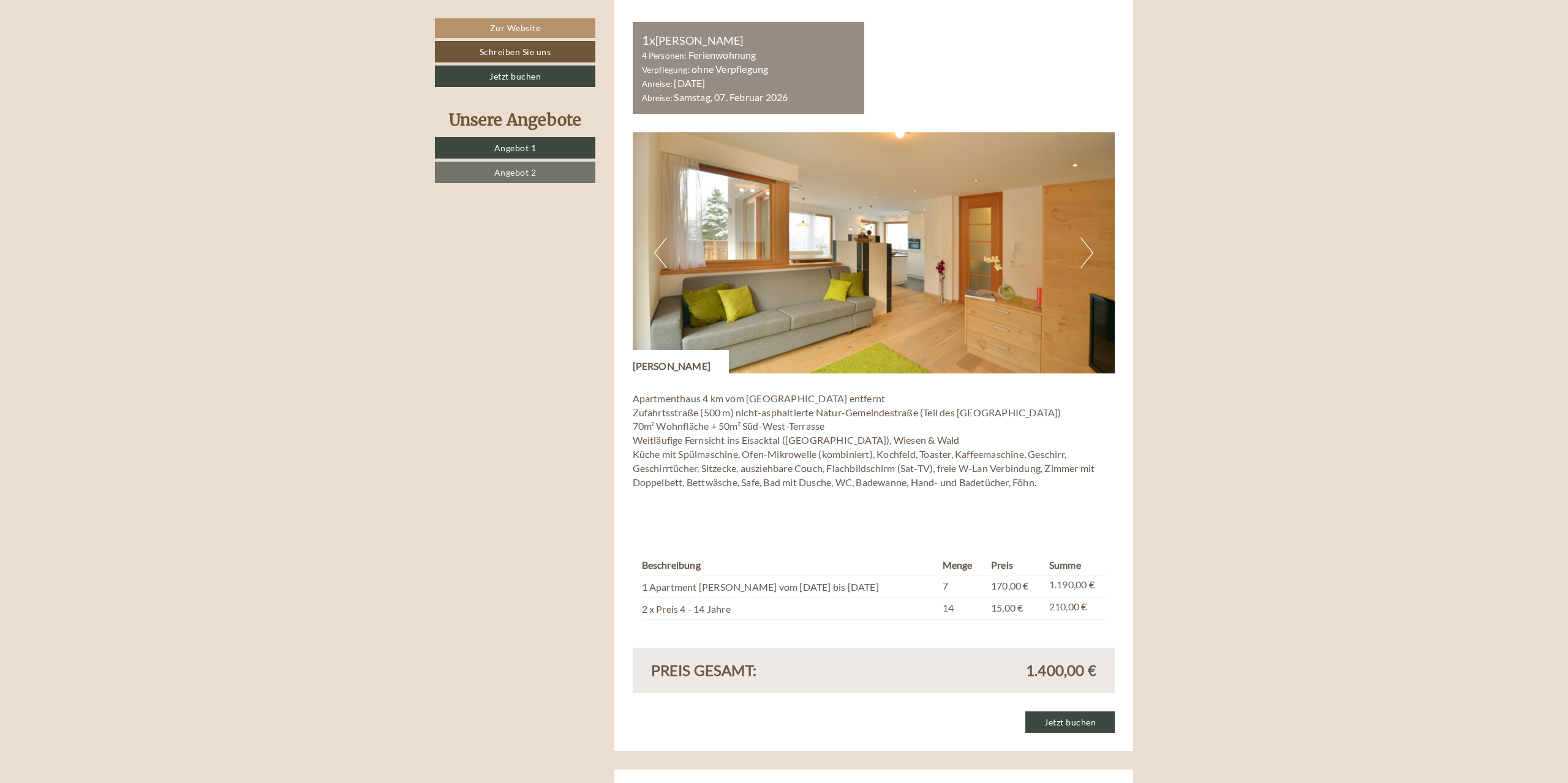
click at [1085, 249] on button "Next" at bounding box center [1087, 253] width 13 height 31
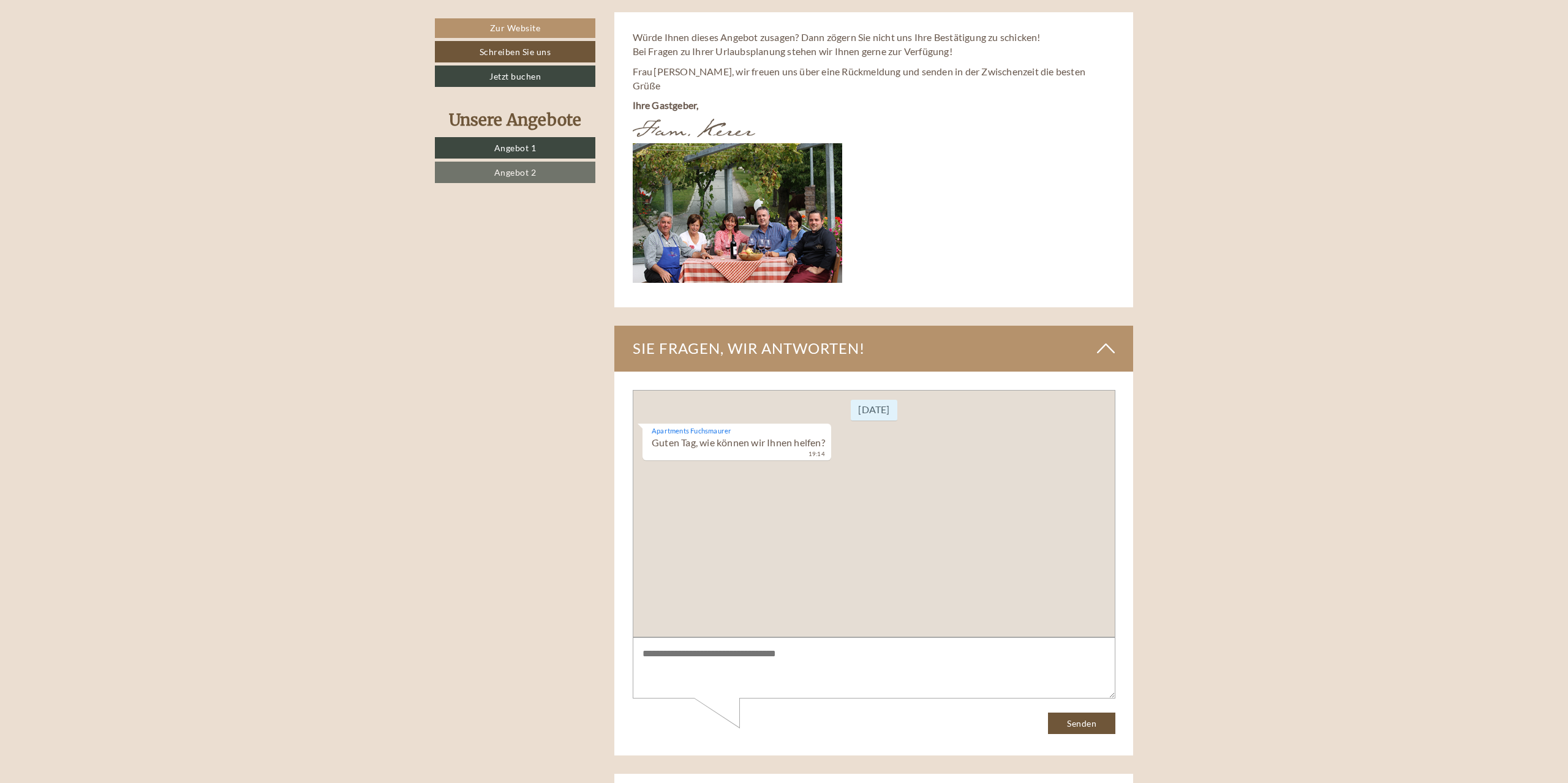
scroll to position [3722, 0]
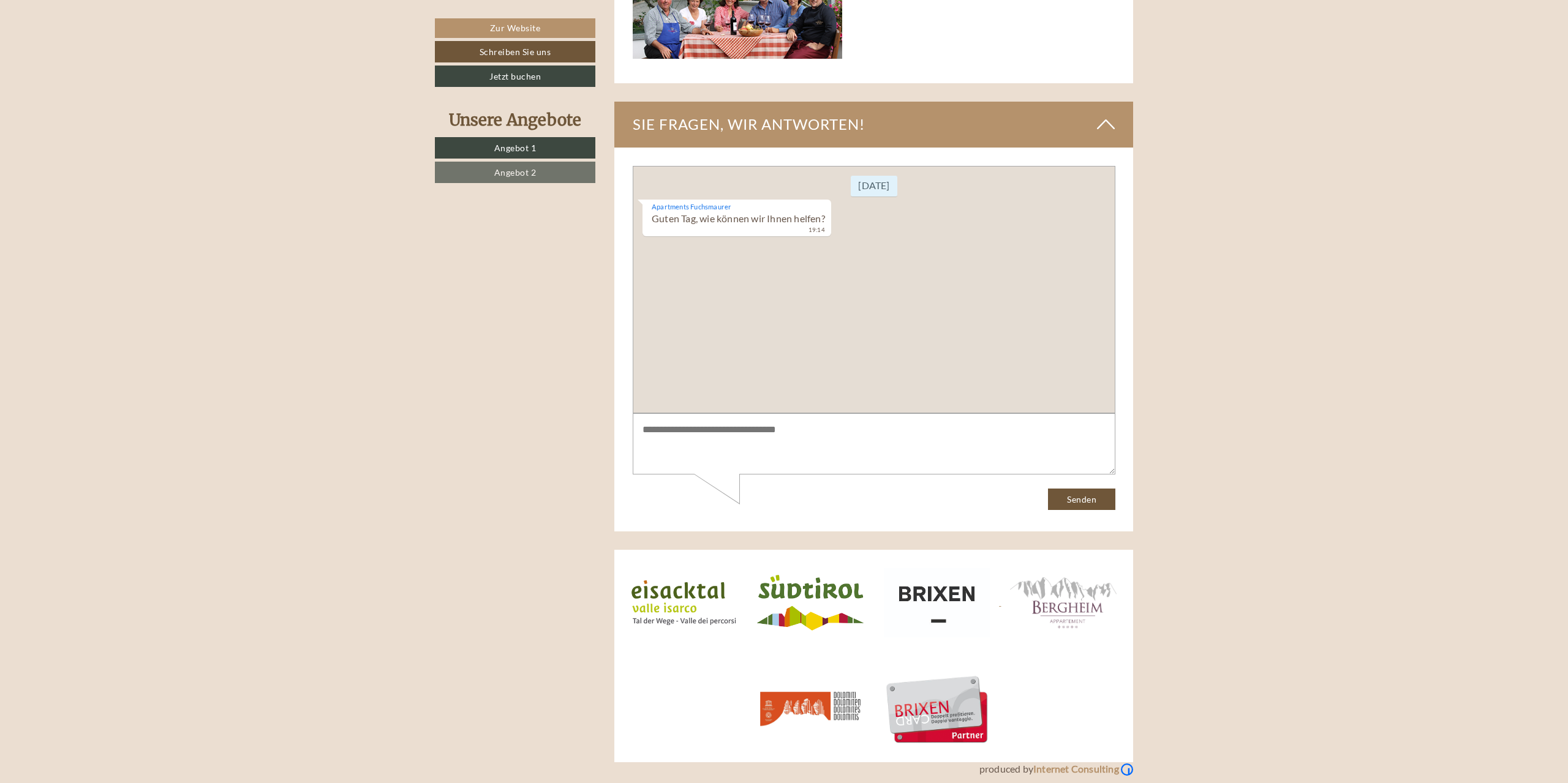
drag, startPoint x: 976, startPoint y: 589, endPoint x: 975, endPoint y: 600, distance: 11.0
drag, startPoint x: 975, startPoint y: 600, endPoint x: 974, endPoint y: 585, distance: 15.0
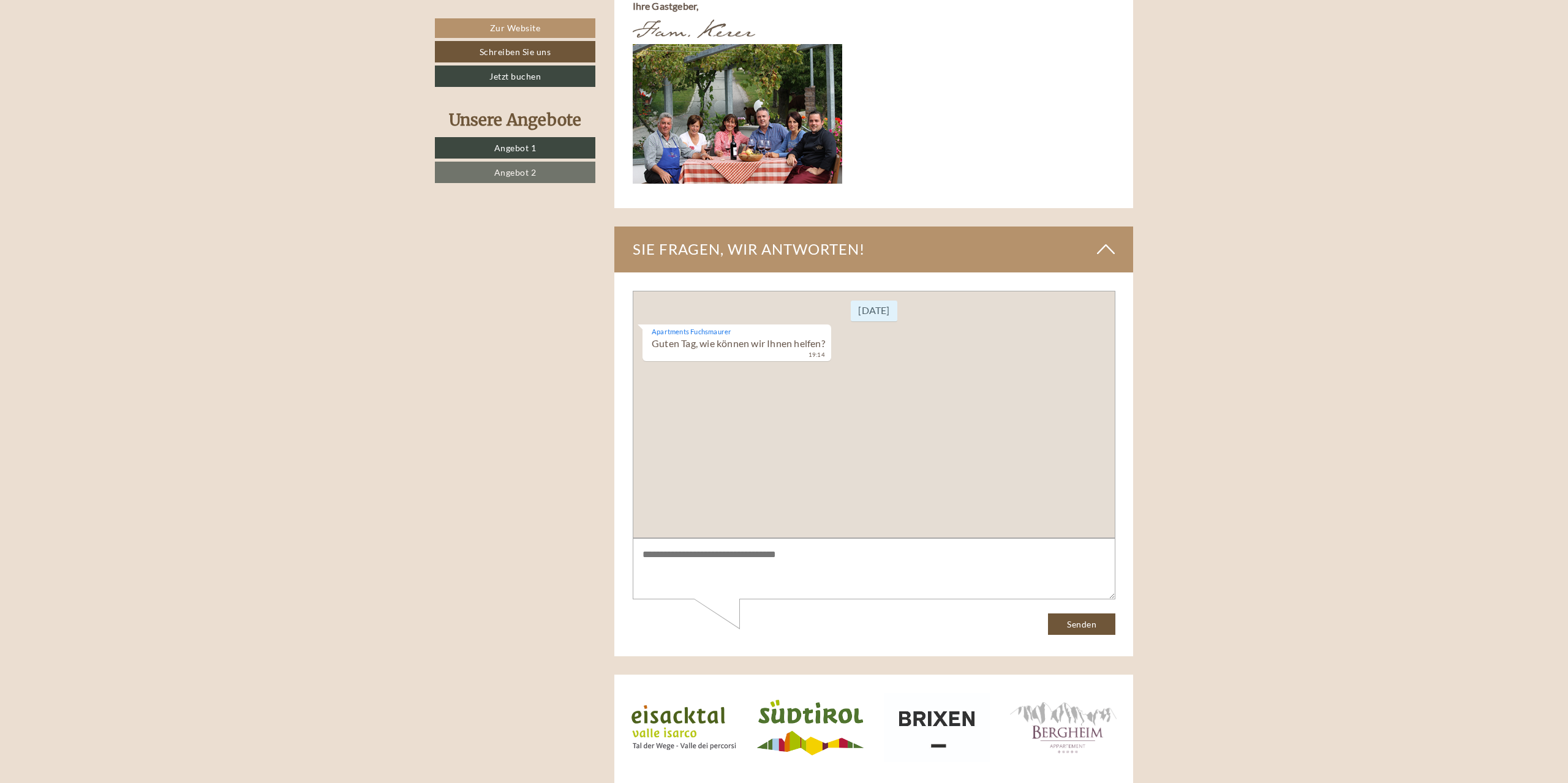
drag, startPoint x: 530, startPoint y: 322, endPoint x: 516, endPoint y: 312, distance: 17.2
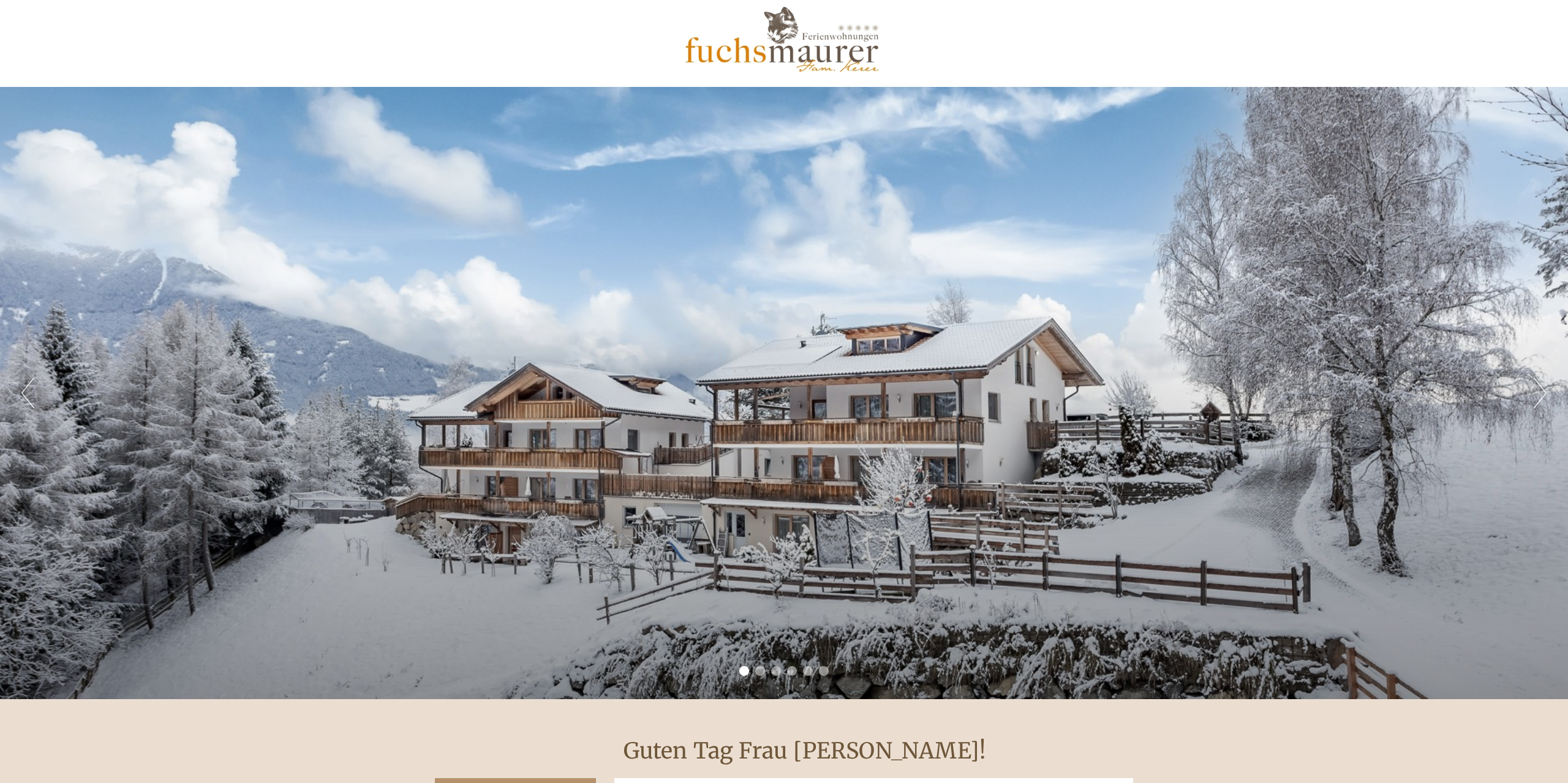
scroll to position [17, 0]
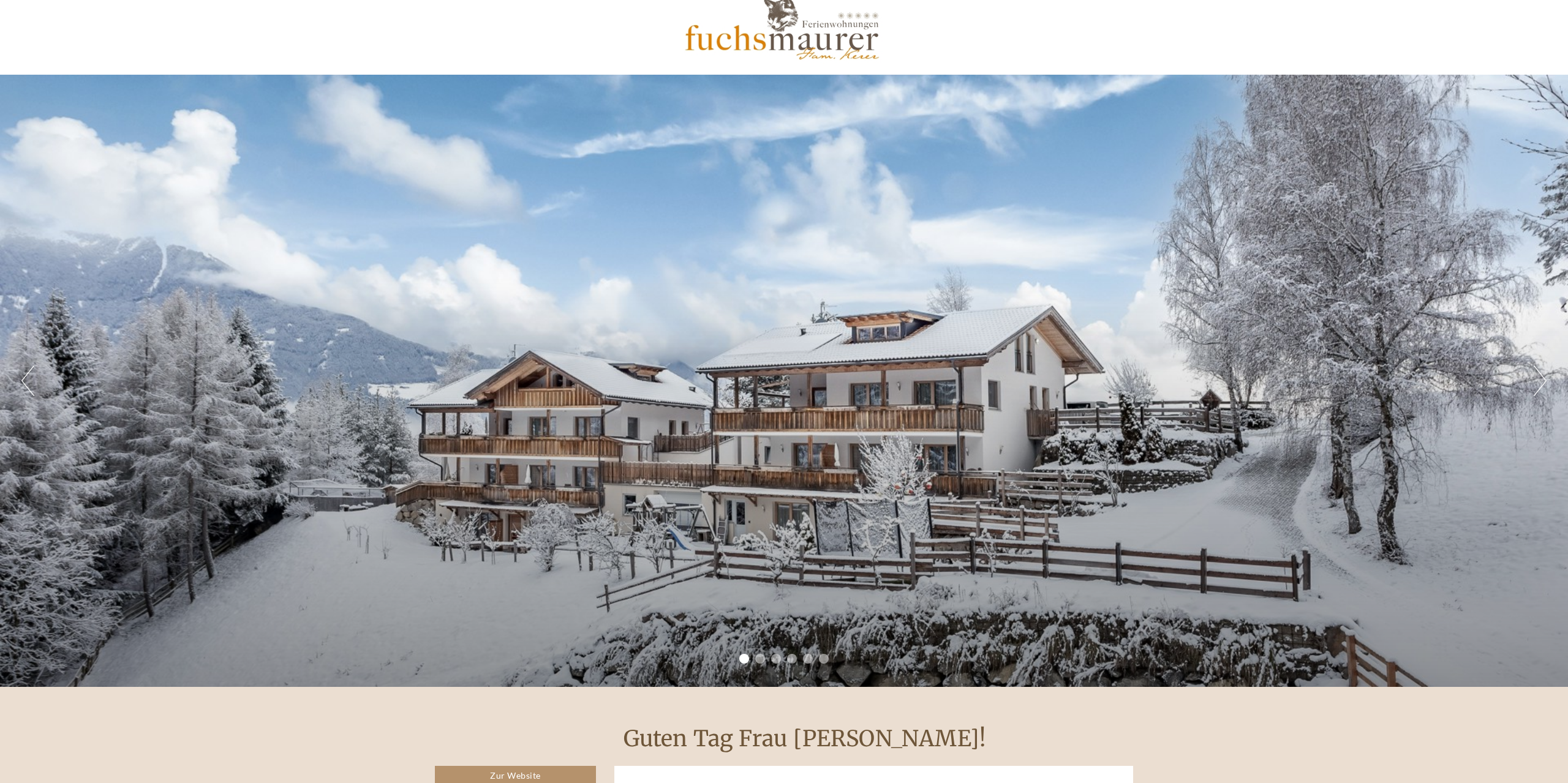
click at [1526, 379] on div "Previous Next 1 2 3 4 5 6" at bounding box center [784, 381] width 1568 height 613
click at [1544, 384] on button "Next" at bounding box center [1540, 381] width 13 height 31
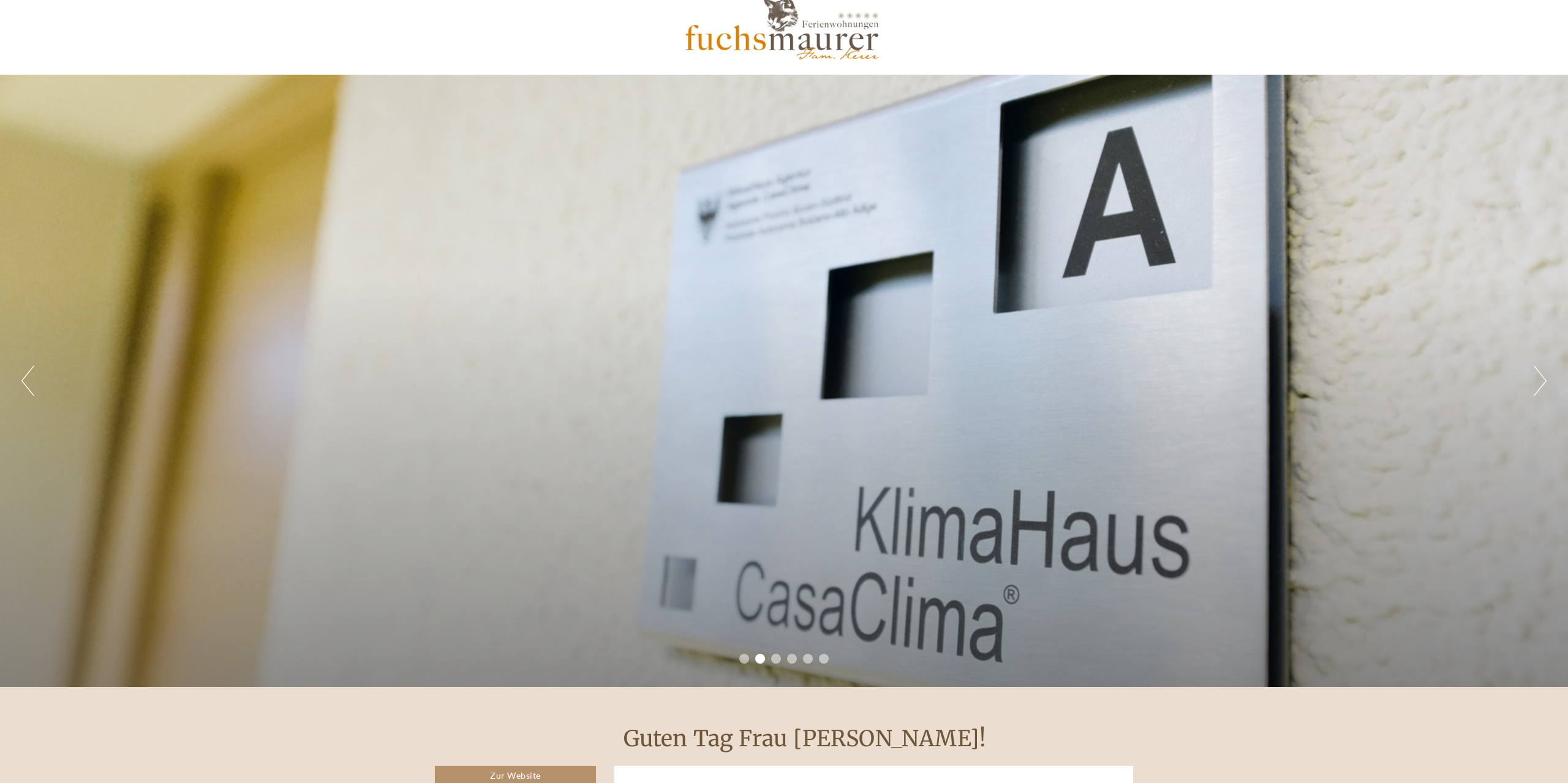
click at [1525, 373] on div "Previous Next 1 2 3 4 5 6" at bounding box center [784, 381] width 1568 height 613
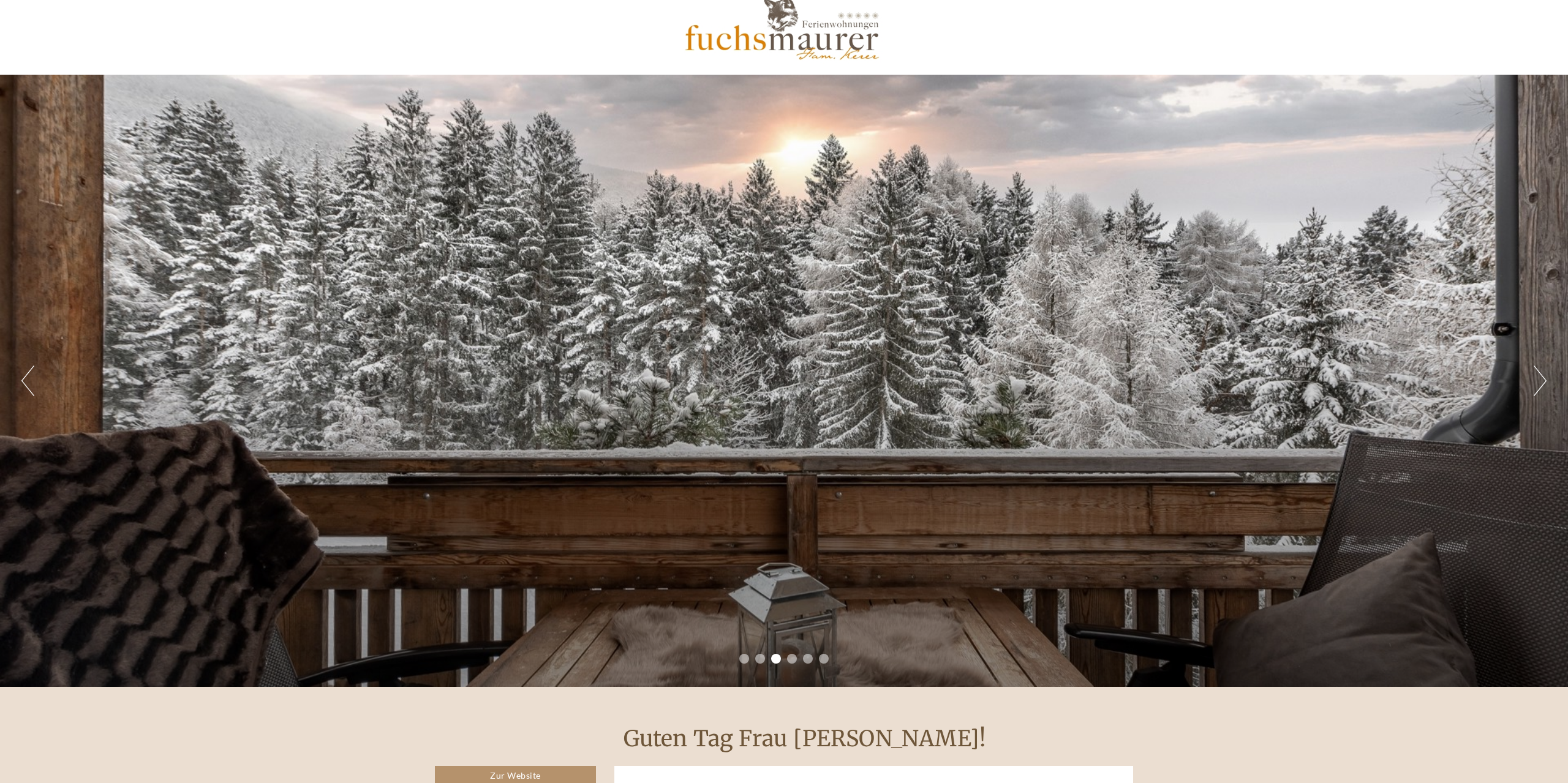
click at [1547, 398] on div "Previous Next 1 2 3 4 5 6" at bounding box center [784, 381] width 1568 height 613
click at [1546, 379] on div "Previous Next 1 2 3 4 5 6" at bounding box center [784, 381] width 1568 height 613
click at [1547, 384] on div "Previous Next 1 2 3 4 5 6" at bounding box center [784, 381] width 1568 height 613
click at [1542, 378] on button "Next" at bounding box center [1540, 381] width 13 height 31
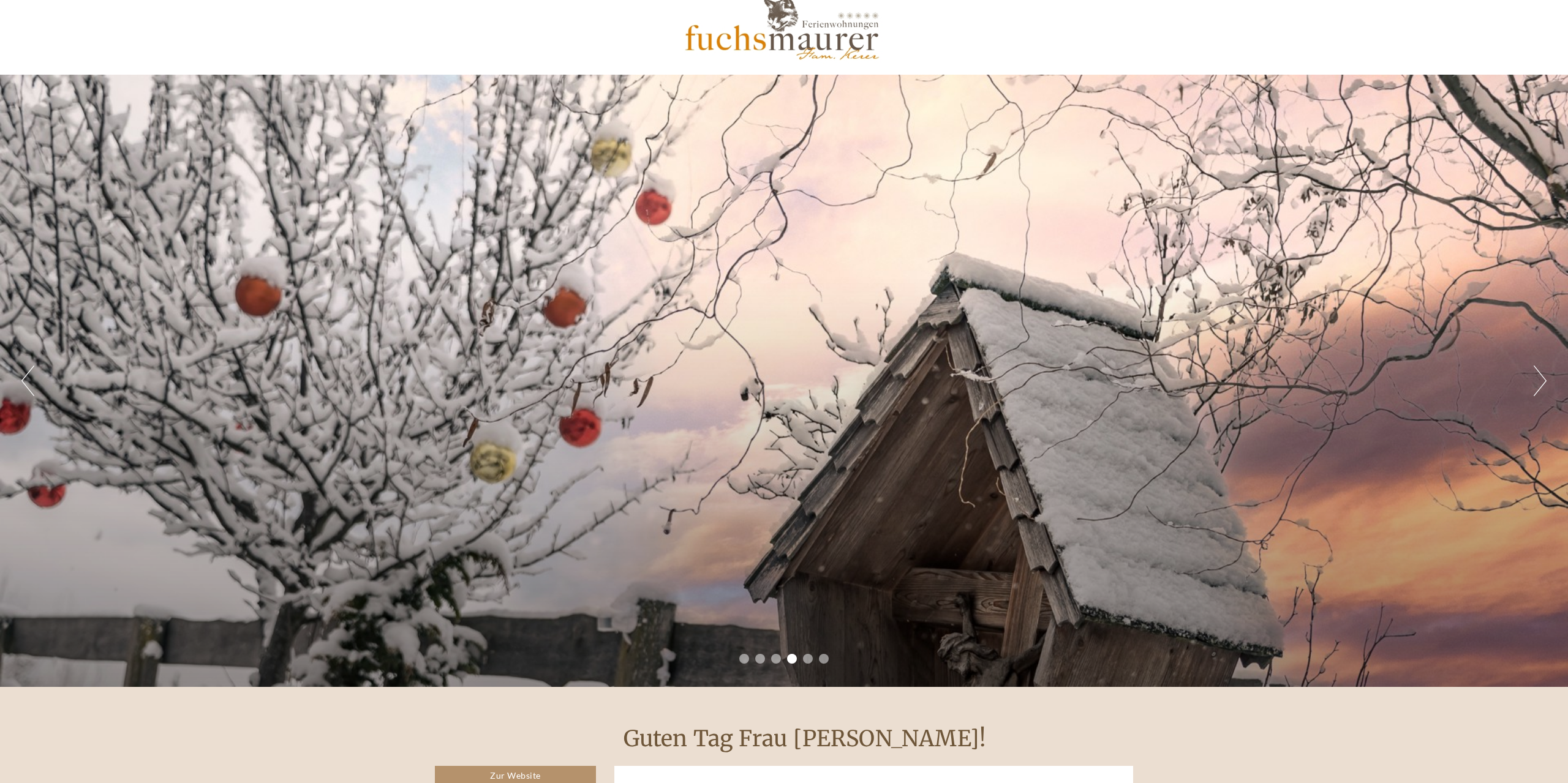
click at [1541, 382] on button "Next" at bounding box center [1540, 381] width 13 height 31
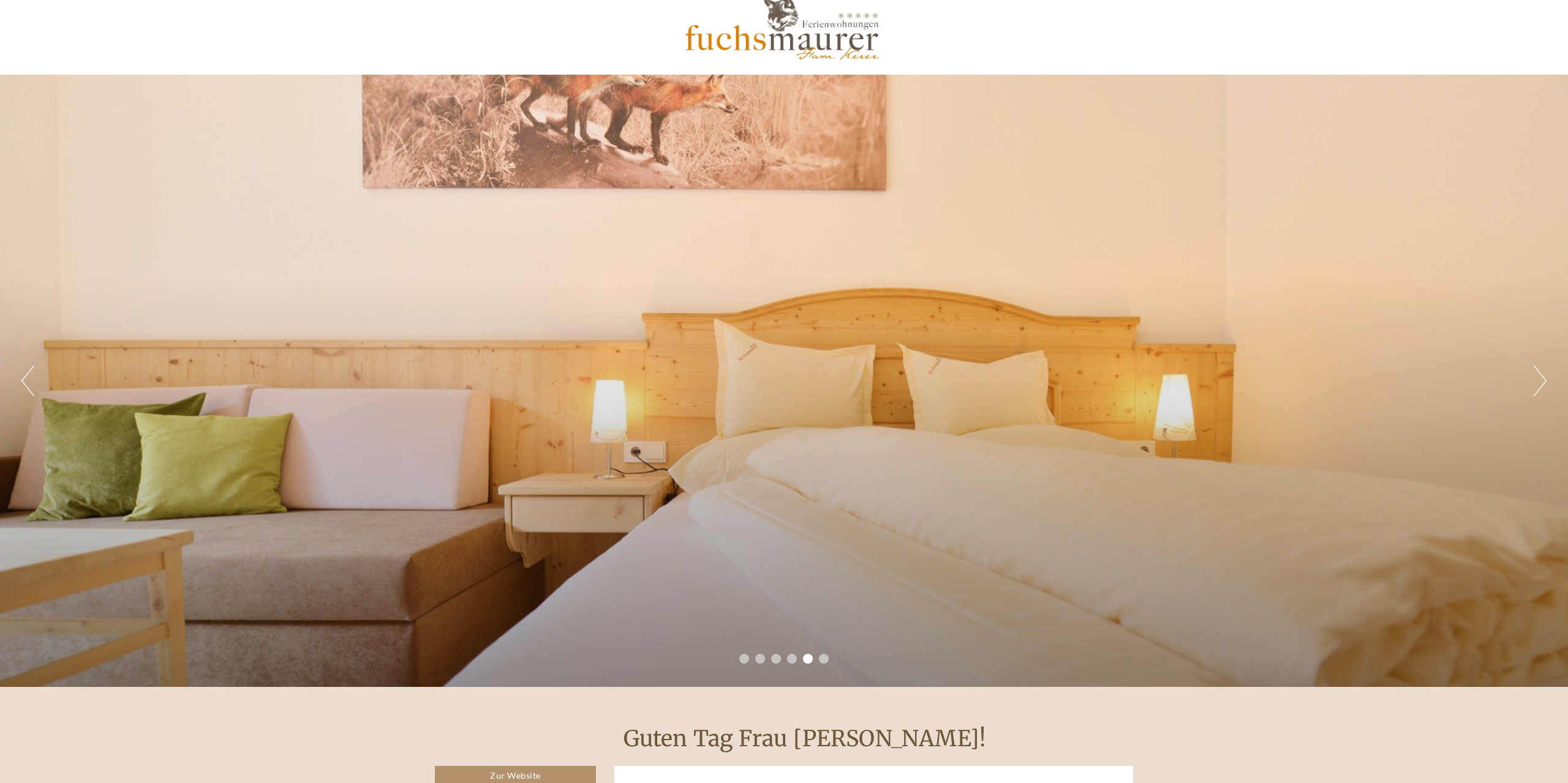
click at [1541, 382] on button "Next" at bounding box center [1540, 381] width 13 height 31
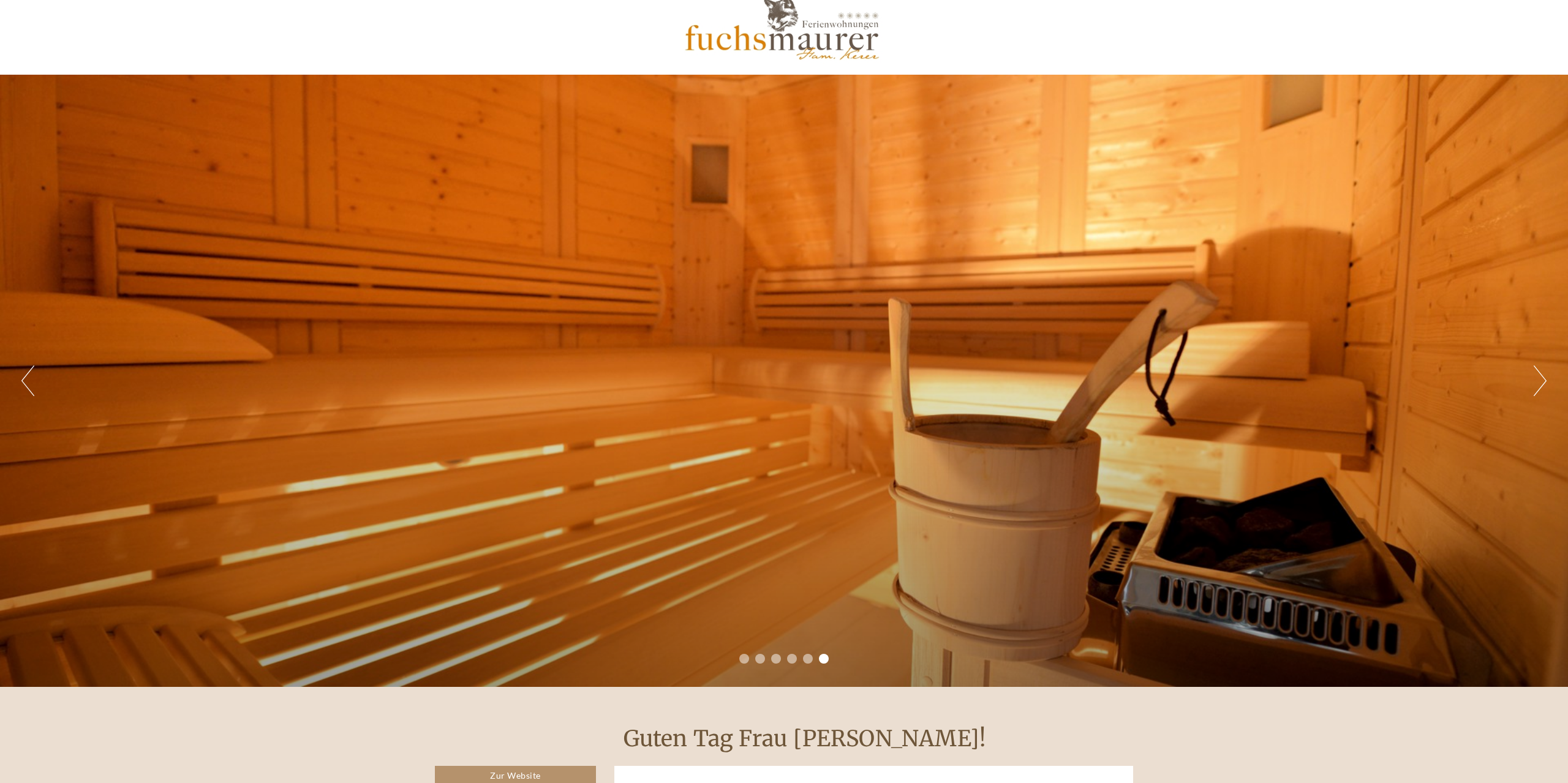
click at [1541, 383] on button "Next" at bounding box center [1540, 381] width 13 height 31
